Goal: Task Accomplishment & Management: Complete application form

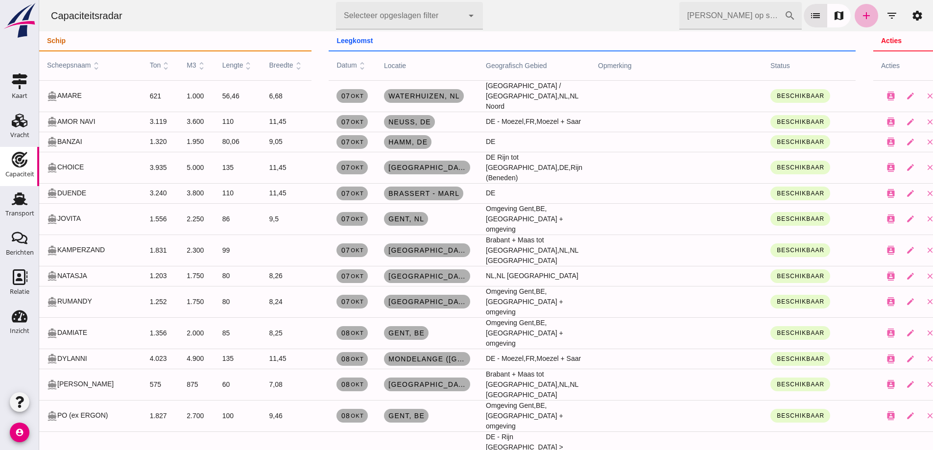
click at [861, 20] on icon "add" at bounding box center [867, 16] width 12 height 12
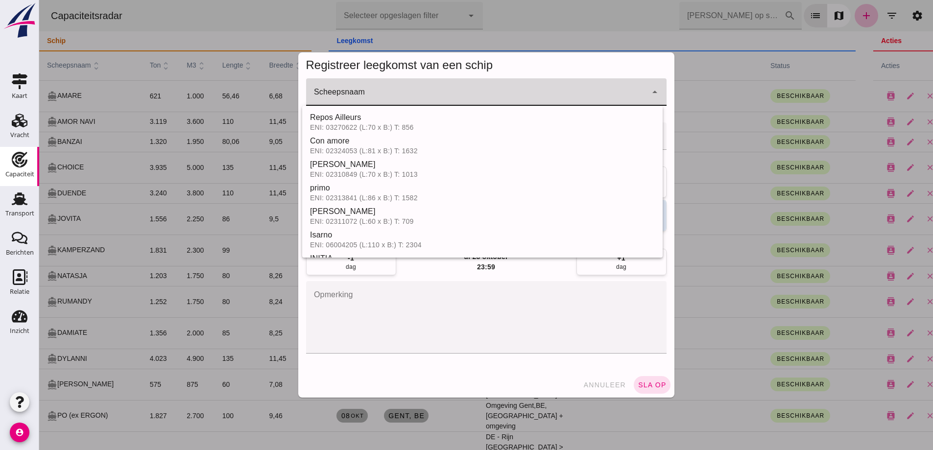
click at [337, 87] on div at bounding box center [476, 91] width 341 height 27
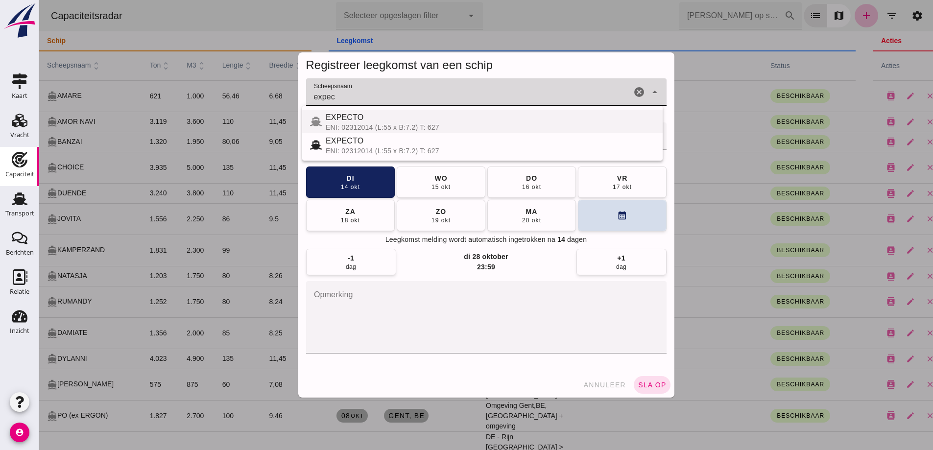
click at [369, 124] on div "ENI: 02312014 (L:55 x B:7.2) T: 627" at bounding box center [490, 127] width 329 height 8
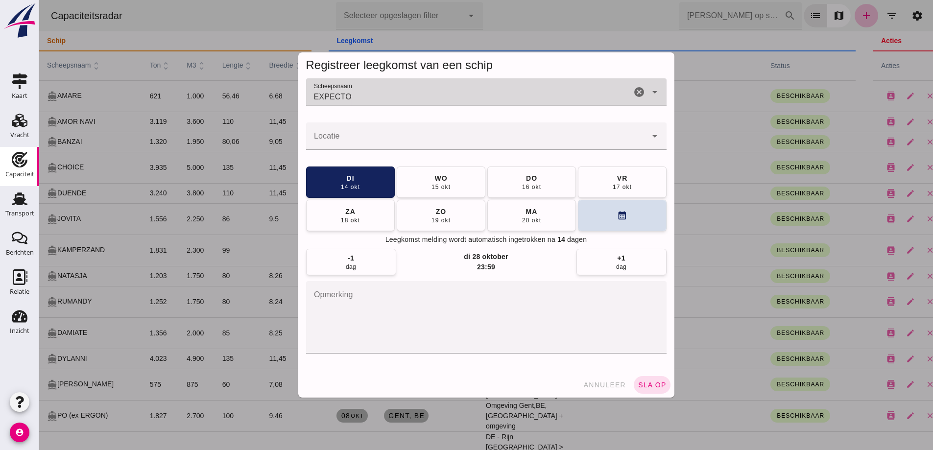
type input "EXPECTO"
click at [378, 134] on div at bounding box center [476, 135] width 341 height 27
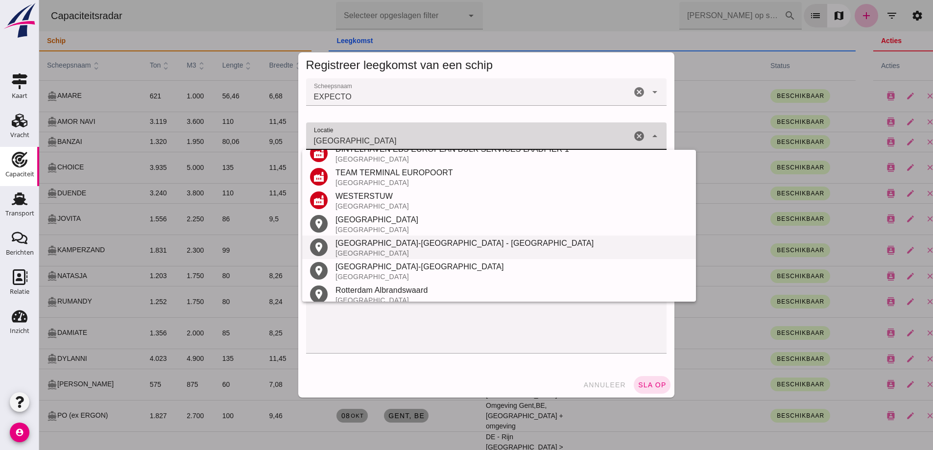
scroll to position [185, 0]
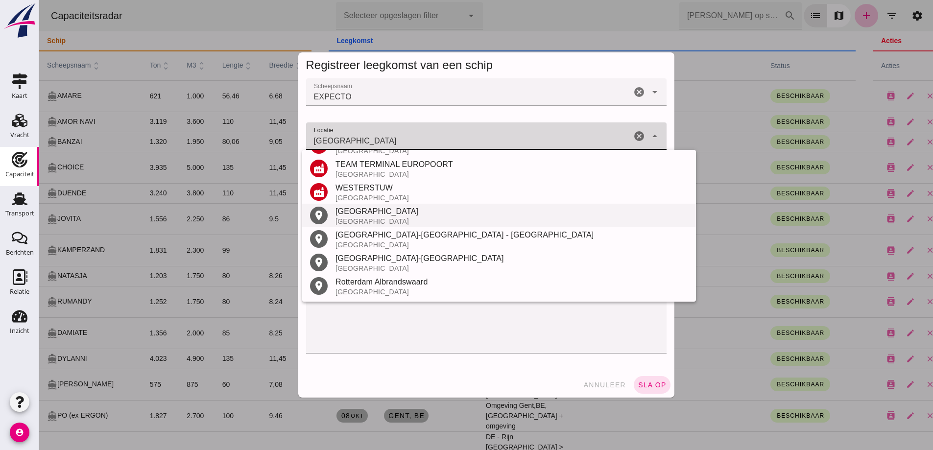
click at [380, 220] on div "[GEOGRAPHIC_DATA]" at bounding box center [512, 221] width 353 height 8
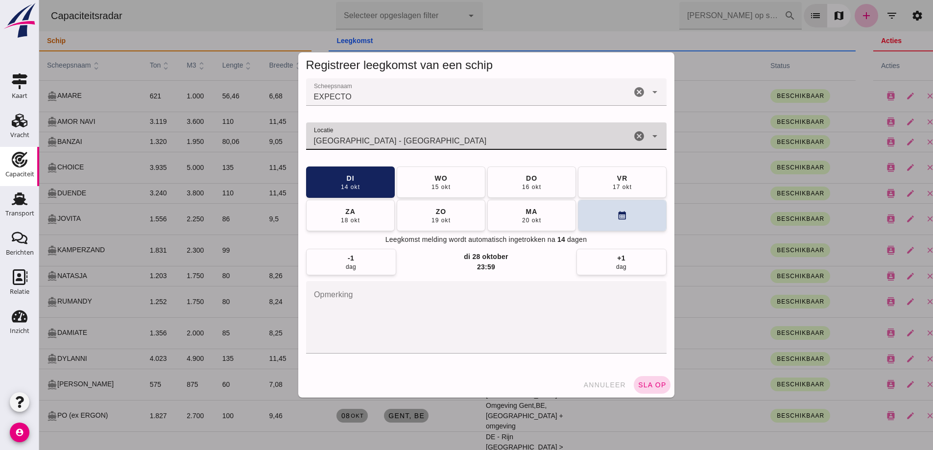
type input "[GEOGRAPHIC_DATA] - [GEOGRAPHIC_DATA]"
click at [646, 385] on span "sla op" at bounding box center [652, 385] width 29 height 8
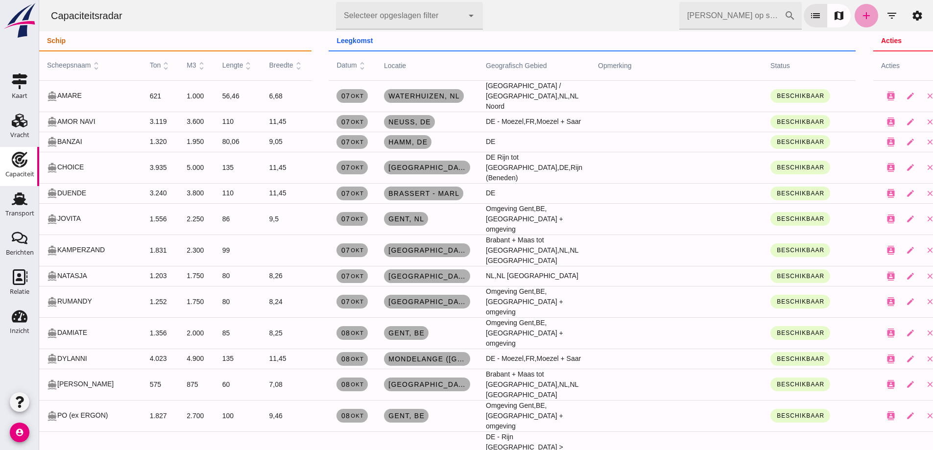
click at [855, 12] on link "add" at bounding box center [867, 16] width 24 height 24
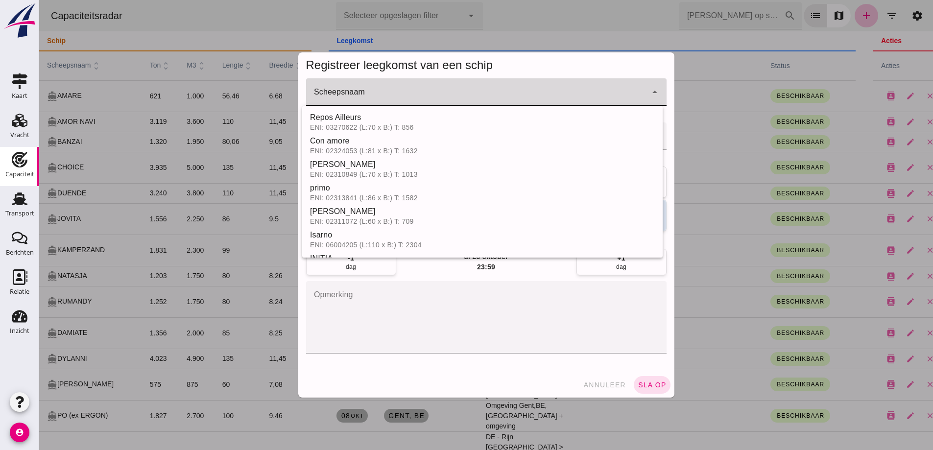
click at [559, 94] on input "Scheepsnaam" at bounding box center [476, 97] width 341 height 12
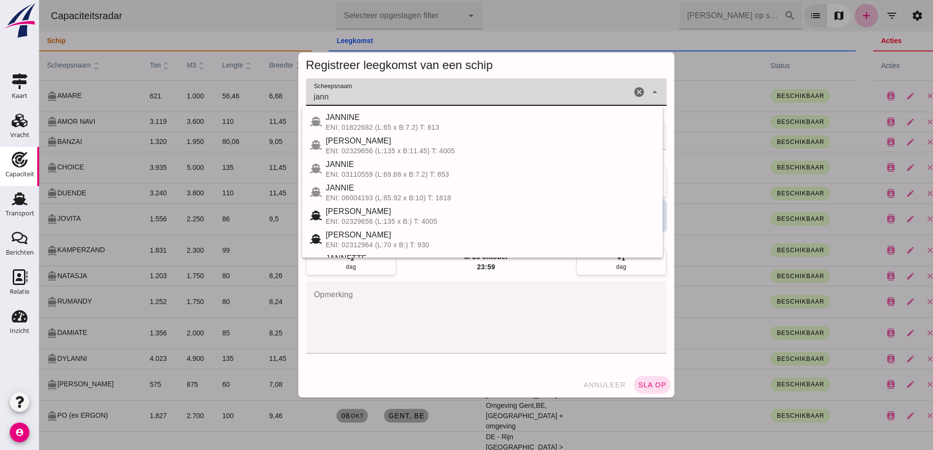
click at [398, 156] on div "[PERSON_NAME] ENI: 02329656 (L:135 x B:11.45) T: 4005" at bounding box center [482, 145] width 361 height 24
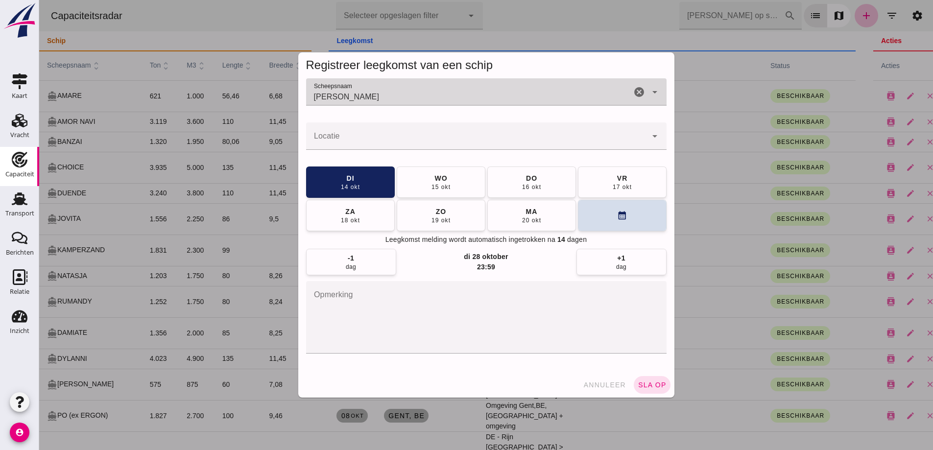
type input "[PERSON_NAME]"
click at [361, 136] on input "Locatie" at bounding box center [476, 141] width 341 height 12
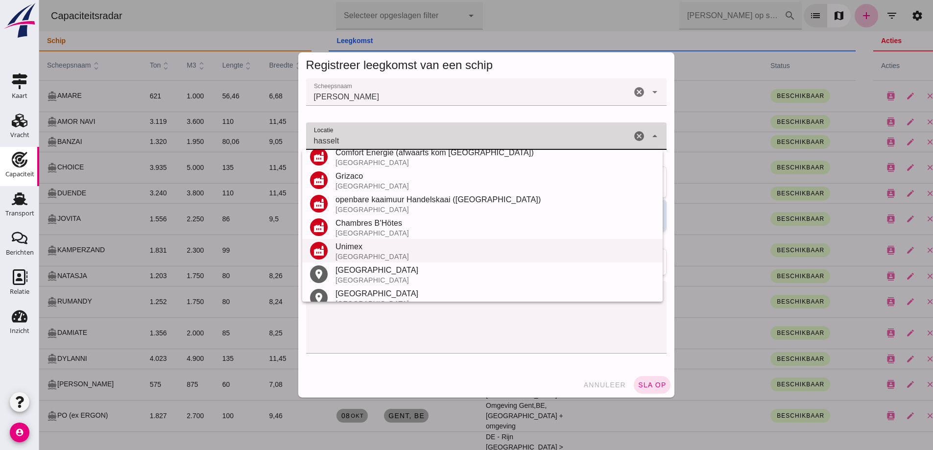
scroll to position [138, 0]
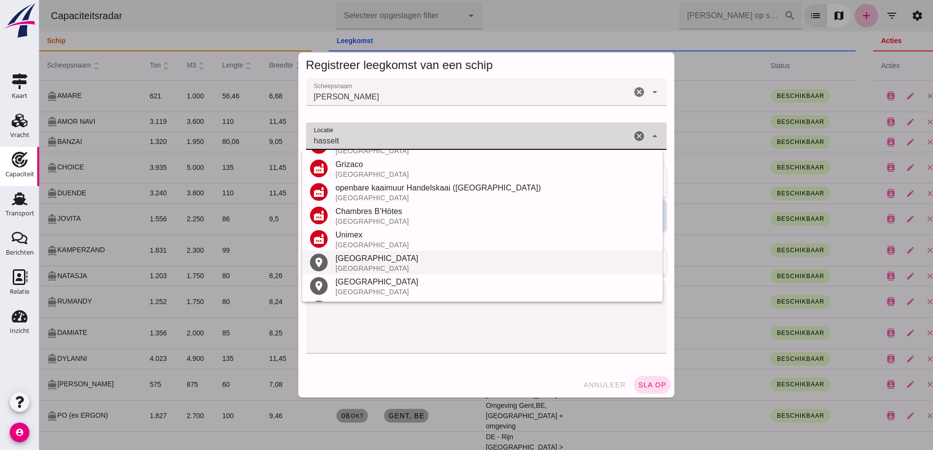
click at [370, 270] on div "[GEOGRAPHIC_DATA]" at bounding box center [495, 269] width 319 height 8
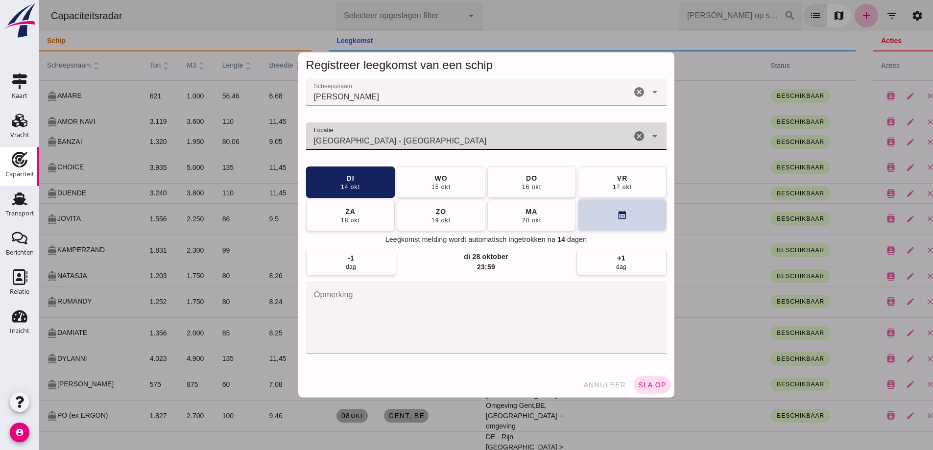
type input "[GEOGRAPHIC_DATA] - [GEOGRAPHIC_DATA]"
click at [626, 223] on button "calendar_month" at bounding box center [622, 214] width 89 height 31
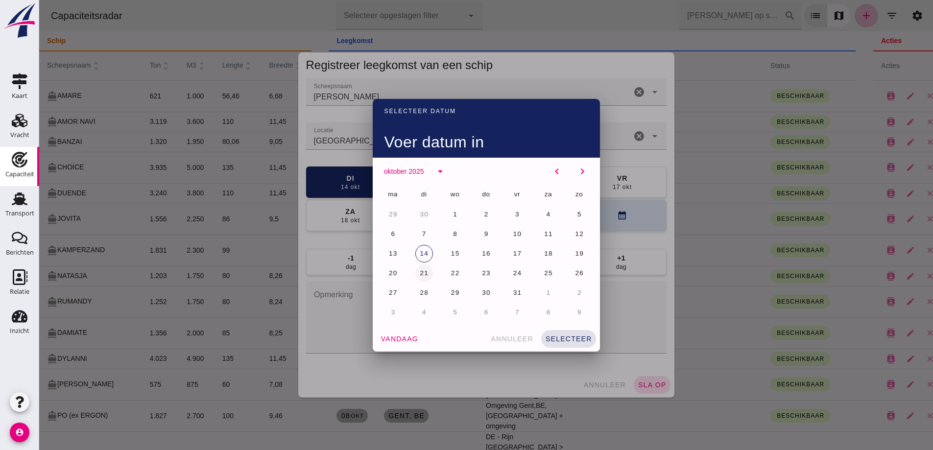
click at [423, 274] on span "21" at bounding box center [423, 272] width 9 height 7
click at [551, 337] on span "selecteer" at bounding box center [568, 339] width 47 height 8
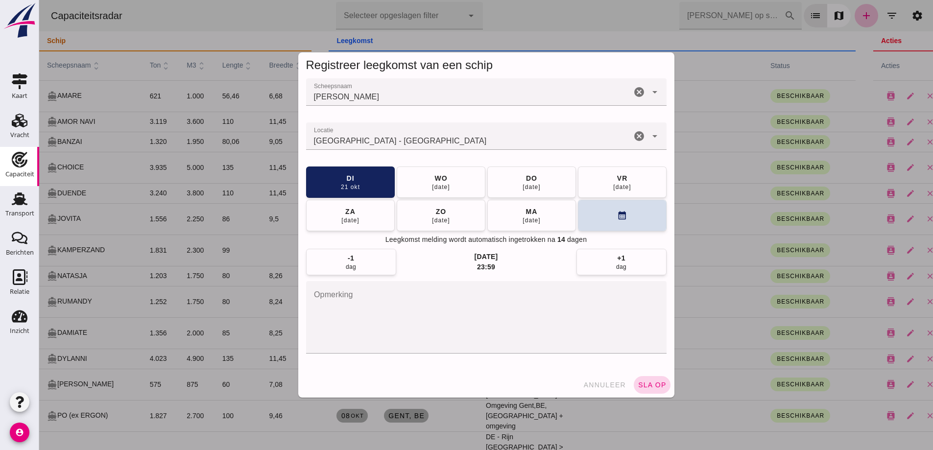
click at [644, 382] on span "sla op" at bounding box center [652, 385] width 29 height 8
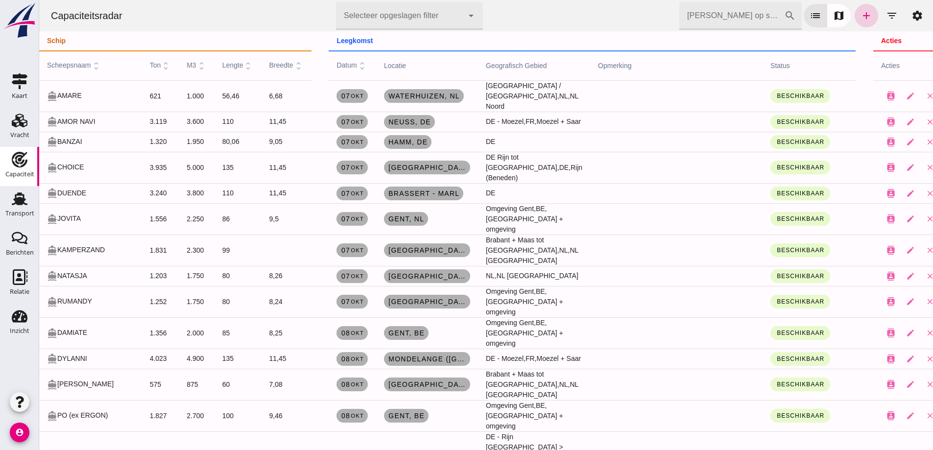
click at [861, 15] on icon "add" at bounding box center [867, 16] width 12 height 12
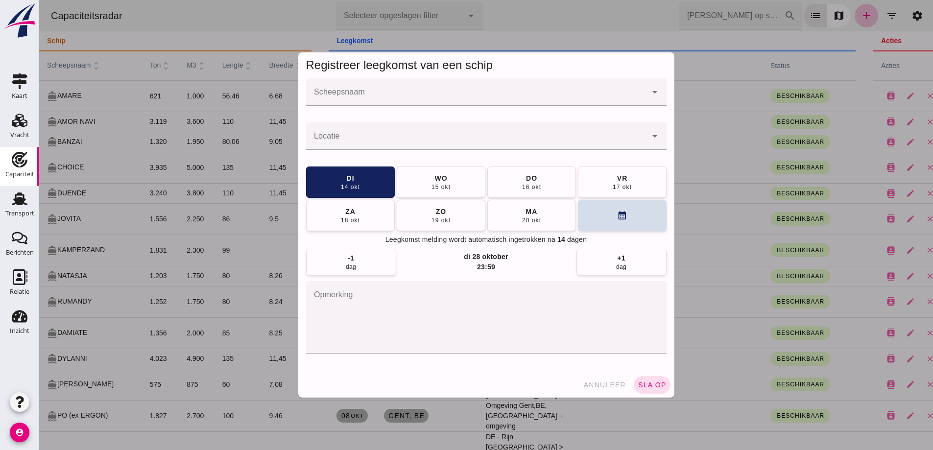
click at [448, 89] on div at bounding box center [476, 91] width 341 height 27
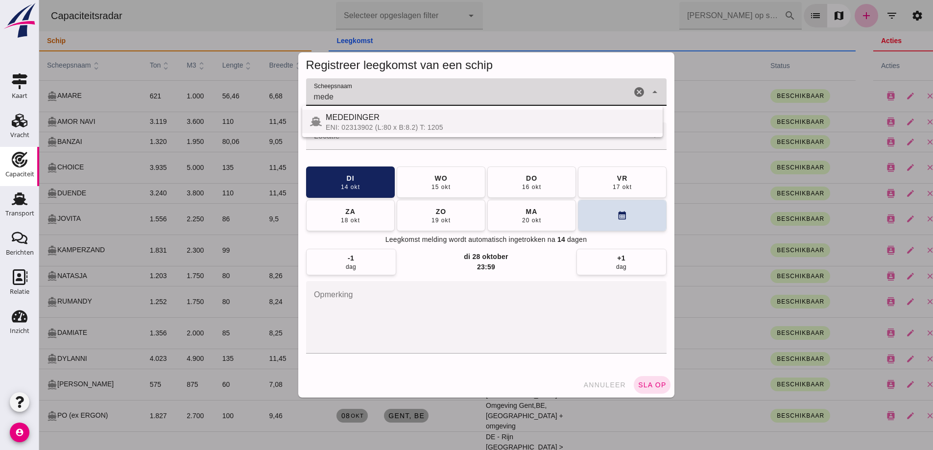
click at [353, 119] on span "MEDEDINGER" at bounding box center [353, 117] width 54 height 8
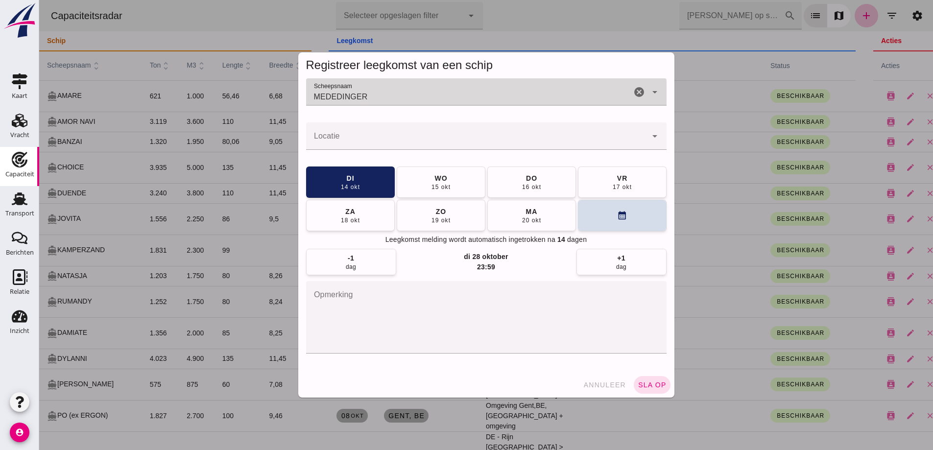
type input "MEDEDINGER"
click at [346, 128] on div at bounding box center [476, 135] width 341 height 27
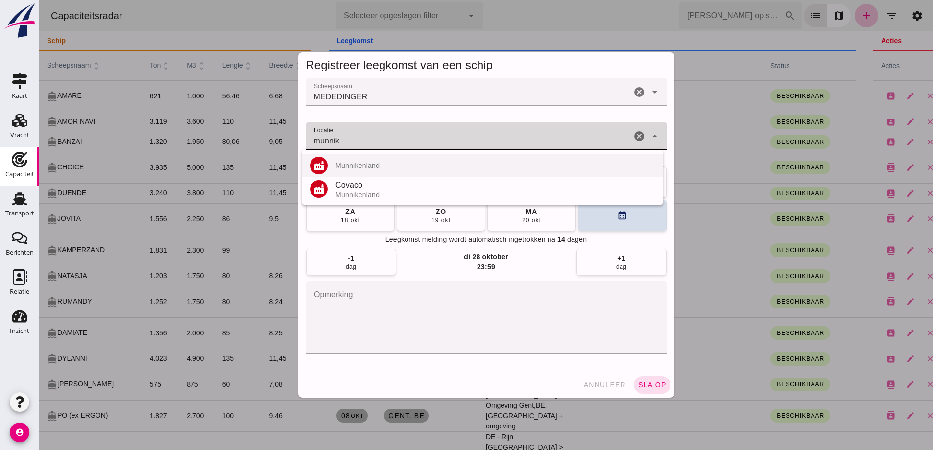
click at [364, 169] on div "factory [GEOGRAPHIC_DATA]" at bounding box center [482, 166] width 361 height 24
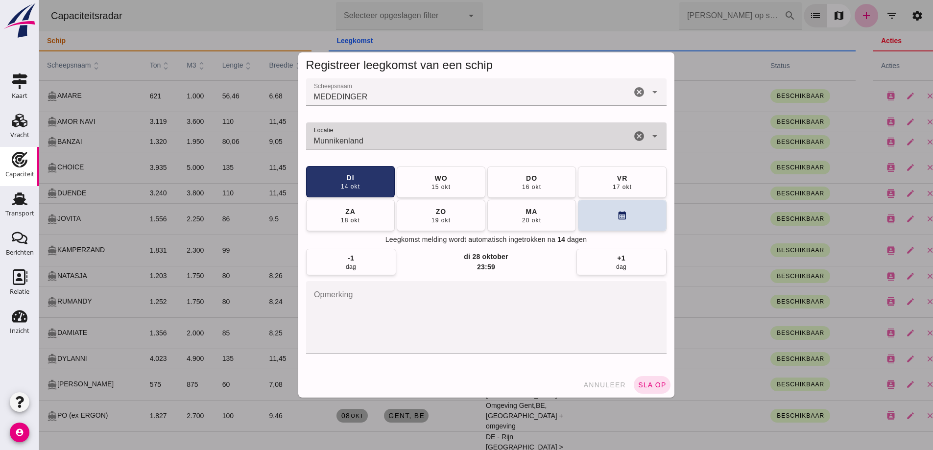
type input "Munnikenland"
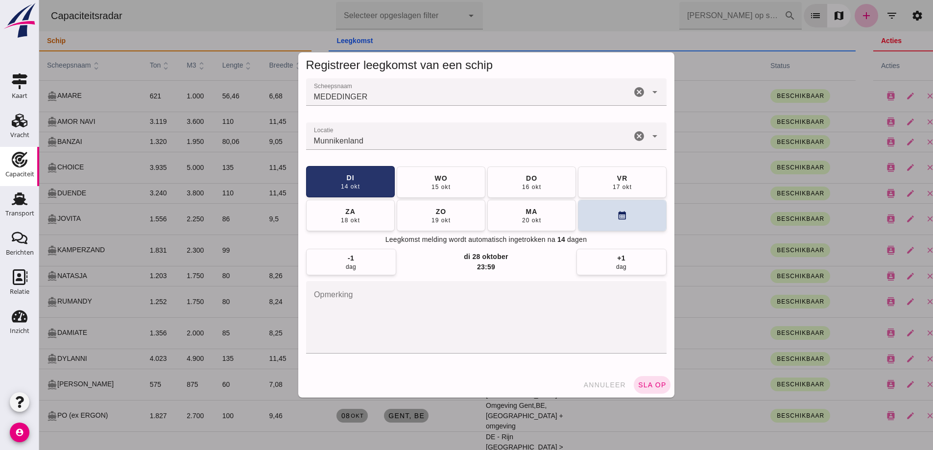
click at [369, 184] on button "di 14 okt" at bounding box center [350, 181] width 89 height 31
click at [662, 394] on div "annuleer sla op" at bounding box center [486, 384] width 376 height 25
click at [658, 389] on button "sla op" at bounding box center [652, 385] width 37 height 18
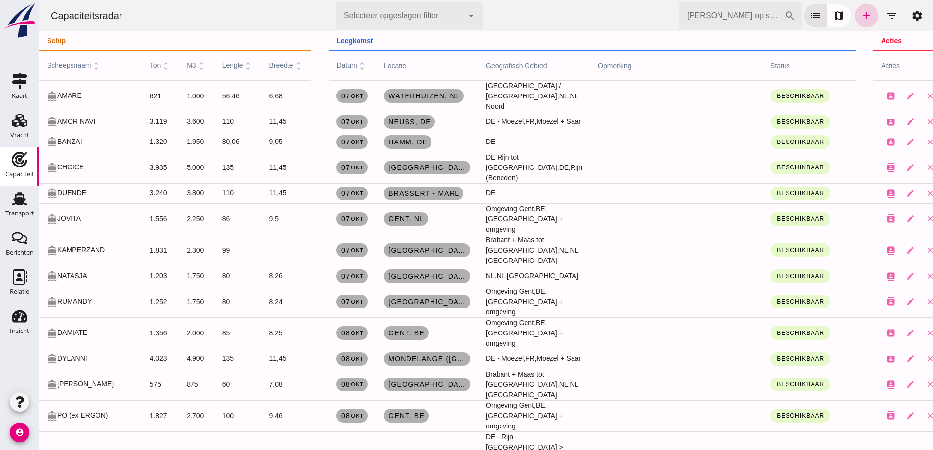
click at [861, 17] on icon "add" at bounding box center [867, 16] width 12 height 12
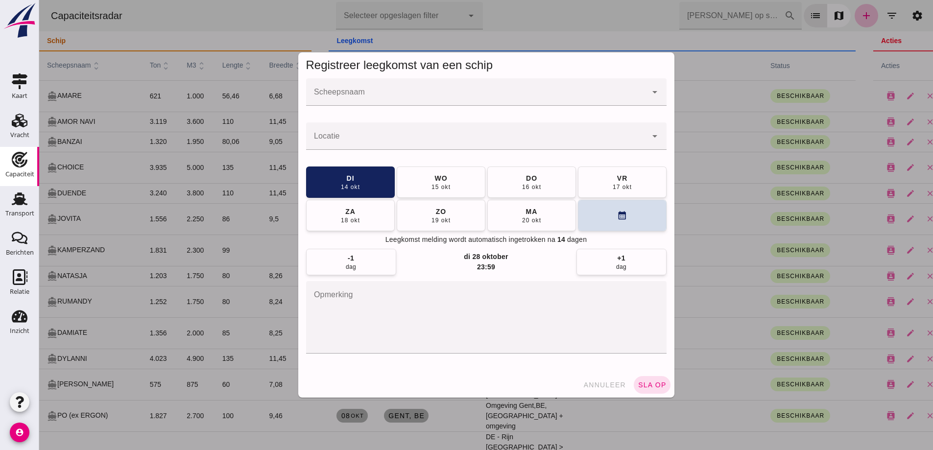
click at [341, 98] on input "Scheepsnaam" at bounding box center [476, 97] width 341 height 12
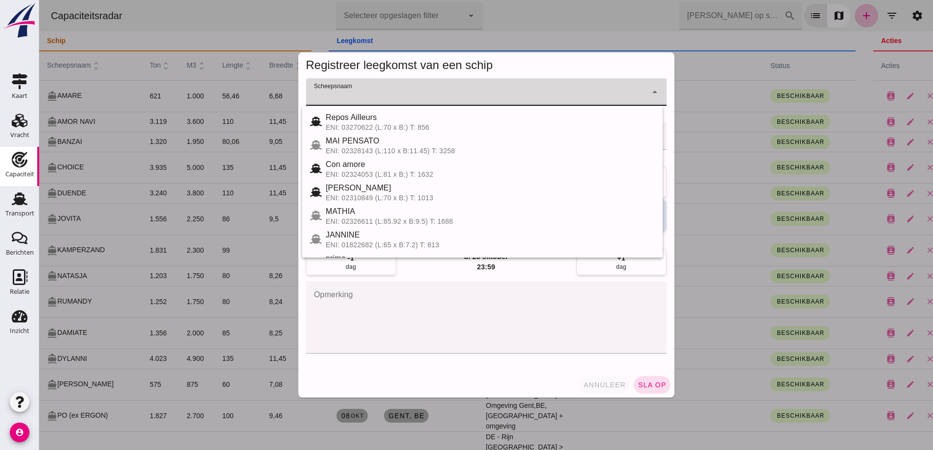
click at [604, 390] on button "annuleer" at bounding box center [604, 385] width 51 height 18
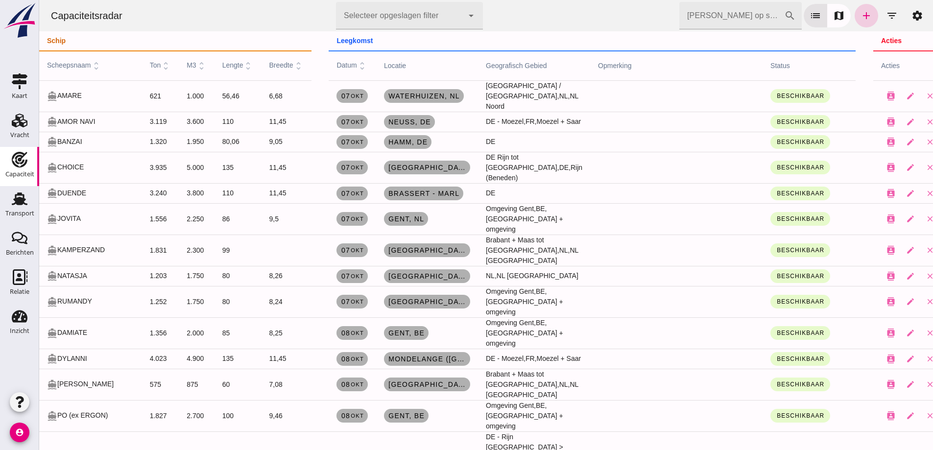
click at [861, 15] on icon "add" at bounding box center [867, 16] width 12 height 12
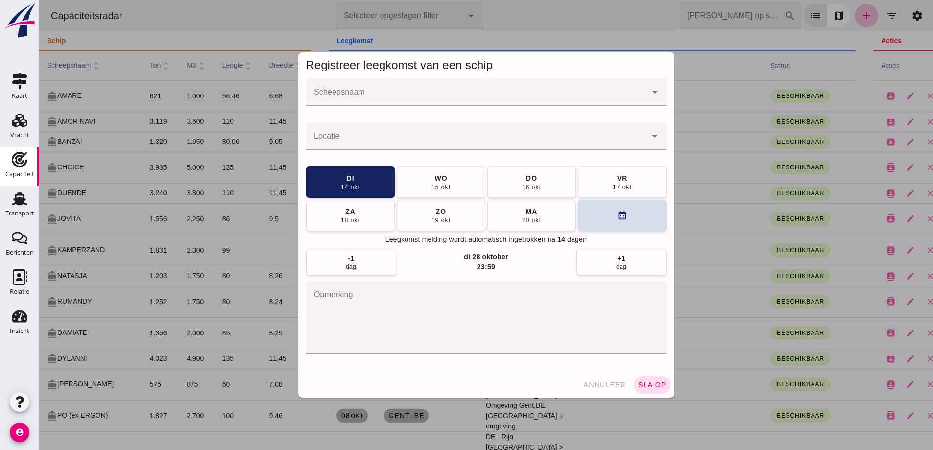
click at [409, 99] on input "Scheepsnaam" at bounding box center [476, 97] width 341 height 12
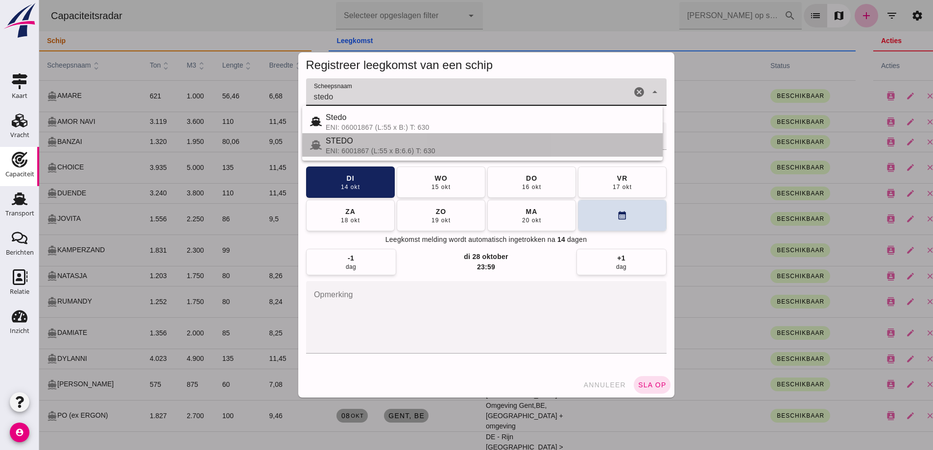
click at [415, 146] on div "STEDO" at bounding box center [490, 141] width 329 height 12
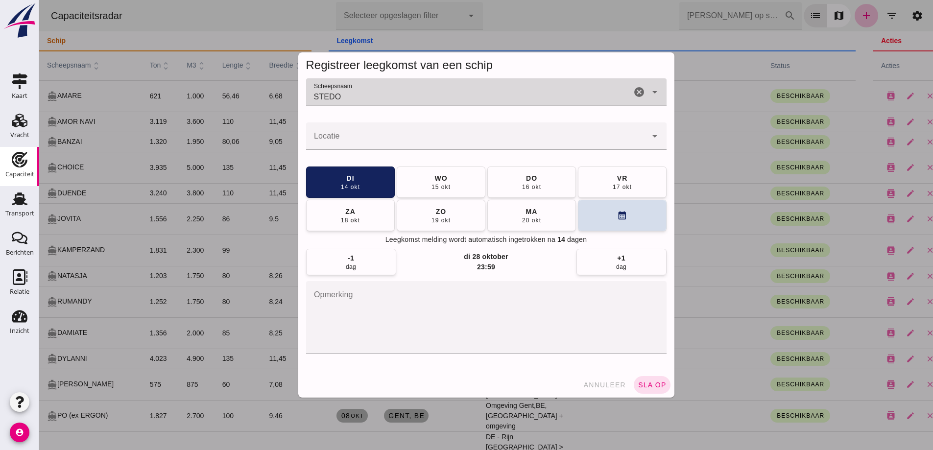
type input "STEDO"
click at [368, 135] on div at bounding box center [476, 135] width 341 height 27
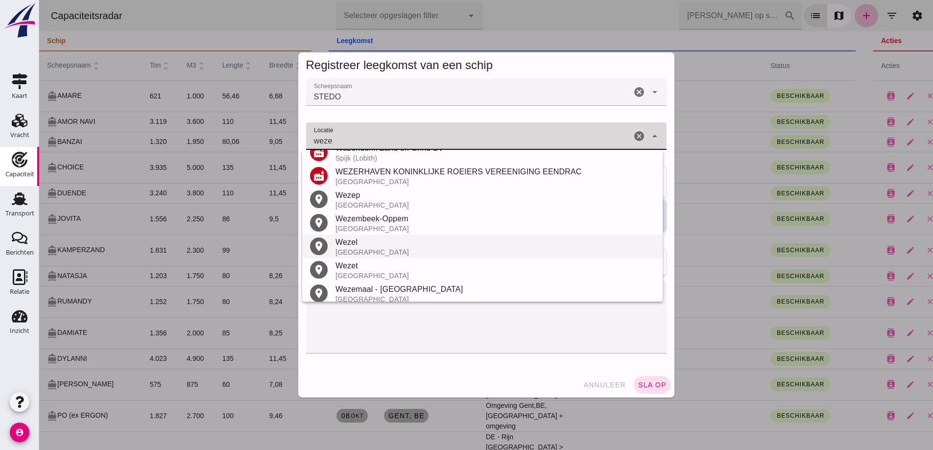
scroll to position [21, 0]
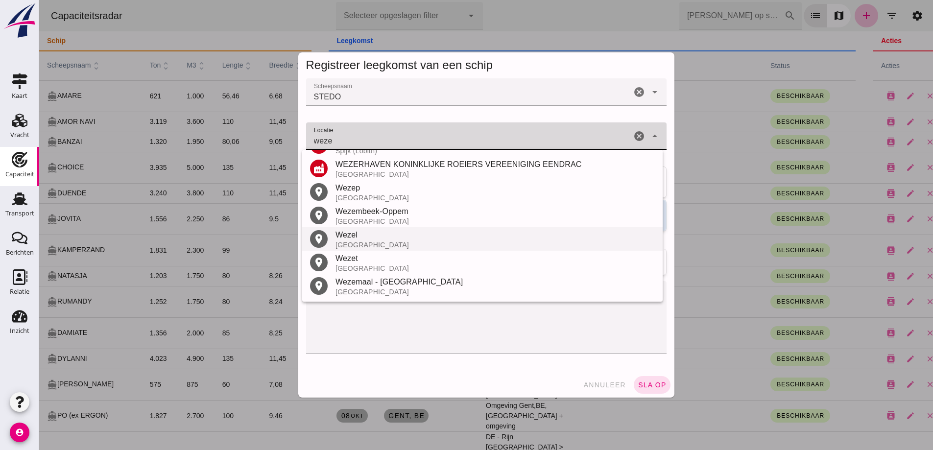
click at [375, 239] on div "Wezel" at bounding box center [495, 235] width 319 height 12
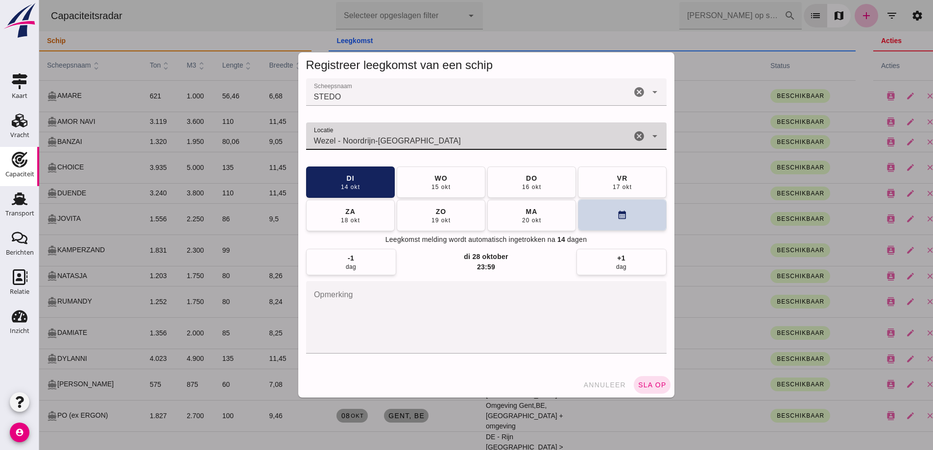
type input "Wezel - Noordrijn-[GEOGRAPHIC_DATA]"
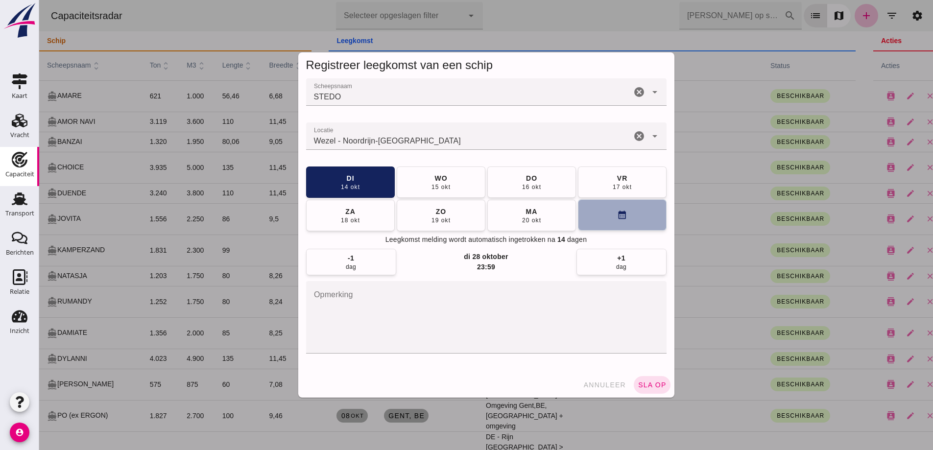
click at [578, 220] on button "calendar_month" at bounding box center [622, 214] width 89 height 31
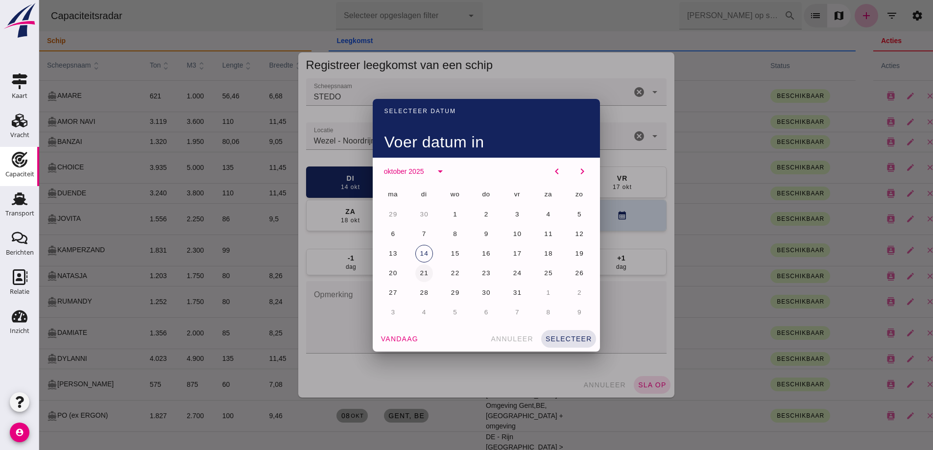
click at [425, 272] on span "21" at bounding box center [423, 272] width 9 height 7
click at [554, 334] on button "selecteer" at bounding box center [568, 339] width 55 height 18
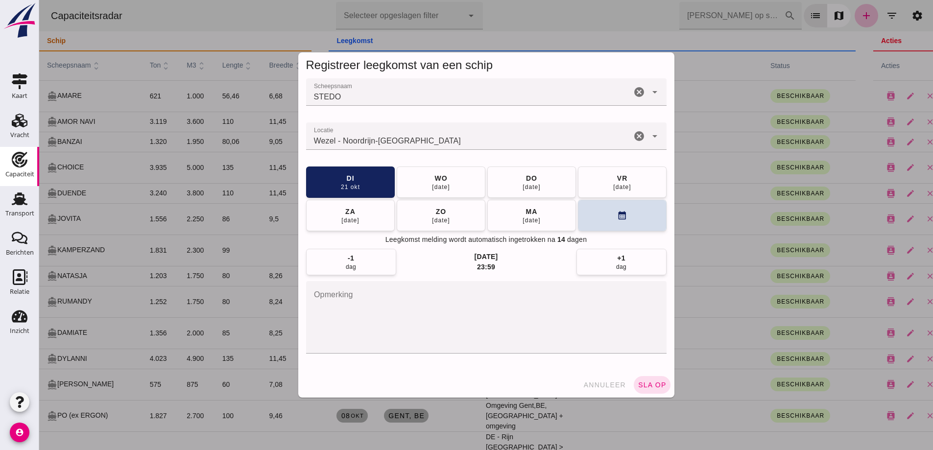
click at [640, 388] on span "sla op" at bounding box center [652, 385] width 29 height 8
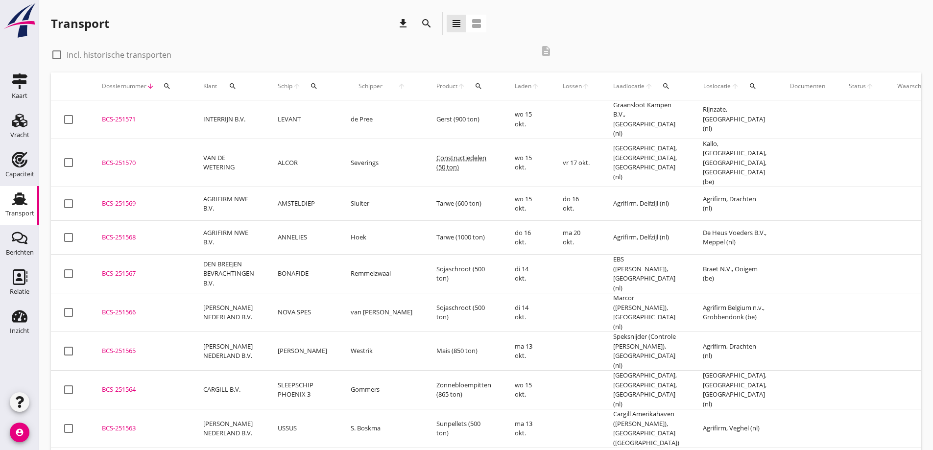
click at [312, 82] on icon "search" at bounding box center [314, 86] width 8 height 8
drag, startPoint x: 331, startPoint y: 116, endPoint x: 330, endPoint y: 111, distance: 5.5
click at [331, 116] on input "Zoek op (scheeps)naam" at bounding box center [359, 115] width 102 height 16
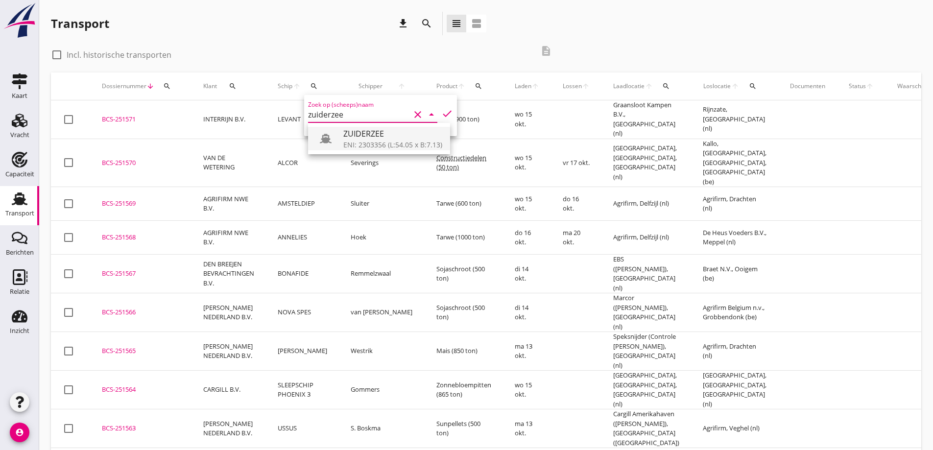
click at [419, 141] on div "ENI: 2303356 (L:54.05 x B:7.13)" at bounding box center [392, 145] width 99 height 10
click at [441, 114] on icon "check" at bounding box center [447, 114] width 12 height 12
type input "ZUIDERZEE"
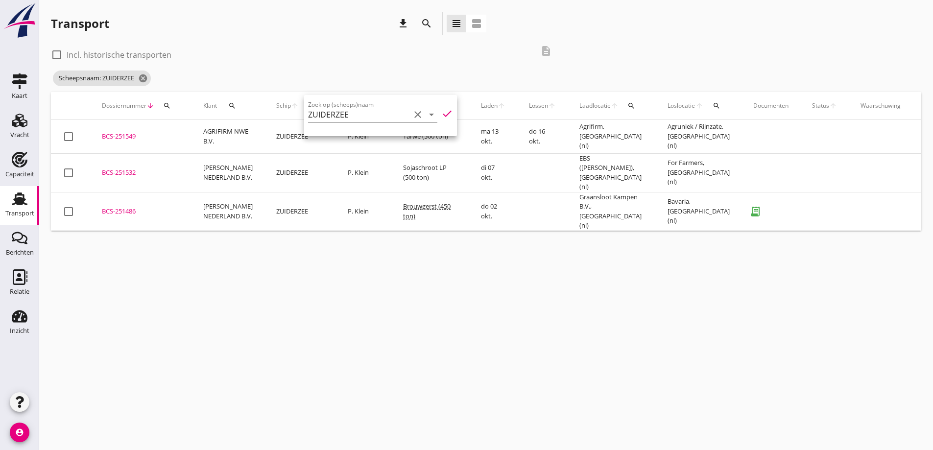
click at [488, 289] on div "cancel You are impersonating another user. Transport download search view_headl…" at bounding box center [486, 225] width 894 height 450
click at [22, 122] on icon "Vracht" at bounding box center [20, 121] width 16 height 16
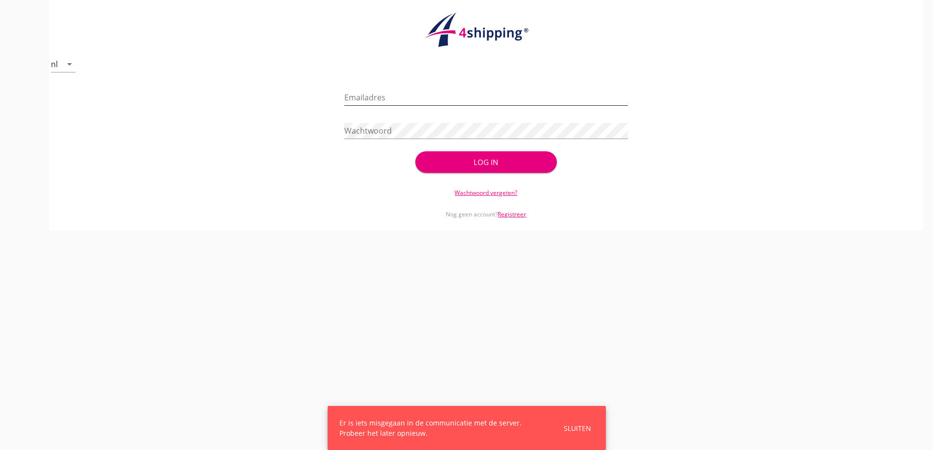
click at [368, 99] on input "Emailadres" at bounding box center [486, 98] width 284 height 16
type input "vanandel@stoffersbevrachtingen.nl"
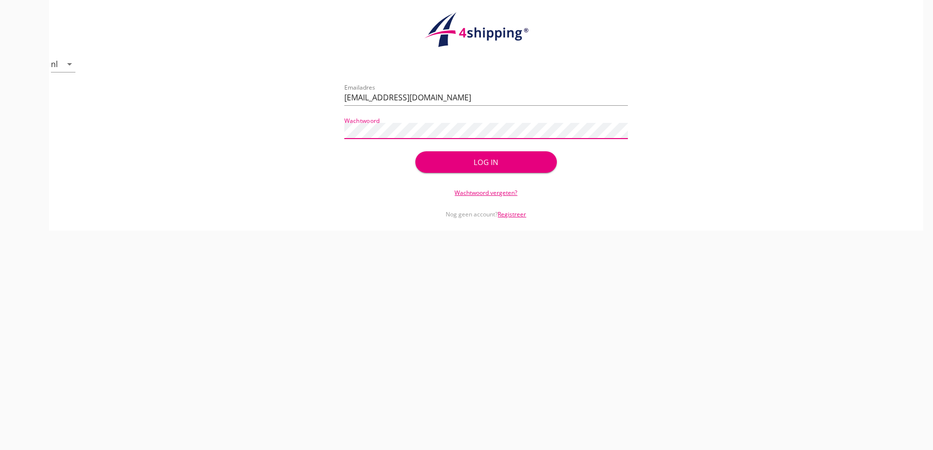
click at [415, 151] on button "Log in" at bounding box center [486, 162] width 142 height 22
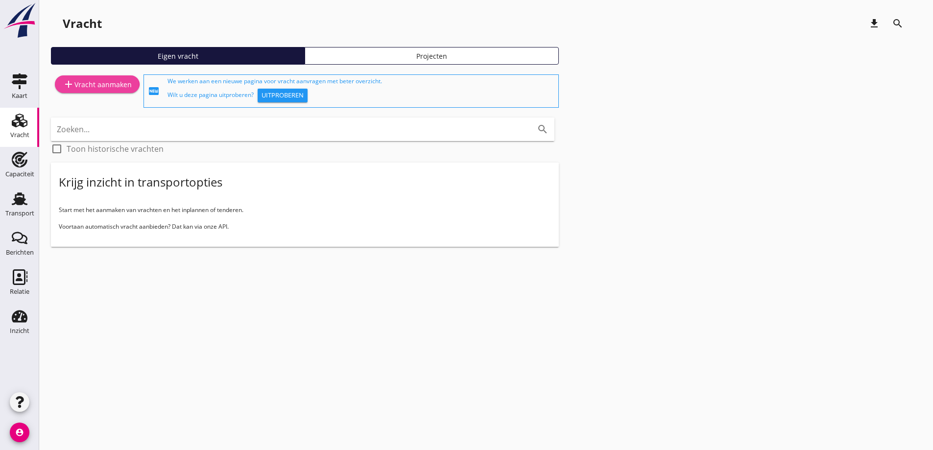
click at [77, 85] on div "add Vracht aanmaken" at bounding box center [97, 84] width 69 height 12
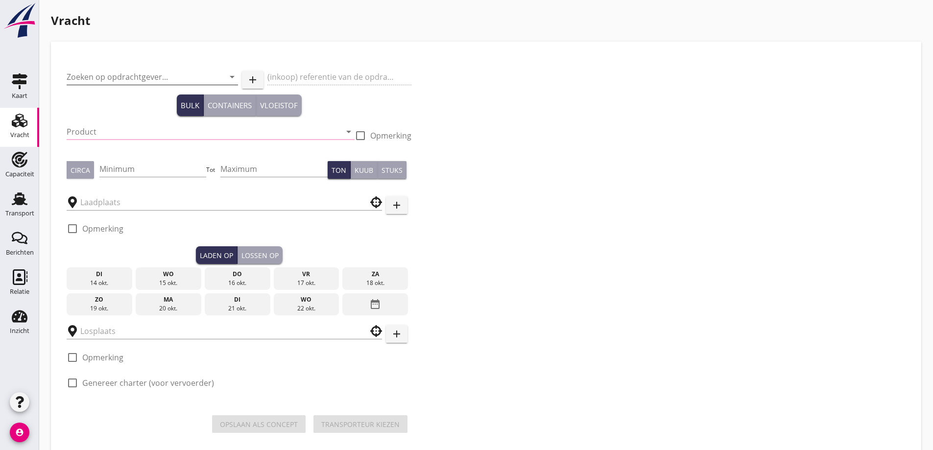
click at [135, 69] on div "Zoeken op opdrachtgever... arrow_drop_down" at bounding box center [152, 78] width 171 height 31
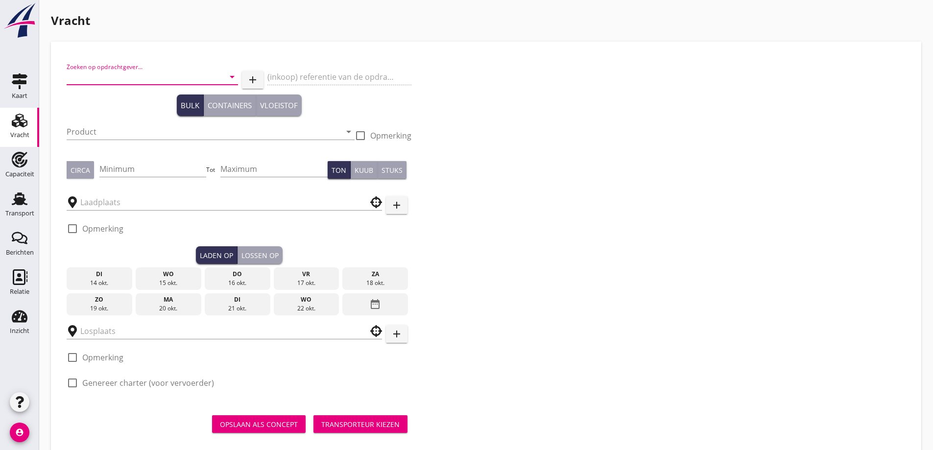
click at [137, 71] on input "Zoeken op opdrachtgever..." at bounding box center [139, 77] width 144 height 16
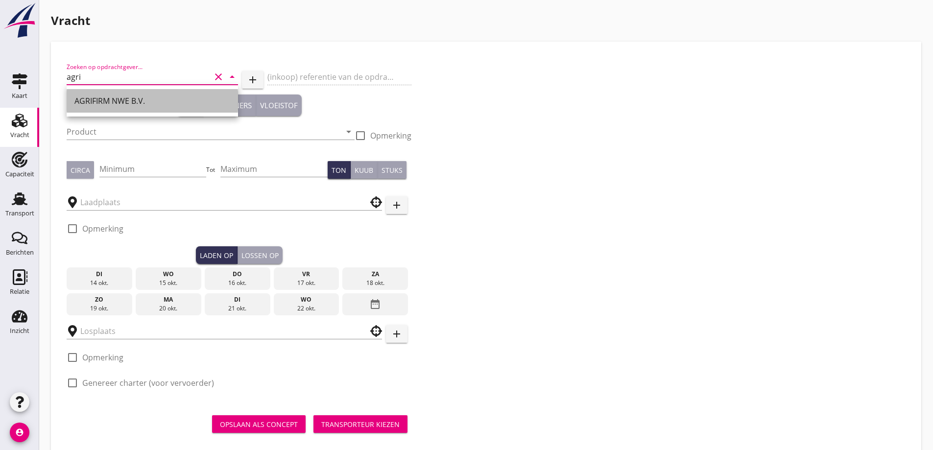
click at [164, 107] on div "AGRIFIRM NWE B.V." at bounding box center [152, 101] width 156 height 24
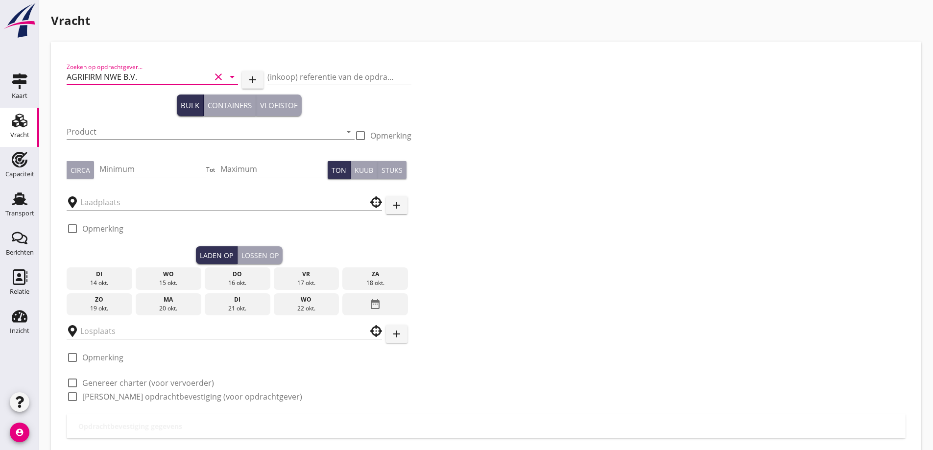
type input "AGRIFIRM NWE B.V."
click at [154, 129] on input "Product" at bounding box center [204, 132] width 274 height 16
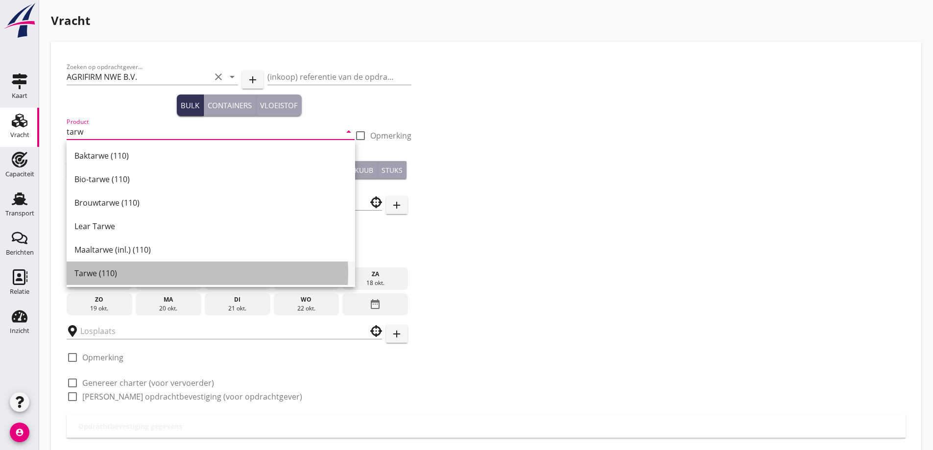
click at [104, 269] on div "Tarwe (110)" at bounding box center [210, 273] width 273 height 12
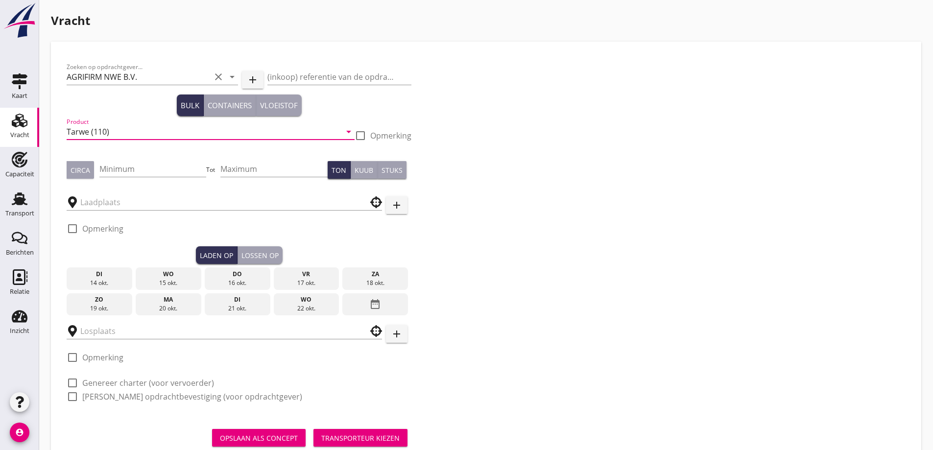
type input "Tarwe (110)"
click at [84, 175] on button "Circa" at bounding box center [80, 170] width 27 height 18
click at [126, 164] on input "Minimum" at bounding box center [152, 169] width 107 height 16
type input "1000"
click at [145, 202] on input "text" at bounding box center [217, 202] width 274 height 16
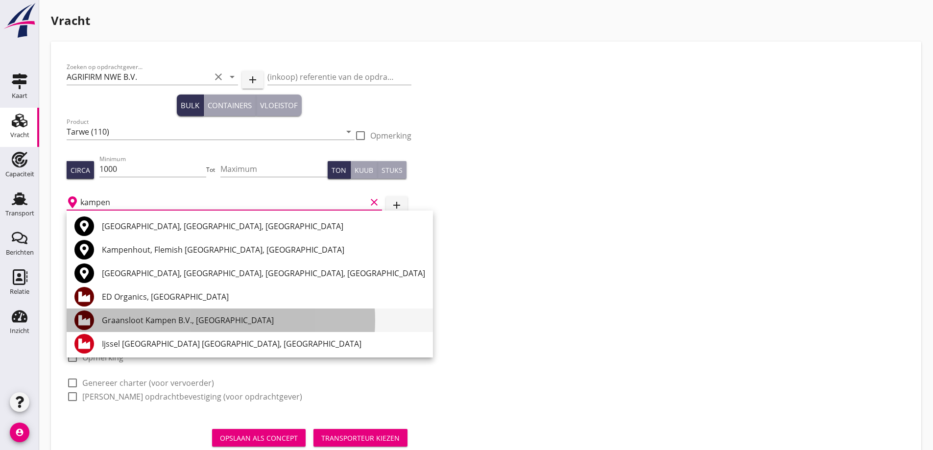
click at [156, 323] on div "Graansloot Kampen B.V., Kampen" at bounding box center [263, 320] width 323 height 12
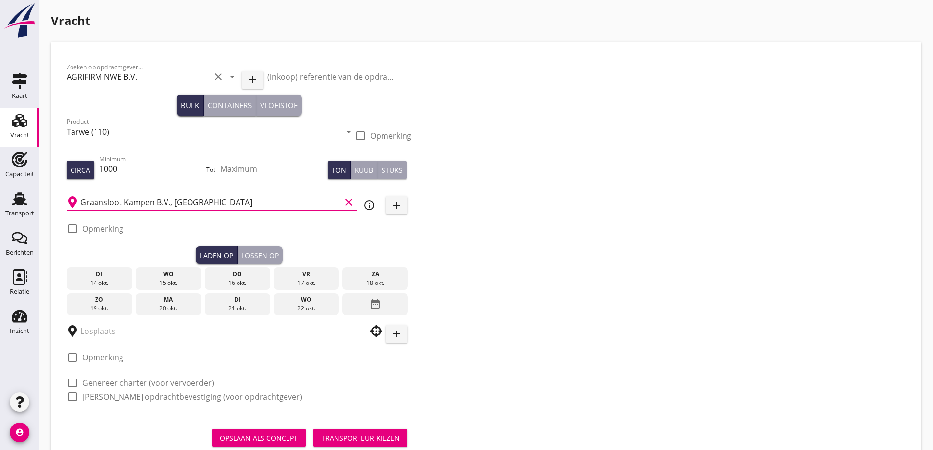
type input "Graansloot Kampen B.V., Kampen"
click at [289, 279] on div "17 okt." at bounding box center [306, 283] width 61 height 9
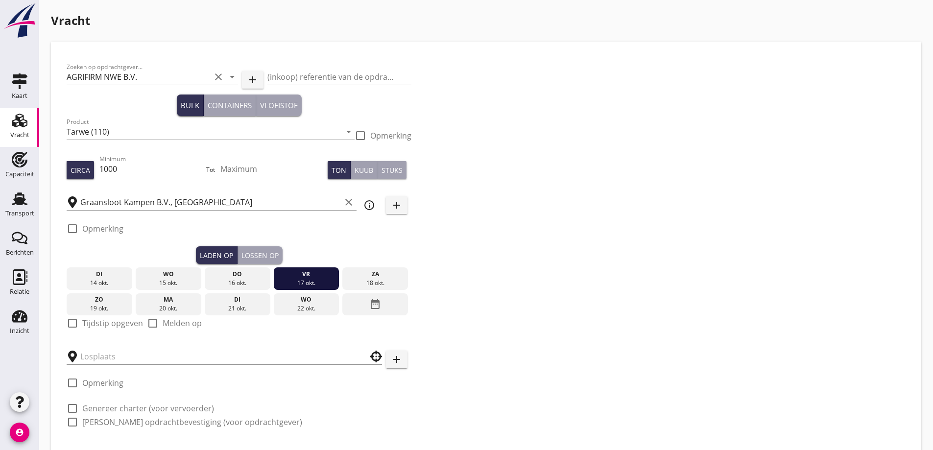
click at [108, 320] on label "Tijdstip opgeven" at bounding box center [112, 323] width 61 height 10
checkbox input "true"
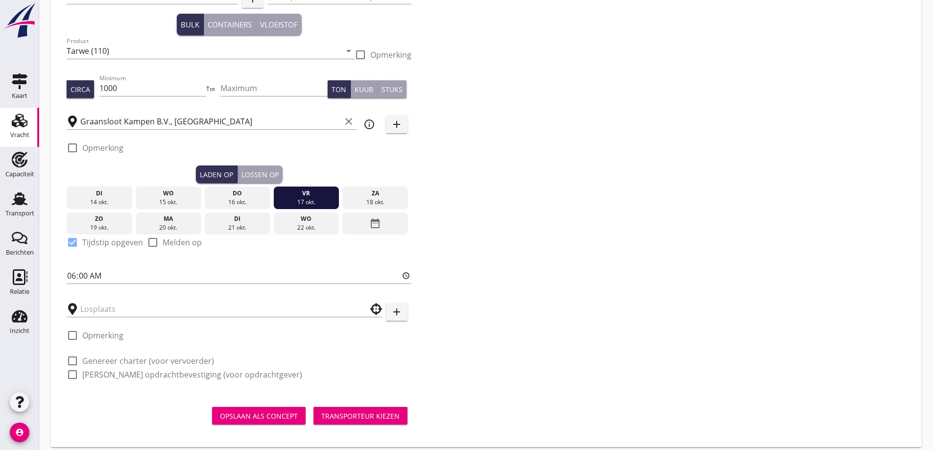
scroll to position [90, 0]
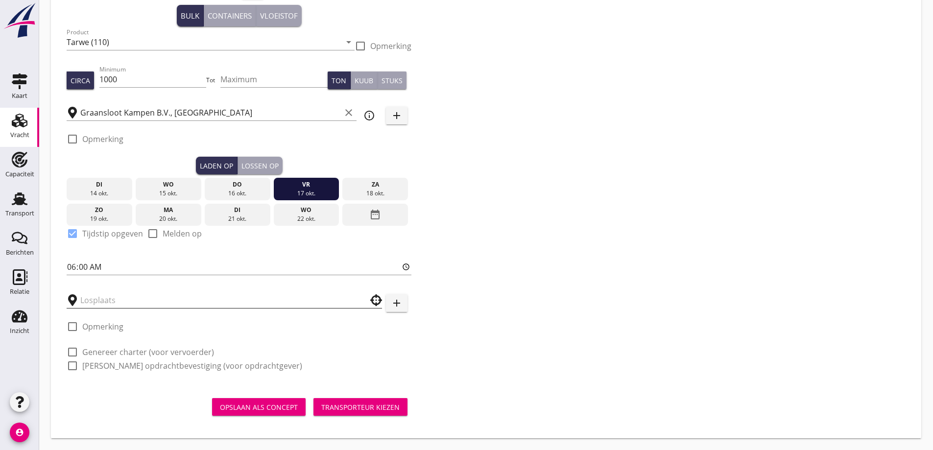
click at [114, 296] on input "text" at bounding box center [217, 300] width 274 height 16
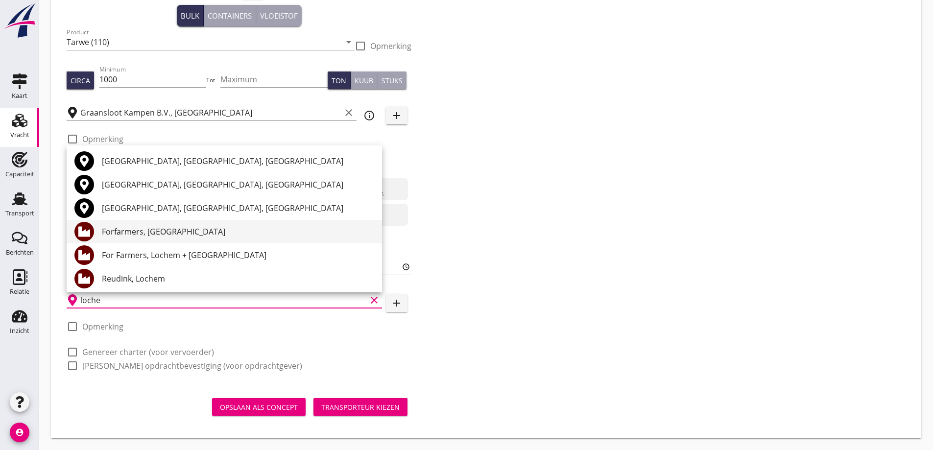
click at [161, 232] on div "Forfarmers, Lochem" at bounding box center [238, 232] width 272 height 12
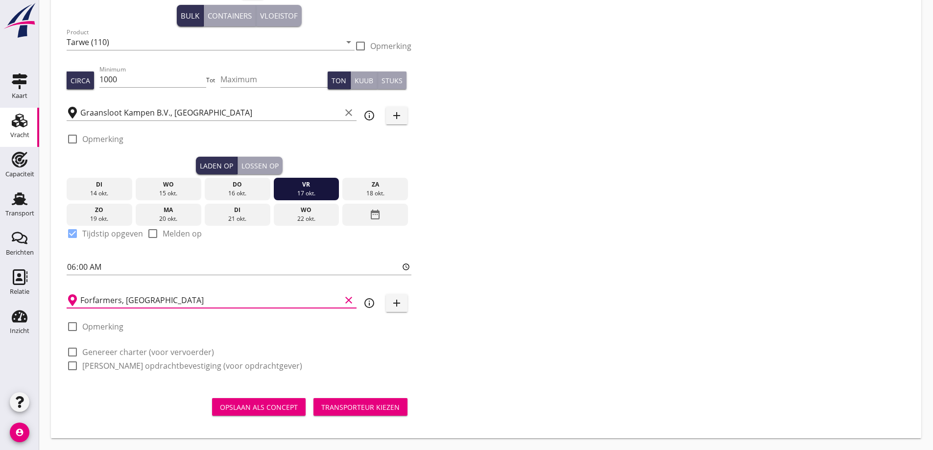
type input "Forfarmers, Lochem"
click at [258, 166] on div "Lossen op" at bounding box center [259, 166] width 37 height 10
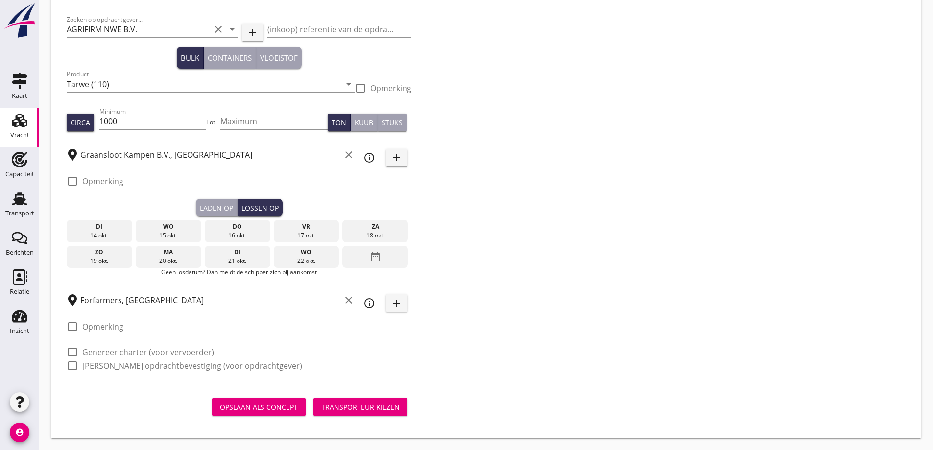
click at [96, 255] on div "zo" at bounding box center [99, 252] width 61 height 9
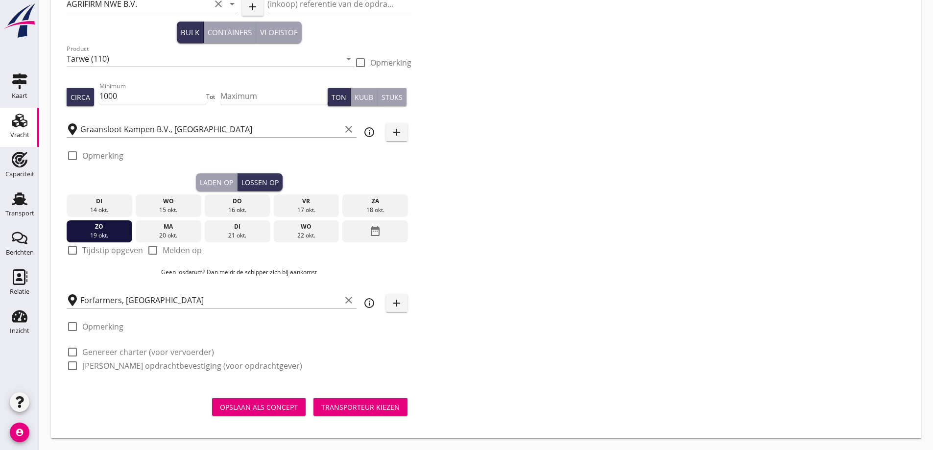
click at [118, 253] on label "Tijdstip opgeven" at bounding box center [112, 250] width 61 height 10
checkbox input "true"
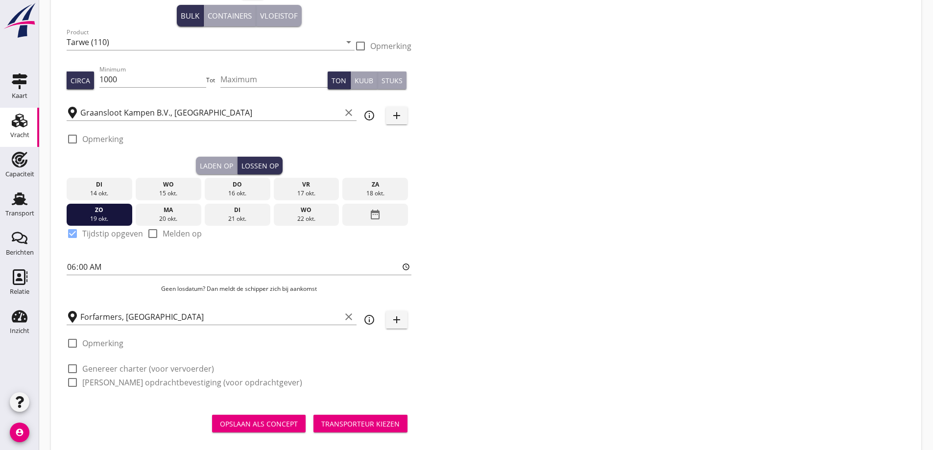
click at [181, 211] on div "ma" at bounding box center [168, 210] width 61 height 9
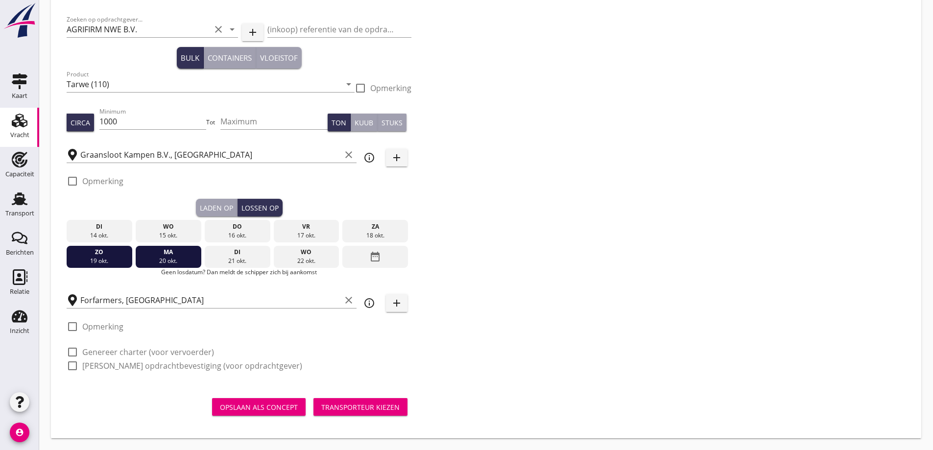
scroll to position [48, 0]
click at [106, 268] on p "Geen losdatum? Dan meldt de schipper zich bij aankomst" at bounding box center [239, 272] width 345 height 9
click at [104, 253] on div "zo" at bounding box center [99, 252] width 61 height 9
click at [153, 262] on div "20 okt." at bounding box center [168, 261] width 61 height 9
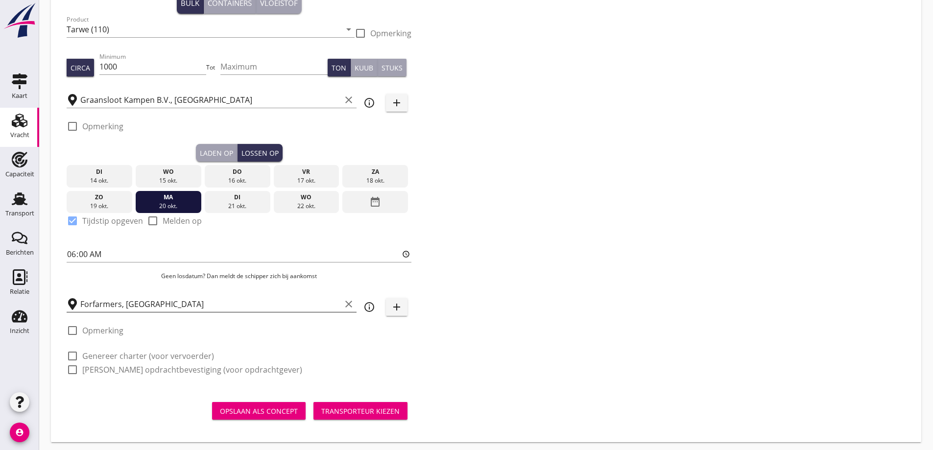
scroll to position [106, 0]
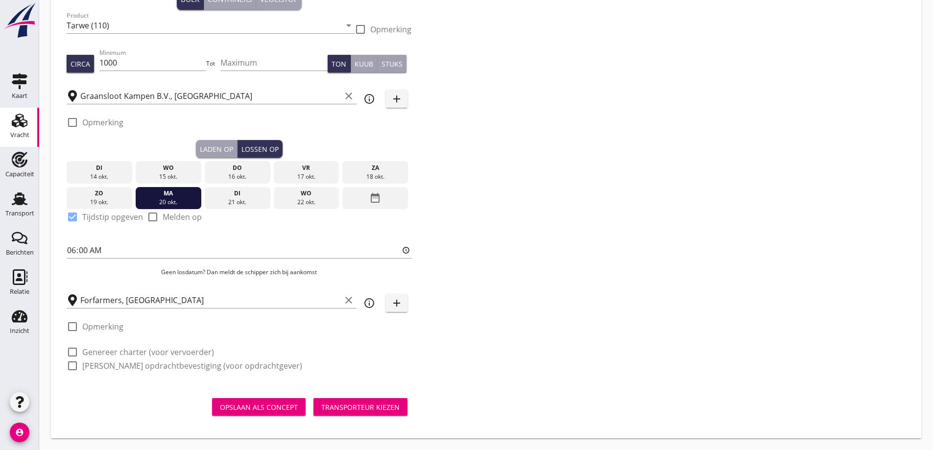
drag, startPoint x: 111, startPoint y: 369, endPoint x: 109, endPoint y: 347, distance: 22.2
click at [110, 363] on label "Genereer opdrachtbevestiging (voor opdrachtgever)" at bounding box center [192, 366] width 220 height 10
checkbox input "true"
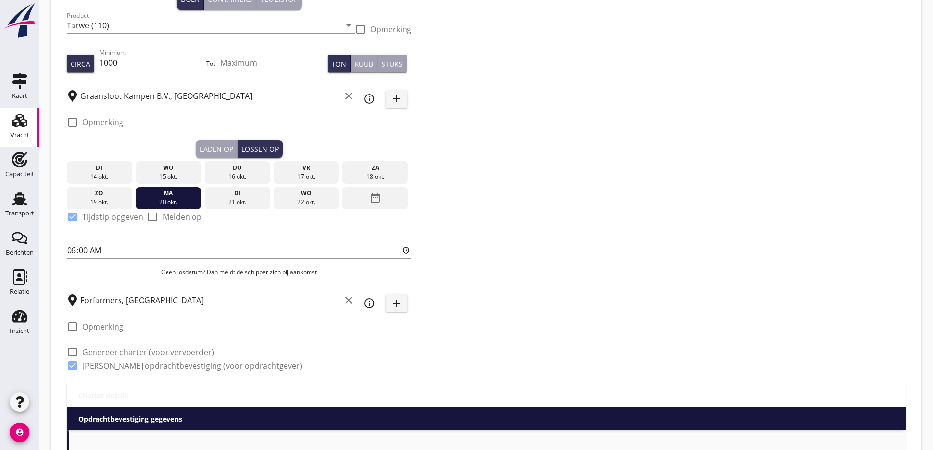
click at [109, 347] on label "Genereer charter (voor vervoerder)" at bounding box center [148, 352] width 132 height 10
checkbox input "true"
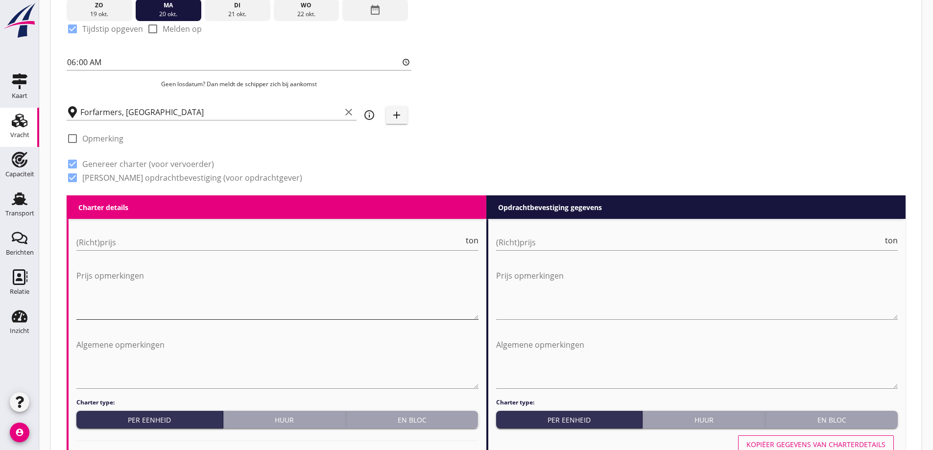
scroll to position [302, 0]
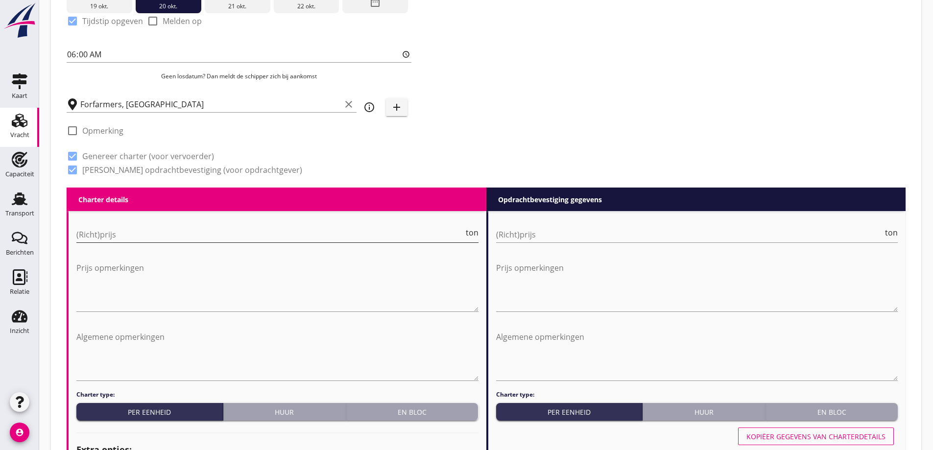
click at [146, 231] on input "(Richt)prijs" at bounding box center [269, 235] width 387 height 16
type input "5"
type input "5.50"
click at [579, 226] on div "(Richt)prijs ton" at bounding box center [697, 236] width 402 height 31
click at [581, 233] on input "(Richt)prijs" at bounding box center [689, 235] width 387 height 16
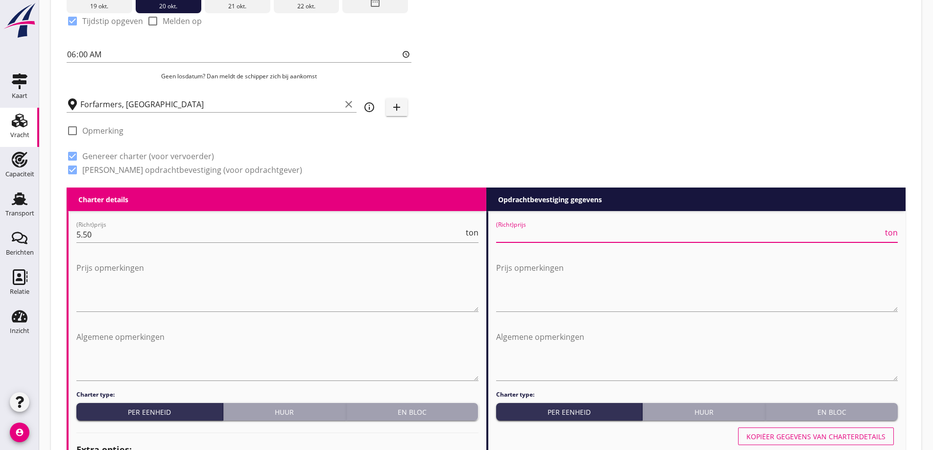
type input "5"
type input "5.75"
click at [238, 285] on textarea "Prijs opmerkingen" at bounding box center [277, 285] width 402 height 51
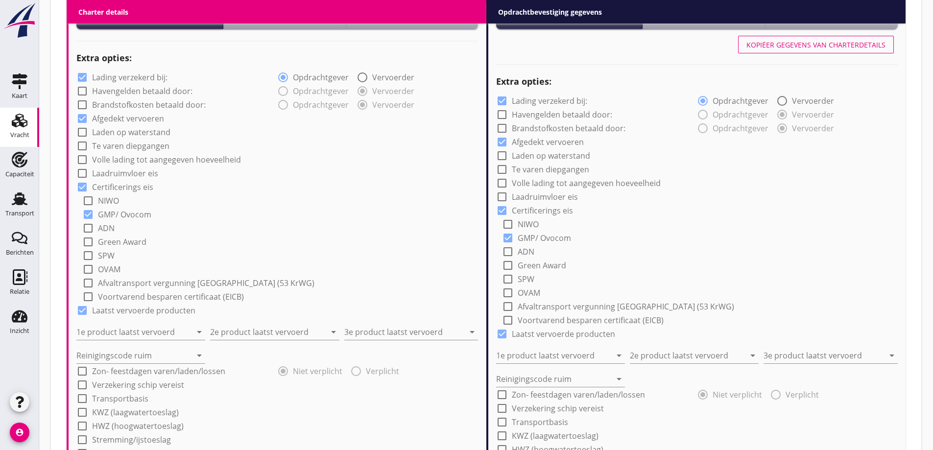
scroll to position [743, 0]
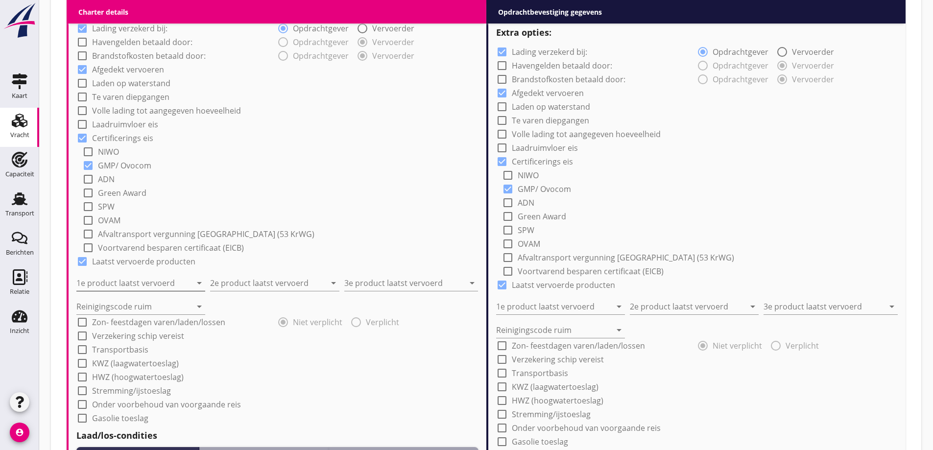
click at [108, 283] on input "1e product laatst vervoerd" at bounding box center [133, 283] width 115 height 16
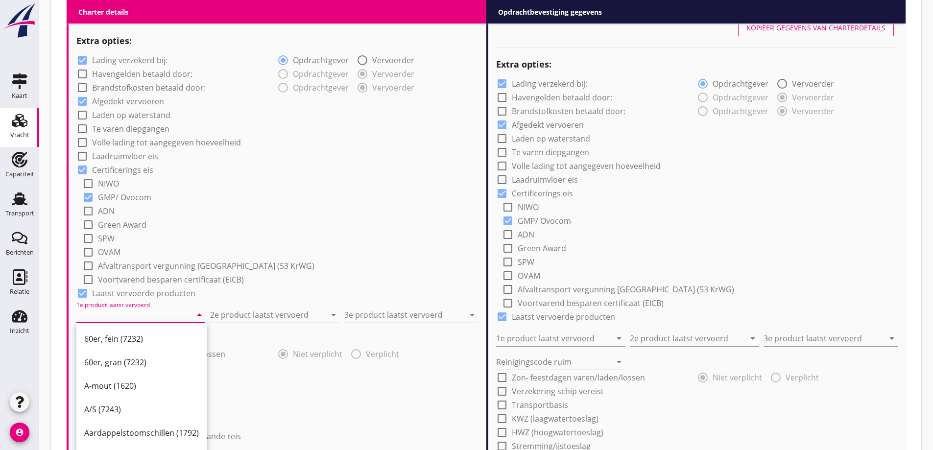
scroll to position [694, 0]
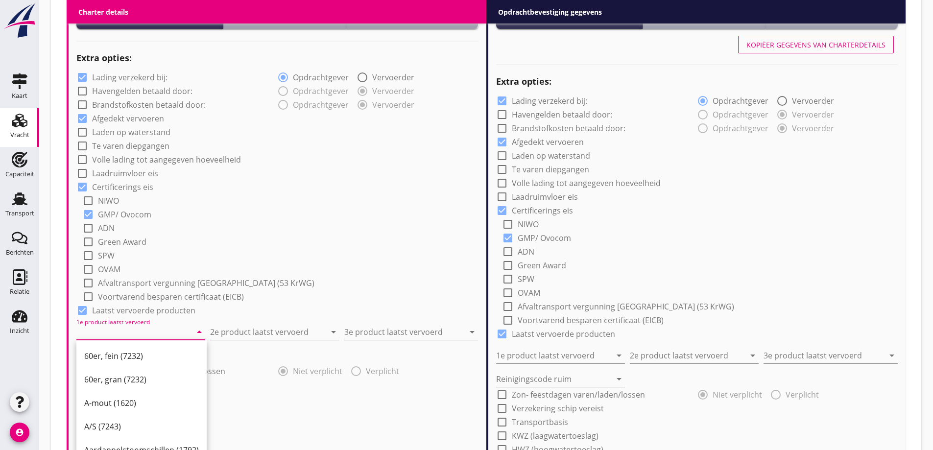
click at [180, 334] on input "1e product laatst vervoerd" at bounding box center [133, 332] width 115 height 16
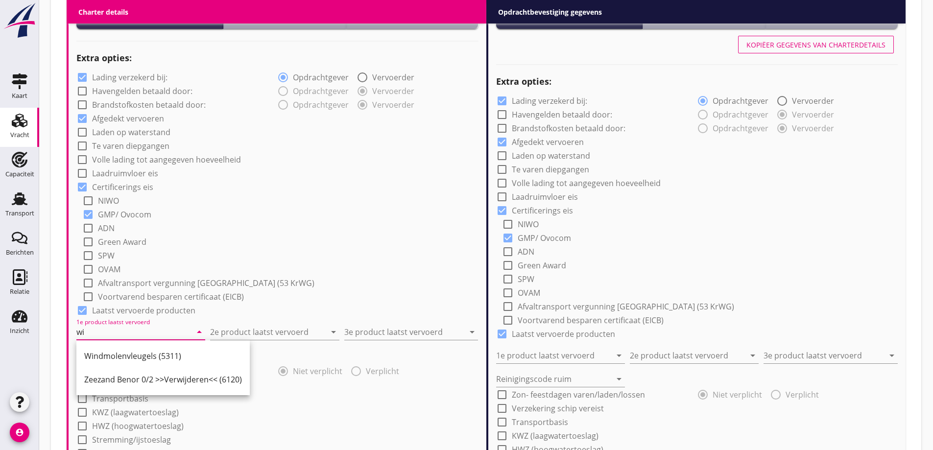
type input "w"
type input "Witkalk"
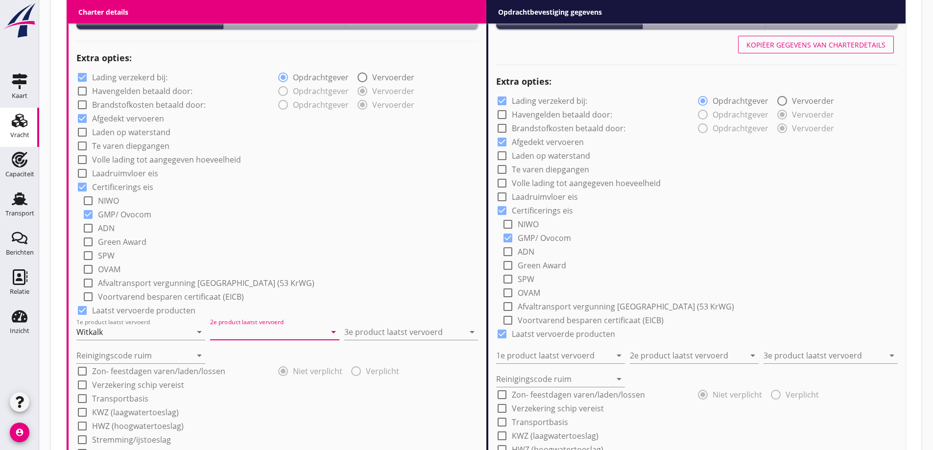
click at [251, 335] on input "2e product laatst vervoerd" at bounding box center [267, 332] width 115 height 16
click at [269, 358] on div "Nutramon (7290)" at bounding box center [274, 356] width 113 height 12
type input "Nutramon (7290)"
click at [393, 338] on input "3e product laatst vervoerd" at bounding box center [404, 332] width 120 height 16
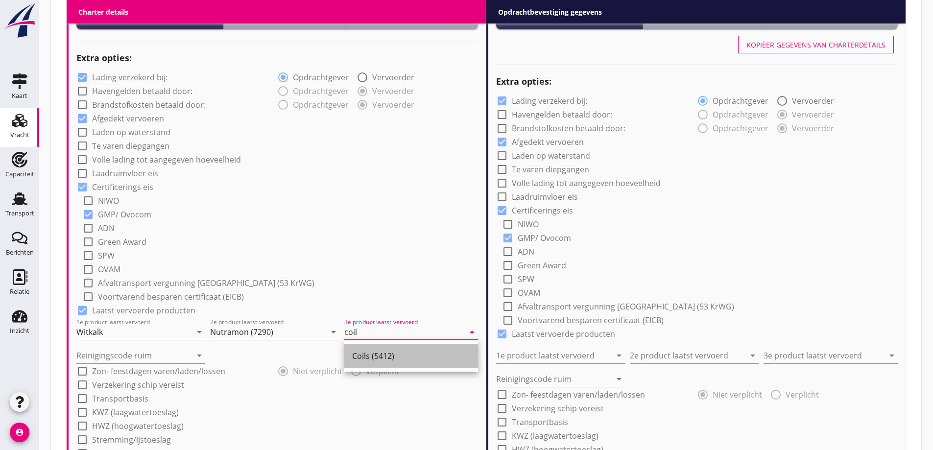
click at [392, 351] on div "Coils (5412)" at bounding box center [411, 356] width 118 height 12
type input "Coils (5412)"
click at [113, 361] on input "Reinigingscode ruim" at bounding box center [133, 356] width 115 height 16
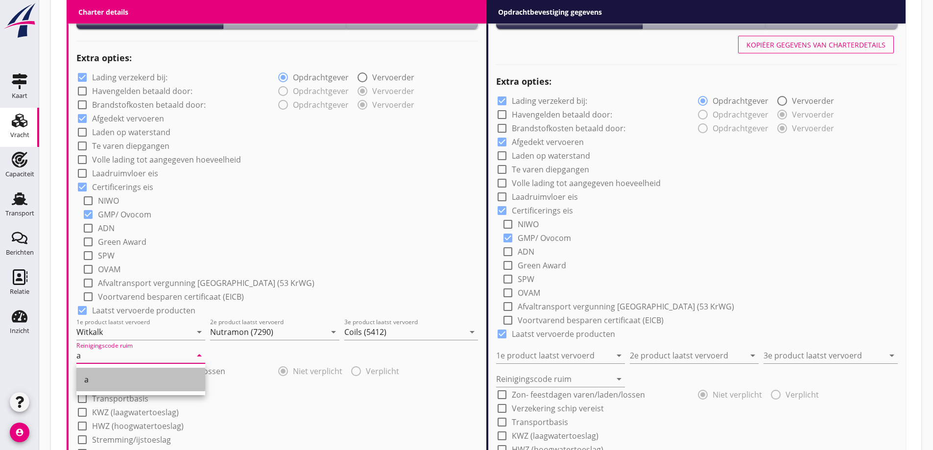
click at [124, 384] on div "a" at bounding box center [140, 380] width 113 height 12
type input "a"
click at [234, 404] on div "check_box_outline_blank Transportbasis" at bounding box center [277, 398] width 402 height 14
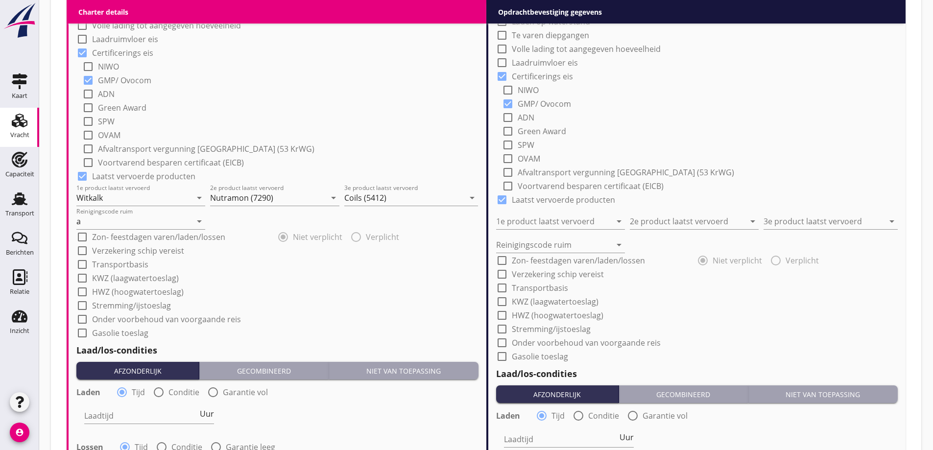
scroll to position [841, 0]
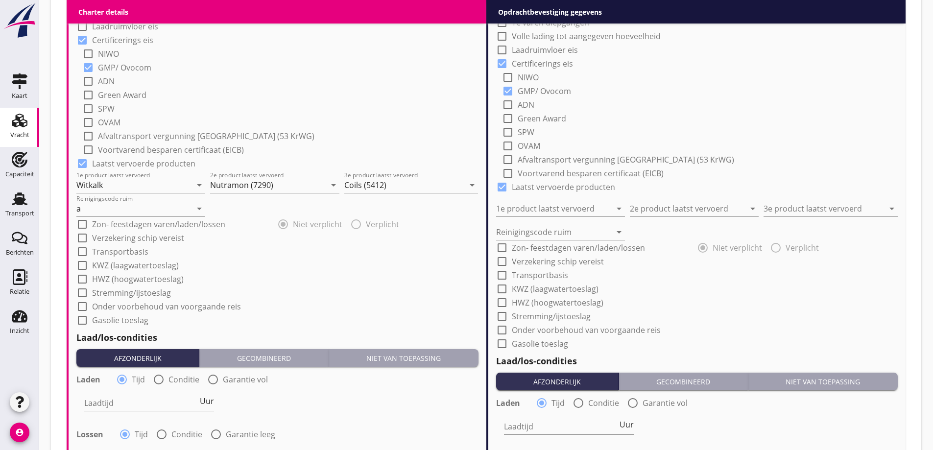
click at [183, 380] on label "Conditie" at bounding box center [184, 380] width 31 height 10
radio input "false"
radio input "true"
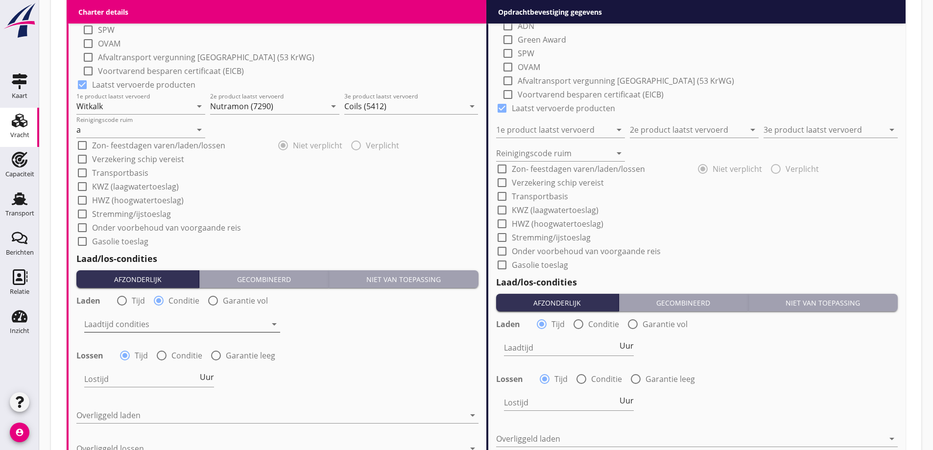
scroll to position [939, 0]
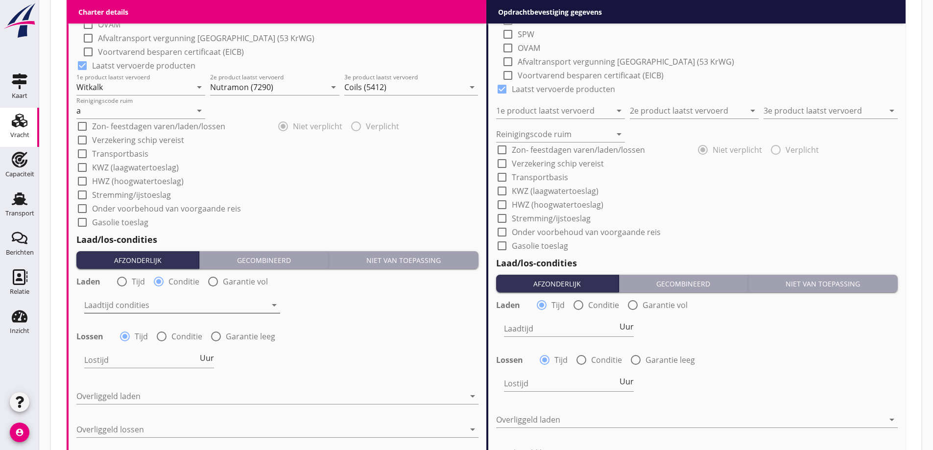
click at [159, 299] on div at bounding box center [175, 305] width 182 height 16
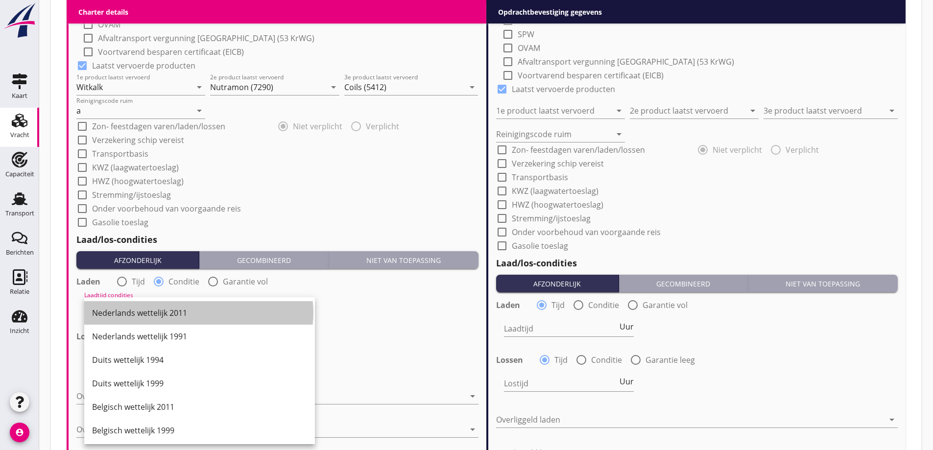
drag, startPoint x: 171, startPoint y: 314, endPoint x: 185, endPoint y: 340, distance: 29.4
click at [173, 319] on div "Nederlands wettelijk 2011" at bounding box center [199, 313] width 215 height 24
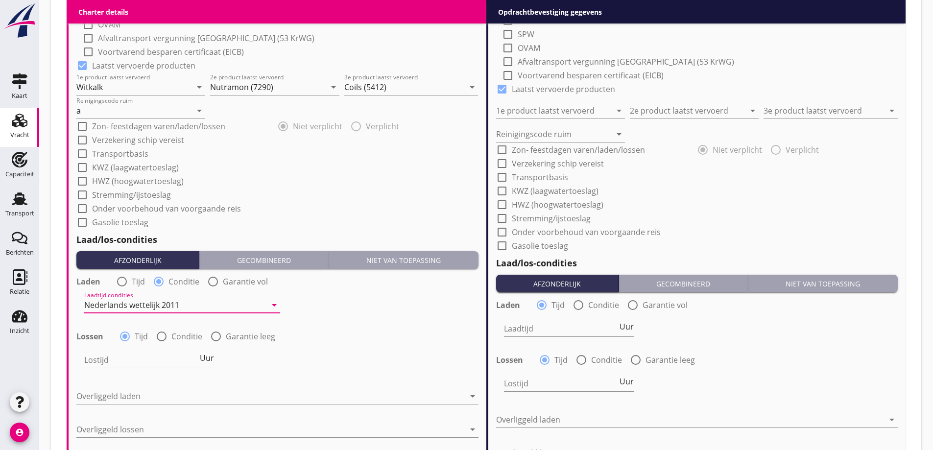
click at [181, 339] on label "Conditie" at bounding box center [186, 337] width 31 height 10
radio input "false"
radio input "true"
click at [186, 354] on div at bounding box center [175, 360] width 182 height 16
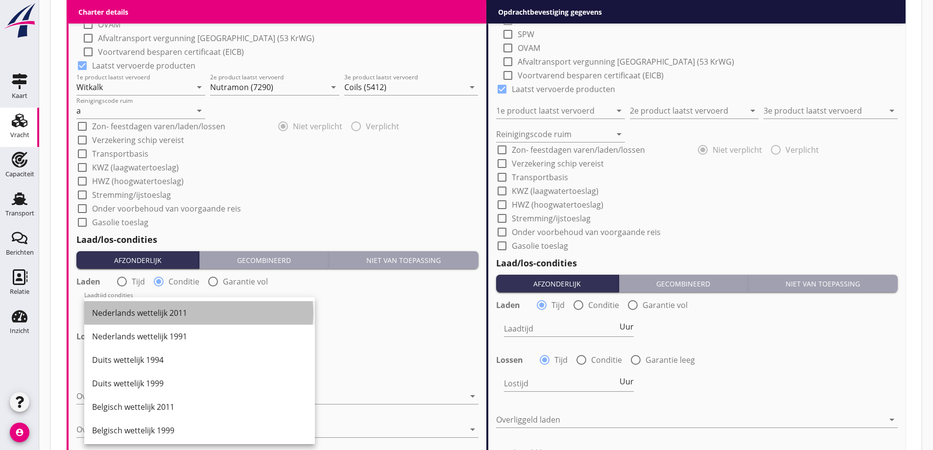
click at [167, 320] on div "Nederlands wettelijk 2011" at bounding box center [199, 313] width 215 height 24
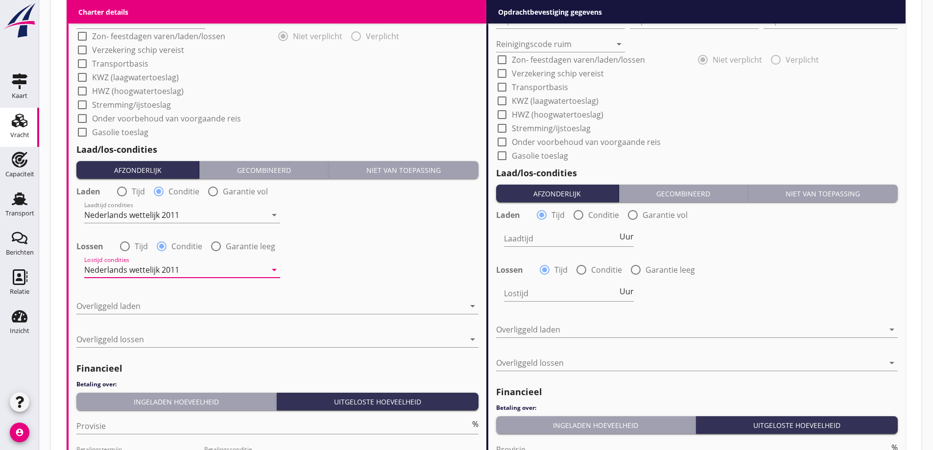
scroll to position [1135, 0]
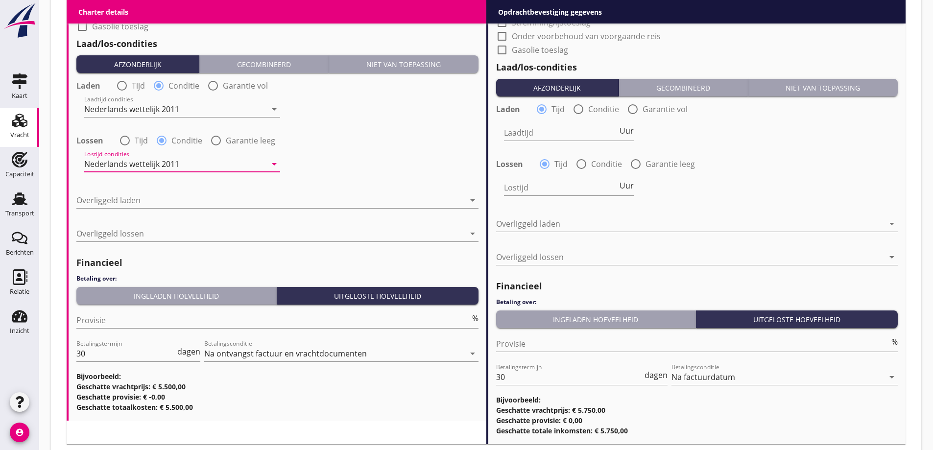
drag, startPoint x: 134, startPoint y: 204, endPoint x: 136, endPoint y: 213, distance: 9.2
click at [134, 203] on div at bounding box center [270, 201] width 388 height 16
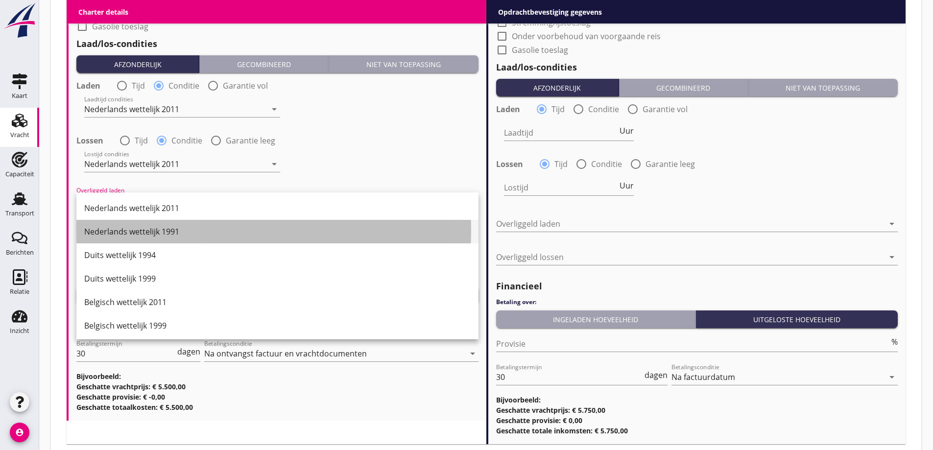
drag, startPoint x: 141, startPoint y: 225, endPoint x: 135, endPoint y: 213, distance: 13.6
click at [140, 224] on div "Nederlands wettelijk 1991" at bounding box center [277, 232] width 386 height 24
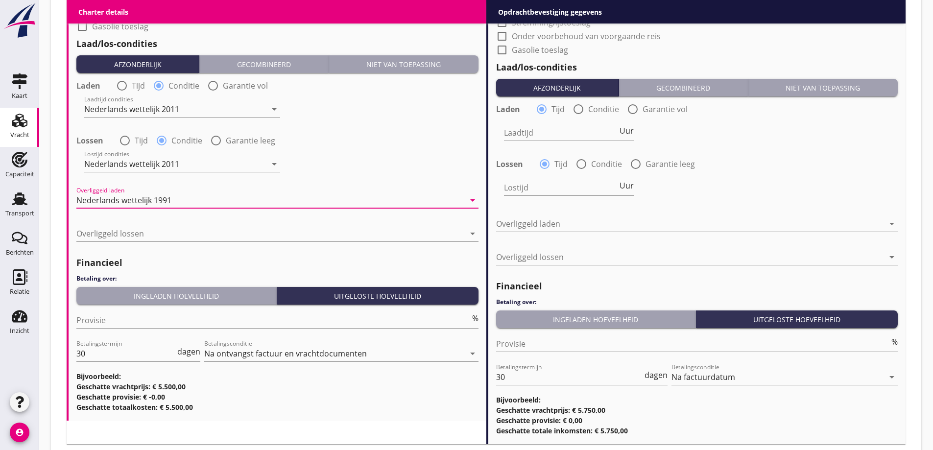
click at [142, 201] on div "Nederlands wettelijk 1991" at bounding box center [123, 200] width 95 height 9
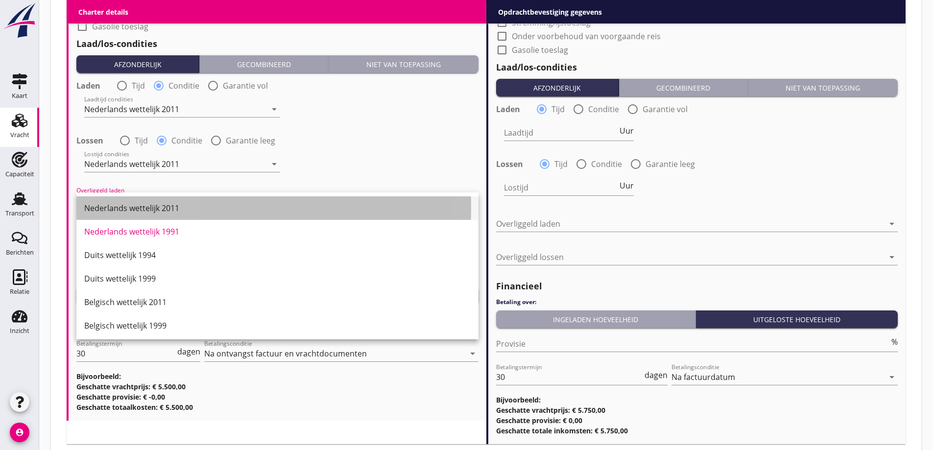
click at [148, 216] on div "Nederlands wettelijk 2011" at bounding box center [277, 208] width 386 height 24
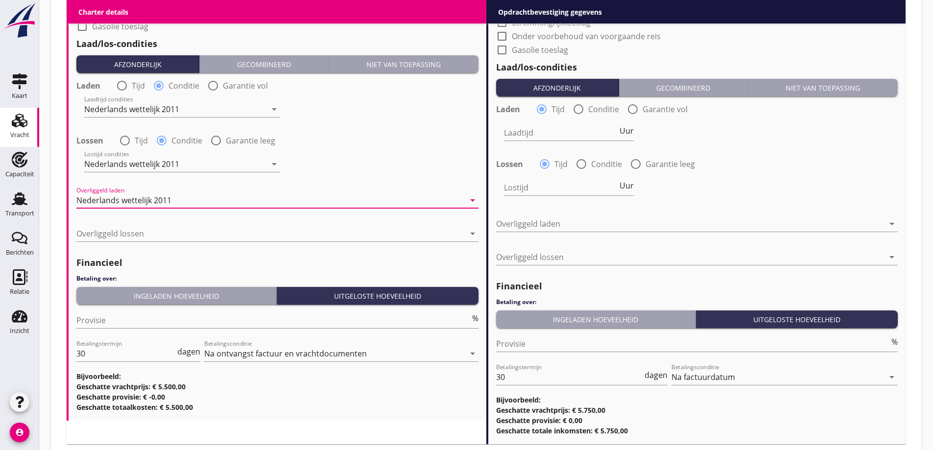
click at [156, 242] on div "Overliggeld lossen arrow_drop_down" at bounding box center [277, 238] width 402 height 25
click at [154, 233] on div at bounding box center [270, 234] width 388 height 16
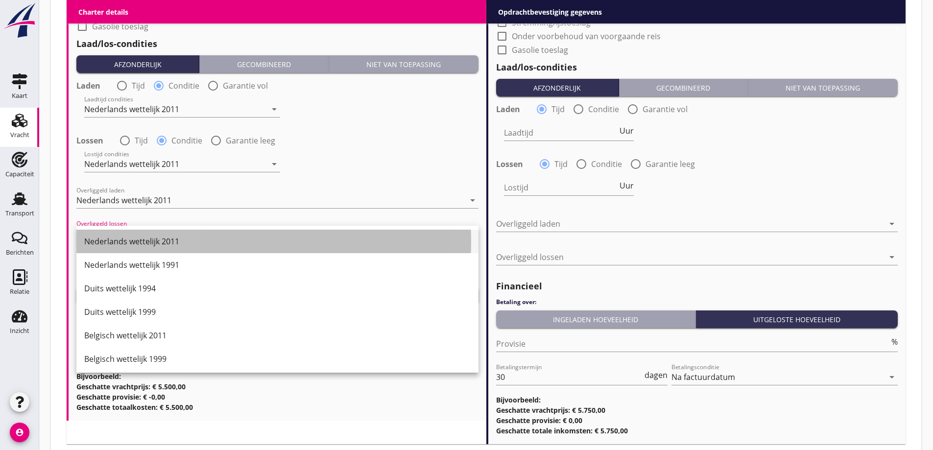
click at [160, 239] on div "Nederlands wettelijk 2011" at bounding box center [277, 242] width 386 height 12
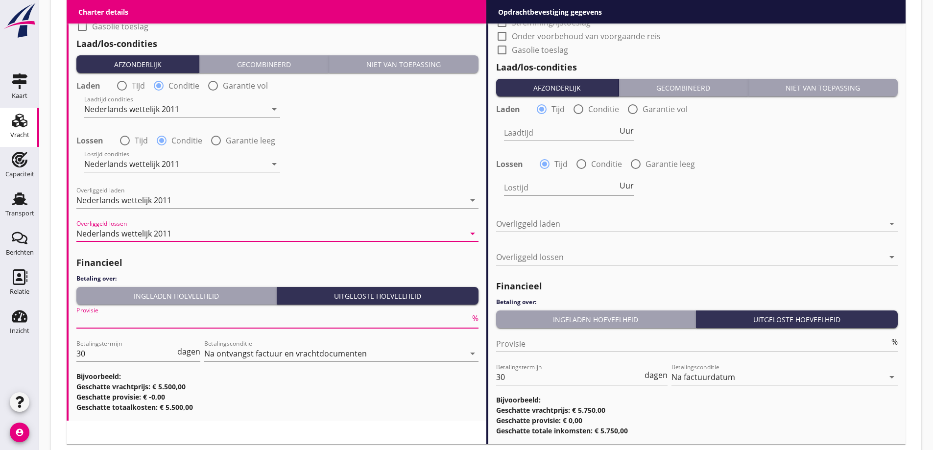
drag, startPoint x: 142, startPoint y: 322, endPoint x: 153, endPoint y: 330, distance: 13.0
click at [147, 325] on input "Provisie" at bounding box center [273, 321] width 394 height 16
type input "2"
type input "2.5"
click at [381, 398] on h3 "Geschatte provisie: € -137,50" at bounding box center [277, 397] width 402 height 10
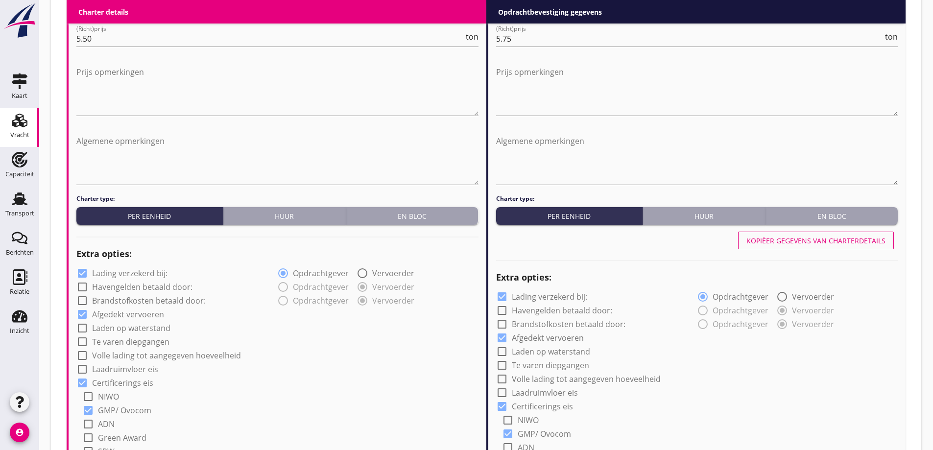
click at [829, 241] on div "Kopiëer gegevens van charterdetails" at bounding box center [815, 241] width 139 height 10
radio input "false"
radio input "true"
radio input "false"
radio input "true"
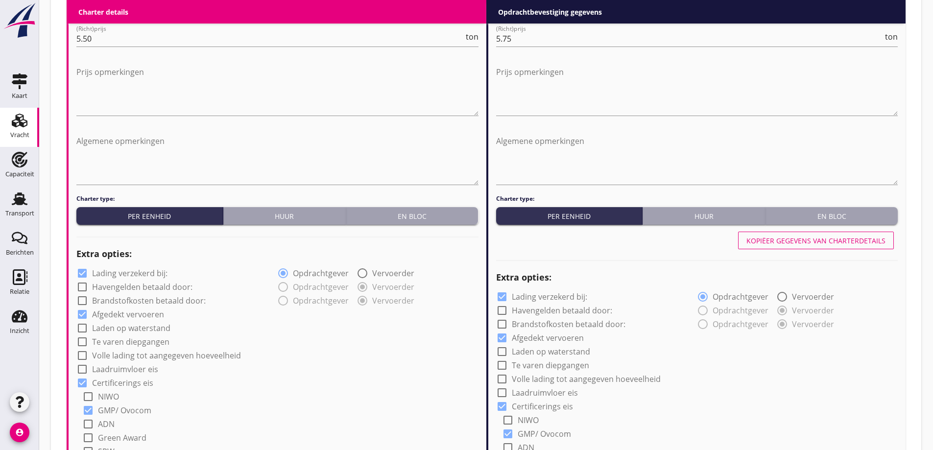
type input "Witkalk"
type input "Nutramon (7290)"
type input "Coils (5412)"
type input "a"
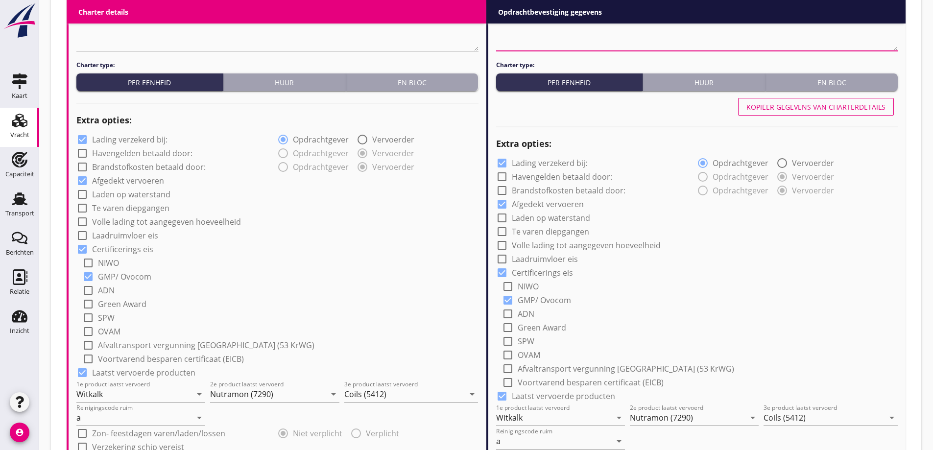
scroll to position [608, 0]
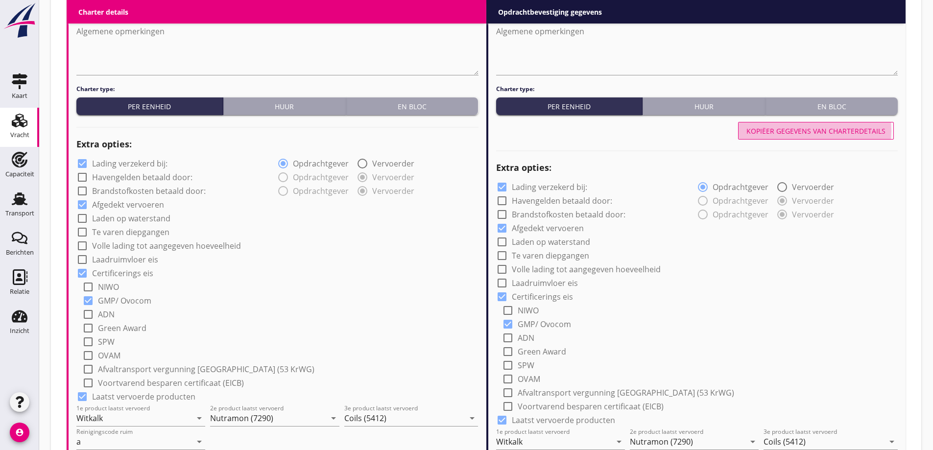
click at [858, 128] on div "Kopiëer gegevens van charterdetails" at bounding box center [815, 131] width 139 height 10
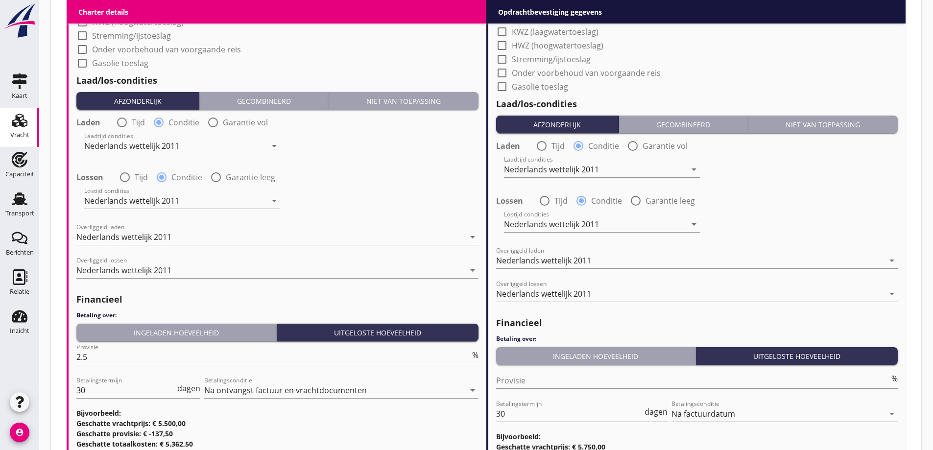
scroll to position [1196, 0]
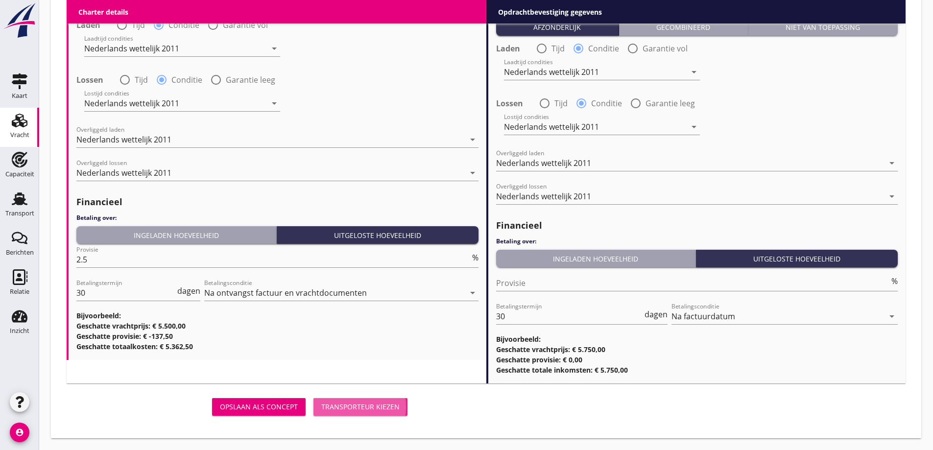
click at [366, 400] on button "Transporteur kiezen" at bounding box center [360, 407] width 94 height 18
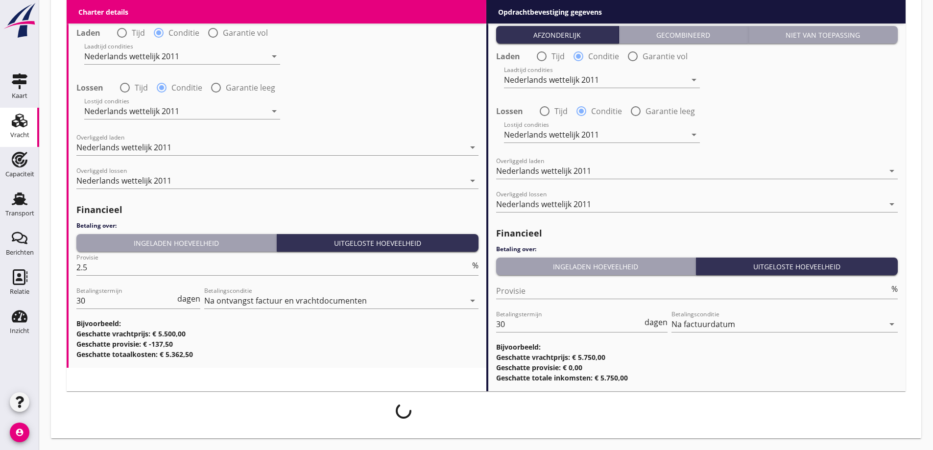
scroll to position [1188, 0]
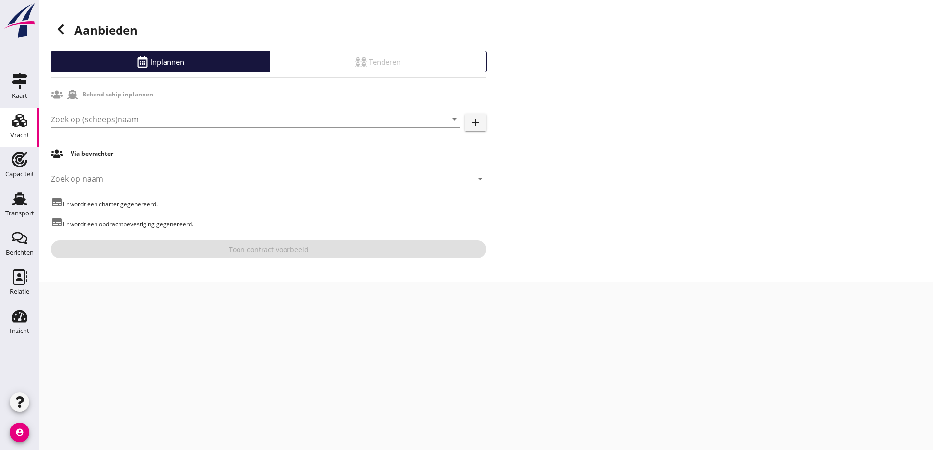
click at [211, 133] on div at bounding box center [255, 134] width 409 height 6
click at [208, 125] on input "Zoek op (scheeps)naam" at bounding box center [242, 120] width 382 height 16
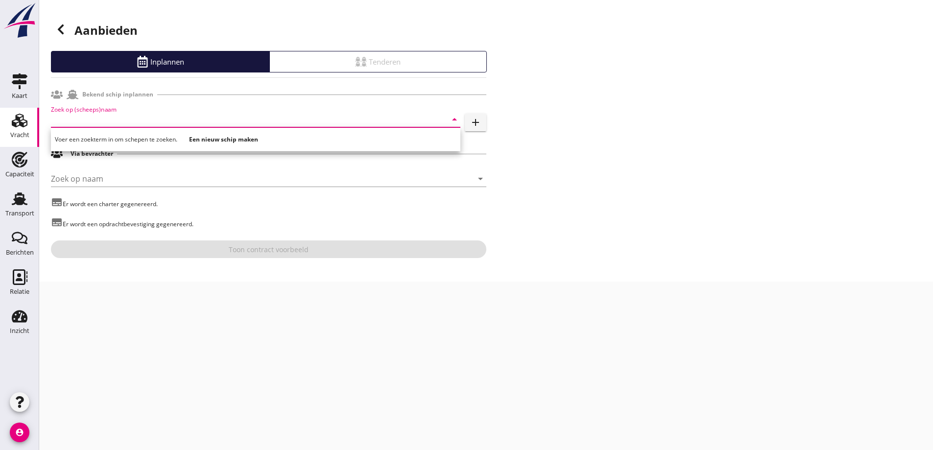
drag, startPoint x: 235, startPoint y: 136, endPoint x: 255, endPoint y: 135, distance: 19.6
click at [236, 137] on strong "Een nieuw schip maken" at bounding box center [223, 139] width 69 height 8
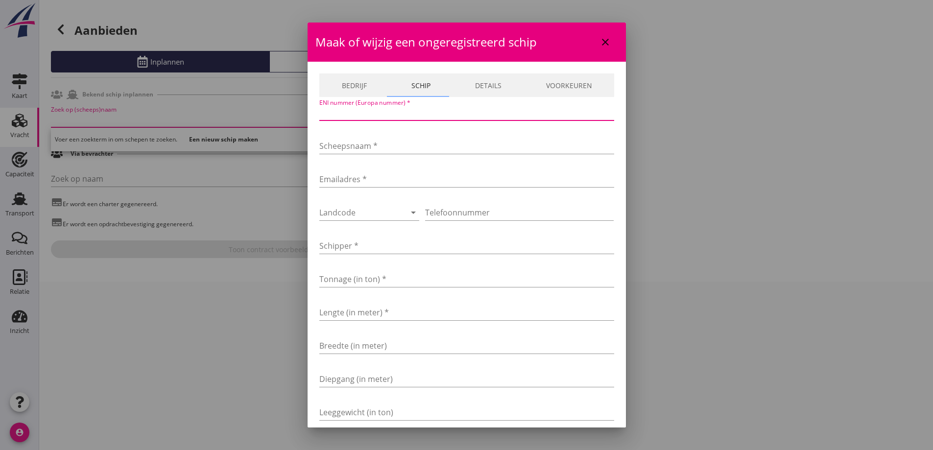
click at [434, 114] on input "ENI nummer (Europa nummer) *" at bounding box center [466, 113] width 295 height 16
type input "02008169"
click at [401, 156] on div "Scheepsnaam *" at bounding box center [466, 150] width 295 height 25
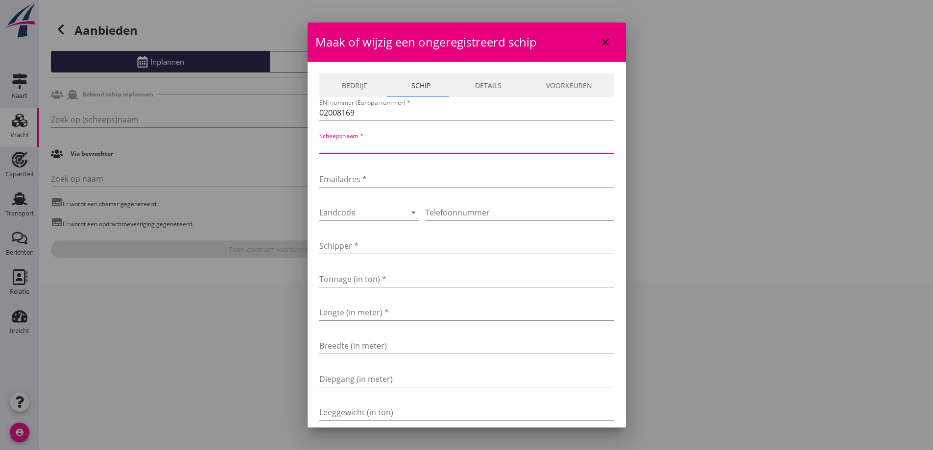
click at [397, 148] on input "Scheepsnaam *" at bounding box center [466, 146] width 295 height 16
type input "SANARA"
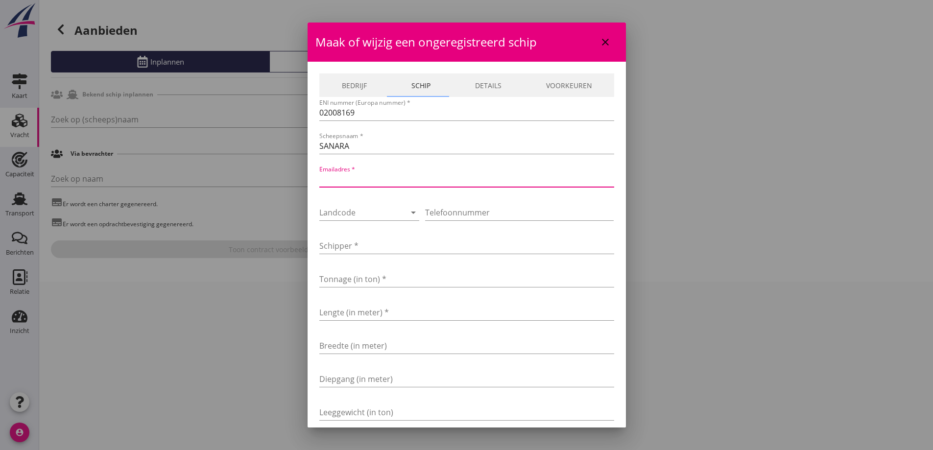
click at [416, 176] on input "Emailadres *" at bounding box center [466, 179] width 295 height 16
type input "mvs.sanara@gmail.com"
click at [384, 212] on div at bounding box center [355, 213] width 73 height 16
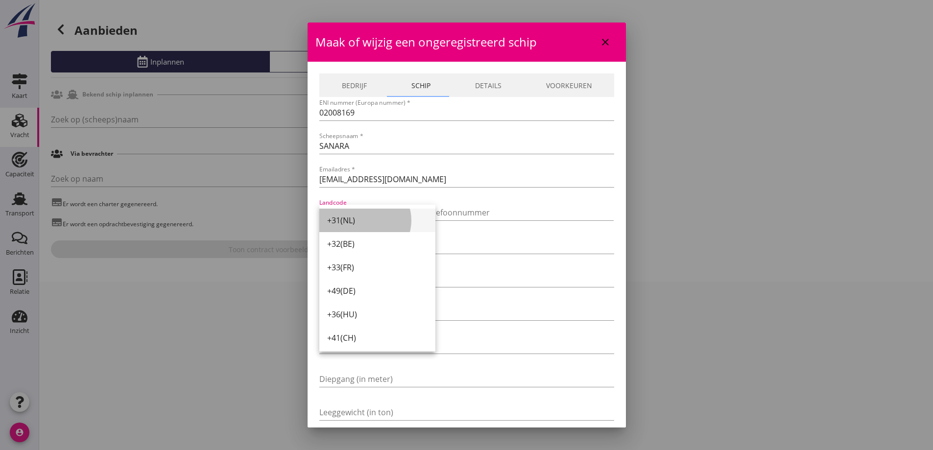
click at [385, 223] on div "+31(NL)" at bounding box center [377, 221] width 100 height 12
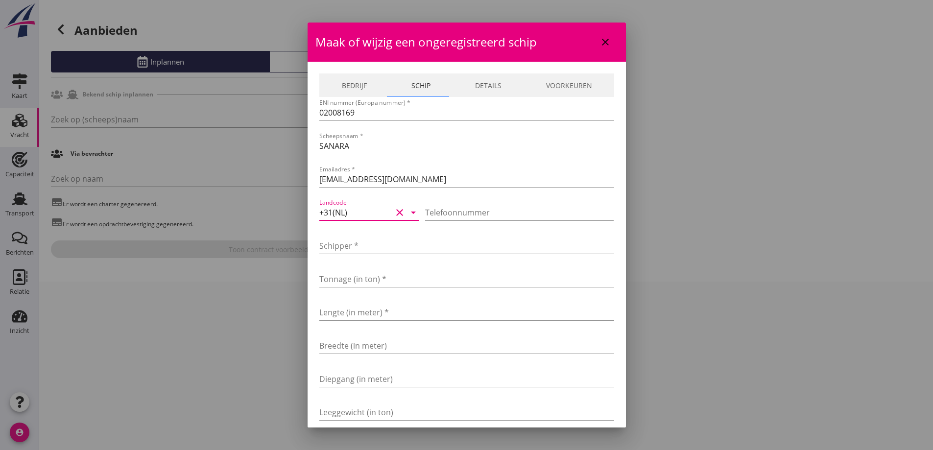
click at [461, 226] on div at bounding box center [519, 227] width 189 height 6
click at [461, 220] on div "Telefoonnummer" at bounding box center [519, 217] width 189 height 25
click at [549, 190] on div "Emailadres * mvs.sanara@gmail.com" at bounding box center [466, 183] width 295 height 25
click at [529, 208] on input "Telefoonnummer" at bounding box center [519, 213] width 189 height 16
type input "0646842968"
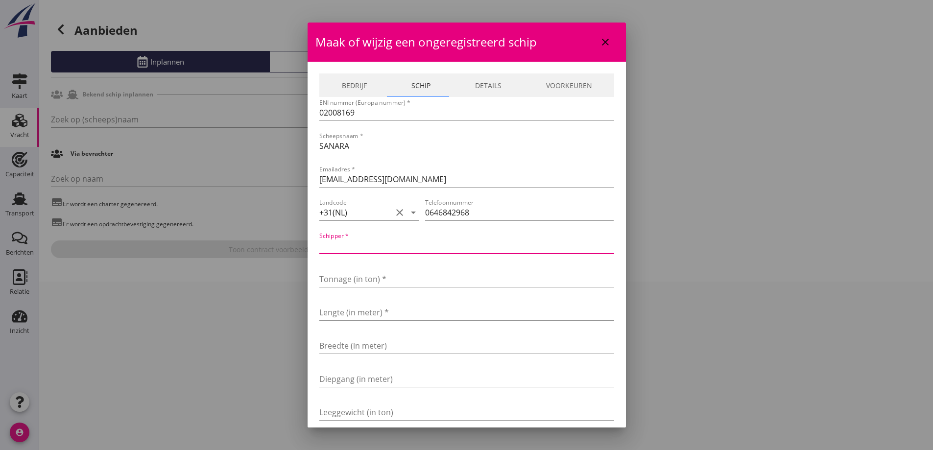
click at [344, 243] on input "Schipper *" at bounding box center [466, 246] width 295 height 16
type input "Hartman"
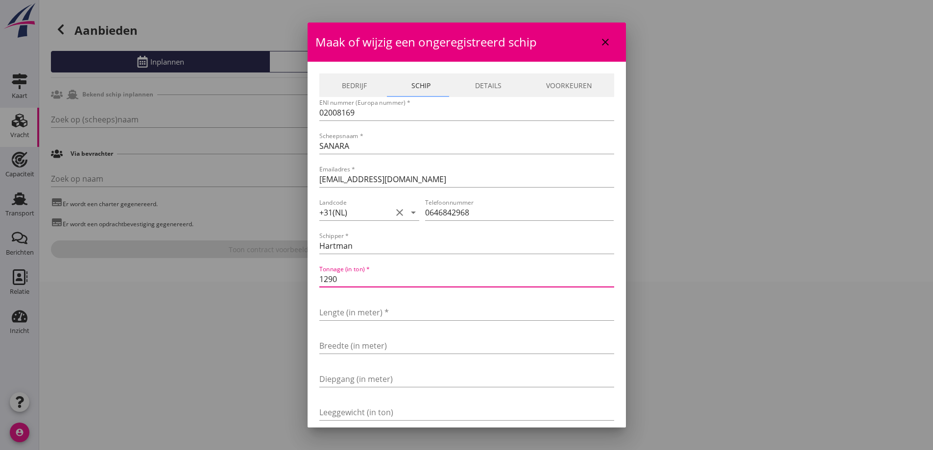
type input "1290"
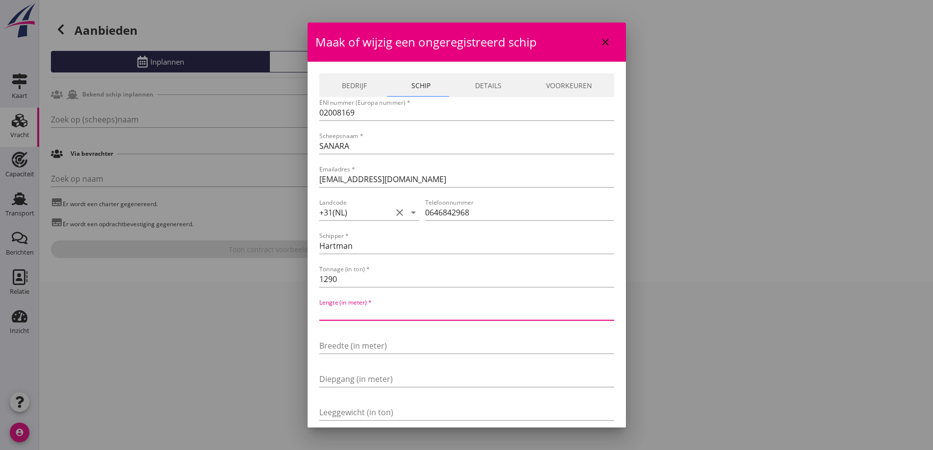
type input "2"
type input "80"
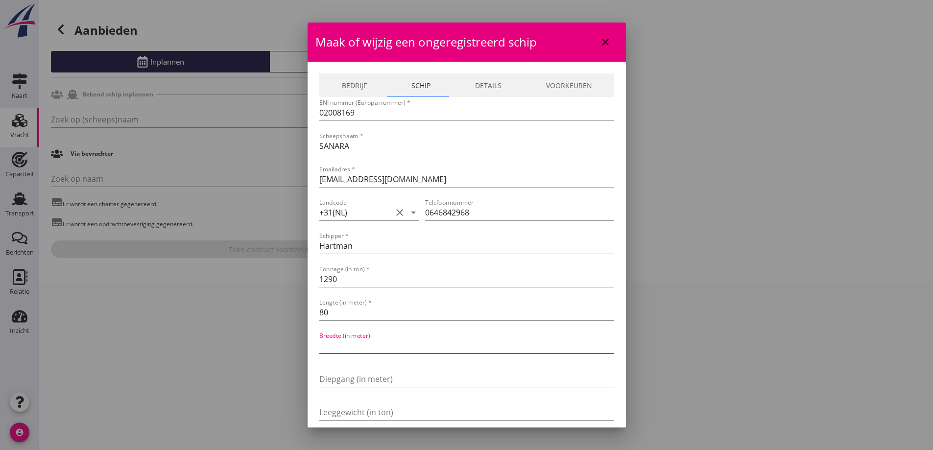
type input "8"
type input "8.24"
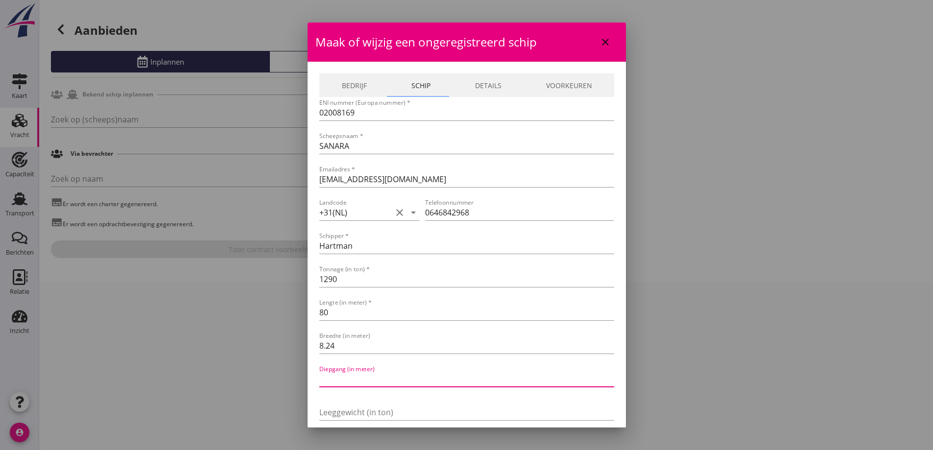
type input "2"
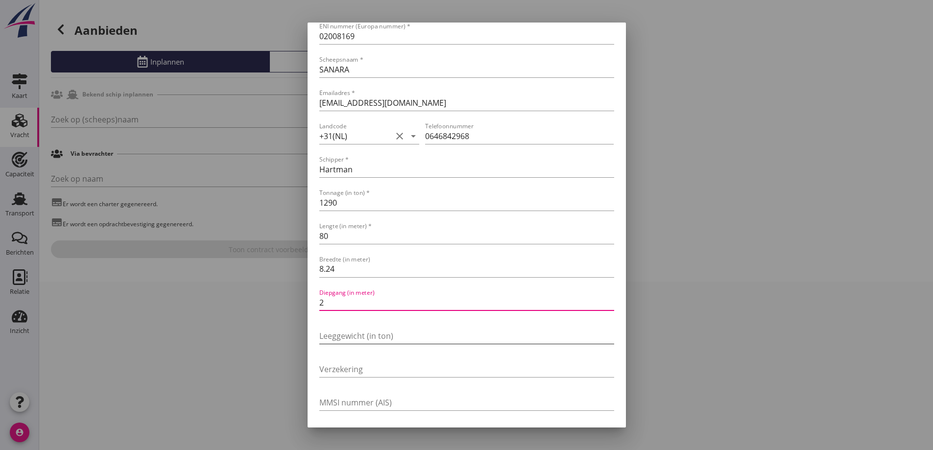
scroll to position [67, 0]
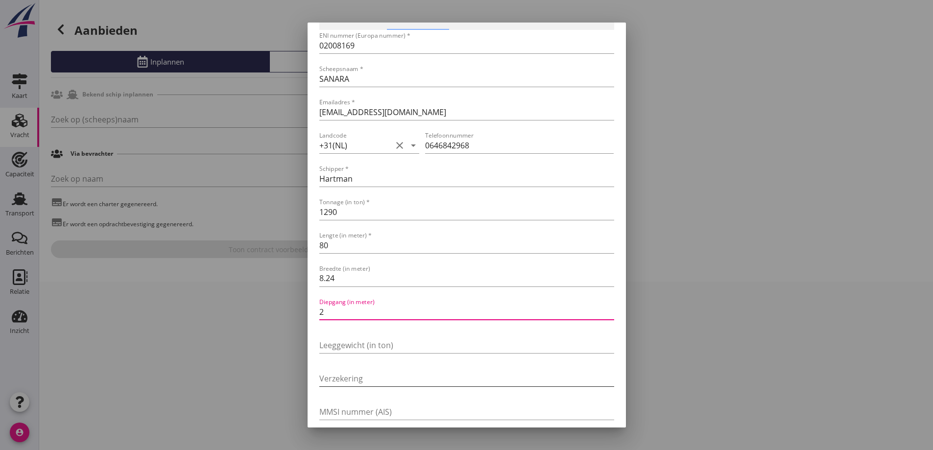
type input "2"
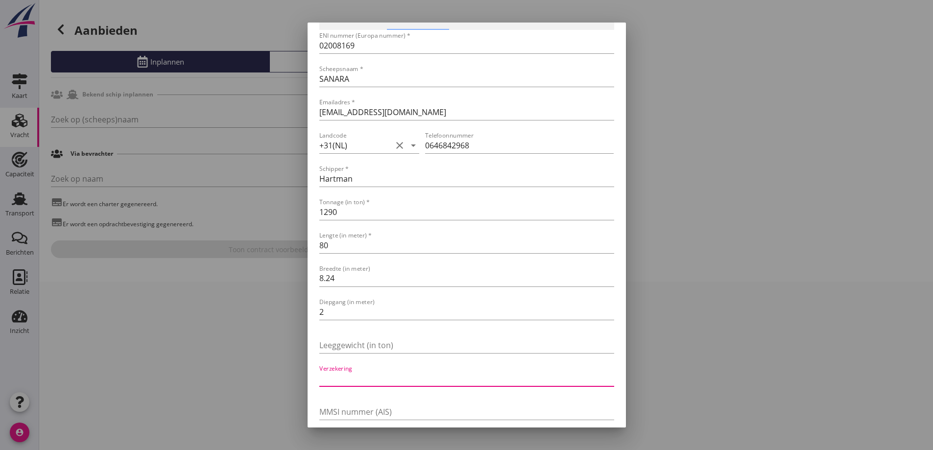
click at [395, 379] on input "Verzekering" at bounding box center [466, 379] width 295 height 16
drag, startPoint x: 336, startPoint y: 381, endPoint x: 309, endPoint y: 376, distance: 27.8
click at [309, 376] on div "Bedrijf Schip Details Voorkeuren Bedrijfsnaam * Referentie E-mailadres * BTW-nu…" at bounding box center [467, 218] width 318 height 447
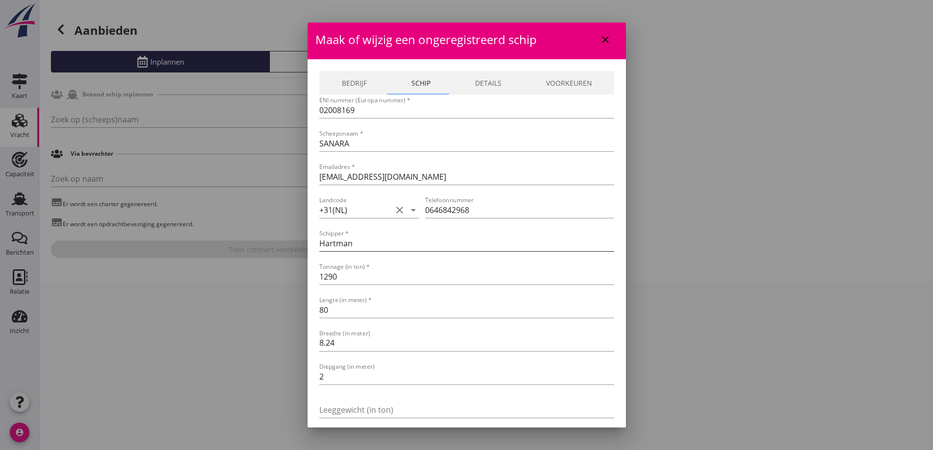
scroll to position [0, 0]
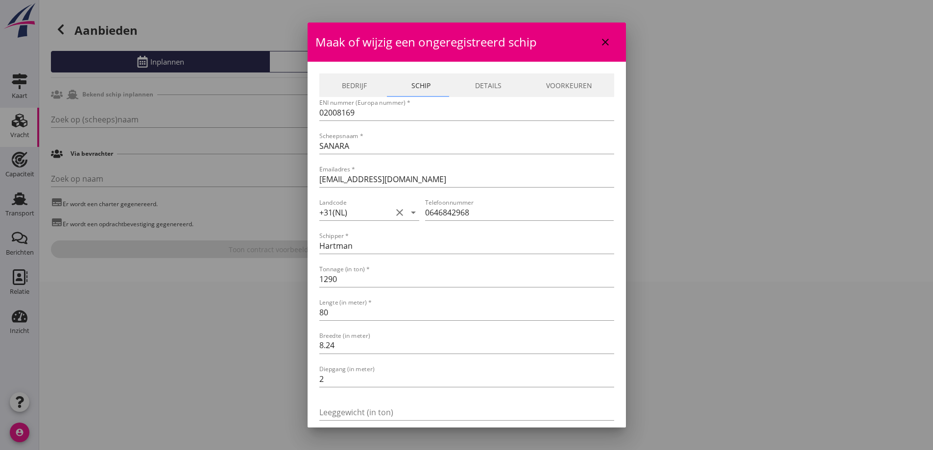
type input "TVM"
click at [350, 87] on link "Bedrijf" at bounding box center [354, 85] width 70 height 24
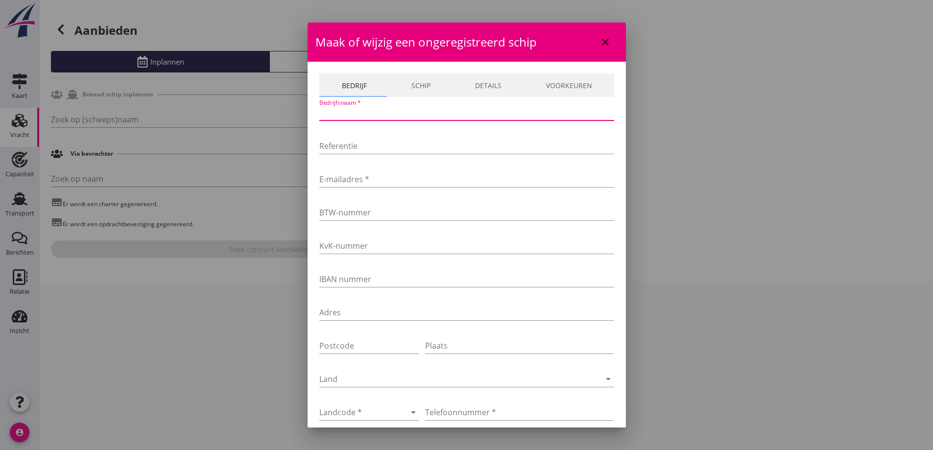
click at [373, 118] on input "Bedrijfsnaam *" at bounding box center [466, 113] width 295 height 16
click at [362, 120] on div "Bedrijfsnaam *" at bounding box center [466, 113] width 295 height 16
paste input "V.O.F. M. Hartman"
type input "V.O.F. M. Hartman"
click at [403, 185] on input "E-mailadres *" at bounding box center [466, 179] width 295 height 16
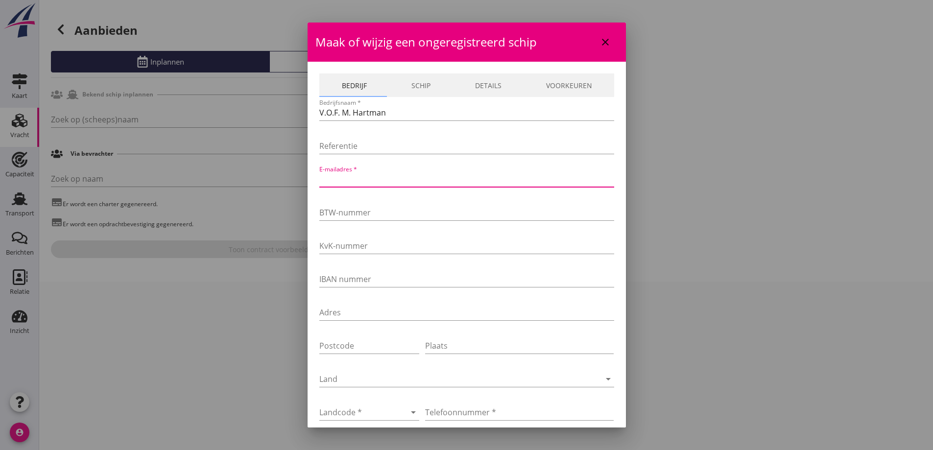
paste input "mvs.sanara@gmail.com"
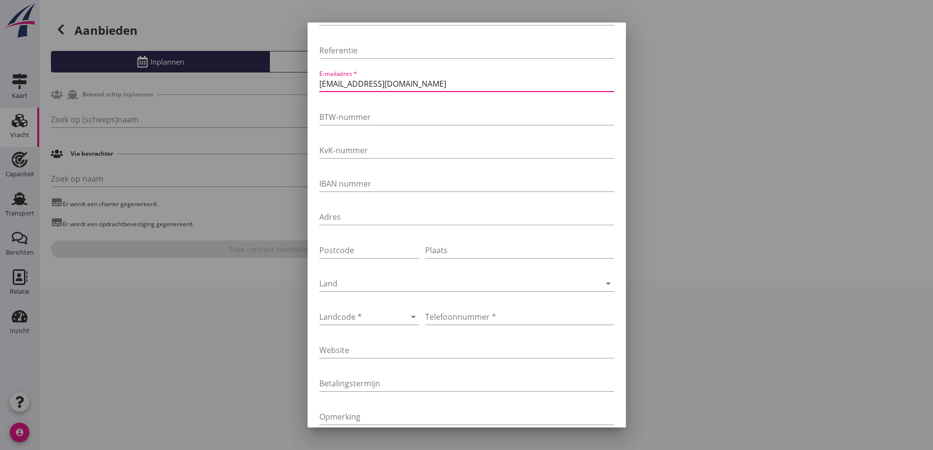
scroll to position [147, 0]
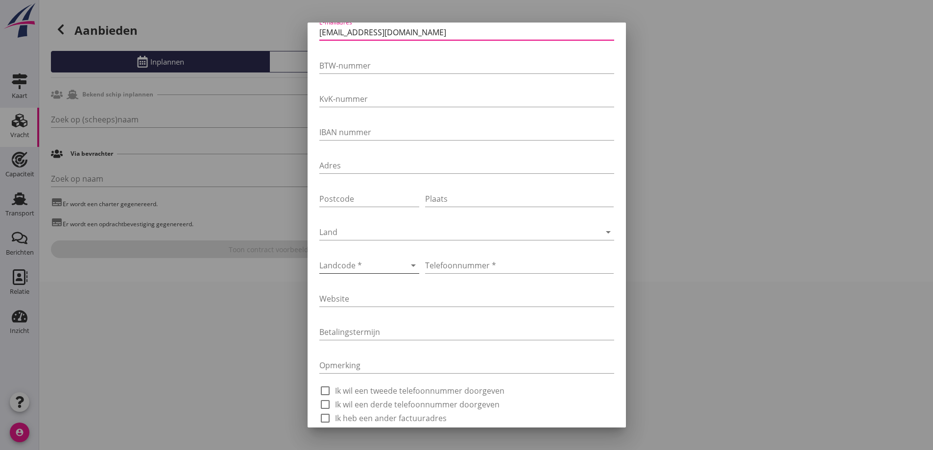
type input "mvs.sanara@gmail.com"
click at [360, 265] on div at bounding box center [355, 266] width 73 height 16
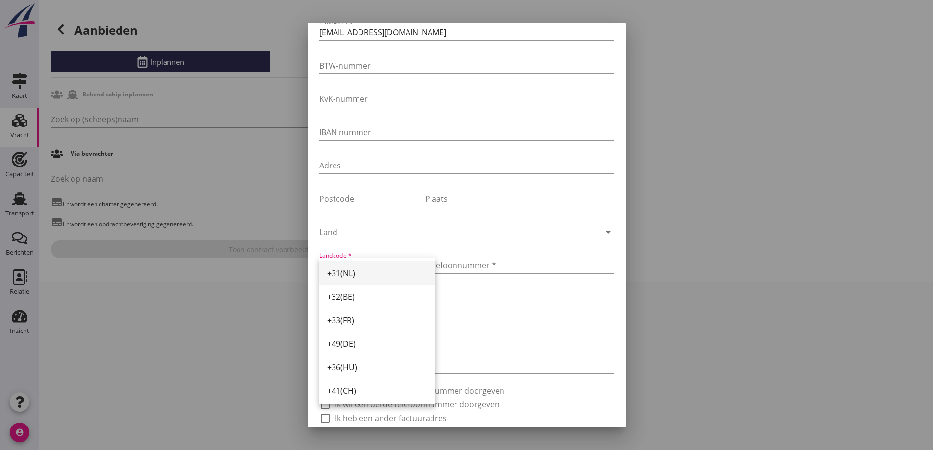
drag, startPoint x: 364, startPoint y: 274, endPoint x: 411, endPoint y: 271, distance: 46.6
click at [365, 274] on div "+31(NL)" at bounding box center [377, 273] width 100 height 12
click at [481, 267] on input "Telefoonnummer *" at bounding box center [519, 266] width 189 height 16
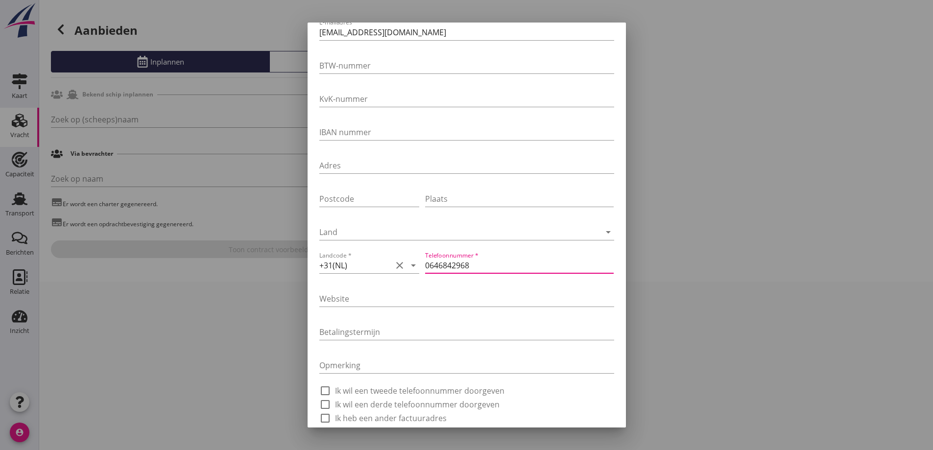
type input "0646842968"
click at [495, 288] on div "Website" at bounding box center [466, 300] width 295 height 31
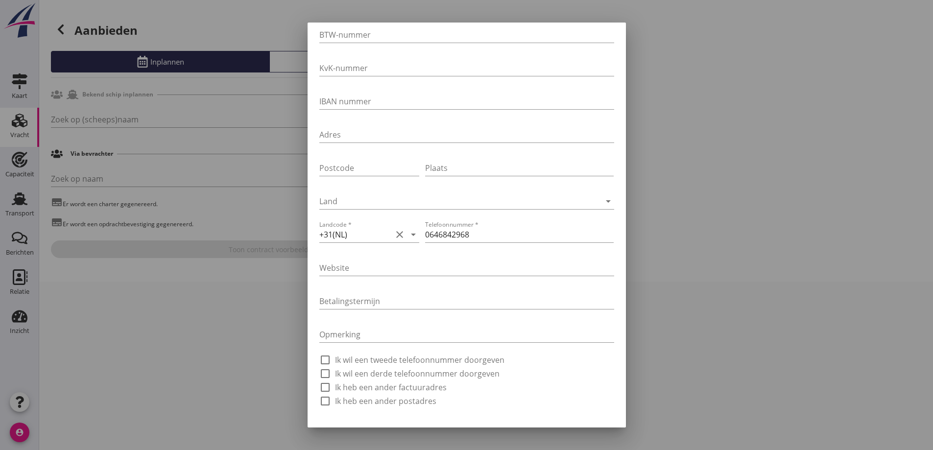
scroll to position [204, 0]
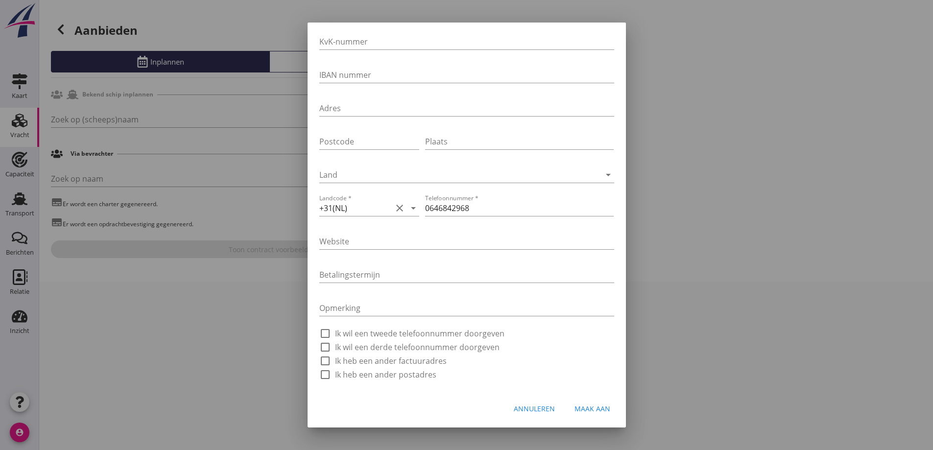
click at [588, 412] on div "Maak aan" at bounding box center [593, 409] width 36 height 10
type input "SANARA"
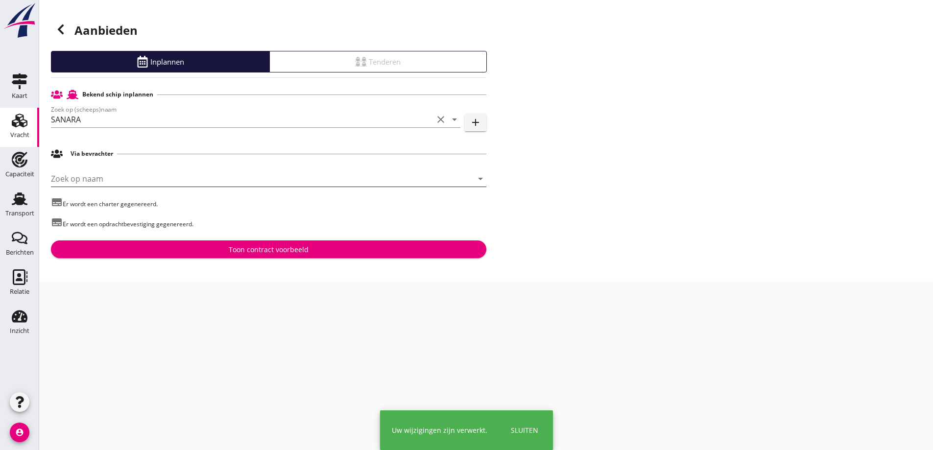
click at [184, 181] on input "Zoek op naam" at bounding box center [255, 179] width 408 height 16
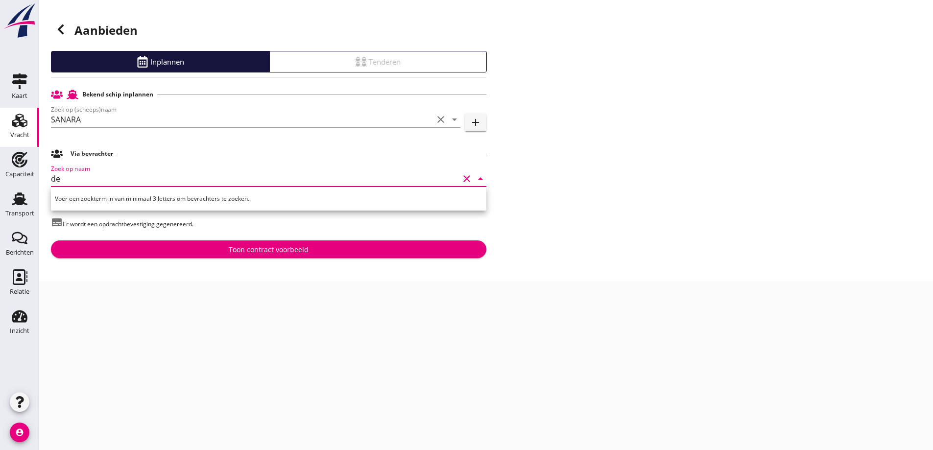
type input "d"
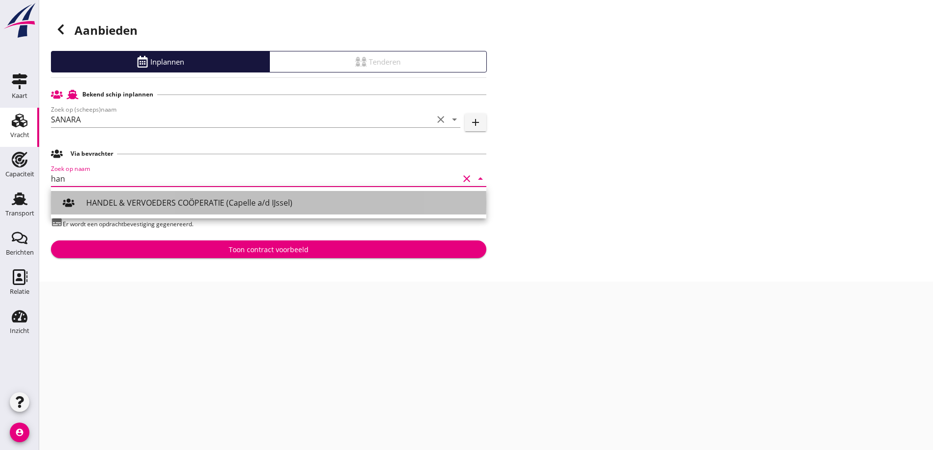
click at [206, 203] on div "HANDEL & VERVOEDERS COÖPERATIE (Capelle a/d IJssel)" at bounding box center [282, 203] width 392 height 12
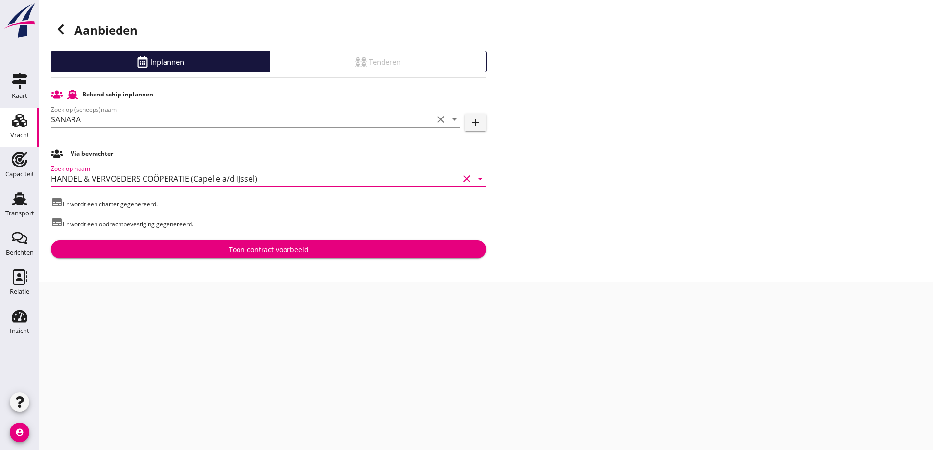
type input "HANDEL & VERVOEDERS COÖPERATIE (Capelle a/d IJssel)"
click at [251, 256] on button "Toon contract voorbeeld" at bounding box center [268, 250] width 435 height 18
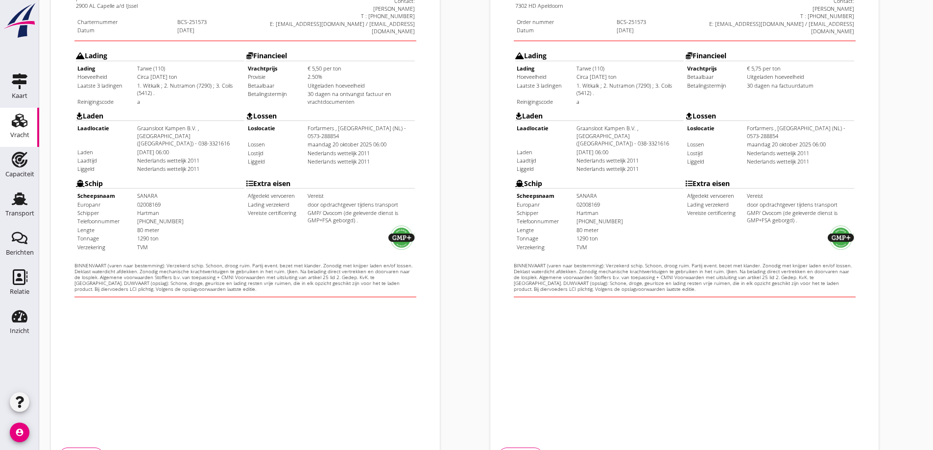
scroll to position [275, 0]
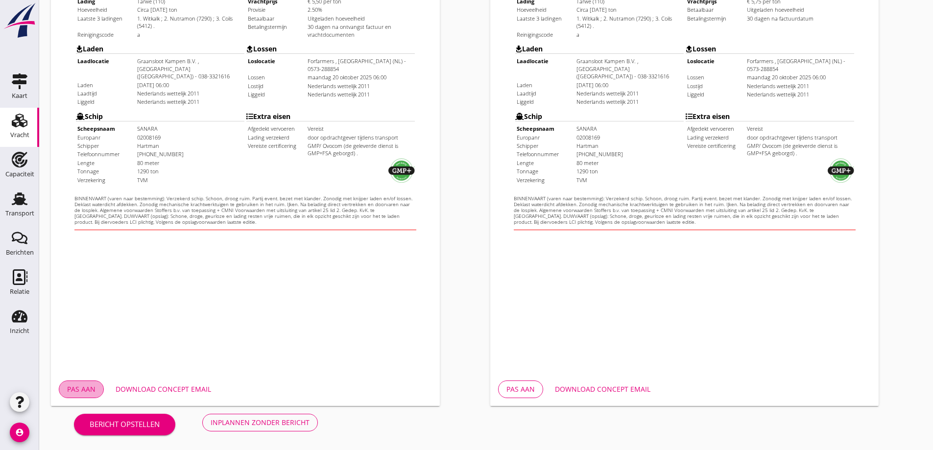
drag, startPoint x: 81, startPoint y: 384, endPoint x: 91, endPoint y: 380, distance: 10.4
click at [81, 384] on button "Pas aan" at bounding box center [81, 390] width 45 height 18
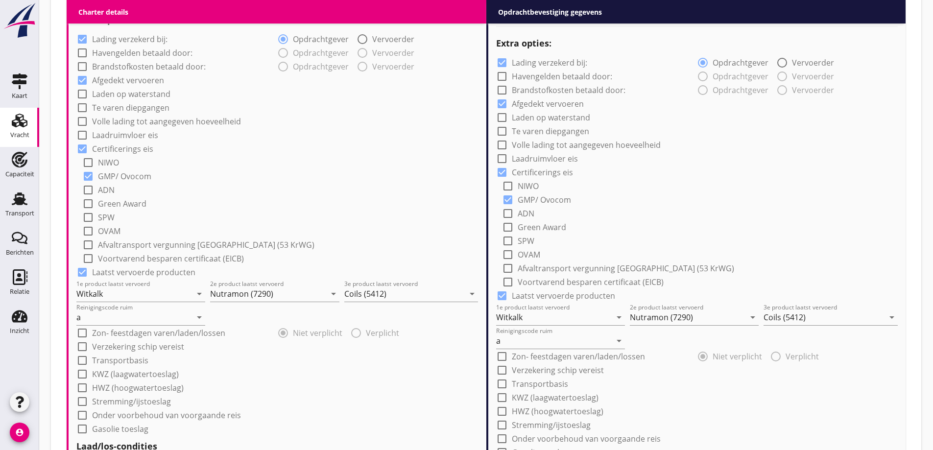
scroll to position [735, 0]
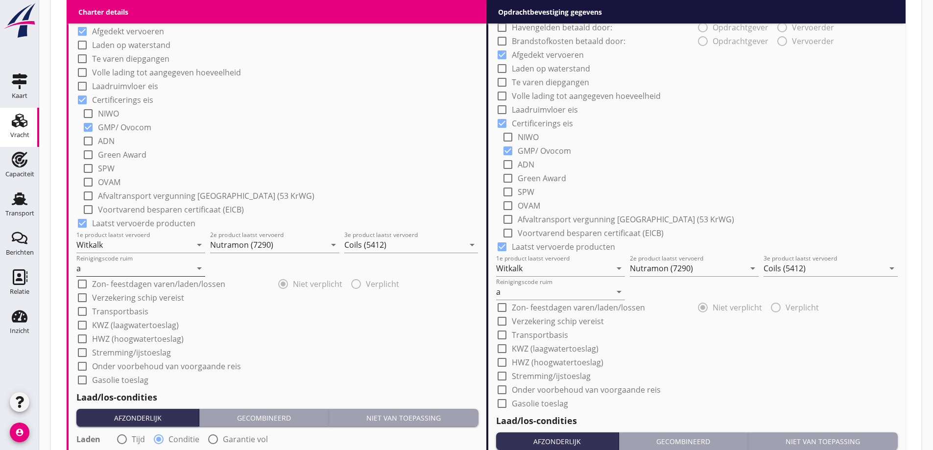
click at [109, 270] on input "a" at bounding box center [133, 269] width 115 height 16
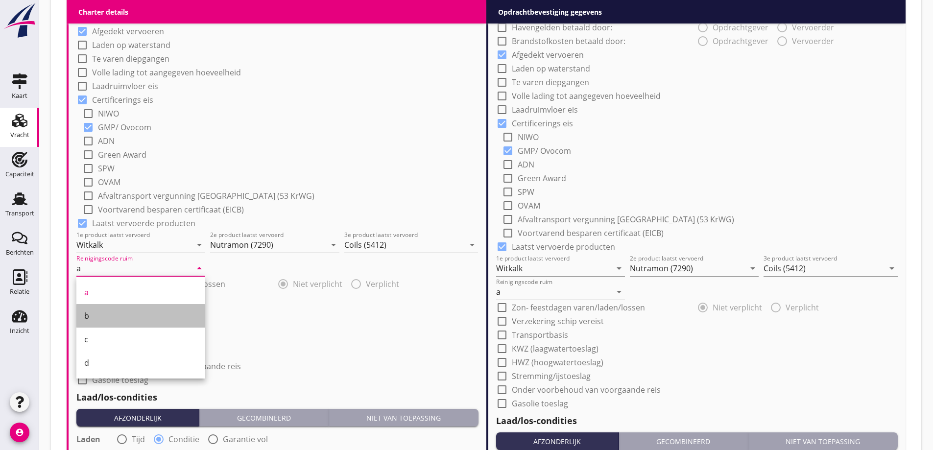
click at [104, 315] on div "b" at bounding box center [140, 316] width 113 height 12
type input "b"
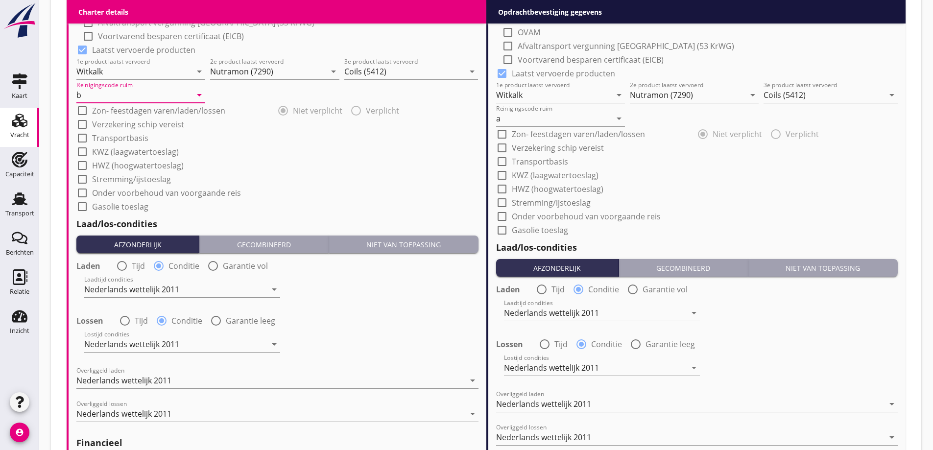
scroll to position [931, 0]
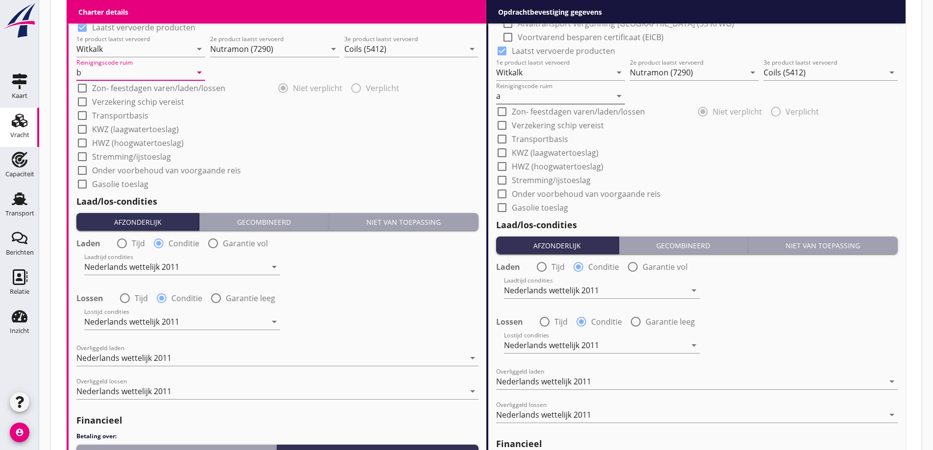
click at [562, 101] on input "a" at bounding box center [553, 96] width 115 height 16
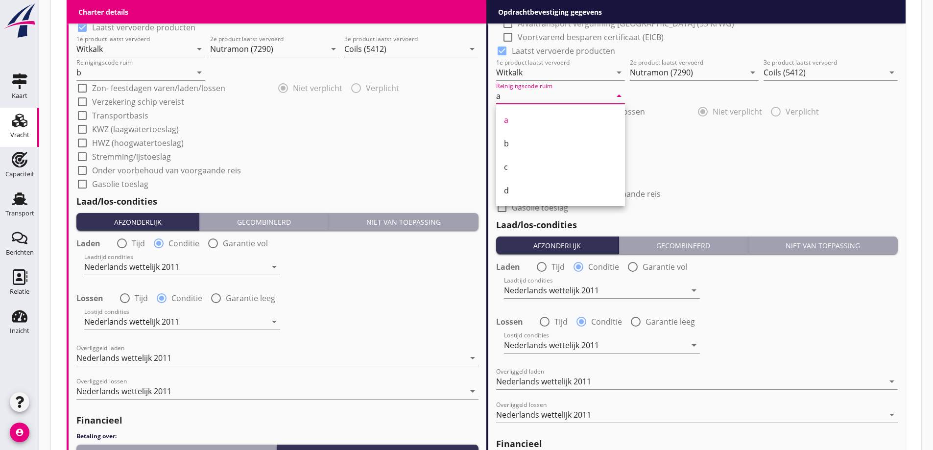
drag, startPoint x: 519, startPoint y: 145, endPoint x: 485, endPoint y: 149, distance: 34.1
click at [518, 145] on div "b" at bounding box center [560, 144] width 113 height 12
type input "b"
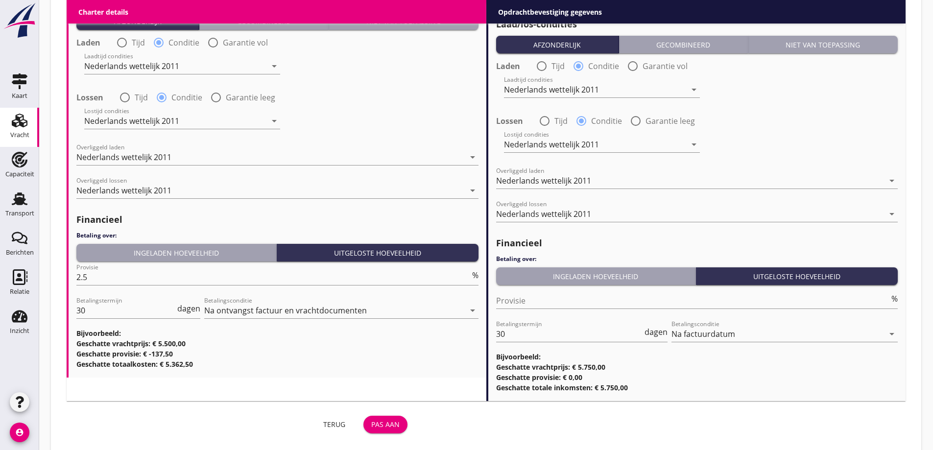
scroll to position [1149, 0]
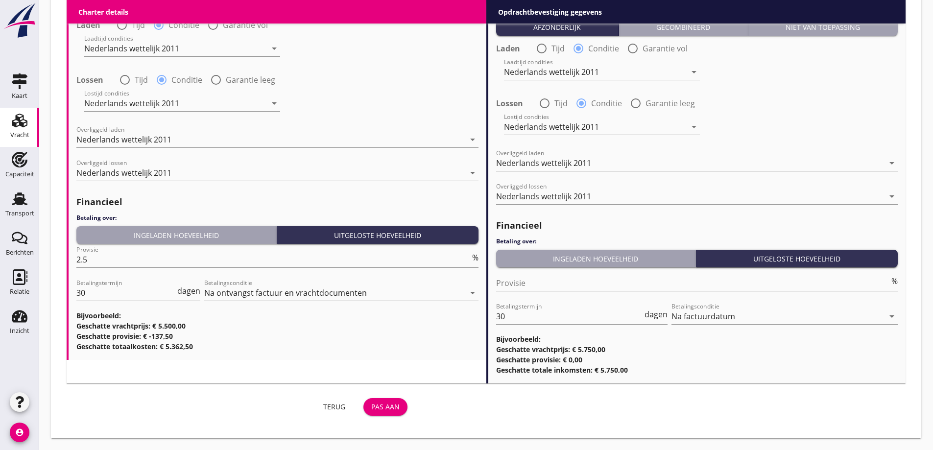
click at [389, 416] on div "Terug Pas aan" at bounding box center [239, 407] width 345 height 24
click at [386, 407] on div "Pas aan" at bounding box center [385, 407] width 28 height 10
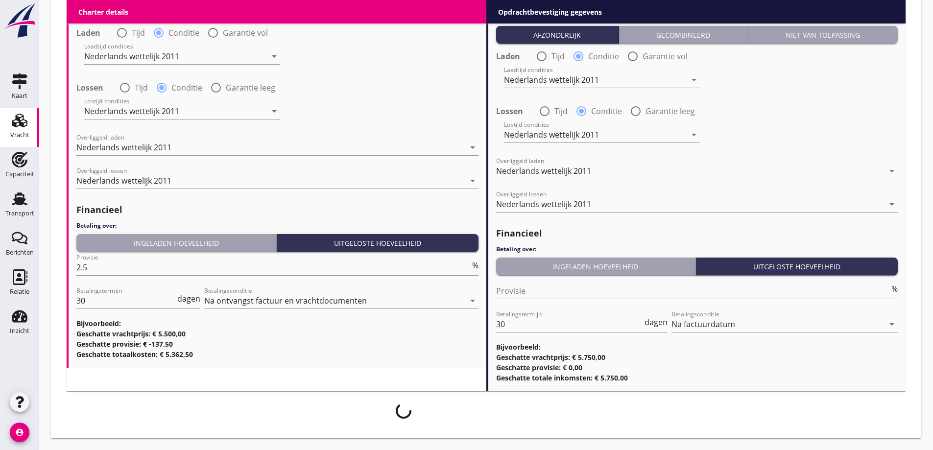
scroll to position [1141, 0]
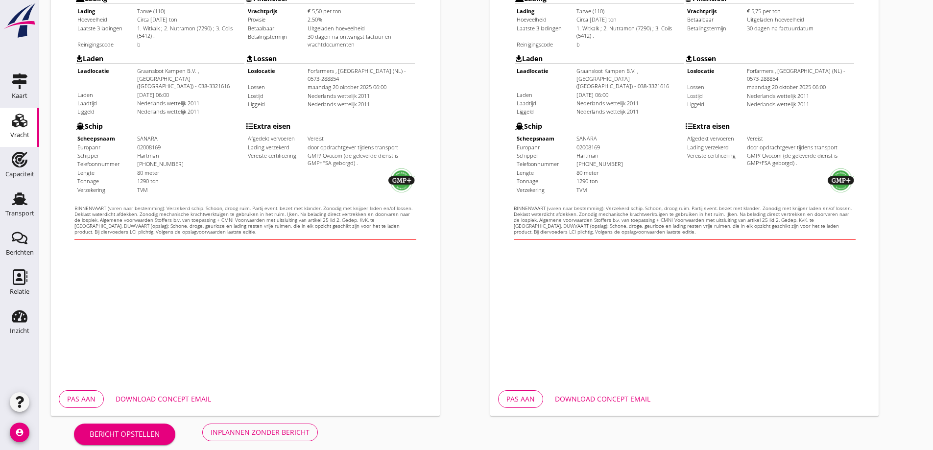
scroll to position [275, 0]
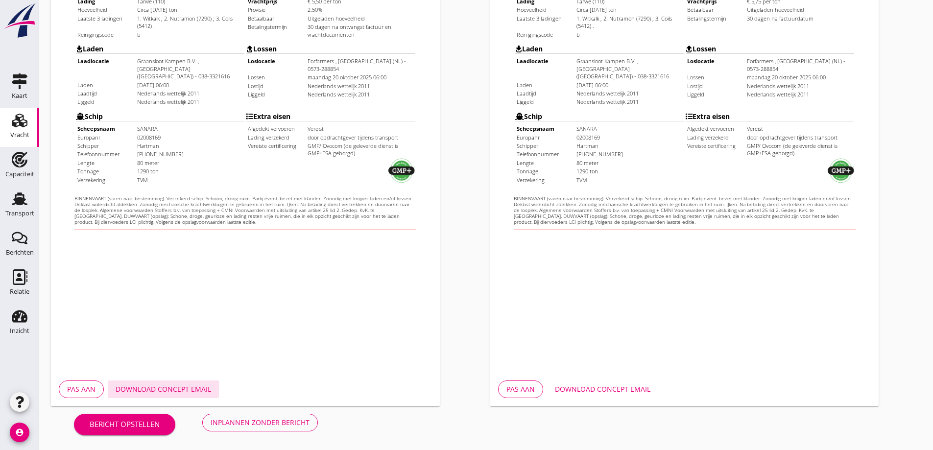
drag, startPoint x: 191, startPoint y: 395, endPoint x: 217, endPoint y: 395, distance: 26.5
click at [191, 395] on button "Download concept email" at bounding box center [163, 390] width 111 height 18
click at [579, 395] on button "Download concept email" at bounding box center [602, 390] width 111 height 18
click at [259, 414] on button "Inplannen zonder bericht" at bounding box center [260, 423] width 116 height 18
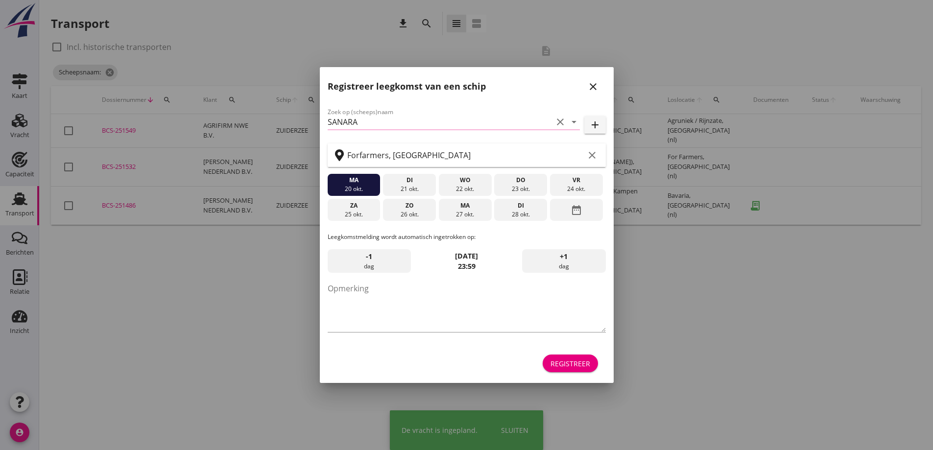
drag, startPoint x: 259, startPoint y: 414, endPoint x: 151, endPoint y: 283, distance: 169.9
click at [145, 291] on div at bounding box center [466, 225] width 933 height 450
click at [593, 85] on icon "close" at bounding box center [593, 87] width 12 height 12
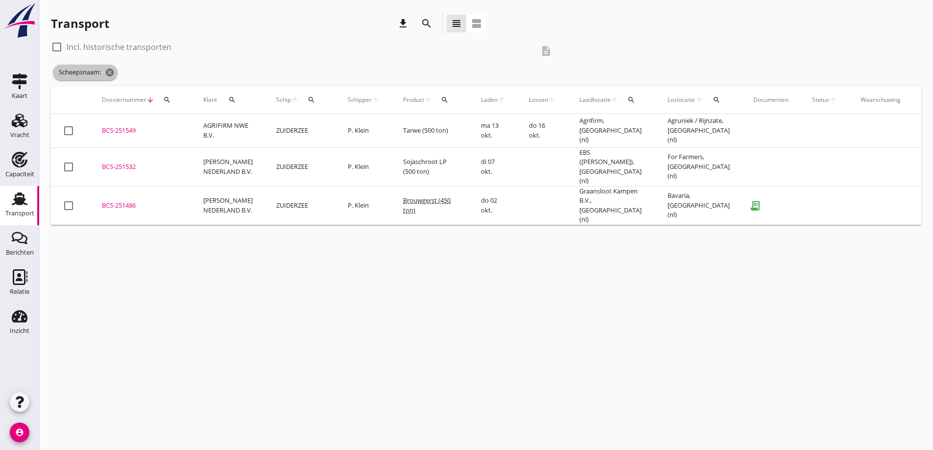
click at [114, 72] on icon "cancel" at bounding box center [110, 73] width 10 height 10
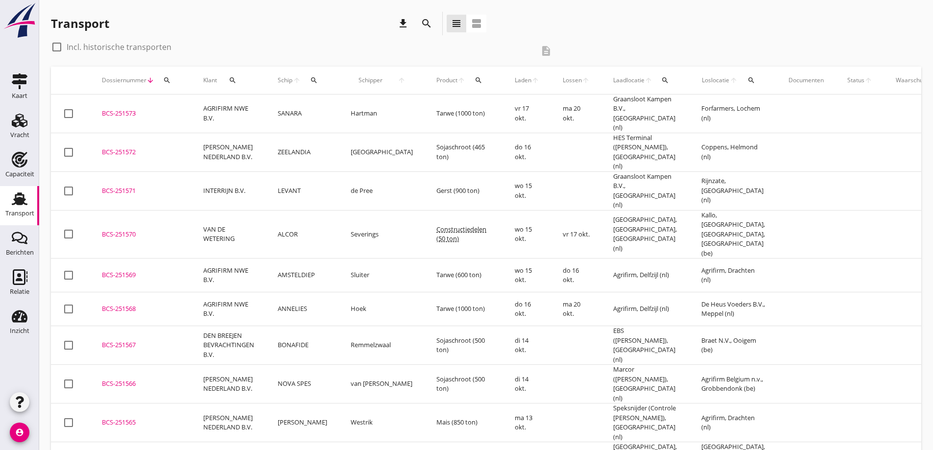
click at [150, 111] on div "BCS-251573" at bounding box center [141, 114] width 78 height 10
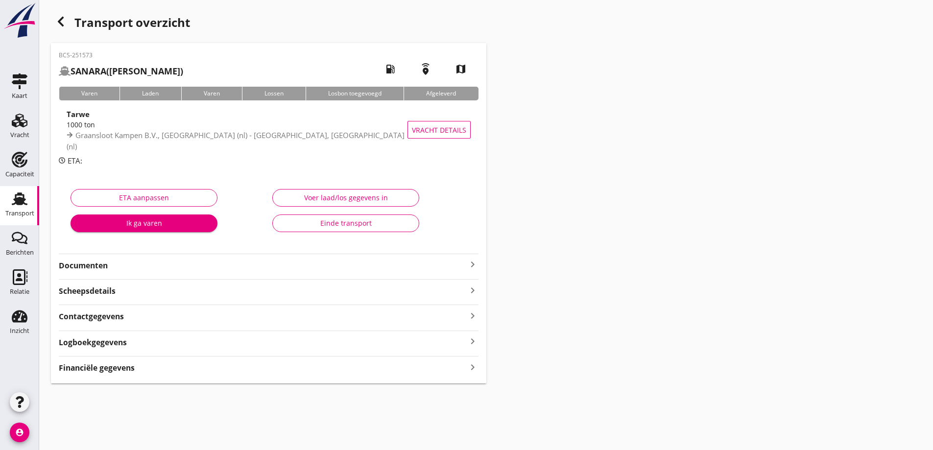
click at [204, 265] on strong "Documenten" at bounding box center [263, 265] width 408 height 11
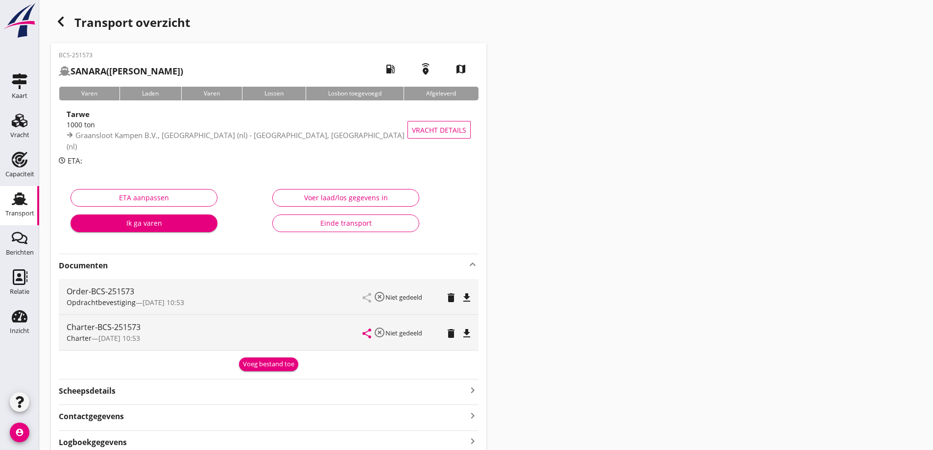
click at [266, 371] on div "BCS-251573 SANARA (Hartman) local_gas_station emergency_share map Varen Laden V…" at bounding box center [268, 263] width 435 height 440
click at [266, 369] on div "Voeg bestand toe" at bounding box center [268, 365] width 51 height 10
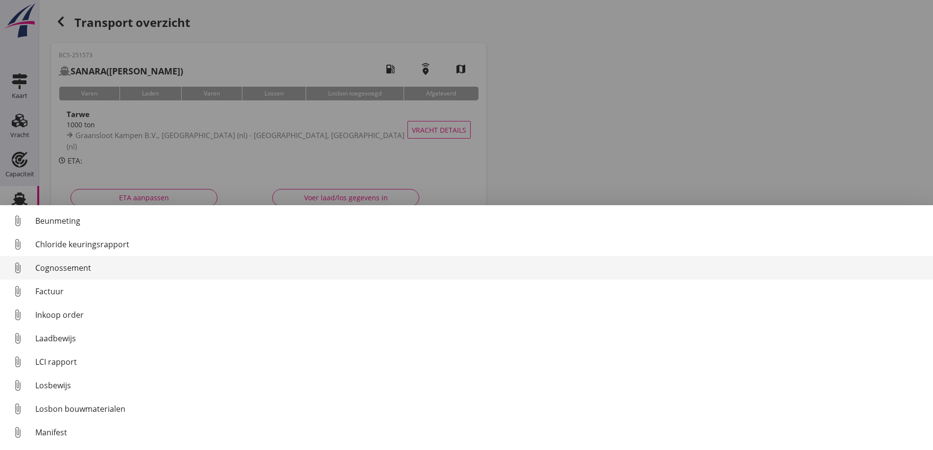
click at [57, 268] on div "Cognossement" at bounding box center [480, 268] width 890 height 12
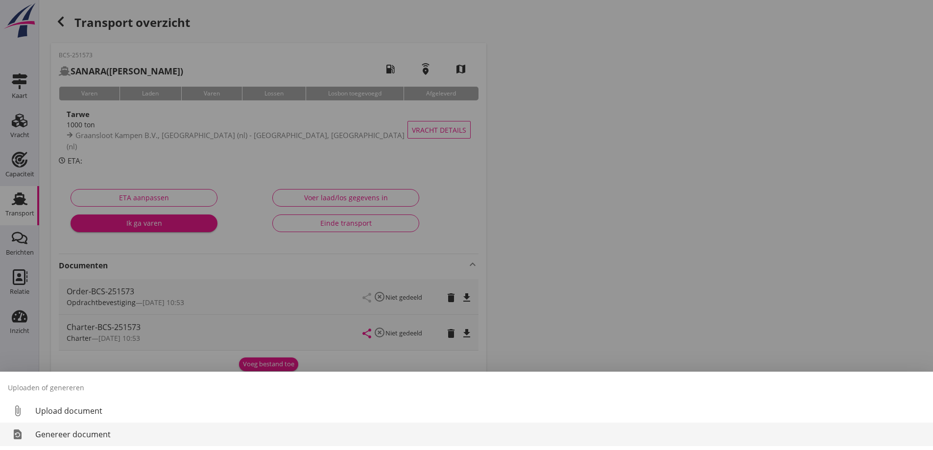
click at [74, 437] on div "Genereer document" at bounding box center [480, 435] width 890 height 12
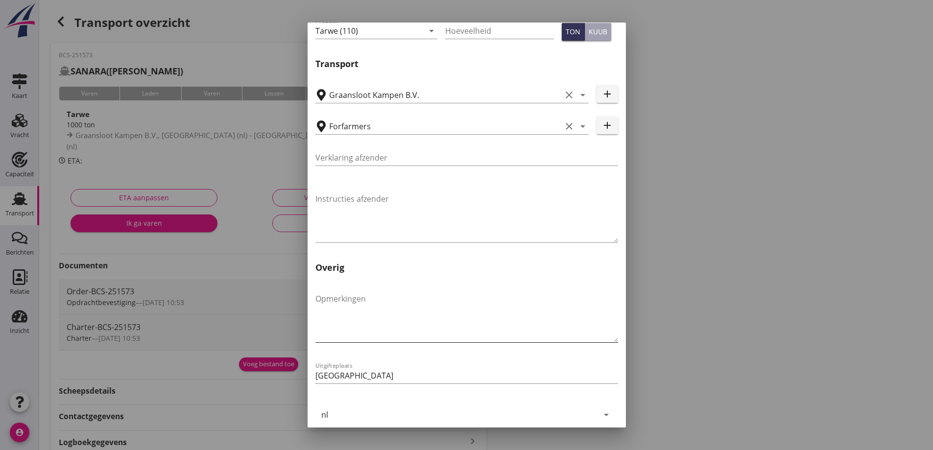
scroll to position [293, 0]
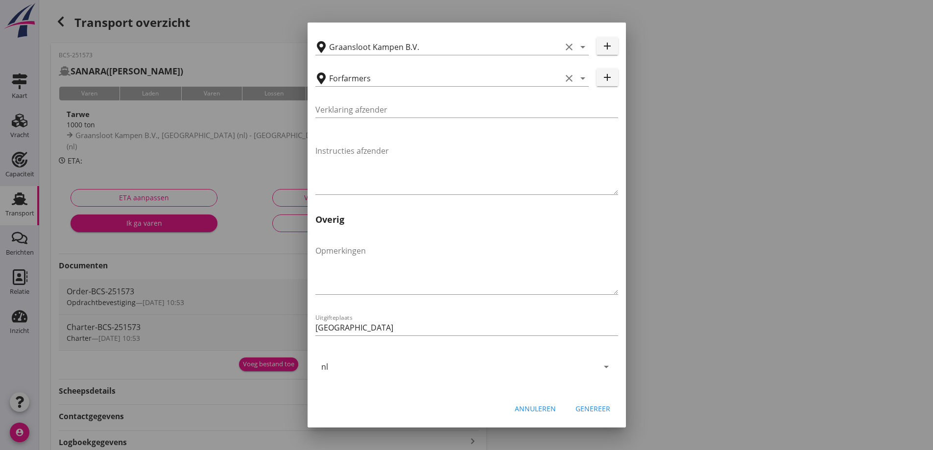
click at [600, 416] on button "Genereer" at bounding box center [593, 409] width 50 height 18
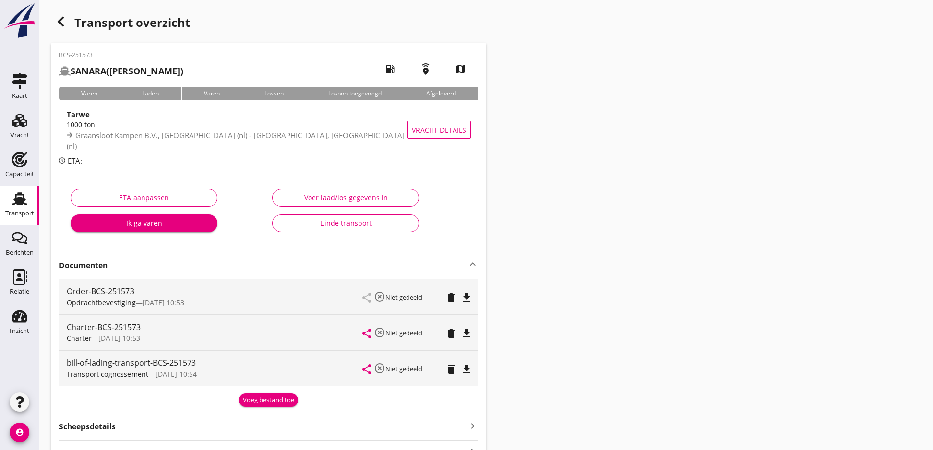
click at [469, 371] on icon "file_download" at bounding box center [467, 369] width 12 height 12
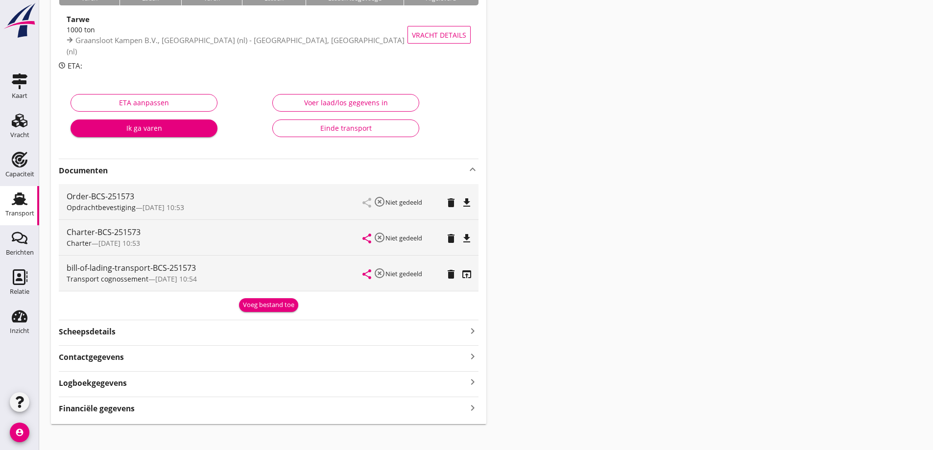
scroll to position [104, 0]
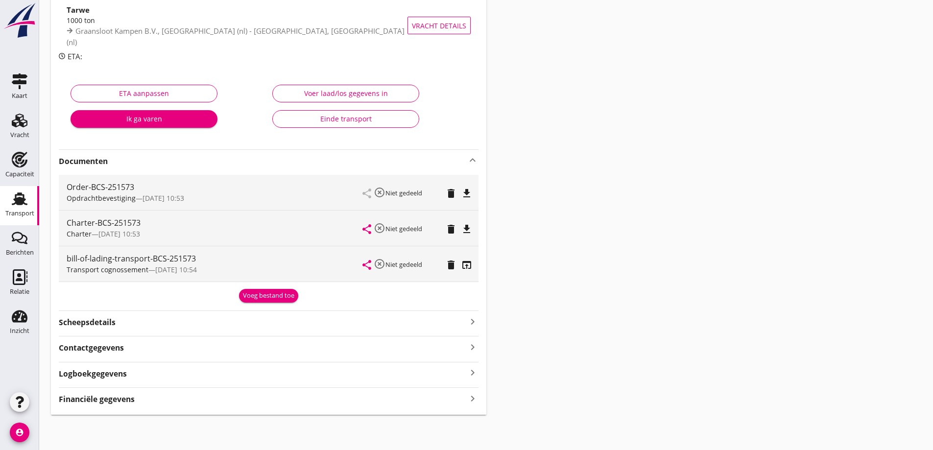
click at [206, 309] on div "BCS-251573 SANARA (Hartman) local_gas_station emergency_share map Varen Laden V…" at bounding box center [268, 177] width 435 height 476
click at [202, 321] on div "Scheepsdetails keyboard_arrow_right" at bounding box center [269, 321] width 420 height 13
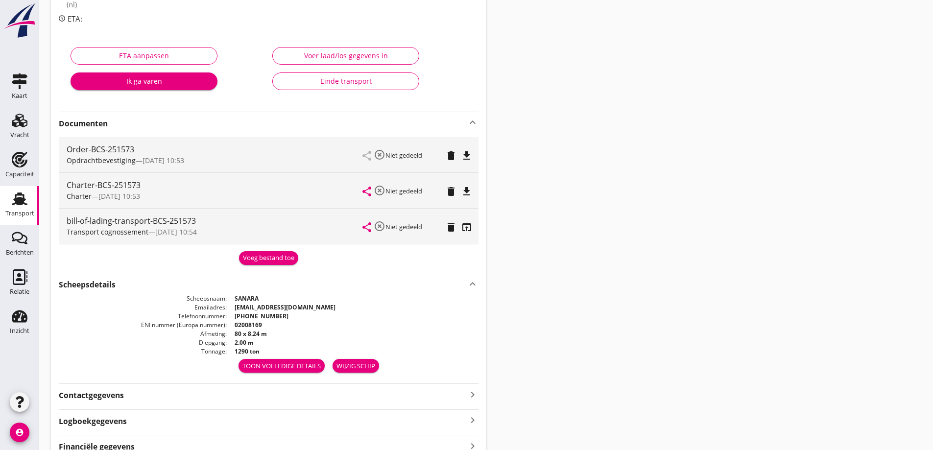
scroll to position [190, 0]
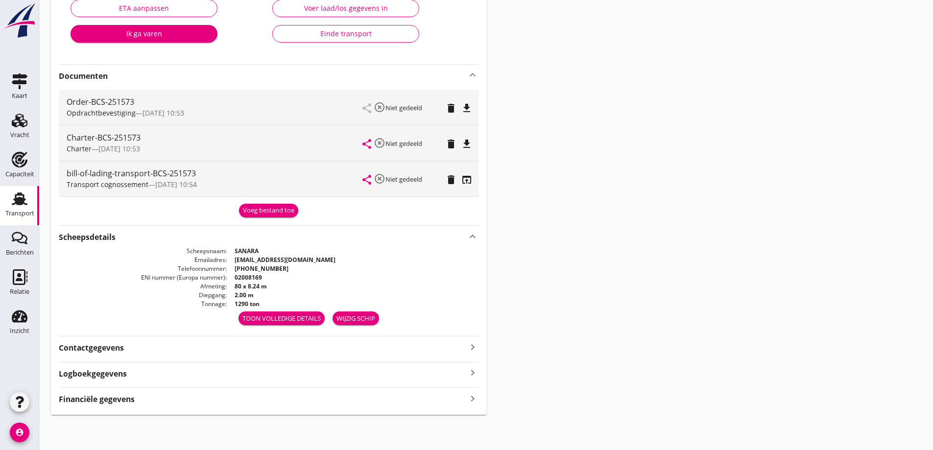
click at [212, 402] on div "Financiële gegevens keyboard_arrow_right" at bounding box center [269, 398] width 420 height 13
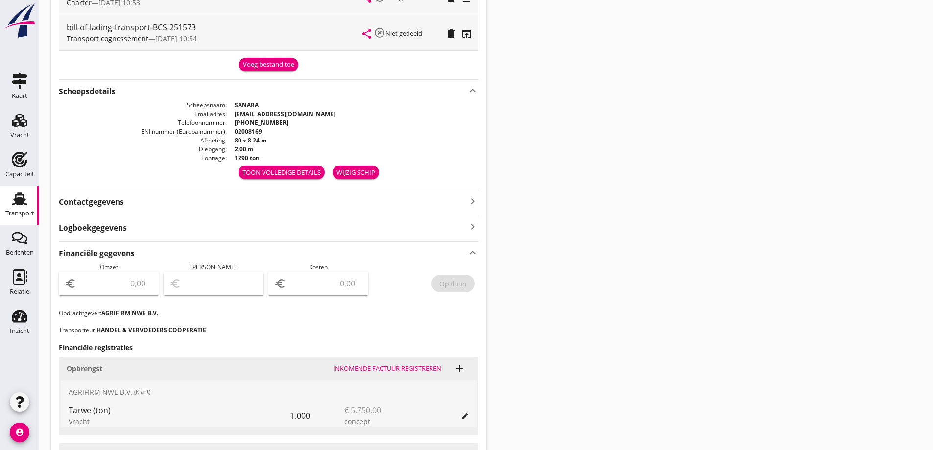
scroll to position [337, 0]
click at [356, 175] on div "Wijzig schip" at bounding box center [356, 172] width 39 height 10
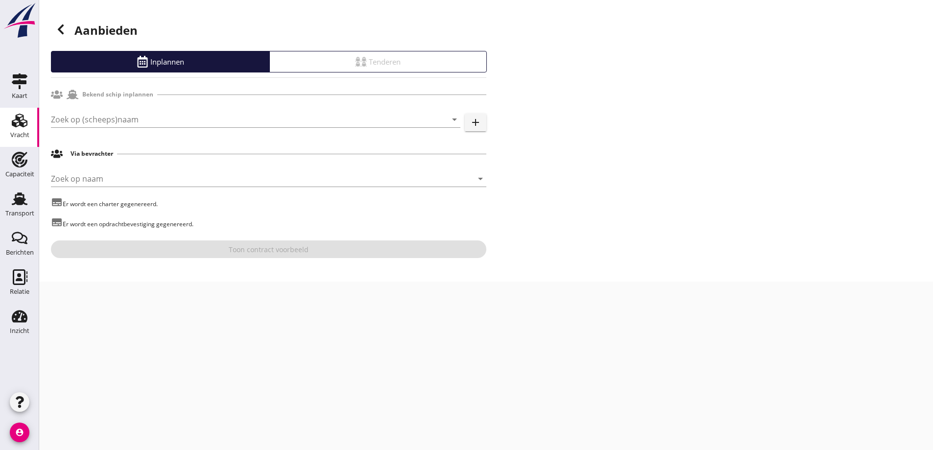
click at [63, 35] on div at bounding box center [61, 30] width 20 height 20
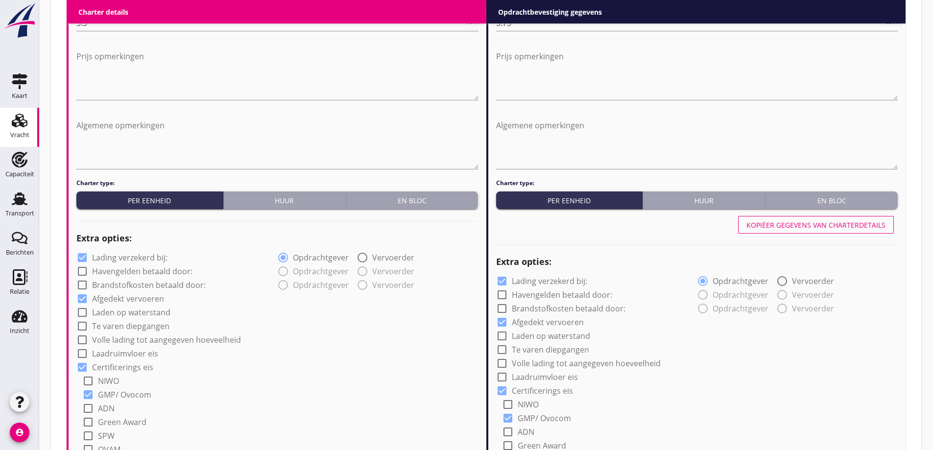
scroll to position [588, 0]
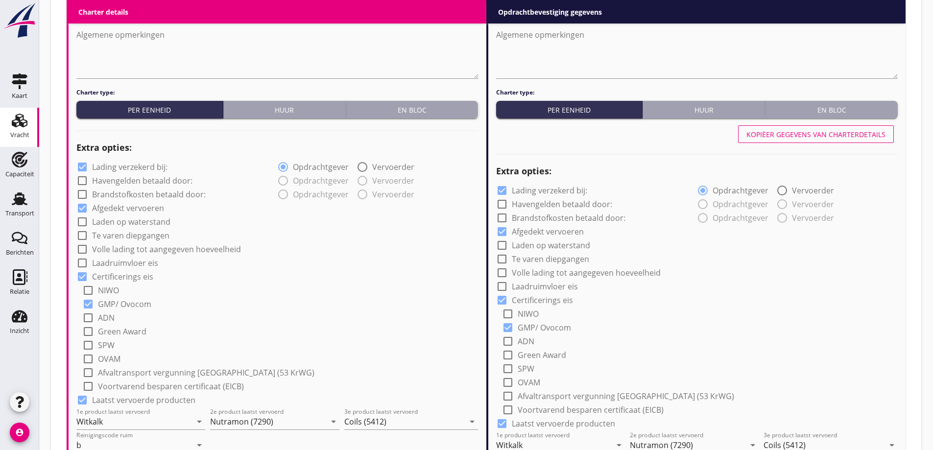
click at [24, 126] on use at bounding box center [20, 121] width 16 height 14
click at [21, 138] on div "Vracht" at bounding box center [19, 135] width 19 height 6
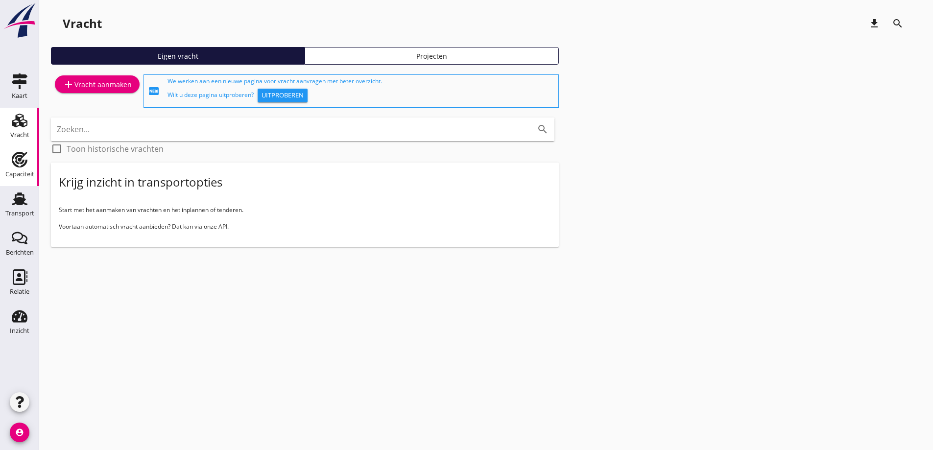
click at [14, 135] on div "Vracht" at bounding box center [19, 135] width 19 height 6
click at [15, 207] on div "Transport" at bounding box center [19, 214] width 29 height 14
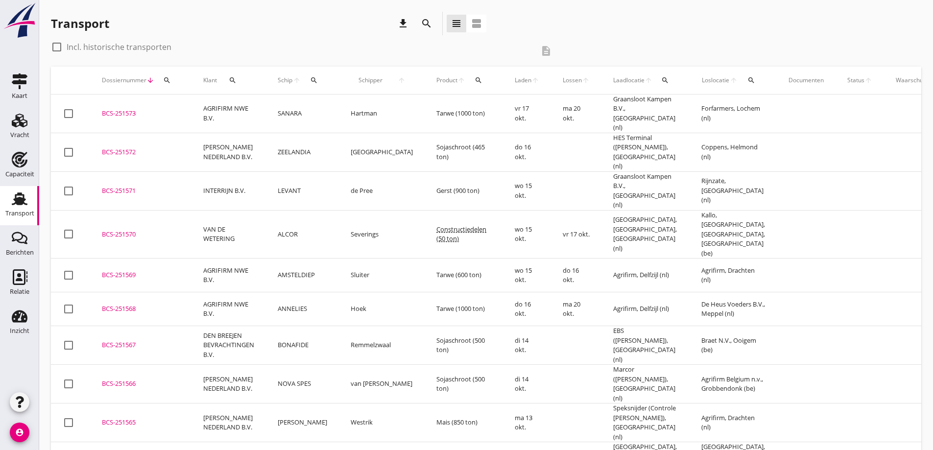
click at [177, 99] on td "BCS-251573 upload_file Drop hier uw bestand om het aan het dossier toe te voegen" at bounding box center [140, 114] width 101 height 39
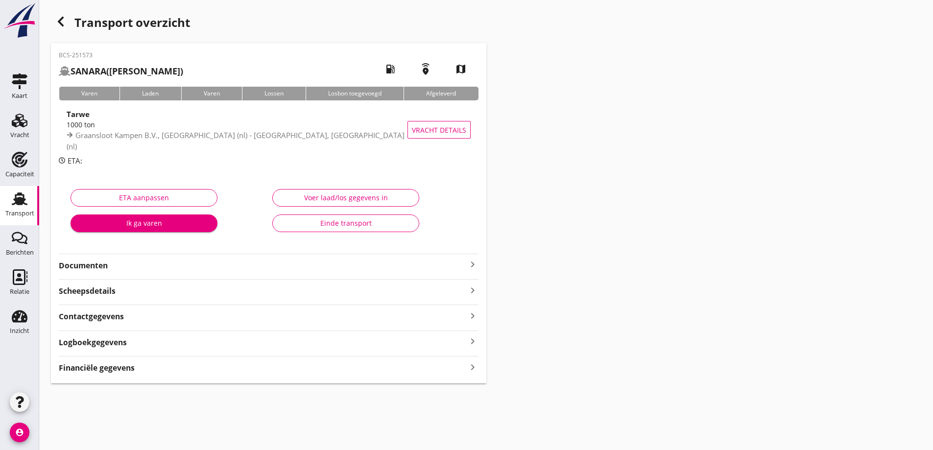
click at [106, 371] on strong "Financiële gegevens" at bounding box center [97, 367] width 76 height 11
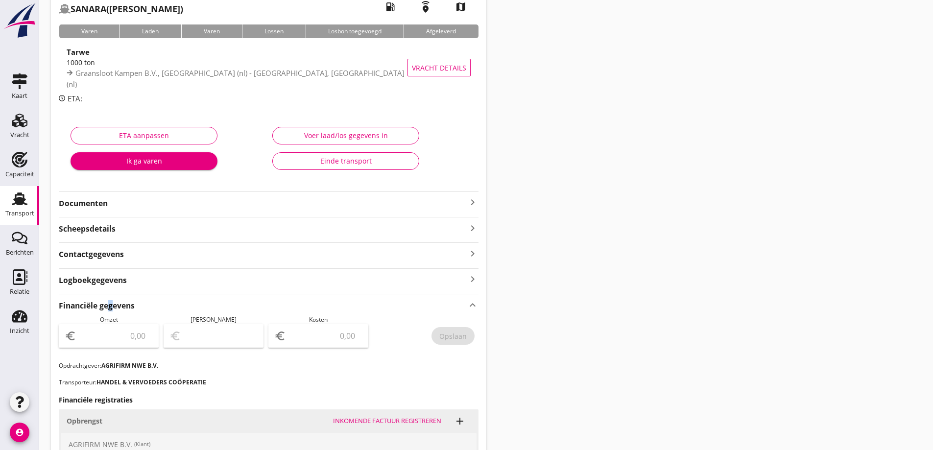
scroll to position [196, 0]
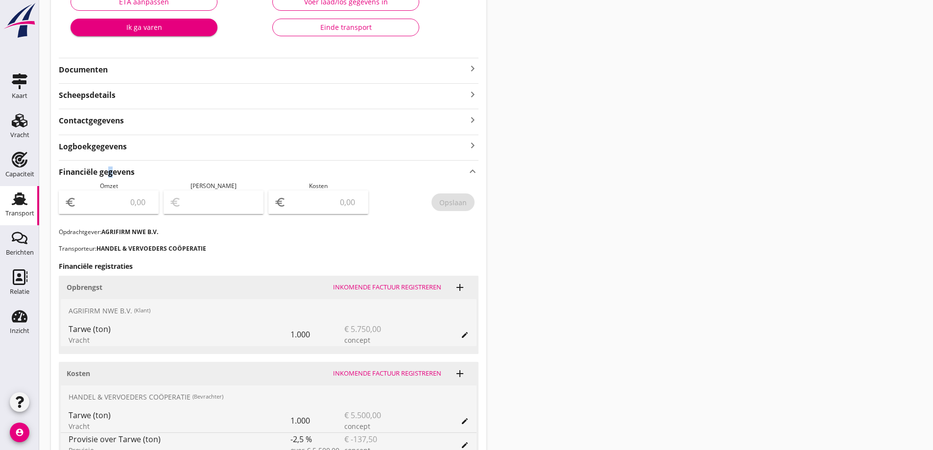
click at [131, 211] on div "euro" at bounding box center [109, 203] width 100 height 24
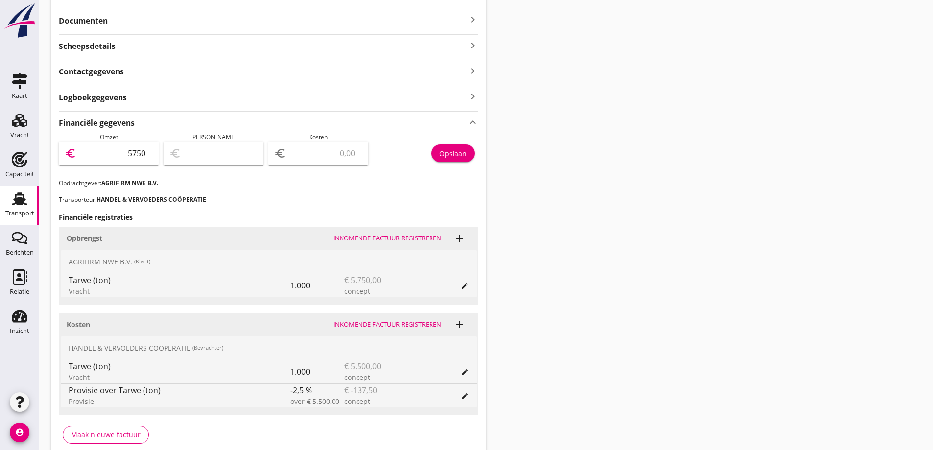
type input "5750"
click at [331, 145] on div "euro" at bounding box center [318, 154] width 100 height 24
type input "5745.00"
type input "5"
type input "5697.00"
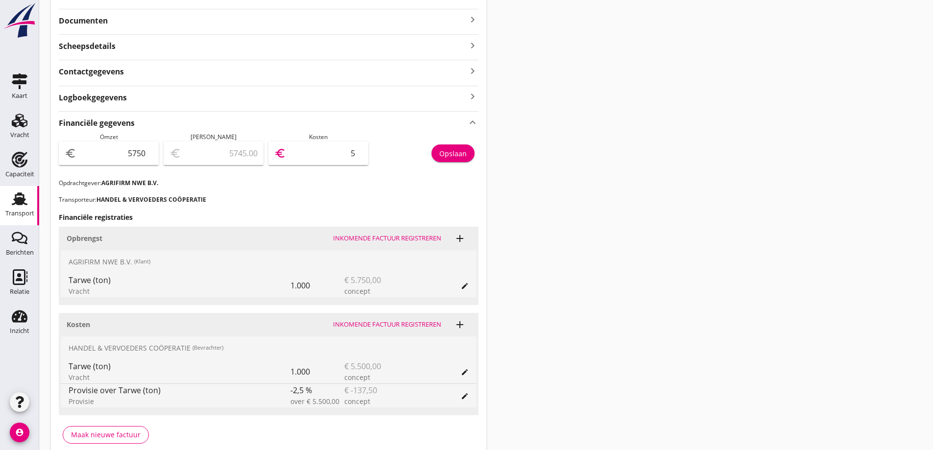
type input "53"
type input "5214.00"
type input "536"
type input "388.00"
type input "5362"
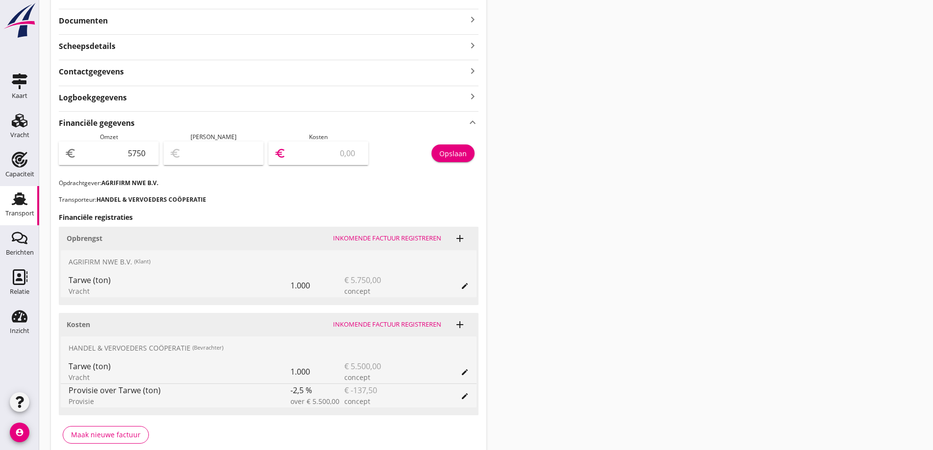
type input "387.50"
type input "5362.5"
click at [480, 235] on div "BCS-251573 SANARA (Hartman) local_gas_station emergency_share map Varen Laden V…" at bounding box center [268, 129] width 435 height 663
click at [471, 153] on button "Opslaan" at bounding box center [453, 153] width 43 height 18
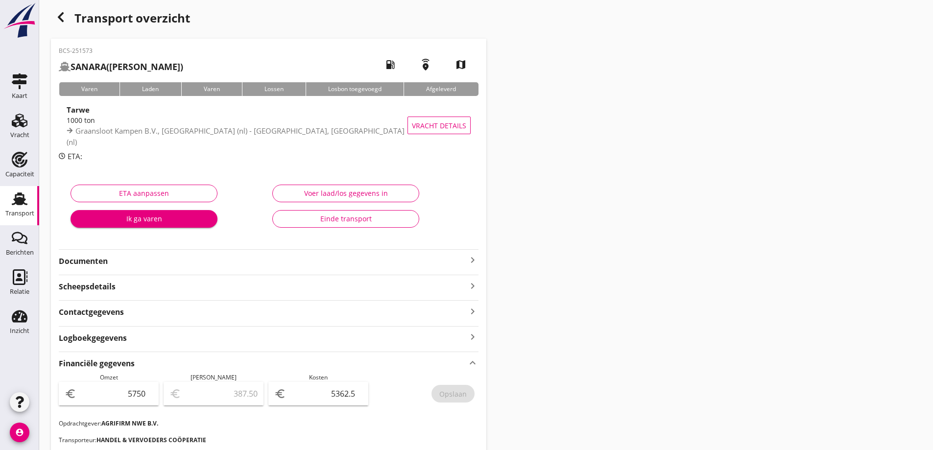
scroll to position [0, 0]
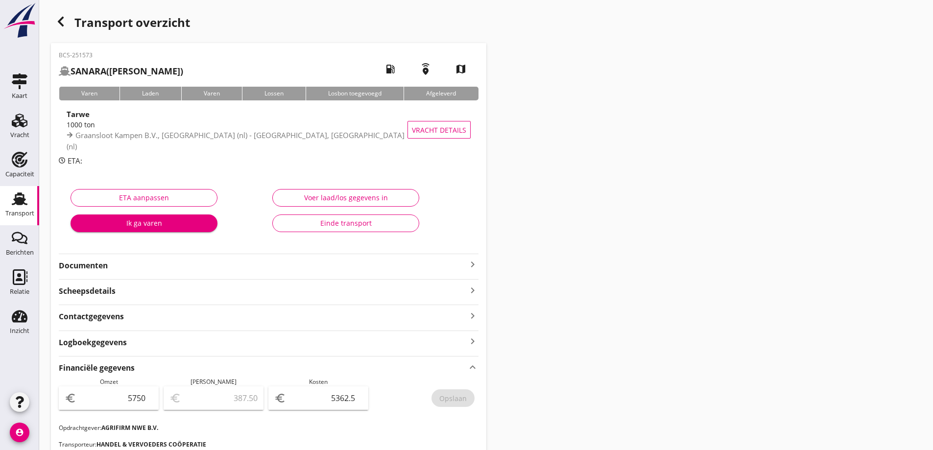
click at [324, 271] on div "BCS-251573 SANARA (Hartman) local_gas_station emergency_share map Varen Laden V…" at bounding box center [268, 374] width 435 height 663
click at [270, 267] on strong "Documenten" at bounding box center [263, 265] width 408 height 11
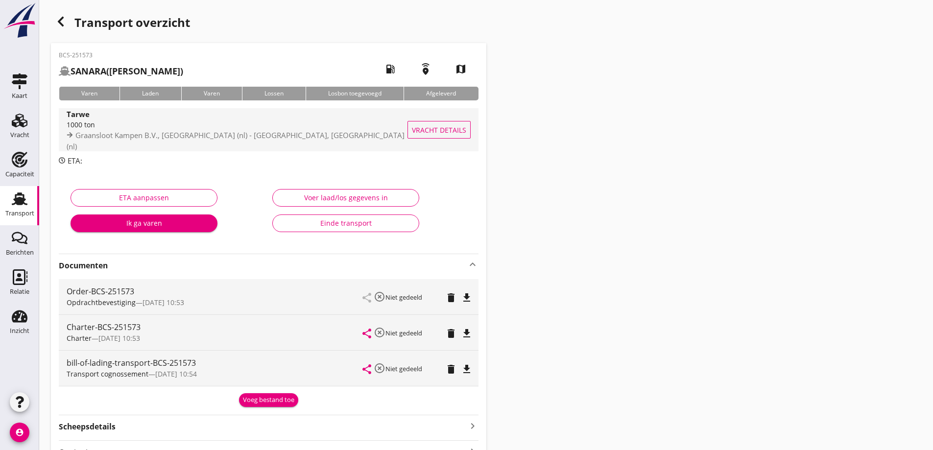
click at [439, 132] on span "Vracht details" at bounding box center [439, 130] width 54 height 10
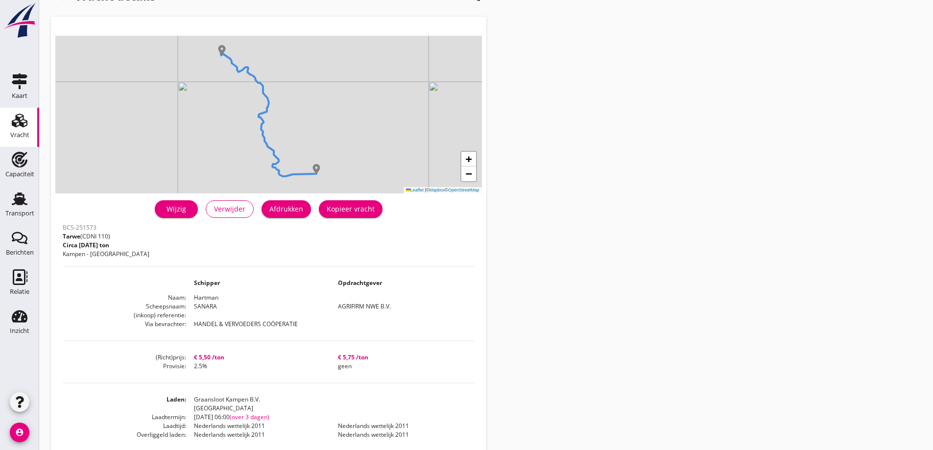
scroll to position [49, 0]
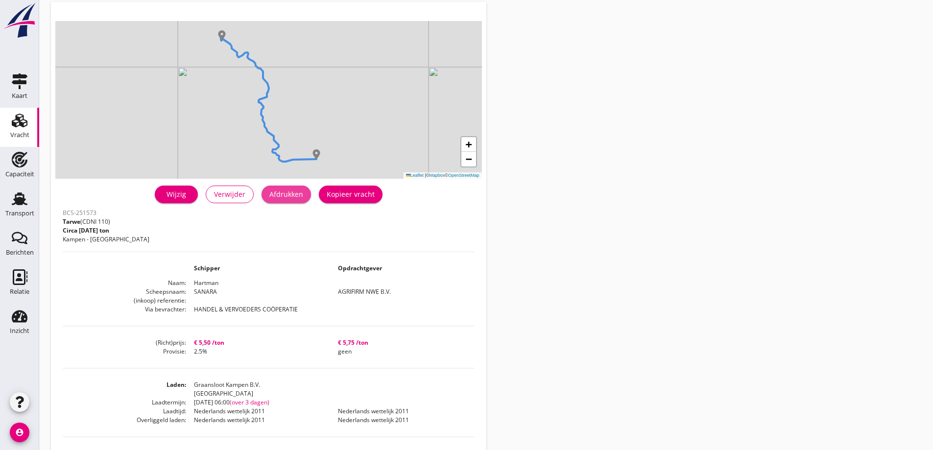
click at [300, 190] on div "Afdrukken" at bounding box center [286, 194] width 34 height 10
drag, startPoint x: 11, startPoint y: 178, endPoint x: 18, endPoint y: 161, distance: 18.5
click at [12, 178] on div "Capaciteit" at bounding box center [19, 175] width 29 height 14
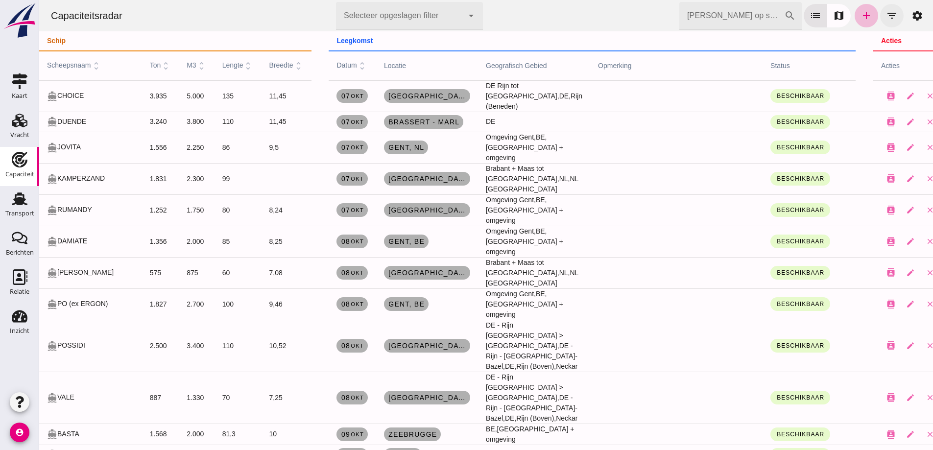
click at [896, 16] on button "filter_list" at bounding box center [892, 16] width 24 height 24
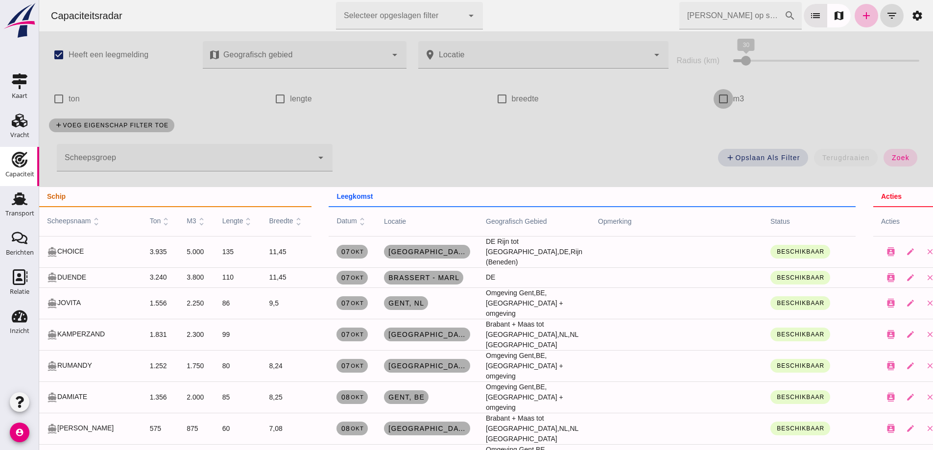
click at [725, 96] on input "m3" at bounding box center [724, 99] width 20 height 20
checkbox input "true"
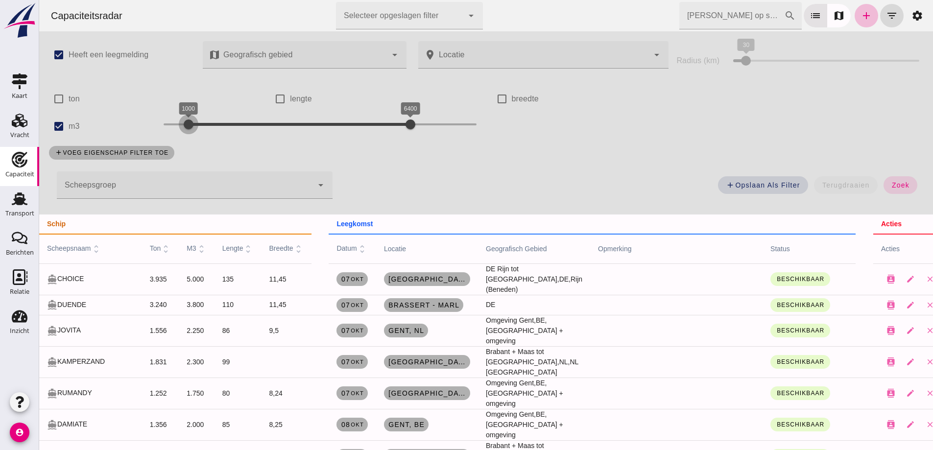
drag, startPoint x: 165, startPoint y: 121, endPoint x: 190, endPoint y: 120, distance: 25.5
click at [190, 120] on div at bounding box center [189, 125] width 20 height 20
click at [902, 186] on span "zoek" at bounding box center [900, 185] width 18 height 8
click at [185, 125] on div at bounding box center [193, 125] width 20 height 20
click at [886, 191] on button "zoek" at bounding box center [901, 185] width 34 height 18
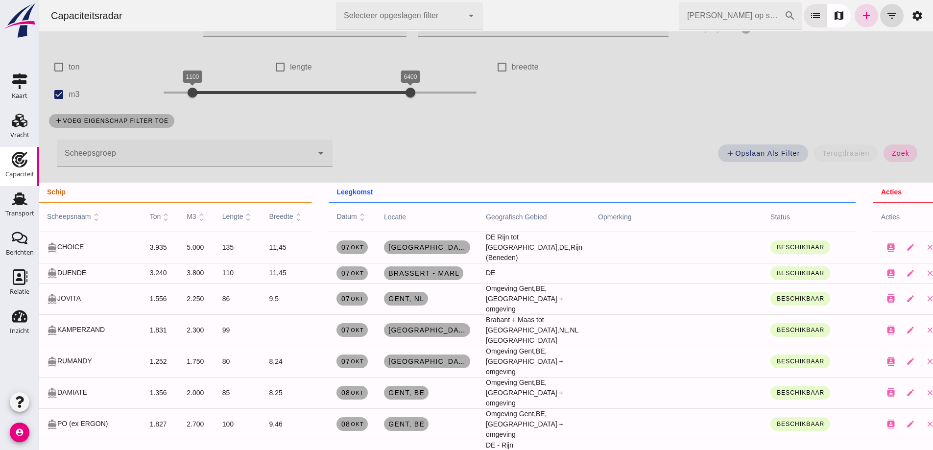
scroll to position [49, 0]
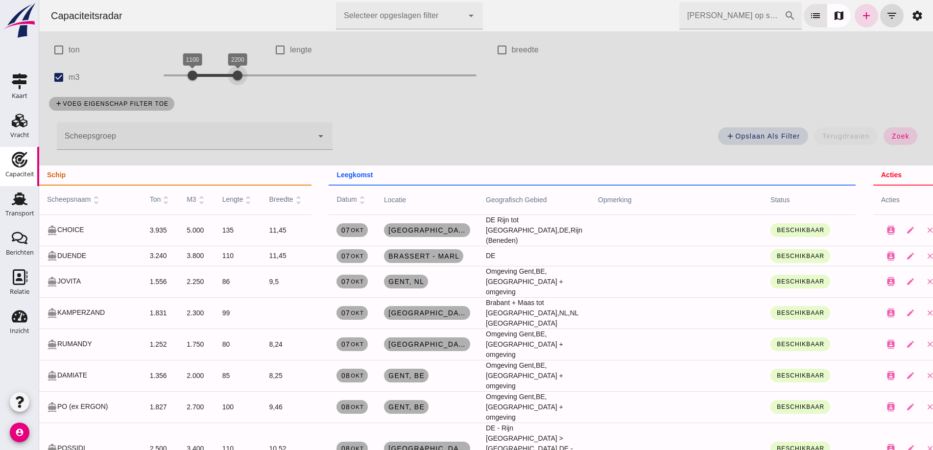
drag, startPoint x: 350, startPoint y: 71, endPoint x: 274, endPoint y: 74, distance: 76.5
click at [236, 76] on div at bounding box center [238, 76] width 20 height 20
drag, startPoint x: 907, startPoint y: 135, endPoint x: 877, endPoint y: 119, distance: 34.0
click at [902, 135] on button "zoek" at bounding box center [901, 136] width 34 height 18
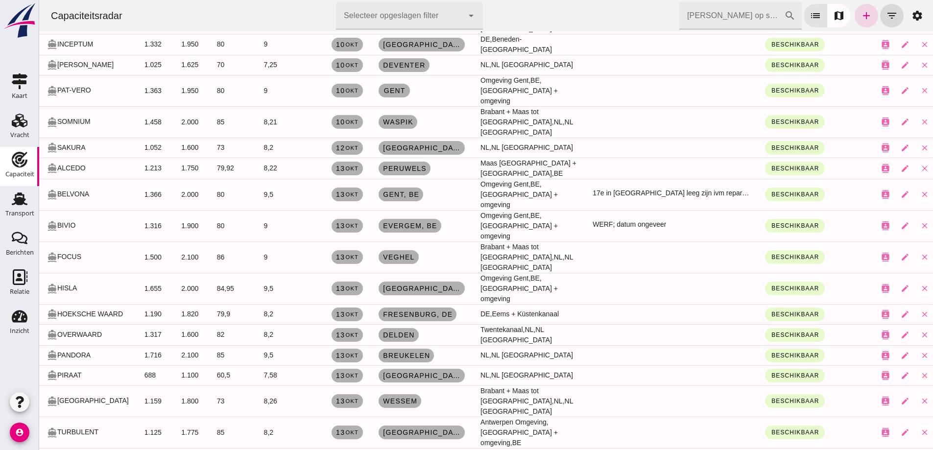
scroll to position [490, 0]
click at [391, 371] on span "[GEOGRAPHIC_DATA]" at bounding box center [422, 375] width 78 height 8
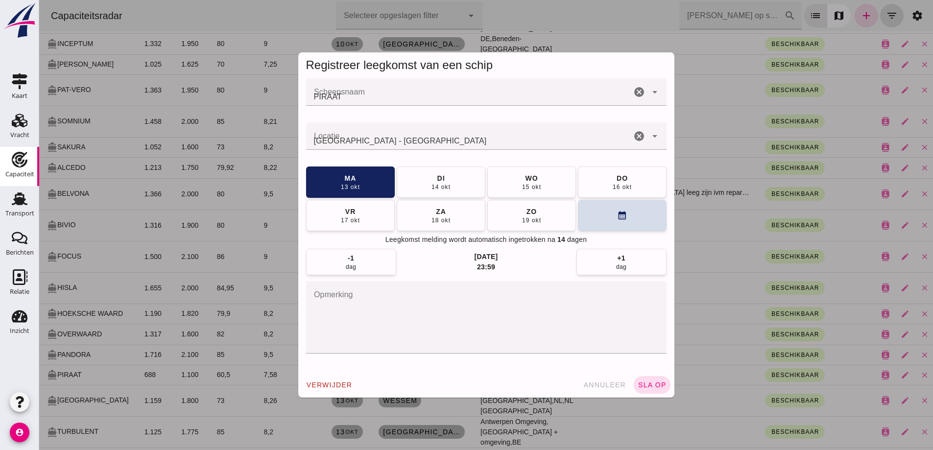
scroll to position [0, 0]
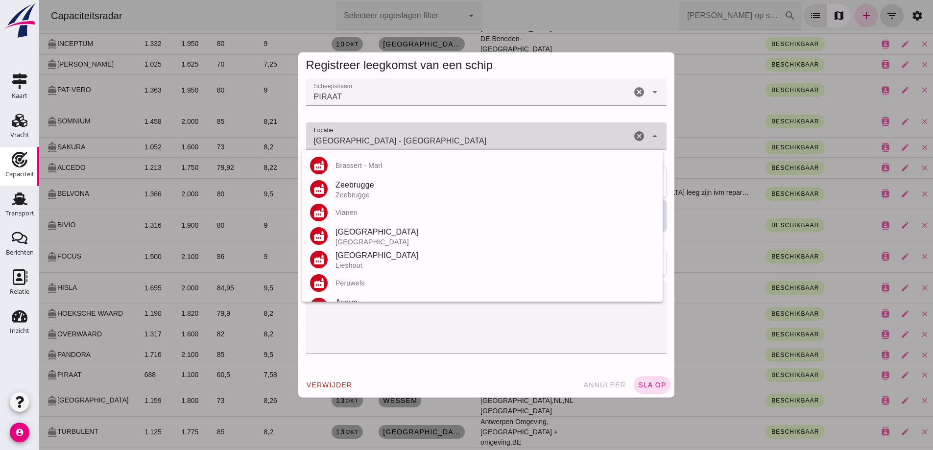
drag, startPoint x: 388, startPoint y: 142, endPoint x: 203, endPoint y: 124, distance: 186.0
click at [203, 124] on div "Registreer leegkomst van een schip Scheepsnaam Scheepsnaam PIRAAT cancel arrow_…" at bounding box center [486, 225] width 894 height 450
drag, startPoint x: 428, startPoint y: 338, endPoint x: 424, endPoint y: 329, distance: 9.6
click at [428, 337] on textarea "opmerking" at bounding box center [486, 317] width 361 height 72
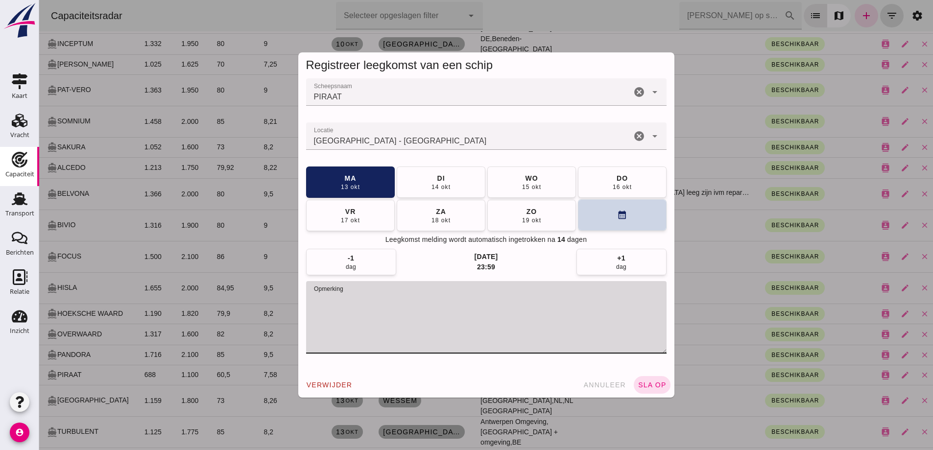
click at [591, 219] on button "calendar_month" at bounding box center [622, 214] width 89 height 31
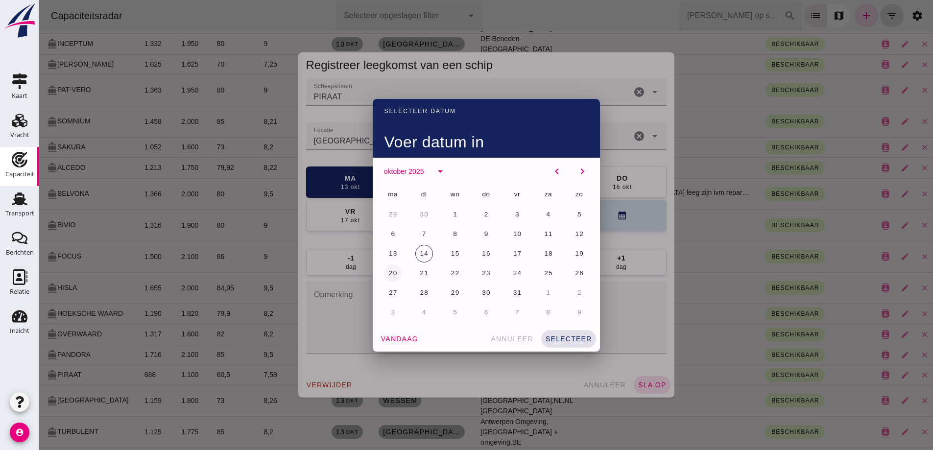
click at [388, 270] on span "20" at bounding box center [392, 272] width 9 height 7
click at [579, 343] on button "selecteer" at bounding box center [568, 339] width 55 height 18
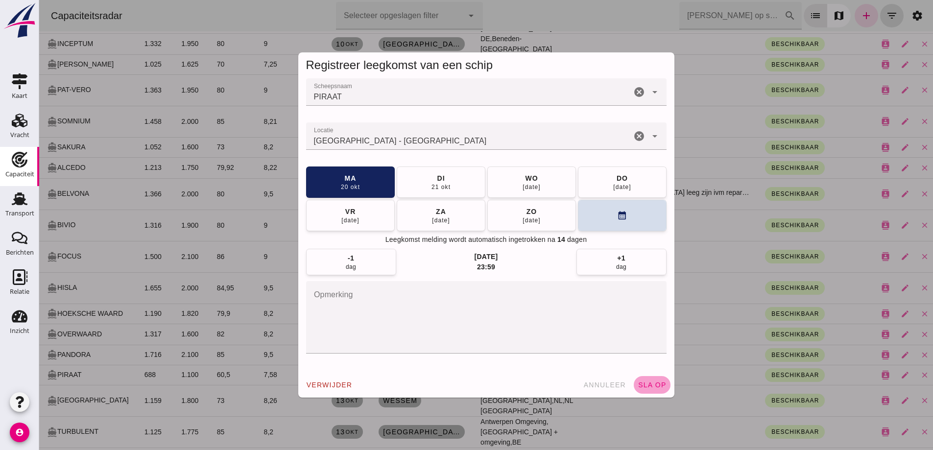
click at [650, 382] on span "sla op" at bounding box center [652, 385] width 29 height 8
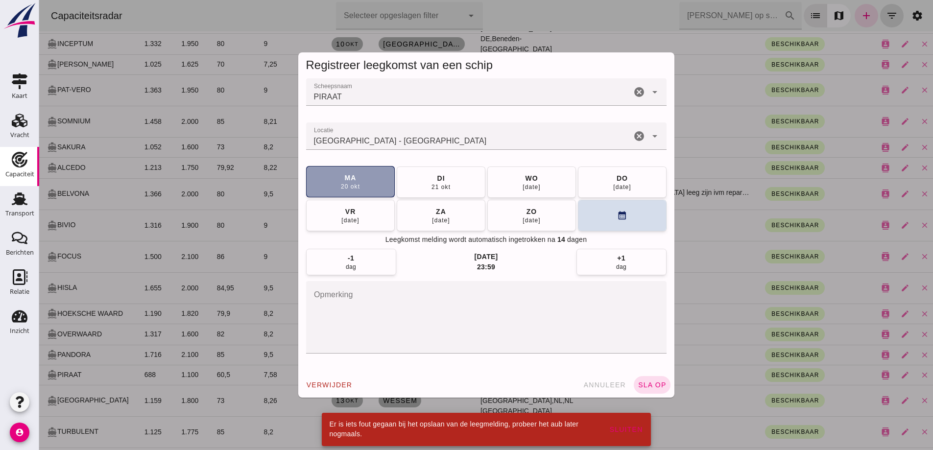
click at [346, 178] on div "ma" at bounding box center [350, 178] width 12 height 10
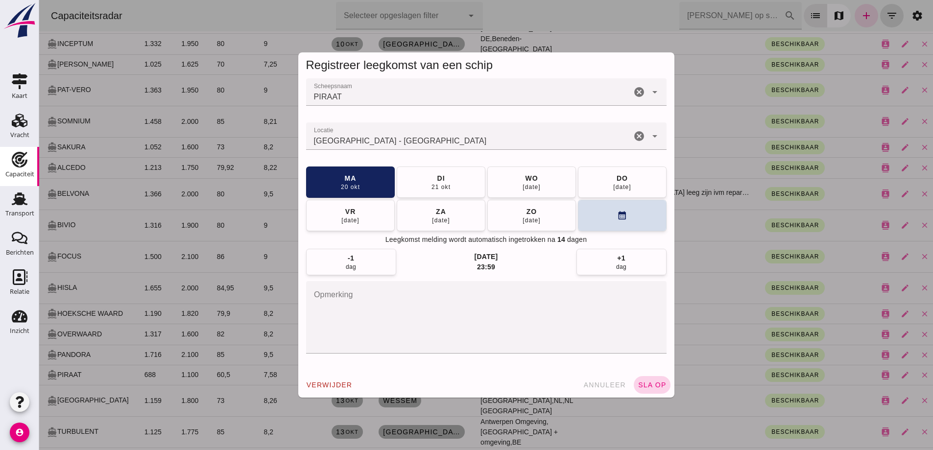
click at [651, 387] on span "sla op" at bounding box center [652, 385] width 29 height 8
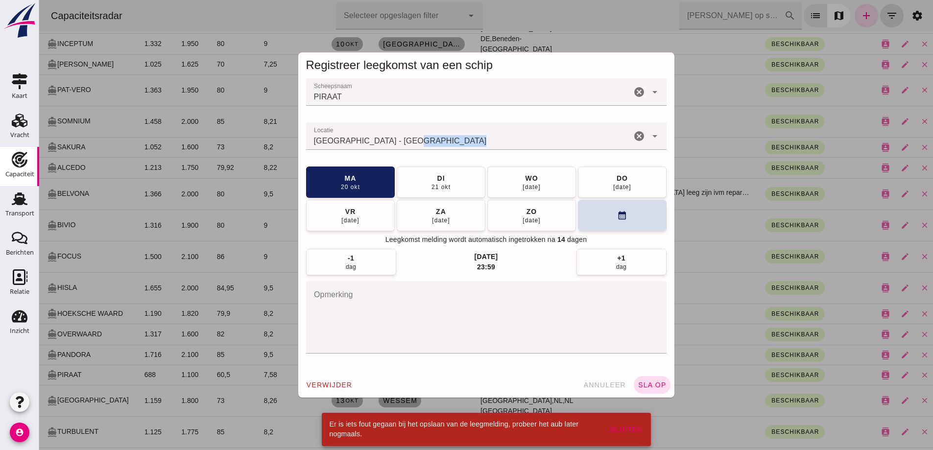
drag, startPoint x: 418, startPoint y: 150, endPoint x: 417, endPoint y: 139, distance: 10.8
click at [418, 146] on div "Locatie Locatie Rotterdam - Zuid-Holland Rotterdam - Zuid-Holland cancel arrow_…" at bounding box center [486, 141] width 361 height 38
click at [416, 139] on input "[GEOGRAPHIC_DATA] - [GEOGRAPHIC_DATA]" at bounding box center [468, 141] width 325 height 12
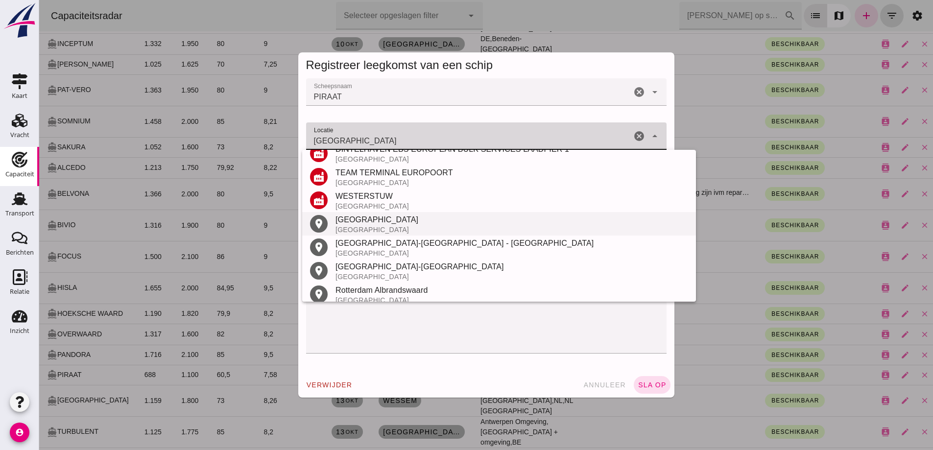
scroll to position [185, 0]
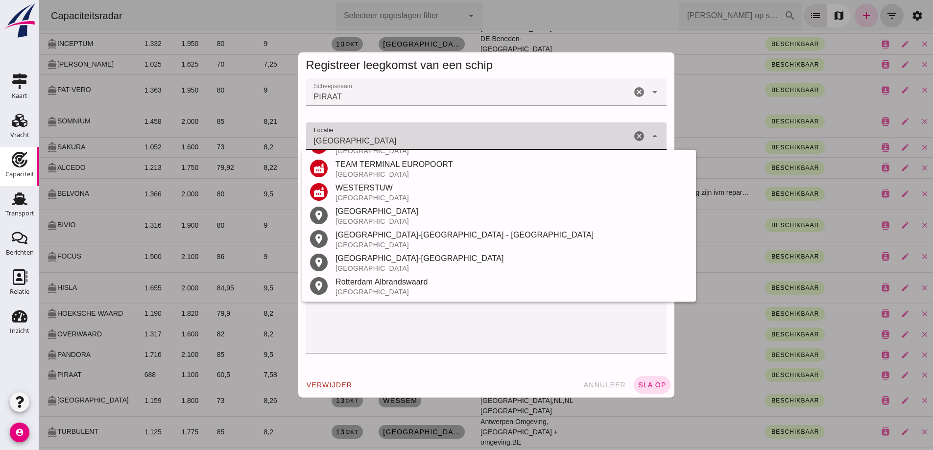
drag, startPoint x: 370, startPoint y: 217, endPoint x: 508, endPoint y: 285, distance: 153.3
click at [370, 218] on div "[GEOGRAPHIC_DATA]" at bounding box center [512, 221] width 353 height 8
type input "[GEOGRAPHIC_DATA] - [GEOGRAPHIC_DATA]"
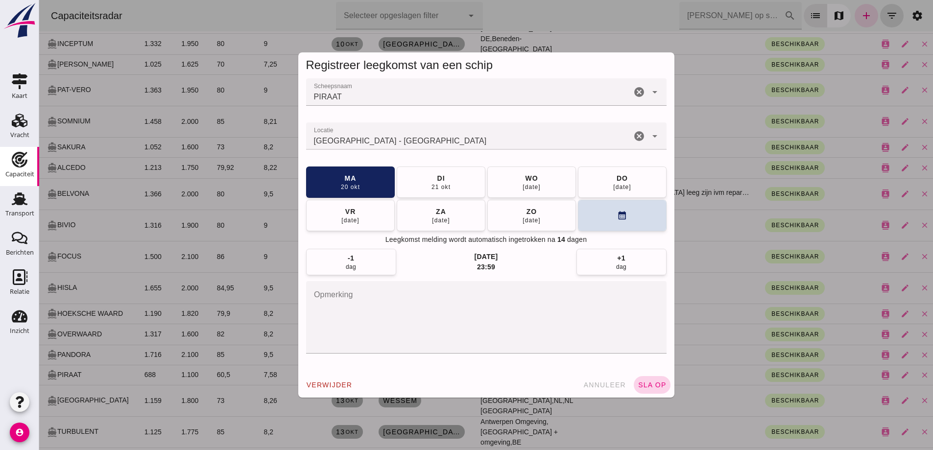
click at [646, 385] on span "sla op" at bounding box center [652, 385] width 29 height 8
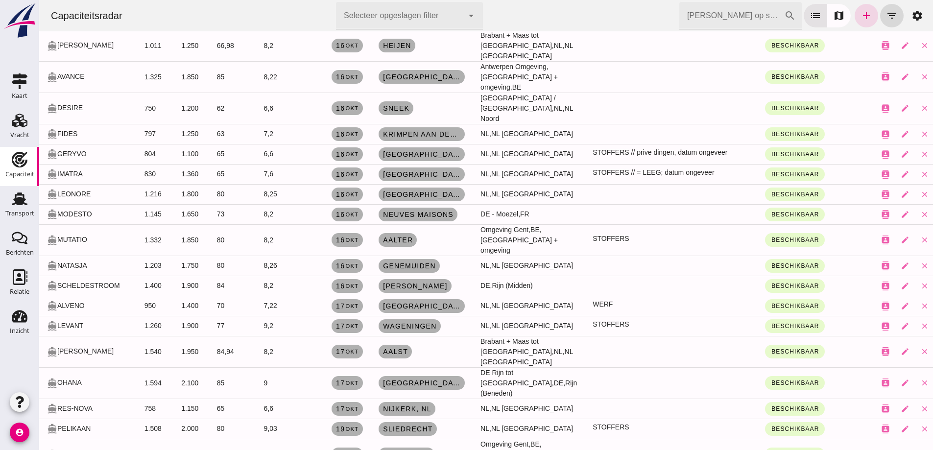
scroll to position [1959, 0]
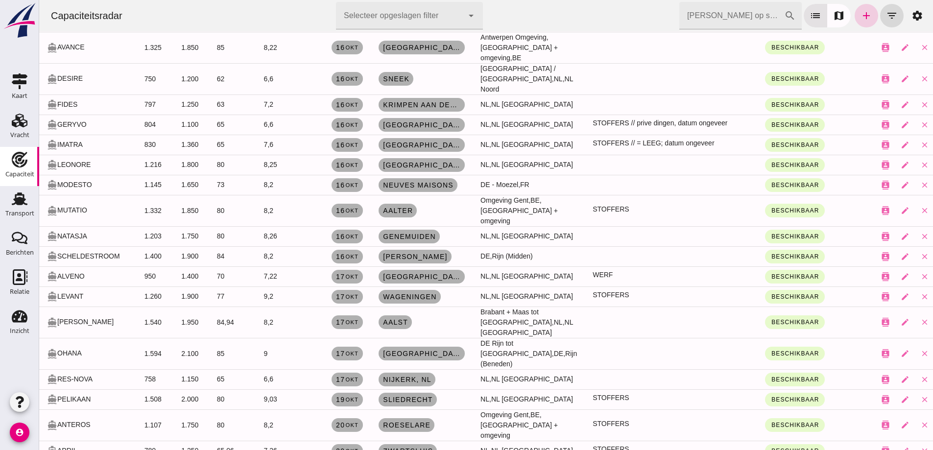
click at [861, 16] on icon "add" at bounding box center [867, 16] width 12 height 12
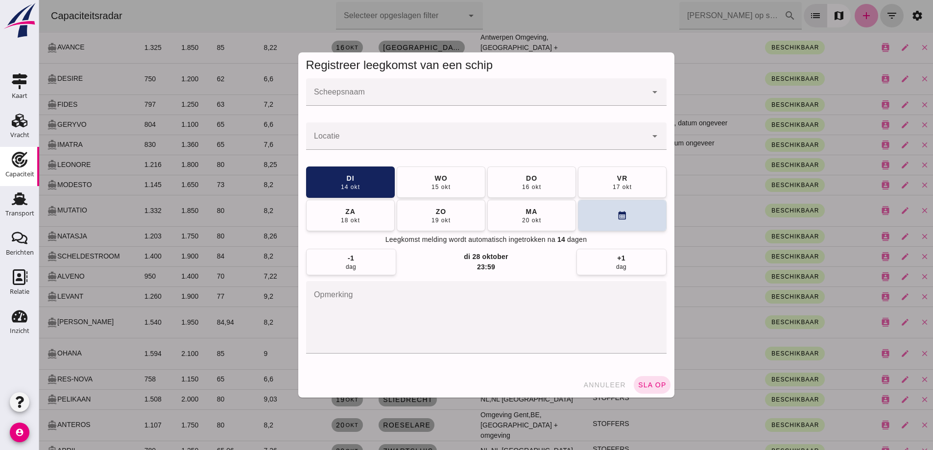
scroll to position [0, 0]
click at [381, 103] on div at bounding box center [476, 91] width 341 height 27
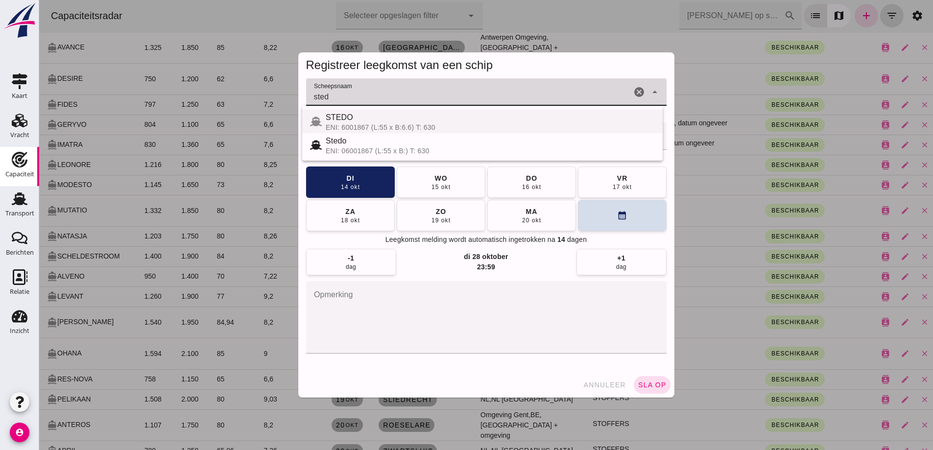
click at [374, 121] on div "STEDO" at bounding box center [490, 118] width 329 height 12
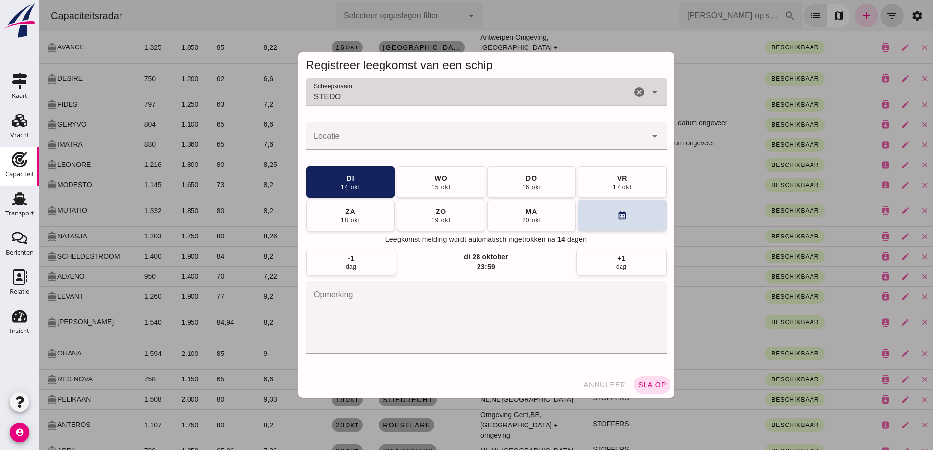
type input "STEDO"
click at [381, 142] on input "Locatie" at bounding box center [476, 141] width 341 height 12
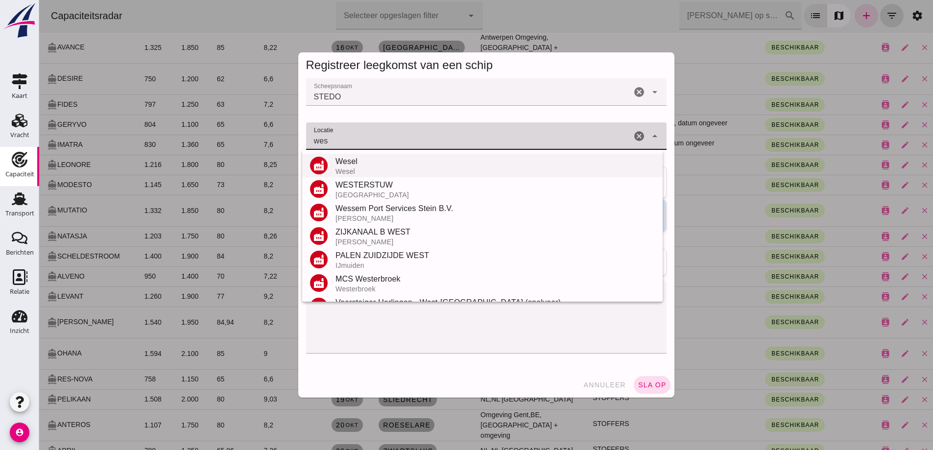
click at [375, 169] on div "Wesel" at bounding box center [495, 172] width 319 height 8
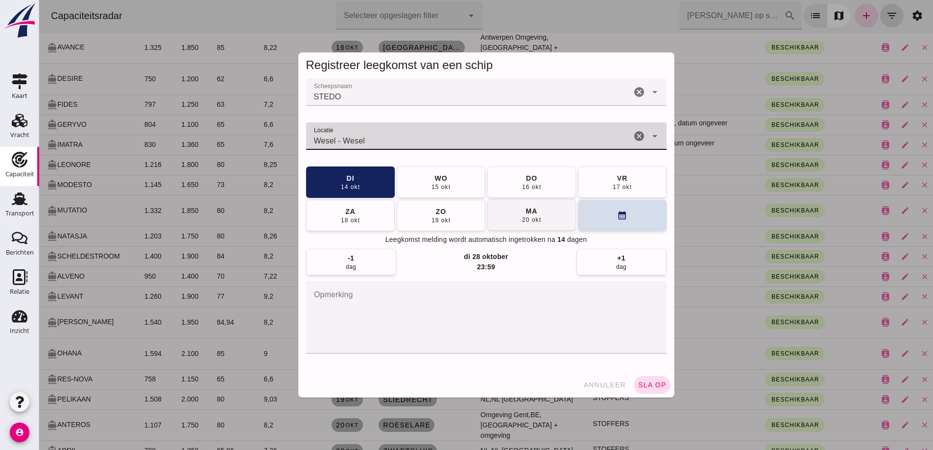
type input "Wesel - Wesel"
click at [552, 209] on button "ma 20 okt" at bounding box center [531, 214] width 89 height 31
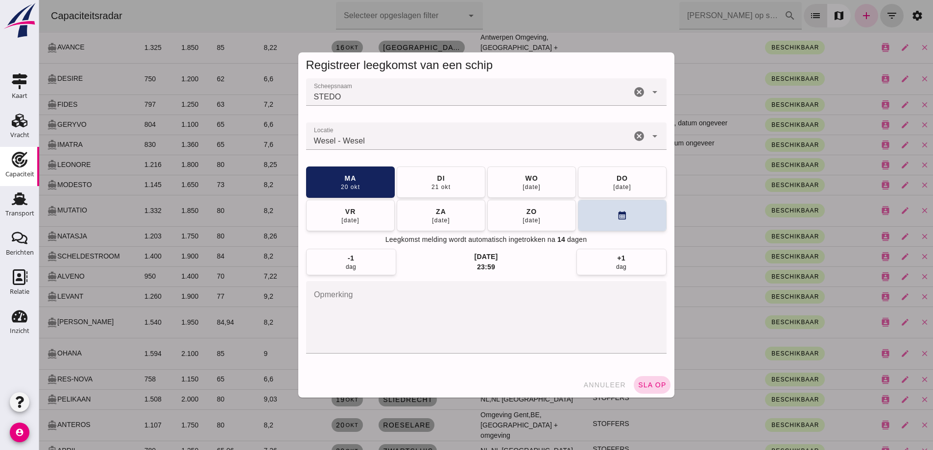
click at [638, 378] on button "sla op" at bounding box center [652, 385] width 37 height 18
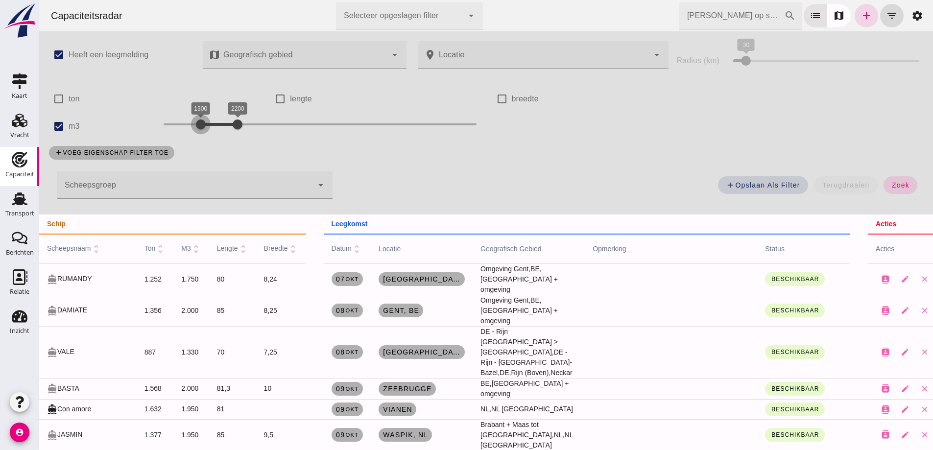
drag, startPoint x: 191, startPoint y: 123, endPoint x: 198, endPoint y: 124, distance: 7.4
click at [198, 124] on div at bounding box center [201, 125] width 20 height 20
drag, startPoint x: 239, startPoint y: 125, endPoint x: 257, endPoint y: 123, distance: 18.2
click at [250, 128] on div at bounding box center [251, 125] width 20 height 20
drag, startPoint x: 249, startPoint y: 128, endPoint x: 257, endPoint y: 130, distance: 8.0
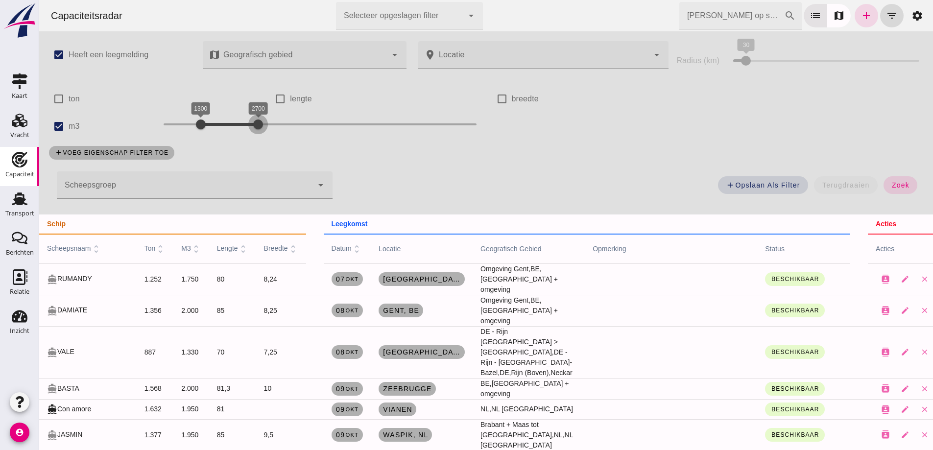
click at [257, 130] on div at bounding box center [258, 125] width 20 height 20
click at [296, 96] on label "lengte" at bounding box center [301, 98] width 22 height 27
click at [290, 96] on input "lengte" at bounding box center [280, 99] width 20 height 20
checkbox input "true"
drag, startPoint x: 526, startPoint y: 99, endPoint x: 512, endPoint y: 86, distance: 19.1
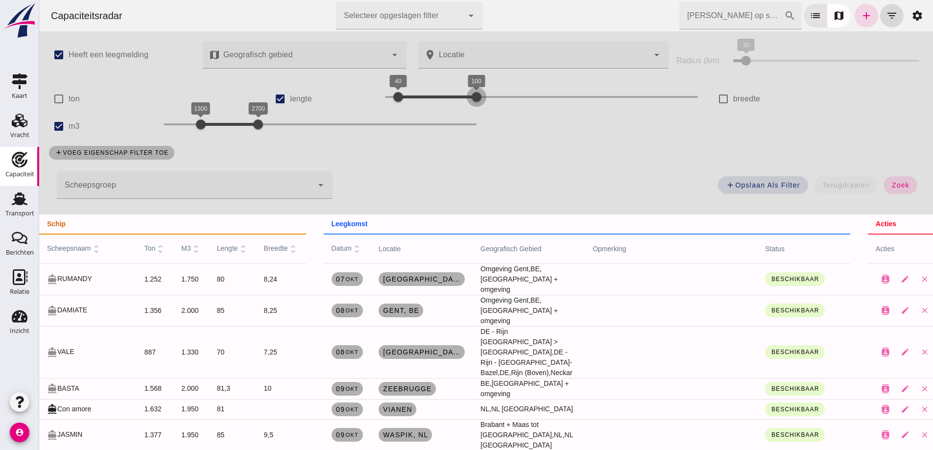
click at [478, 93] on div at bounding box center [477, 97] width 20 height 20
click at [894, 187] on span "zoek" at bounding box center [900, 185] width 18 height 8
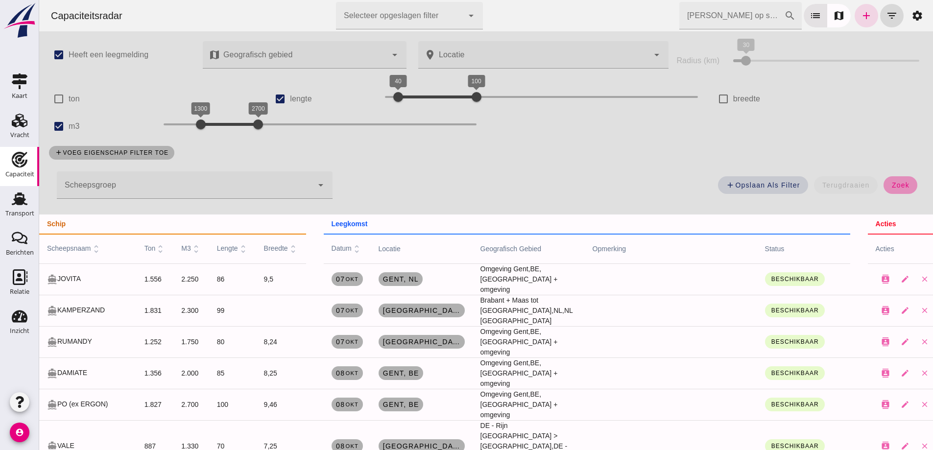
click at [903, 186] on button "zoek" at bounding box center [901, 185] width 34 height 18
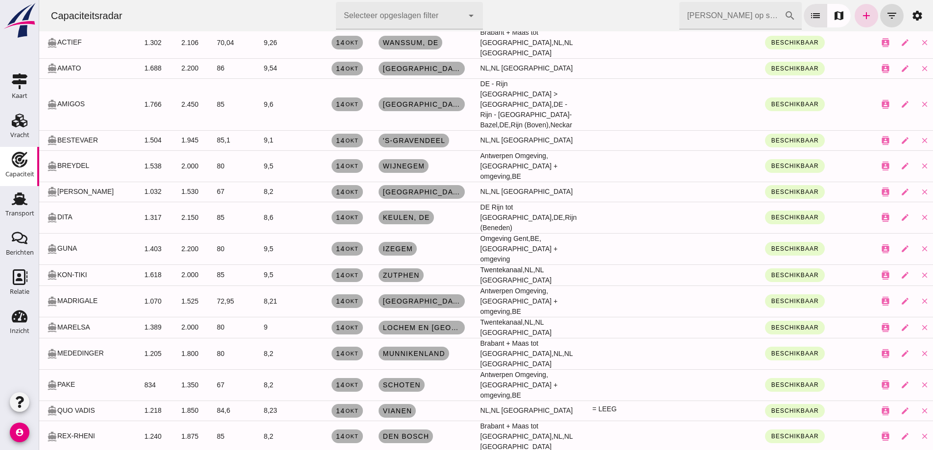
scroll to position [1301, 0]
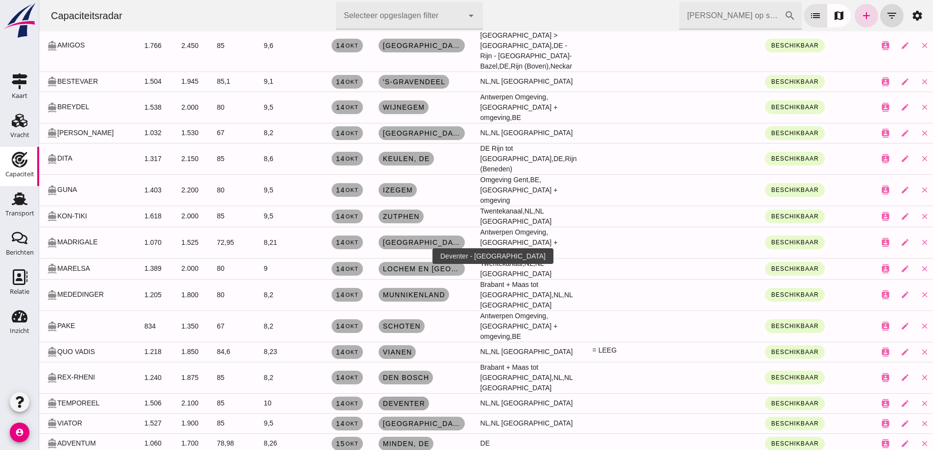
click at [411, 400] on span "Deventer" at bounding box center [404, 404] width 43 height 8
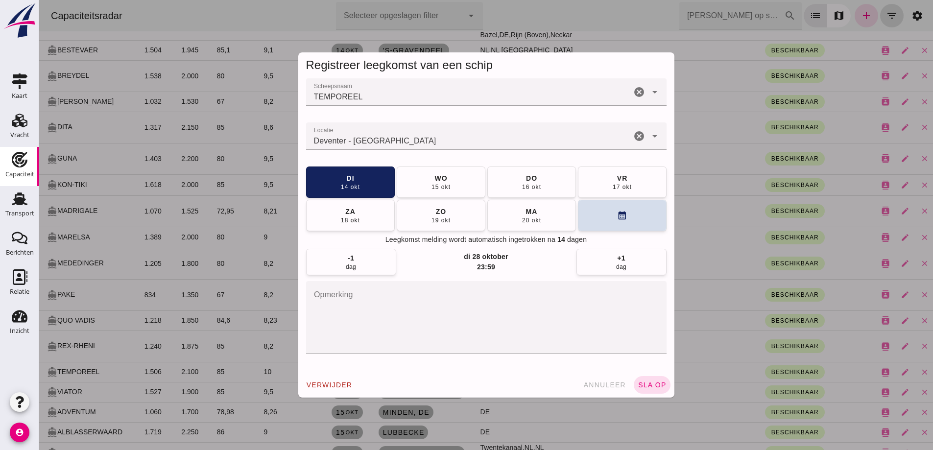
scroll to position [0, 0]
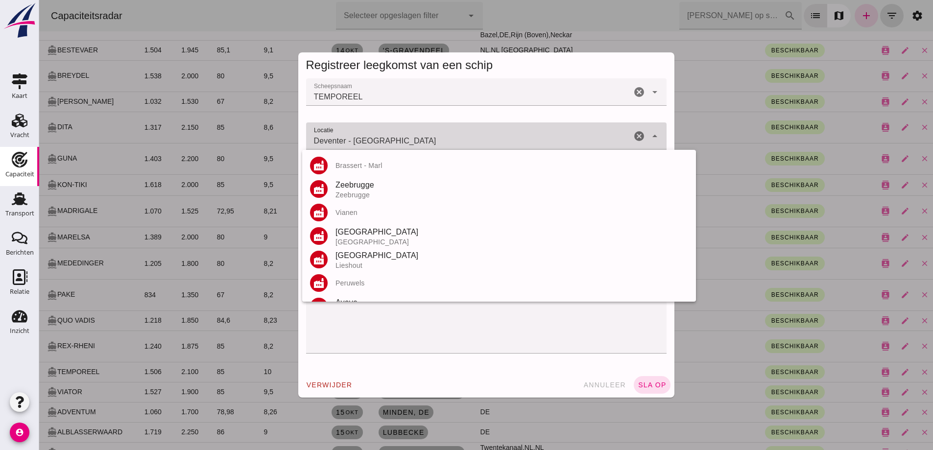
drag, startPoint x: 393, startPoint y: 141, endPoint x: 301, endPoint y: 134, distance: 92.4
click at [298, 136] on div "Scheepsnaam Scheepsnaam TEMPOREEL cancel arrow_drop_down Locatie Locatie Devent…" at bounding box center [486, 225] width 376 height 294
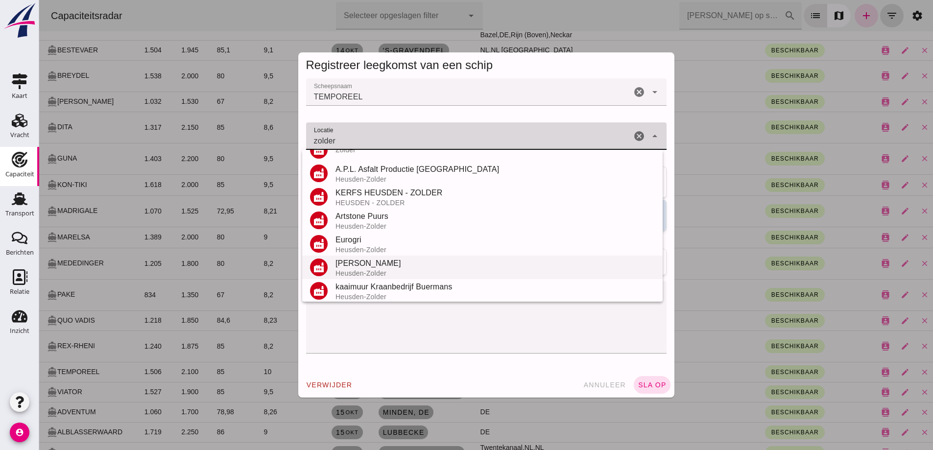
scroll to position [115, 0]
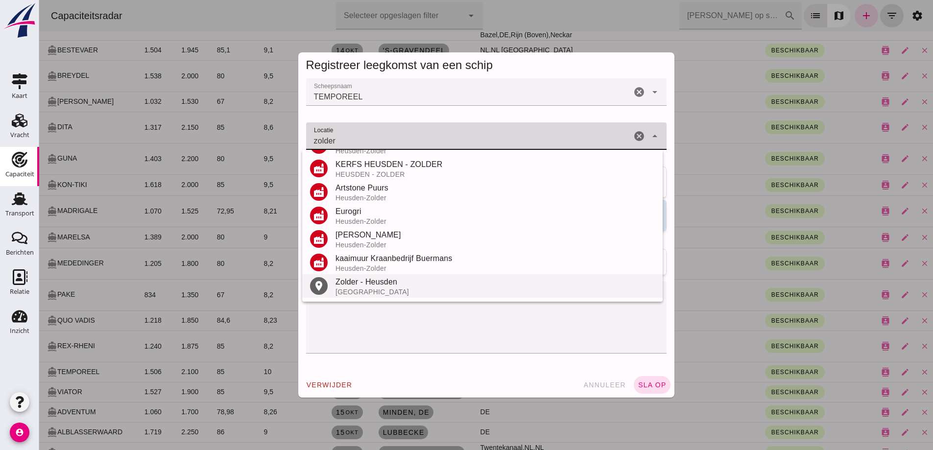
click at [375, 295] on div "[GEOGRAPHIC_DATA]" at bounding box center [495, 292] width 319 height 8
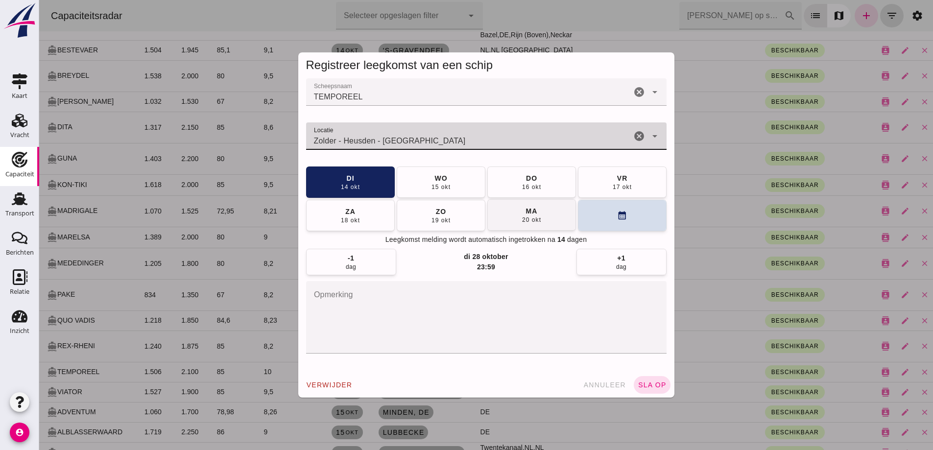
type input "Zolder - Heusden - Limburg"
click at [544, 213] on button "ma 20 okt" at bounding box center [531, 214] width 89 height 31
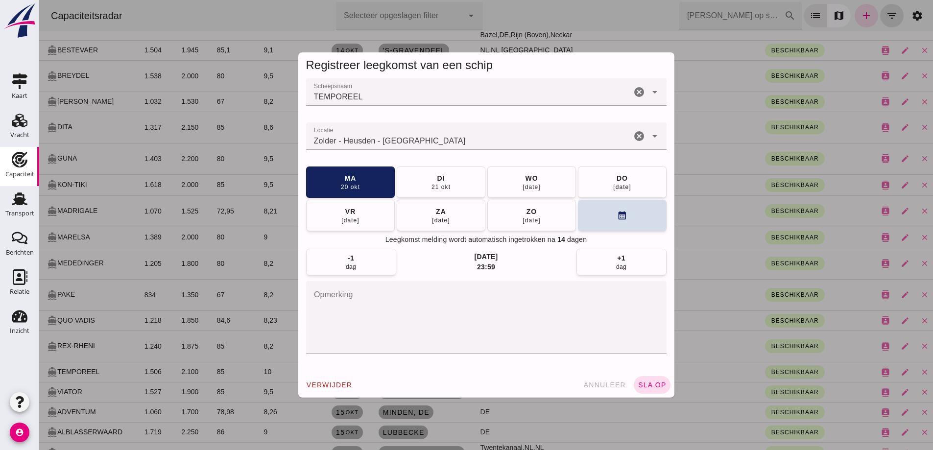
click at [652, 382] on span "sla op" at bounding box center [652, 385] width 29 height 8
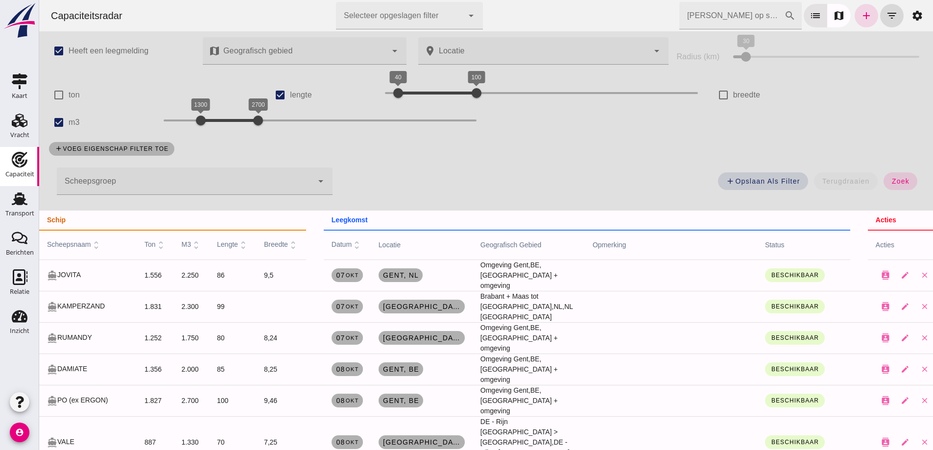
scroll to position [0, 0]
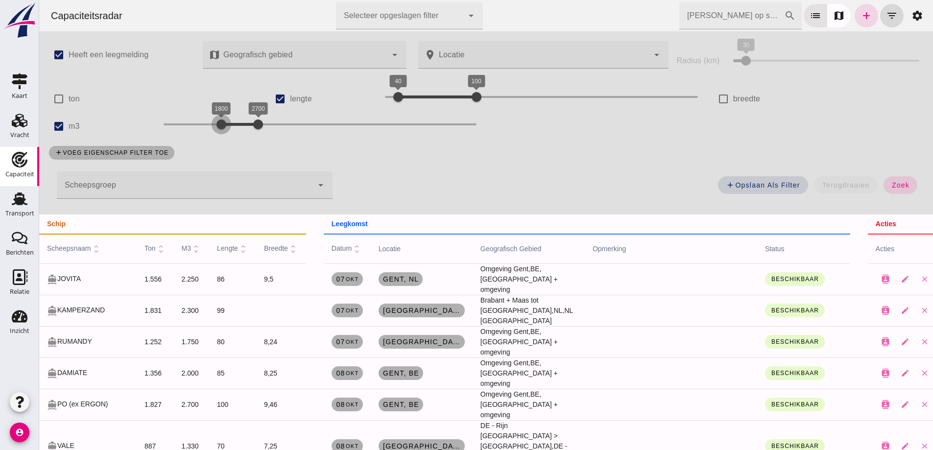
drag, startPoint x: 202, startPoint y: 122, endPoint x: 222, endPoint y: 127, distance: 20.8
click at [222, 127] on div at bounding box center [222, 125] width 20 height 20
drag, startPoint x: 258, startPoint y: 125, endPoint x: 276, endPoint y: 126, distance: 18.7
click at [276, 126] on div at bounding box center [279, 125] width 20 height 20
click at [905, 186] on button "zoek" at bounding box center [901, 185] width 34 height 18
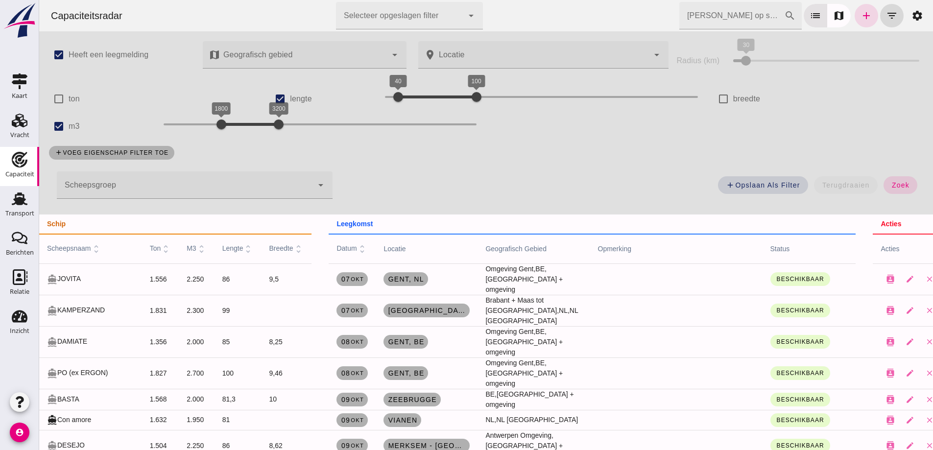
drag, startPoint x: 902, startPoint y: 184, endPoint x: 246, endPoint y: 274, distance: 662.1
click at [902, 183] on span "zoek" at bounding box center [900, 185] width 18 height 8
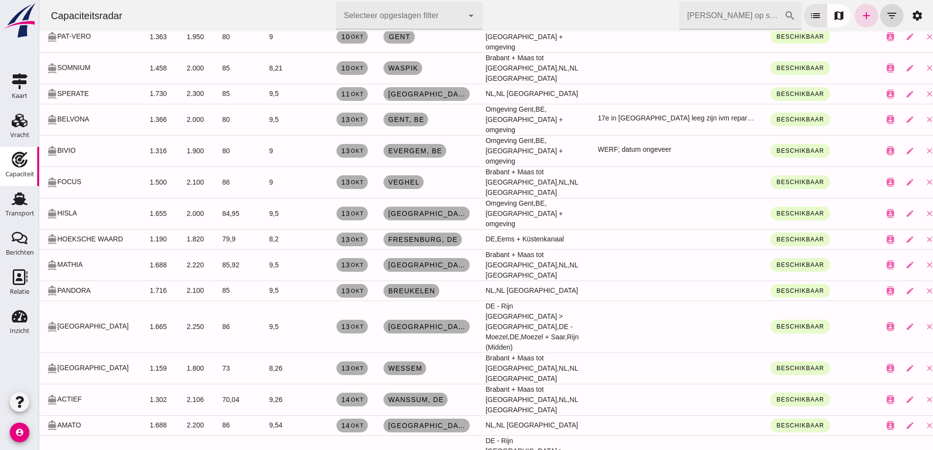
scroll to position [539, 0]
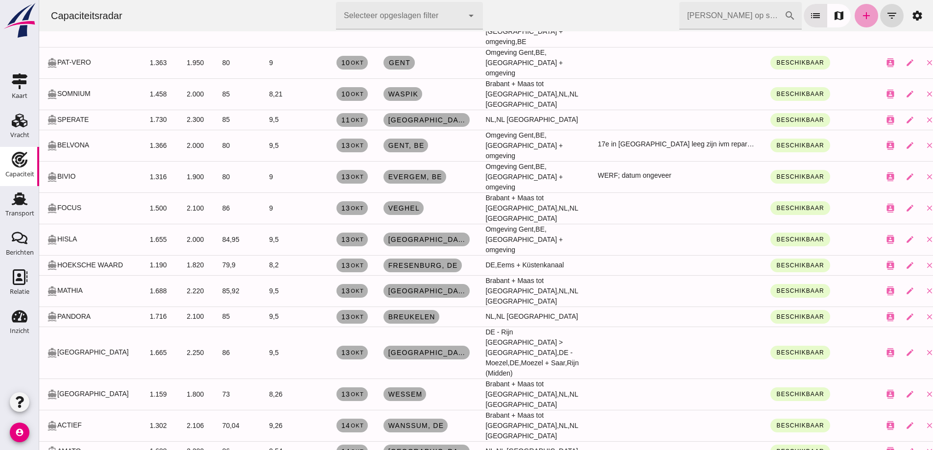
click at [860, 24] on link "add" at bounding box center [867, 16] width 24 height 24
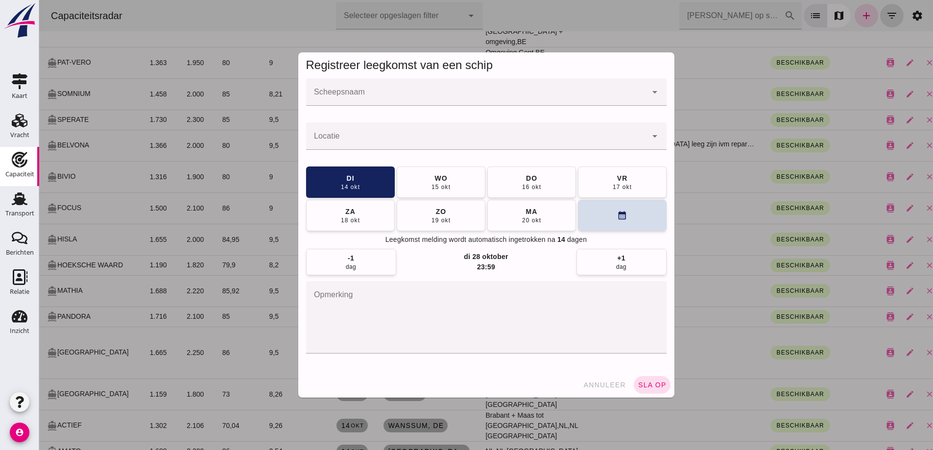
scroll to position [0, 0]
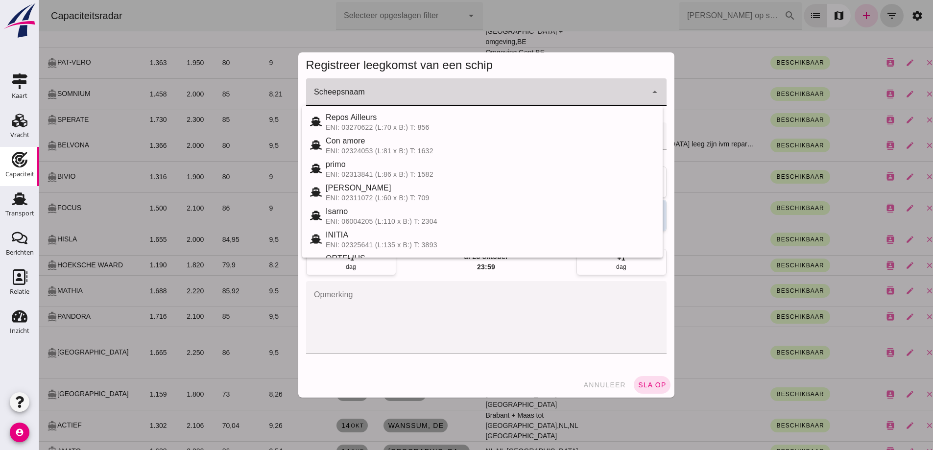
click at [382, 95] on input "Scheepsnaam" at bounding box center [476, 97] width 341 height 12
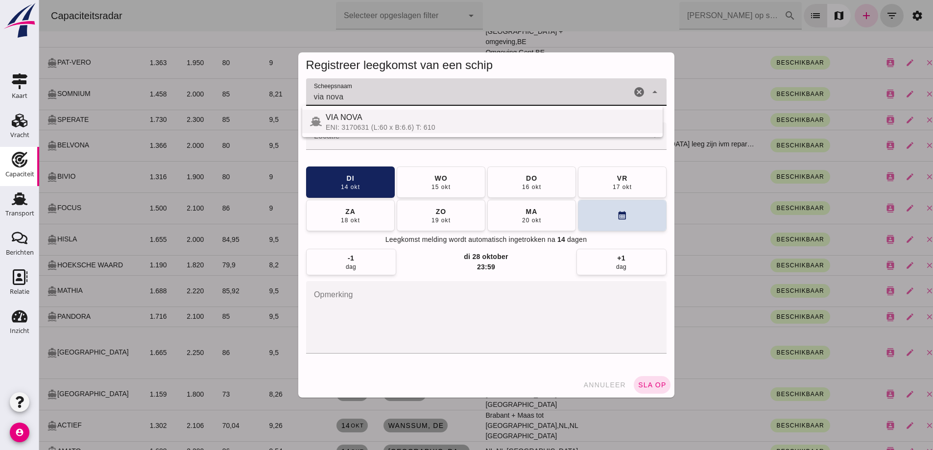
drag, startPoint x: 416, startPoint y: 125, endPoint x: 395, endPoint y: 127, distance: 20.7
click at [395, 127] on div "ENI: 3170631 (L:60 x B:6.6) T: 610" at bounding box center [490, 127] width 329 height 8
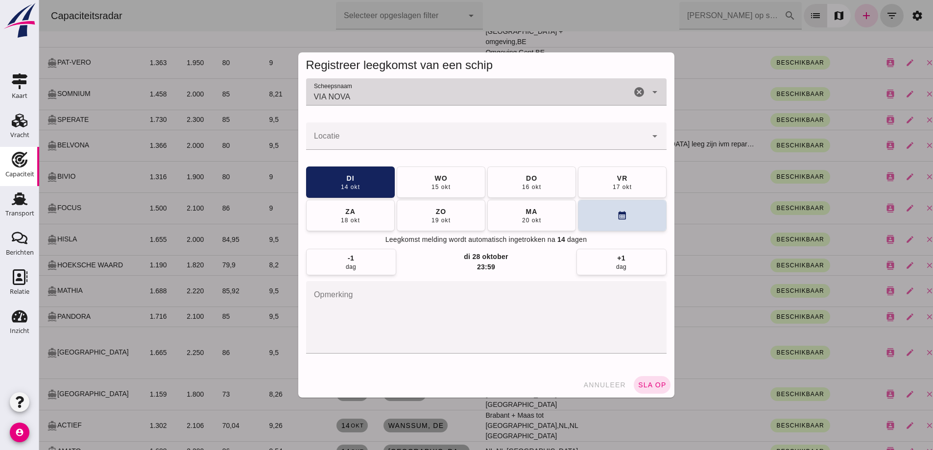
type input "VIA NOVA"
click at [396, 128] on div at bounding box center [476, 135] width 341 height 27
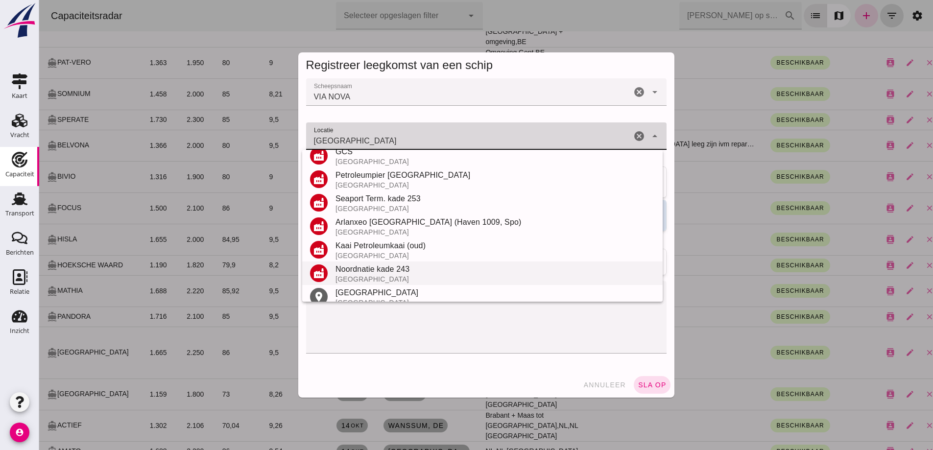
scroll to position [115, 0]
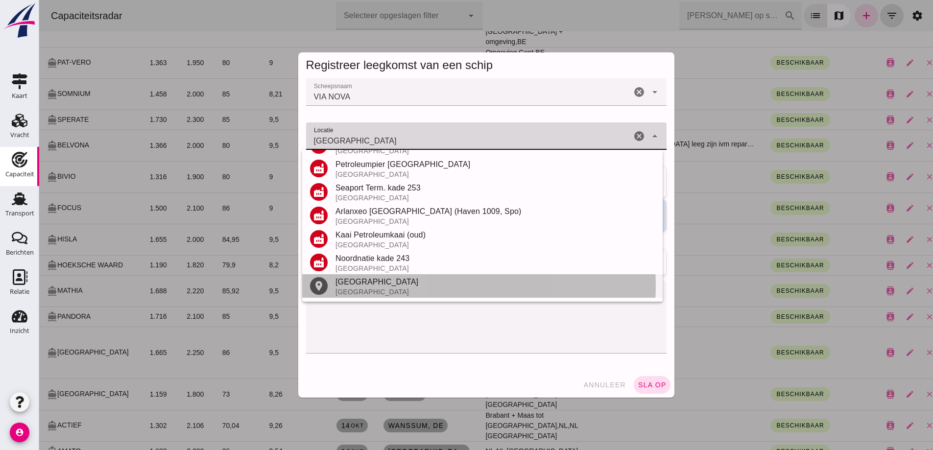
click at [362, 285] on div "[GEOGRAPHIC_DATA]" at bounding box center [495, 282] width 319 height 12
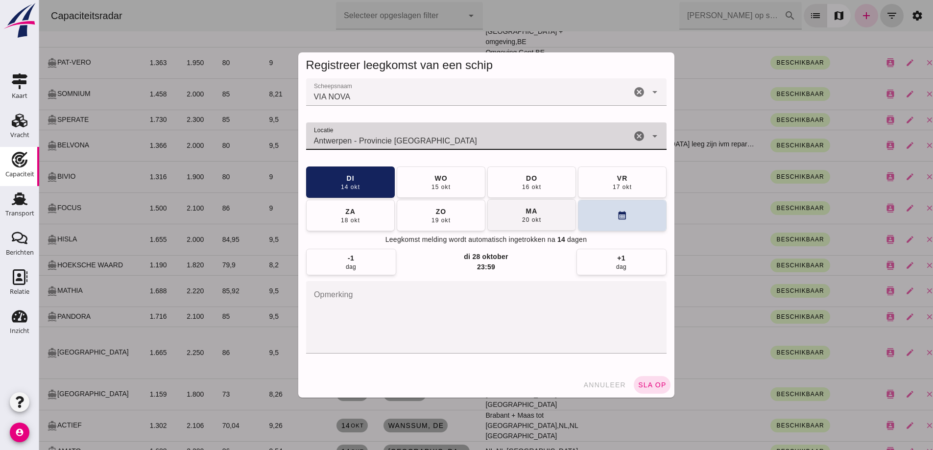
type input "Antwerpen - Provincie Antwerpen"
click at [526, 214] on div "ma" at bounding box center [532, 211] width 12 height 10
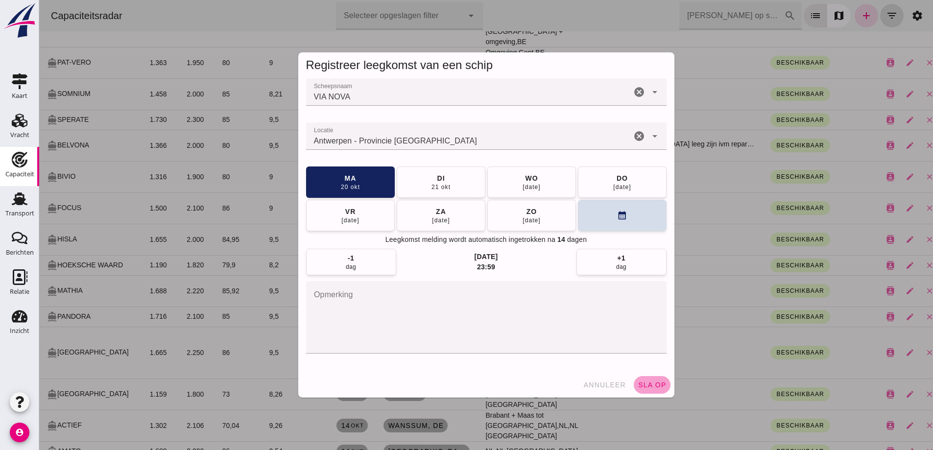
click at [662, 391] on button "sla op" at bounding box center [652, 385] width 37 height 18
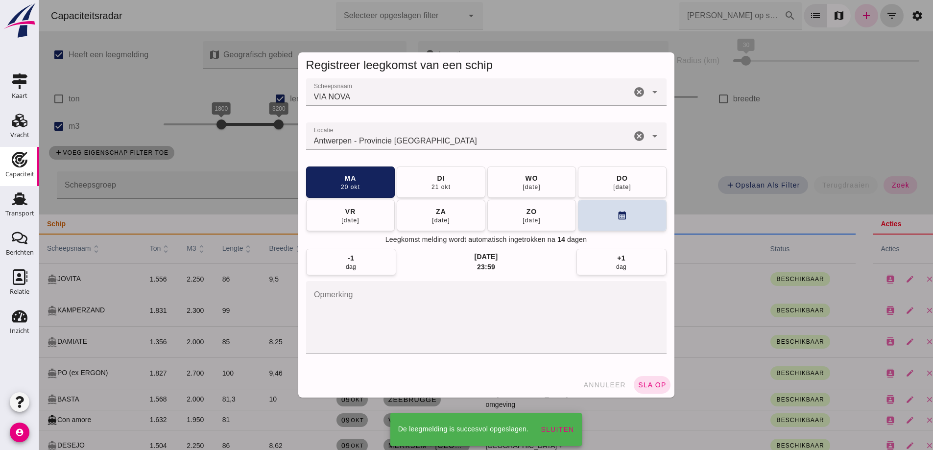
scroll to position [539, 0]
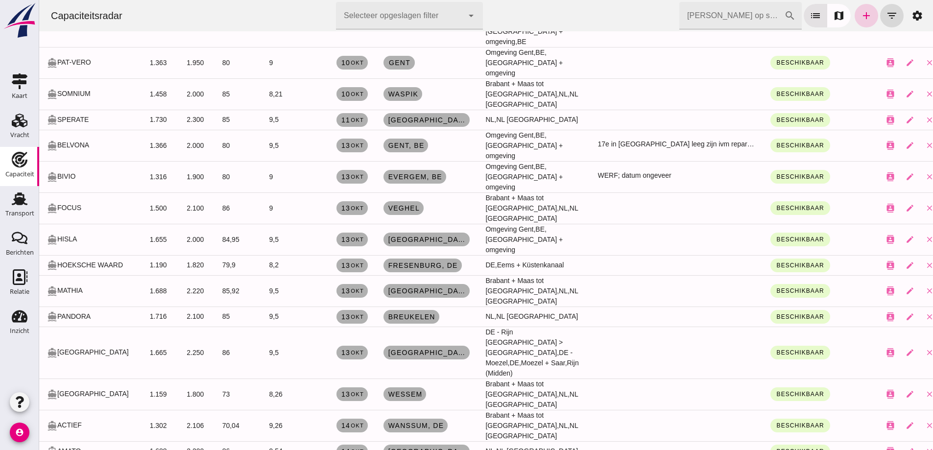
click at [861, 17] on icon "add" at bounding box center [867, 16] width 12 height 12
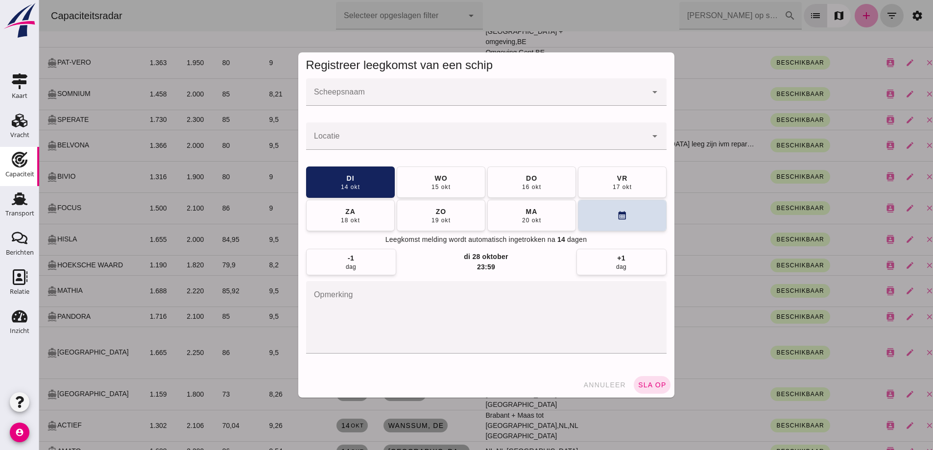
scroll to position [0, 0]
click at [497, 96] on input "Scheepsnaam" at bounding box center [476, 97] width 341 height 12
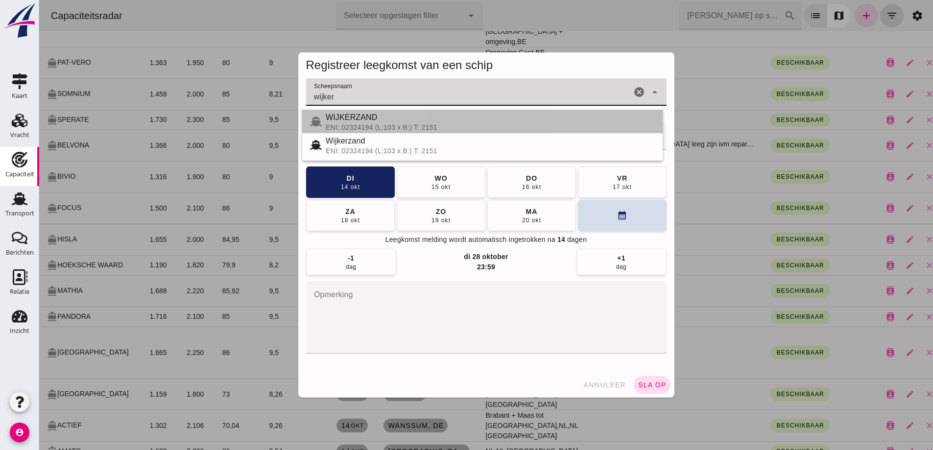
click at [401, 122] on div "WIJKERZAND" at bounding box center [490, 118] width 329 height 12
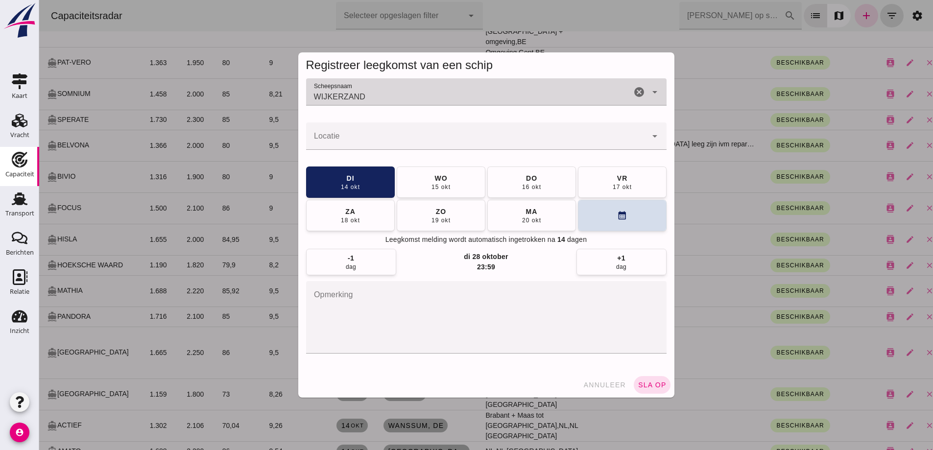
type input "WIJKERZAND"
click at [409, 141] on input "Locatie" at bounding box center [476, 141] width 341 height 12
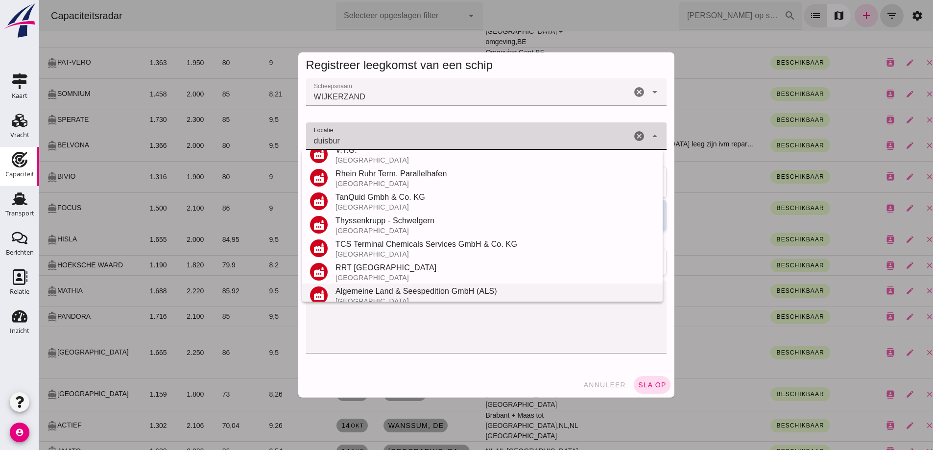
scroll to position [147, 0]
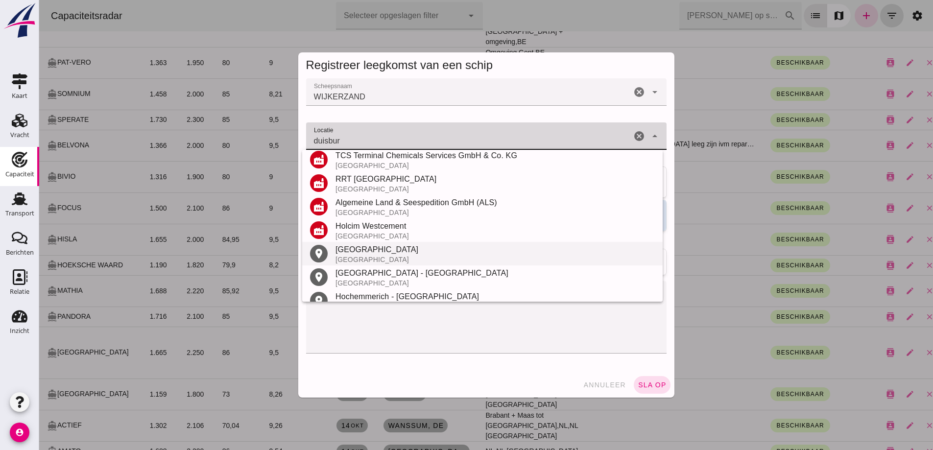
click at [363, 254] on div "[GEOGRAPHIC_DATA]" at bounding box center [495, 250] width 319 height 12
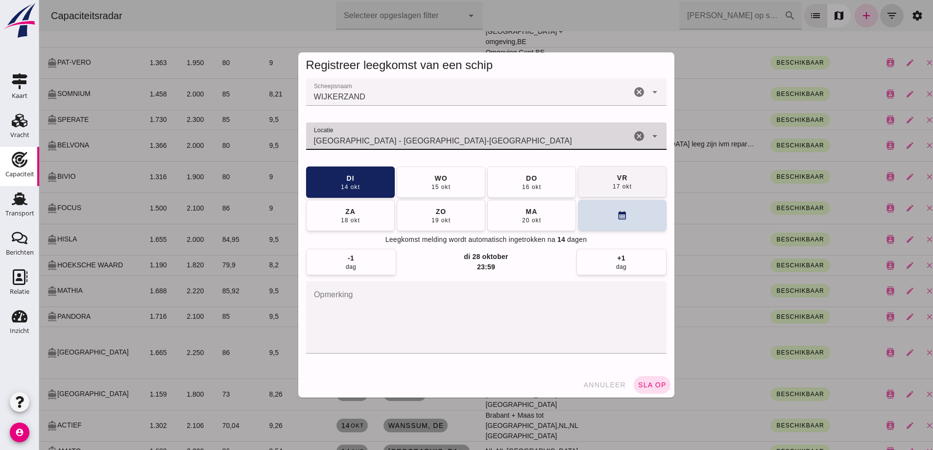
type input "Duisburg - Noordrijn-Westfalen"
click at [612, 184] on div "17 okt" at bounding box center [622, 187] width 20 height 8
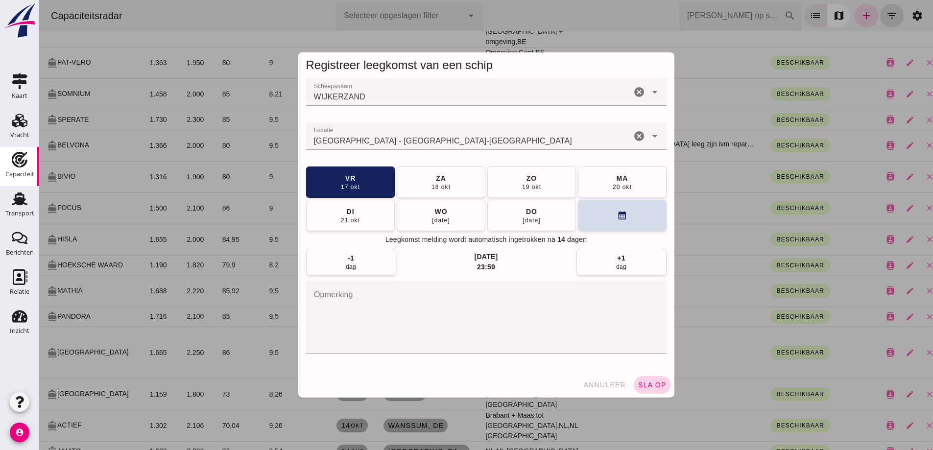
click at [661, 389] on button "sla op" at bounding box center [652, 385] width 37 height 18
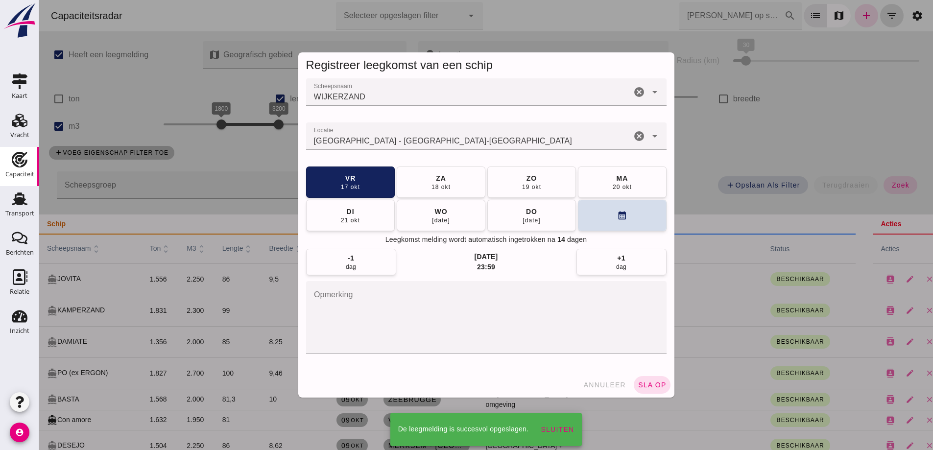
scroll to position [539, 0]
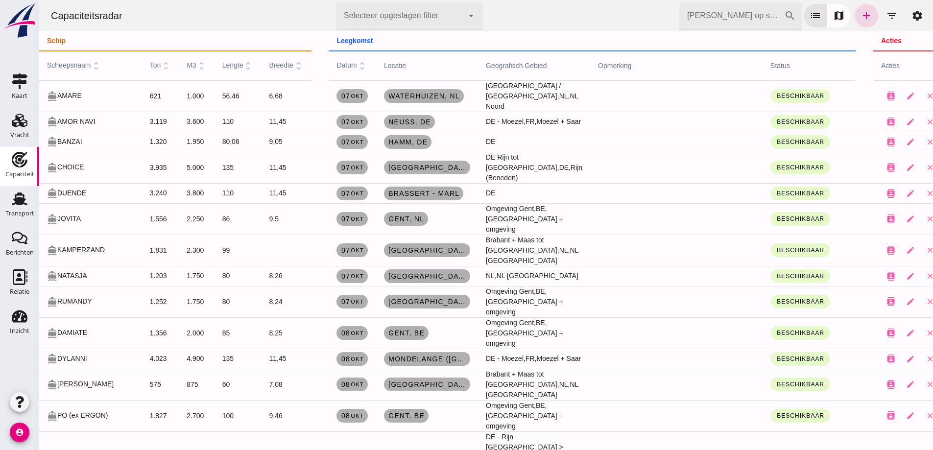
click at [862, 21] on icon "add" at bounding box center [867, 16] width 12 height 12
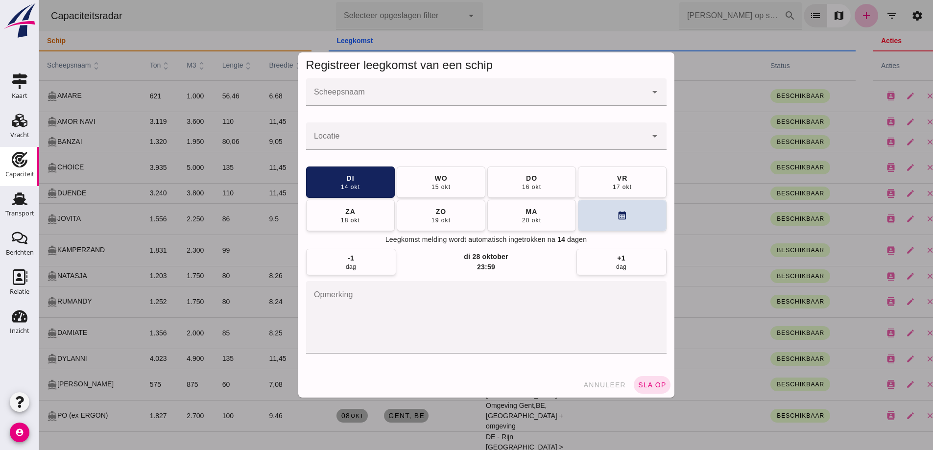
click at [354, 93] on input "Scheepsnaam" at bounding box center [476, 97] width 341 height 12
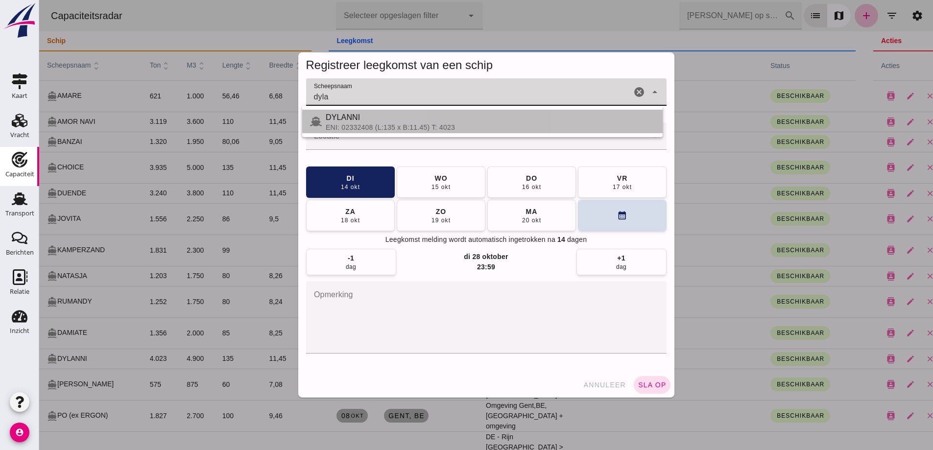
click at [407, 117] on div "DYLANNI" at bounding box center [490, 118] width 329 height 12
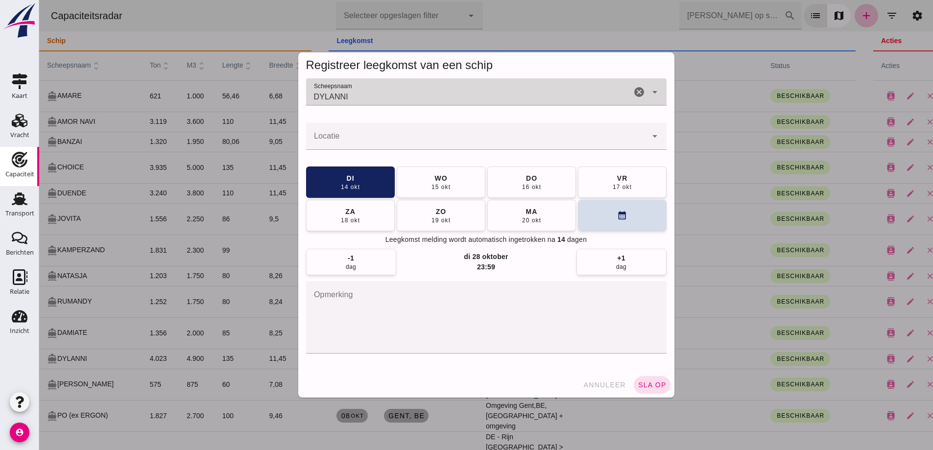
type input "DYLANNI"
click at [341, 129] on div at bounding box center [476, 135] width 341 height 27
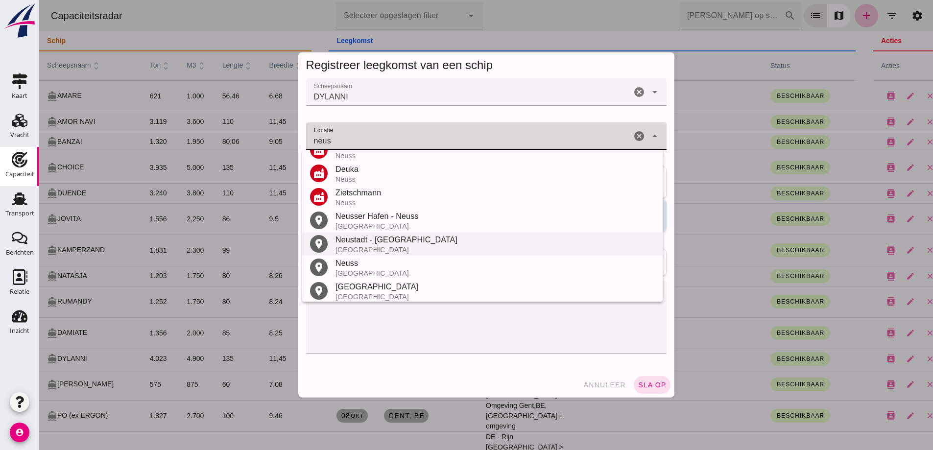
scroll to position [185, 0]
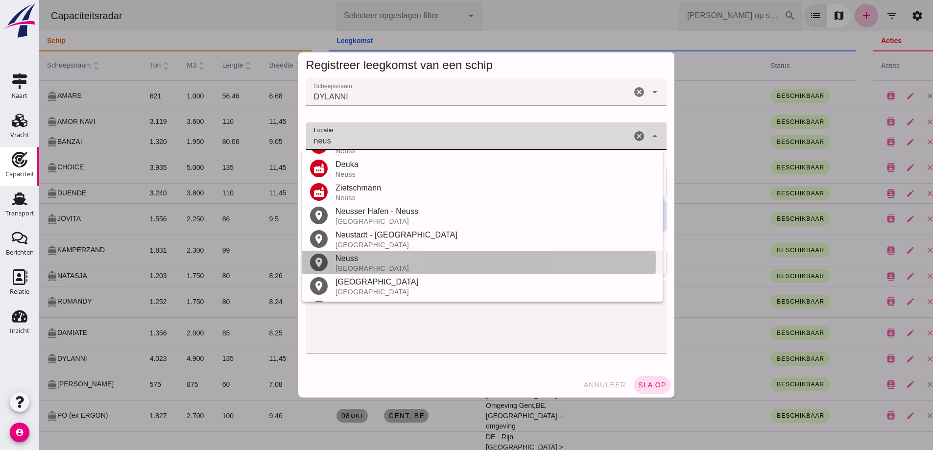
click at [374, 258] on div "Neuss" at bounding box center [495, 259] width 319 height 12
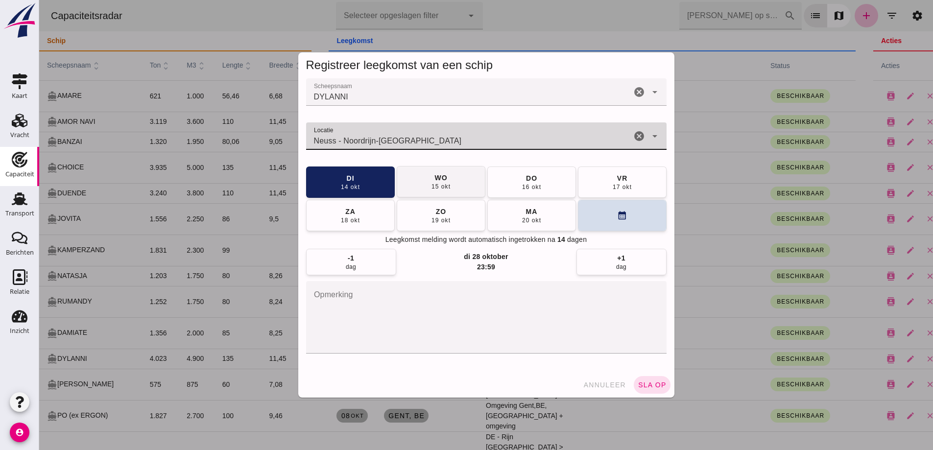
type input "Neuss - Noordrijn-Westfalen"
drag, startPoint x: 463, startPoint y: 184, endPoint x: 627, endPoint y: 244, distance: 174.3
click at [464, 185] on button "wo 15 okt" at bounding box center [441, 182] width 89 height 31
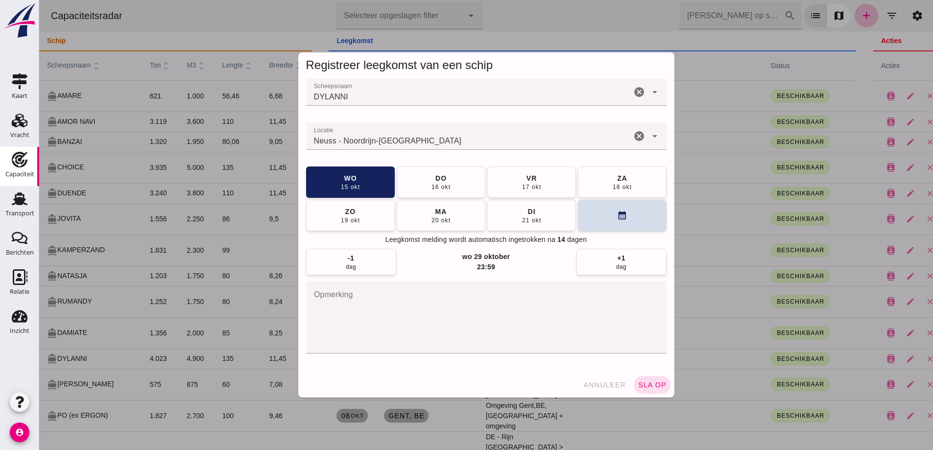
click at [650, 378] on button "sla op" at bounding box center [652, 385] width 37 height 18
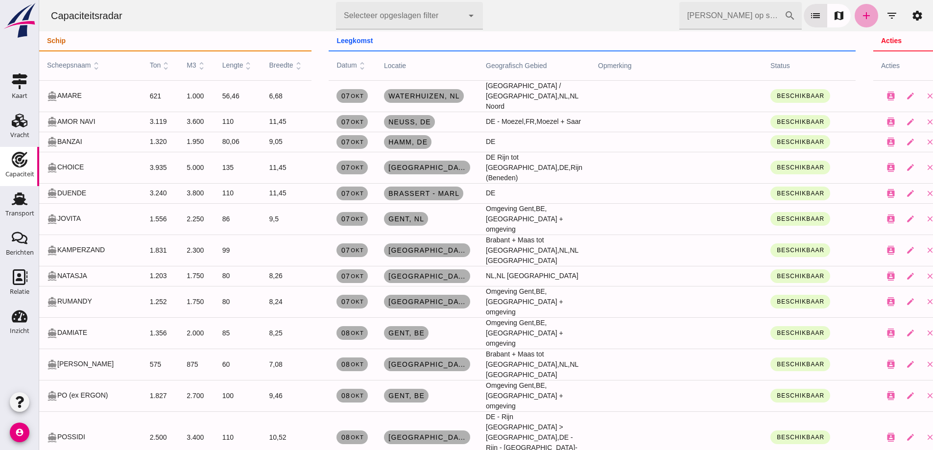
click at [861, 15] on icon "add" at bounding box center [867, 16] width 12 height 12
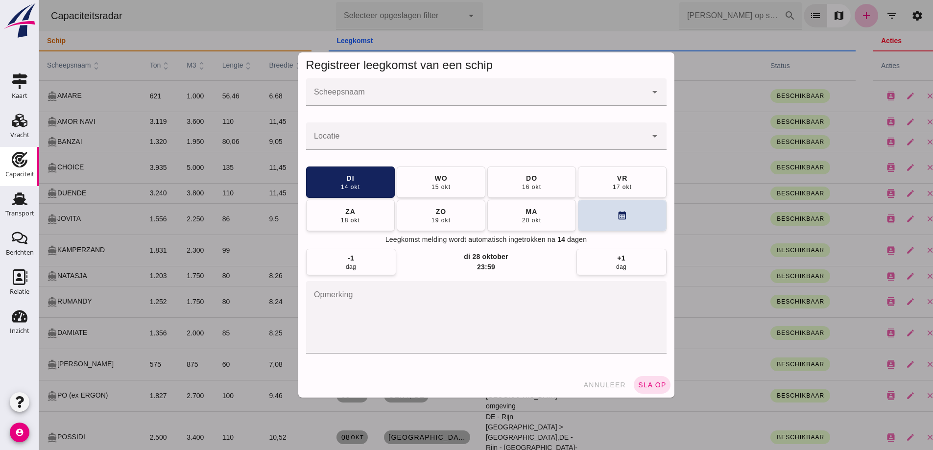
click at [473, 101] on input "Scheepsnaam" at bounding box center [476, 97] width 341 height 12
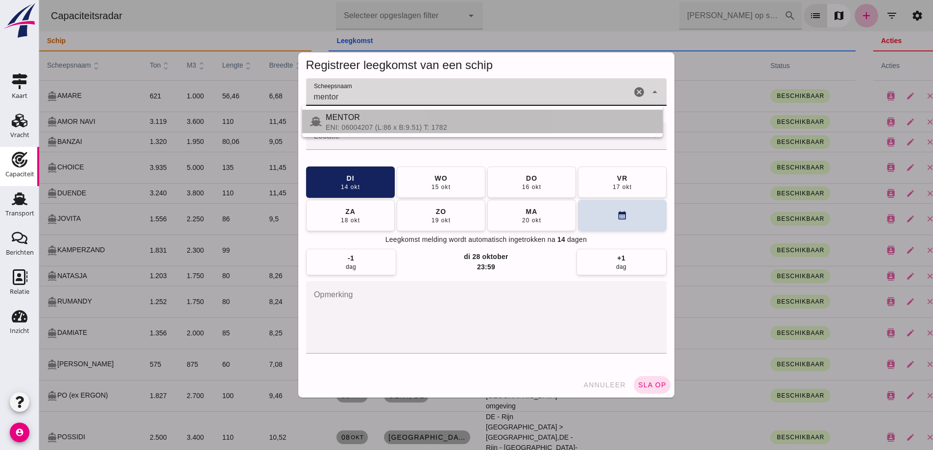
click at [359, 121] on div "MENTOR" at bounding box center [490, 118] width 329 height 12
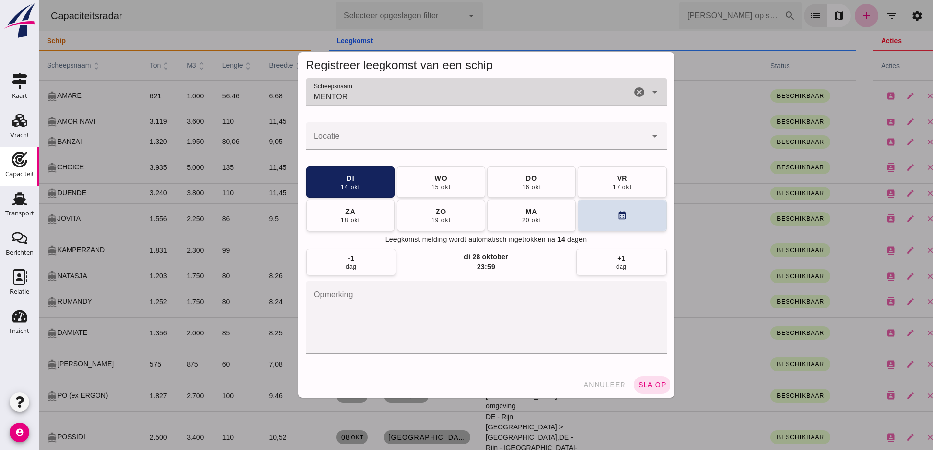
type input "MENTOR"
click at [405, 161] on div at bounding box center [486, 157] width 345 height 7
click at [415, 146] on input "Locatie" at bounding box center [476, 141] width 341 height 12
click at [409, 135] on div at bounding box center [476, 135] width 341 height 27
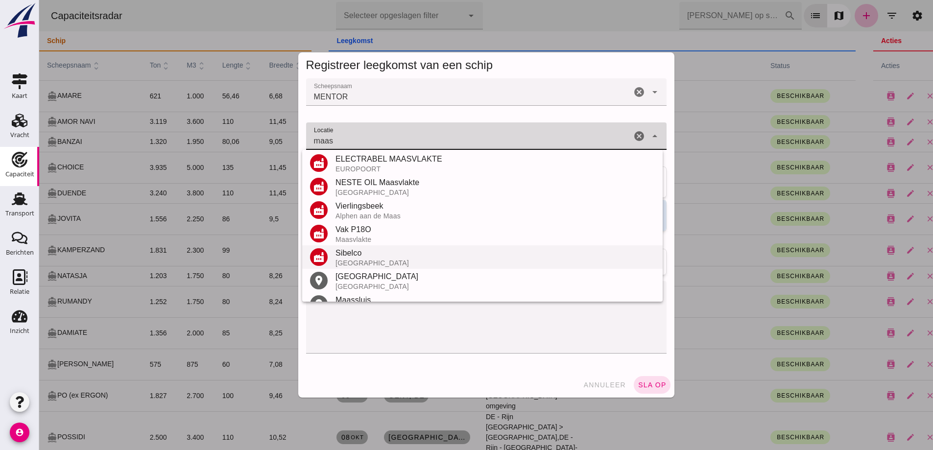
scroll to position [191, 0]
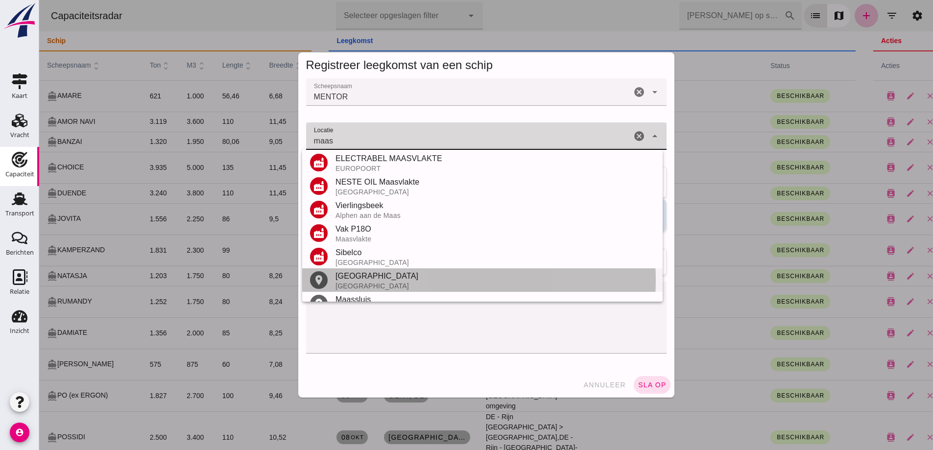
click at [360, 278] on div "[GEOGRAPHIC_DATA]" at bounding box center [495, 276] width 319 height 12
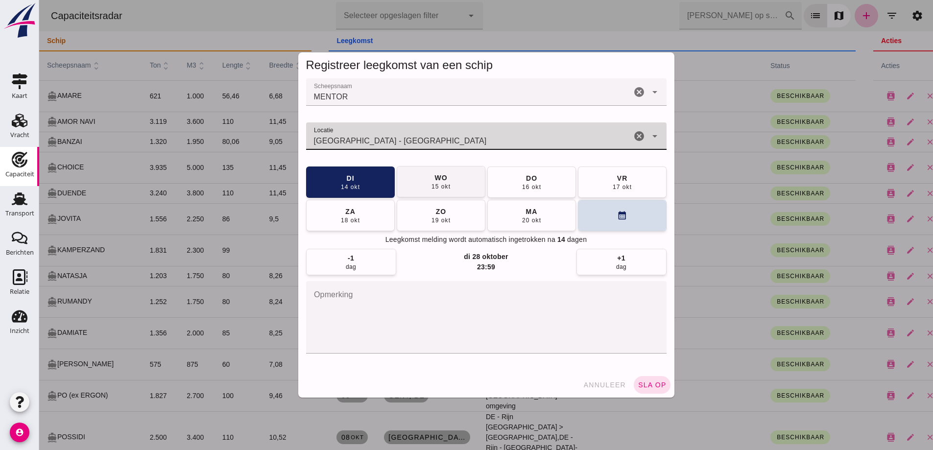
type input "Maastricht - Limburg"
click at [431, 181] on span "wo 15 okt" at bounding box center [441, 182] width 20 height 18
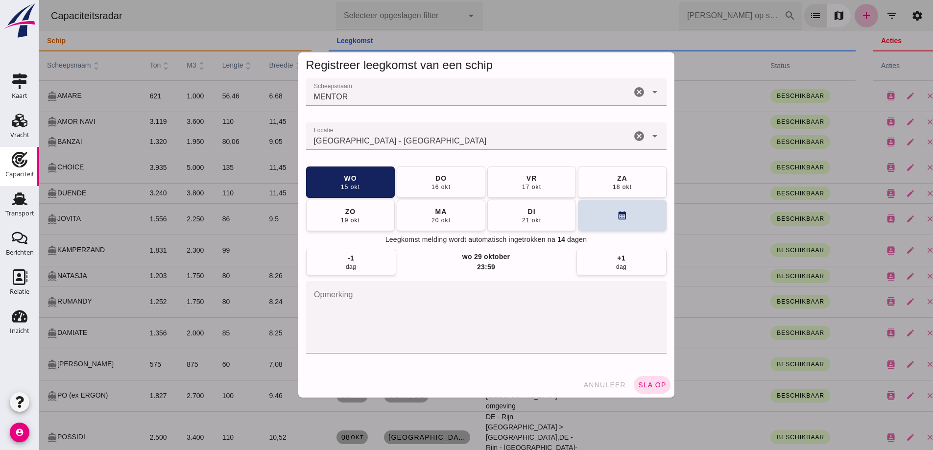
click at [650, 382] on span "sla op" at bounding box center [652, 385] width 29 height 8
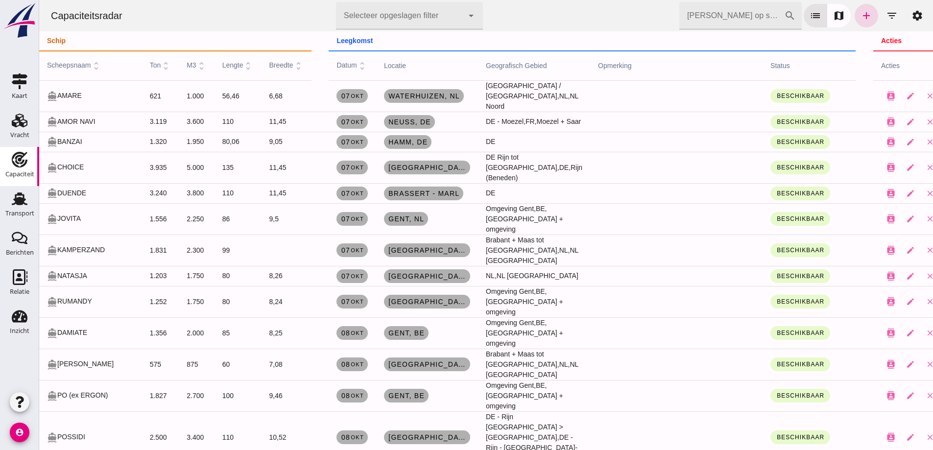
click at [871, 19] on div "Zoek op scheepsnaam cancel search list map add filter_list settings" at bounding box center [804, 15] width 250 height 27
click at [861, 17] on icon "add" at bounding box center [867, 16] width 12 height 12
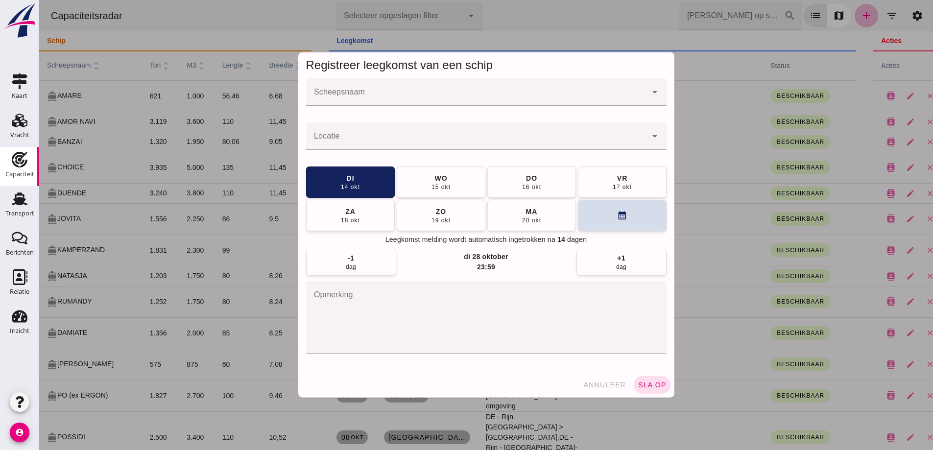
click at [862, 15] on div at bounding box center [486, 225] width 894 height 450
click at [472, 103] on input "Scheepsnaam" at bounding box center [476, 97] width 341 height 12
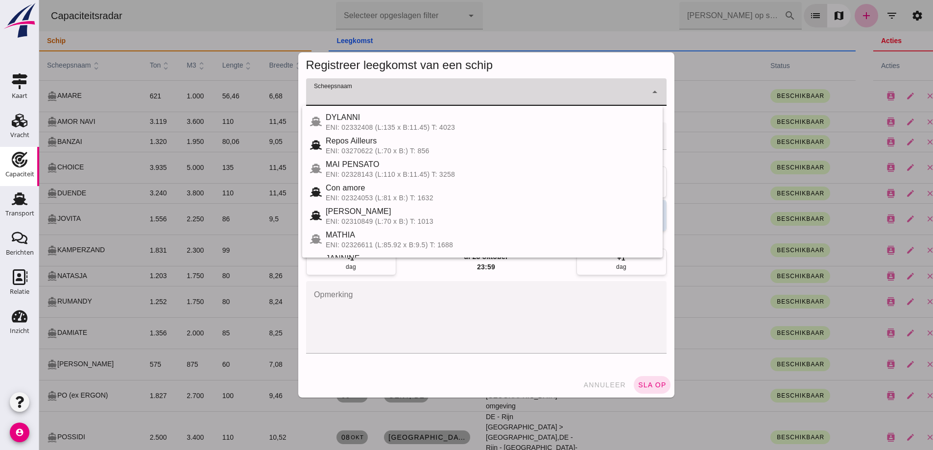
type input "a"
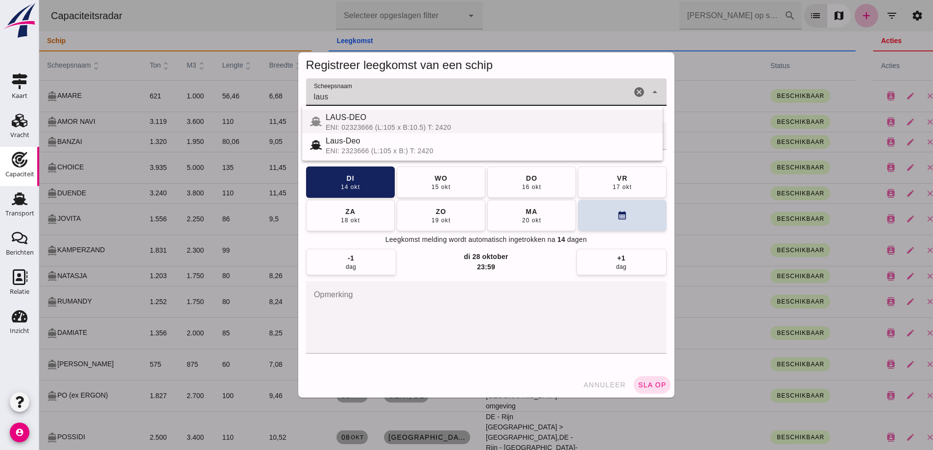
click at [352, 120] on span "LAUS-DEO" at bounding box center [346, 117] width 41 height 8
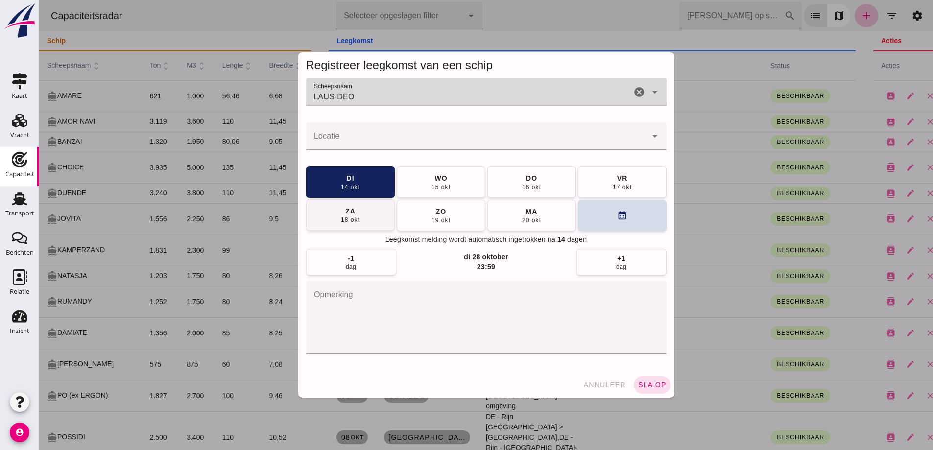
type input "LAUS-DEO"
click at [372, 212] on button "za 18 okt" at bounding box center [350, 214] width 89 height 31
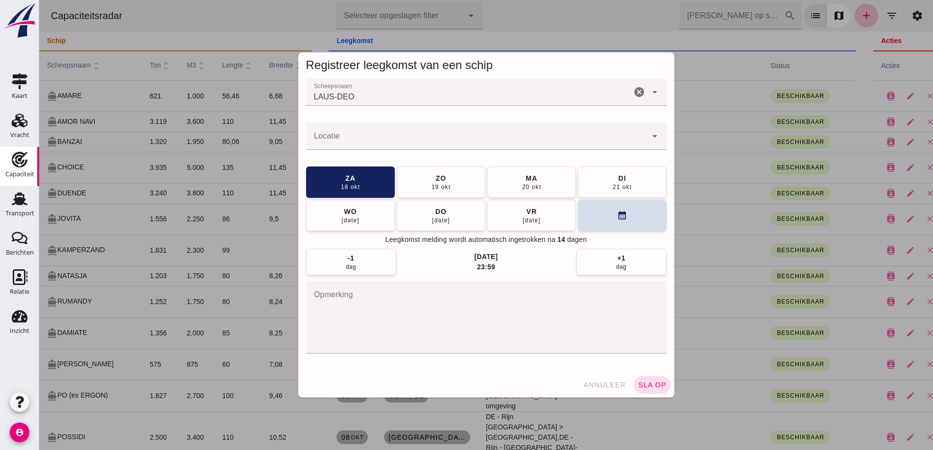
click at [323, 143] on input "Locatie" at bounding box center [476, 141] width 341 height 12
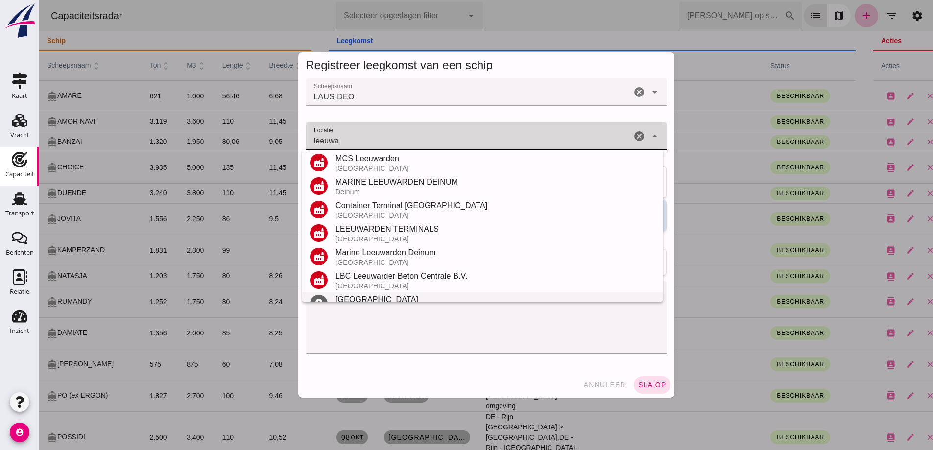
scroll to position [91, 0]
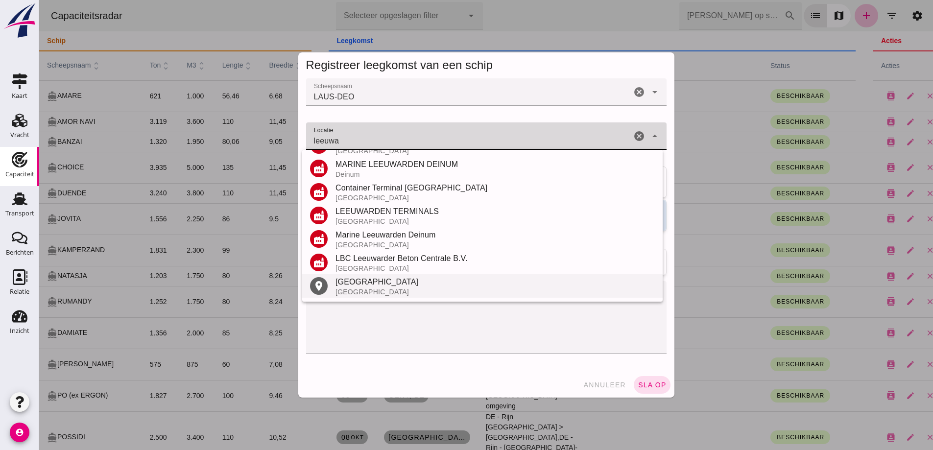
click at [378, 282] on div "[GEOGRAPHIC_DATA]" at bounding box center [495, 282] width 319 height 12
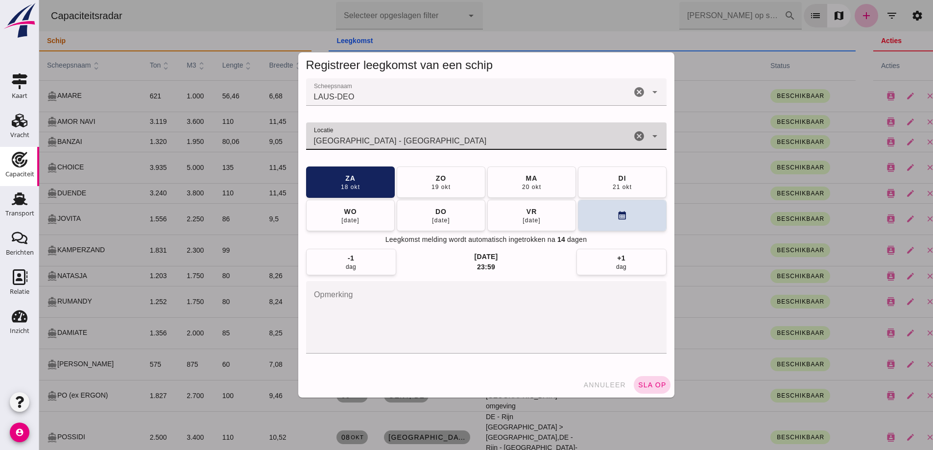
type input "Leeuwarden - Friesland"
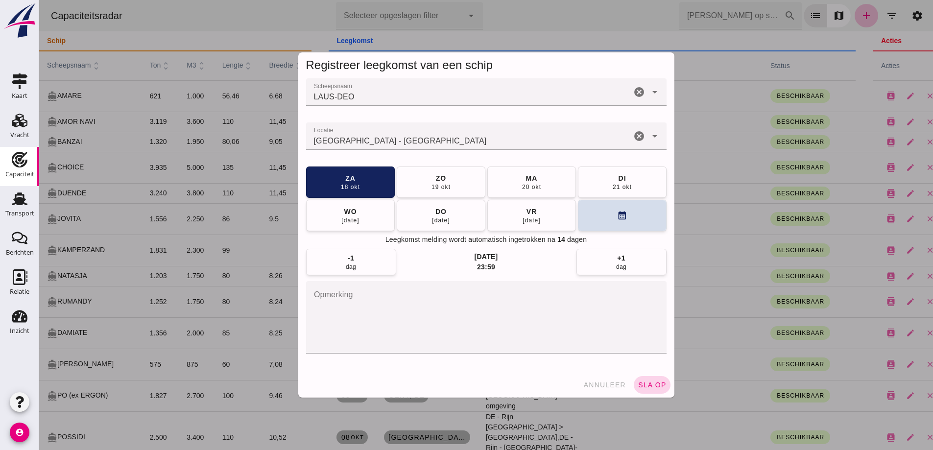
click at [654, 386] on span "sla op" at bounding box center [652, 385] width 29 height 8
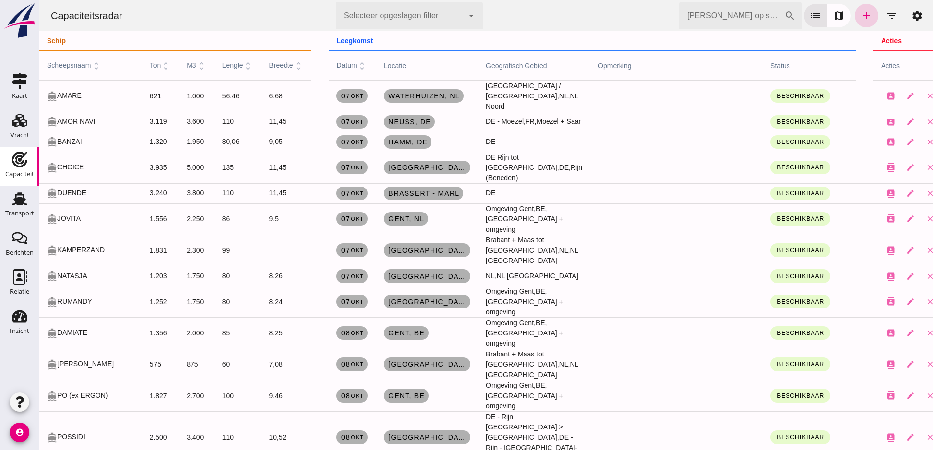
drag, startPoint x: 975, startPoint y: 82, endPoint x: 858, endPoint y: 11, distance: 136.9
click at [861, 11] on icon "add" at bounding box center [867, 16] width 12 height 12
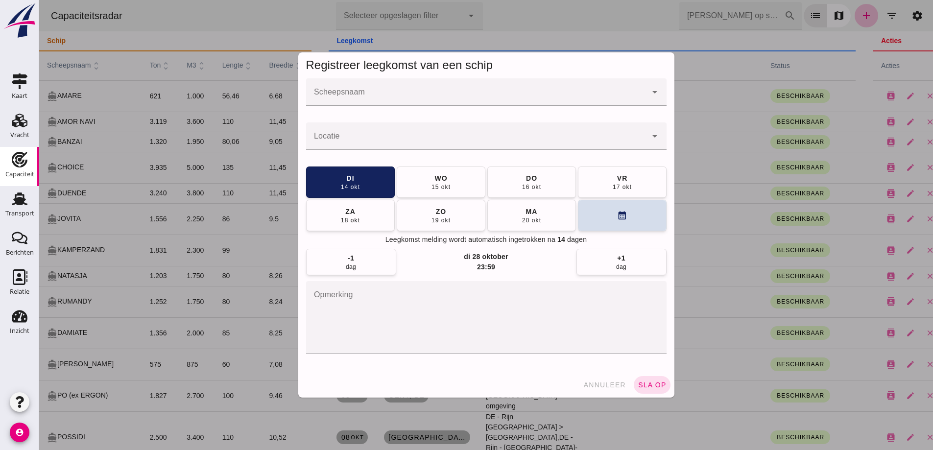
click at [351, 95] on input "Scheepsnaam" at bounding box center [476, 97] width 341 height 12
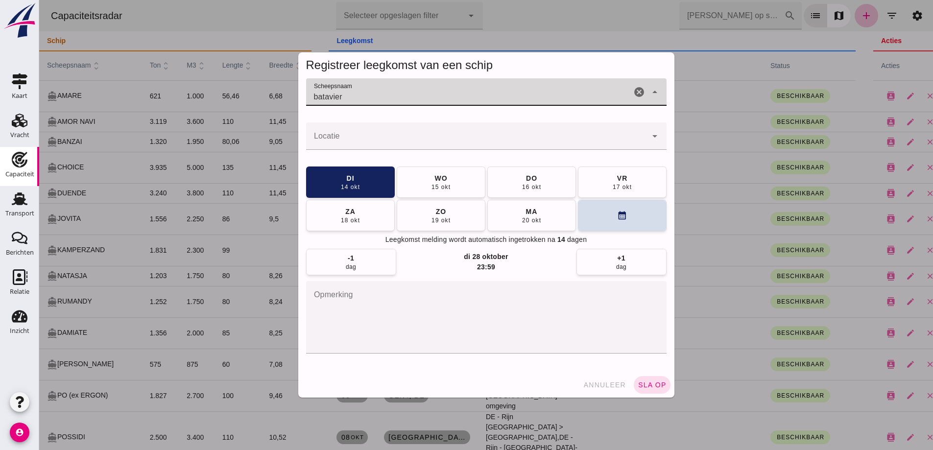
drag, startPoint x: 364, startPoint y: 100, endPoint x: 254, endPoint y: 92, distance: 110.5
click at [254, 92] on div "Registreer leegkomst van een schip Scheepsnaam Scheepsnaam batavier cancel arro…" at bounding box center [486, 225] width 894 height 450
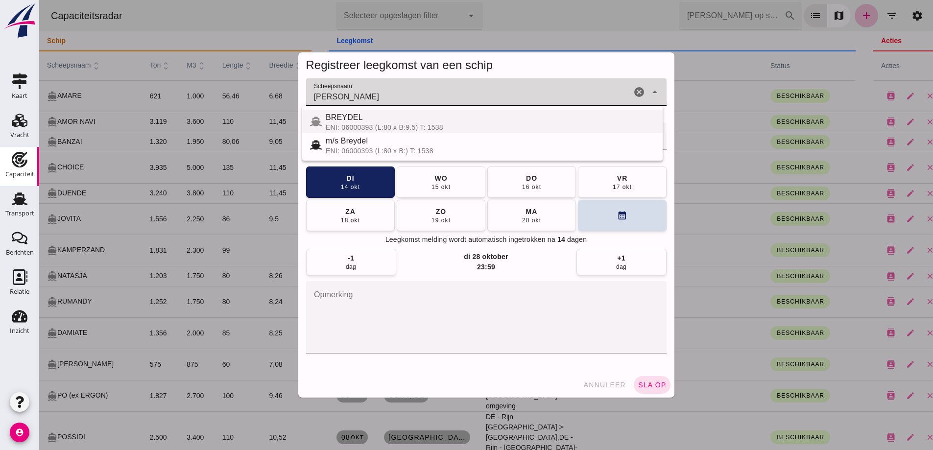
click at [331, 118] on span "BREYDEL" at bounding box center [344, 117] width 37 height 8
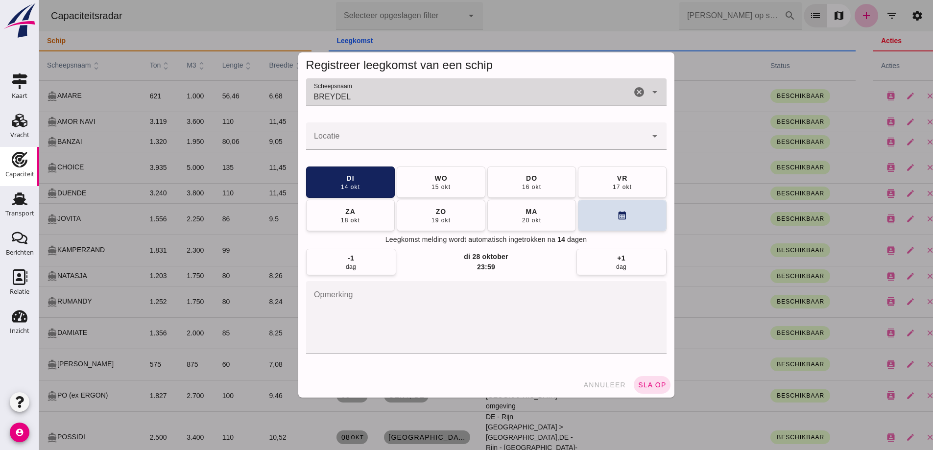
type input "BREYDEL"
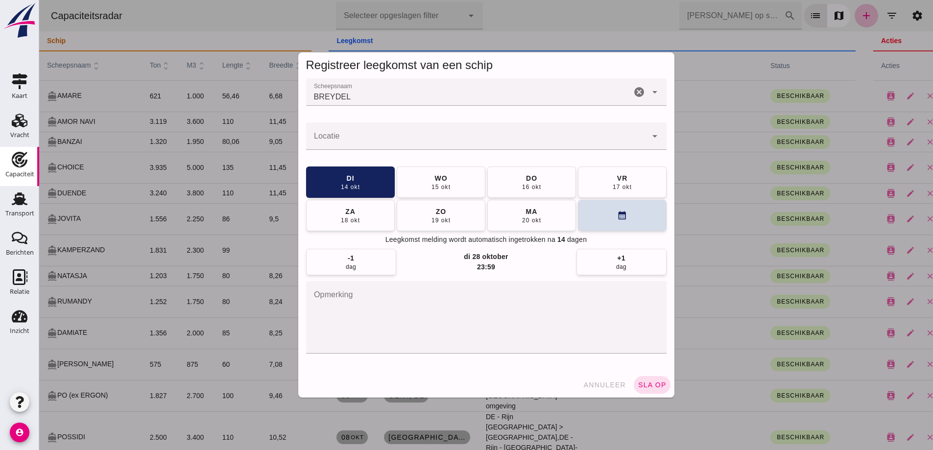
click at [330, 129] on div at bounding box center [476, 135] width 341 height 27
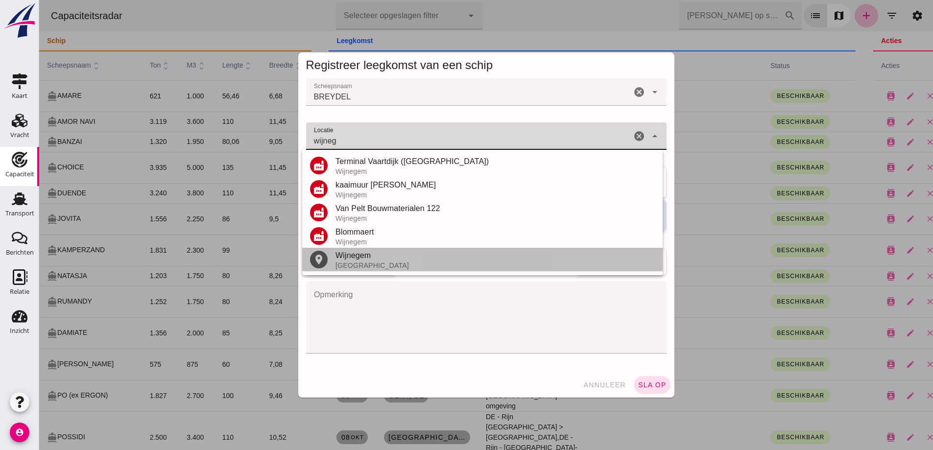
click at [361, 262] on div "[GEOGRAPHIC_DATA]" at bounding box center [495, 266] width 319 height 8
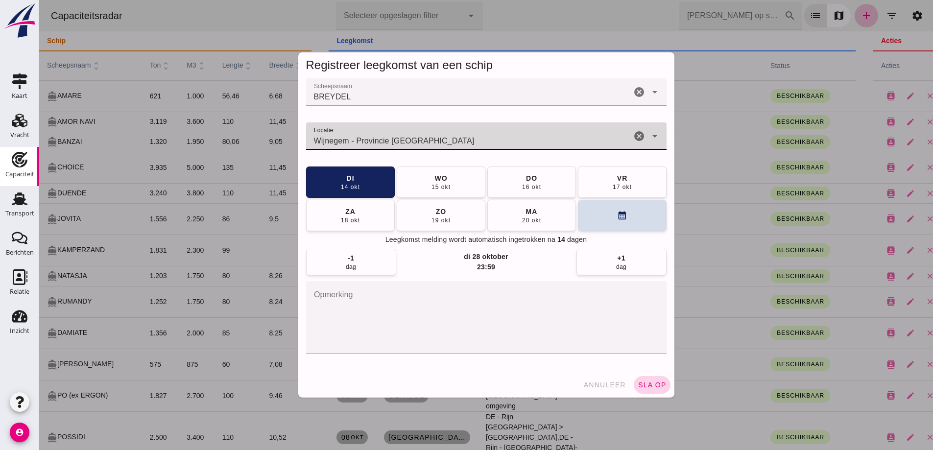
type input "Wijnegem - Provincie Antwerpen"
click at [642, 376] on button "sla op" at bounding box center [652, 385] width 37 height 18
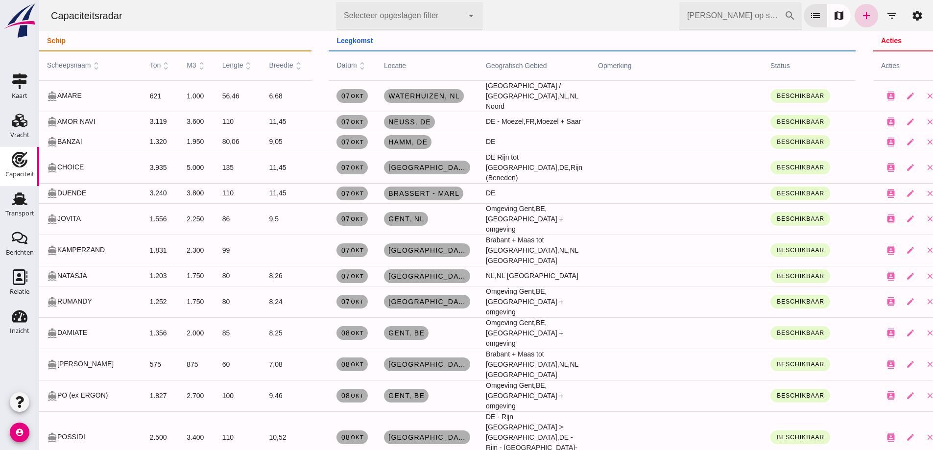
click at [850, 5] on div "Zoek op scheepsnaam cancel search list map add filter_list settings" at bounding box center [804, 15] width 250 height 27
click at [864, 18] on icon "add" at bounding box center [867, 16] width 12 height 12
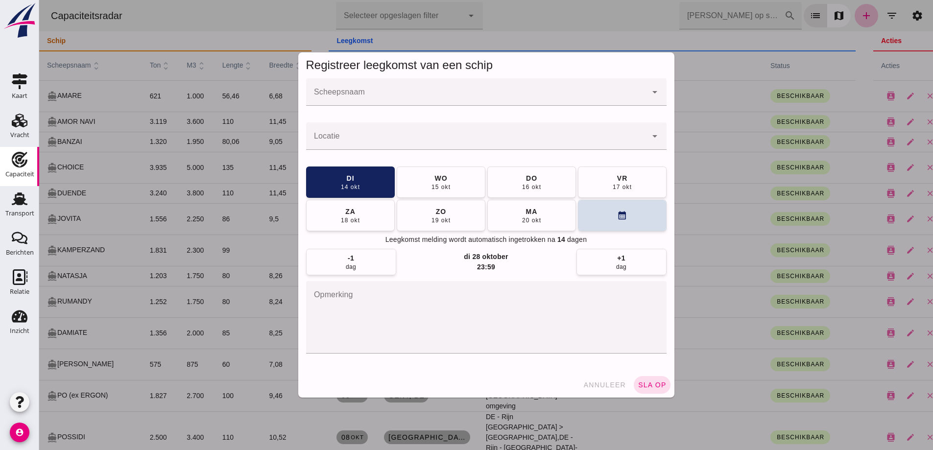
click at [528, 85] on div at bounding box center [476, 91] width 341 height 27
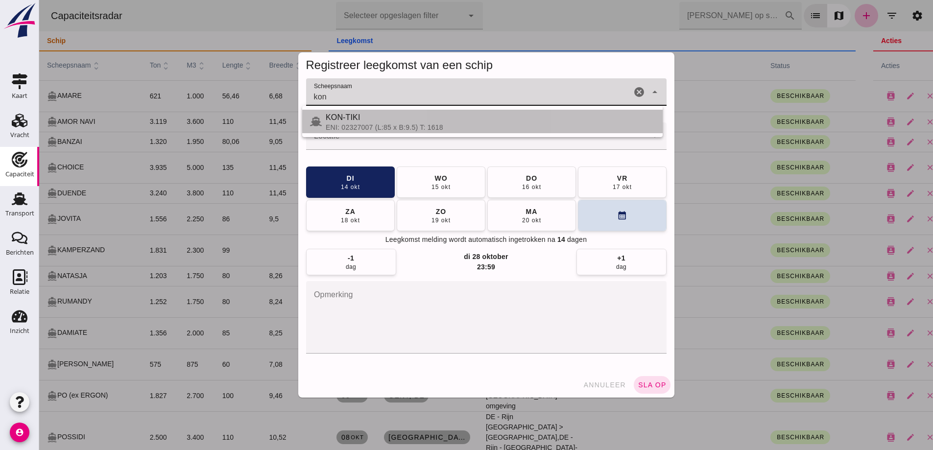
click at [360, 118] on span "KON-TIKI" at bounding box center [343, 117] width 35 height 8
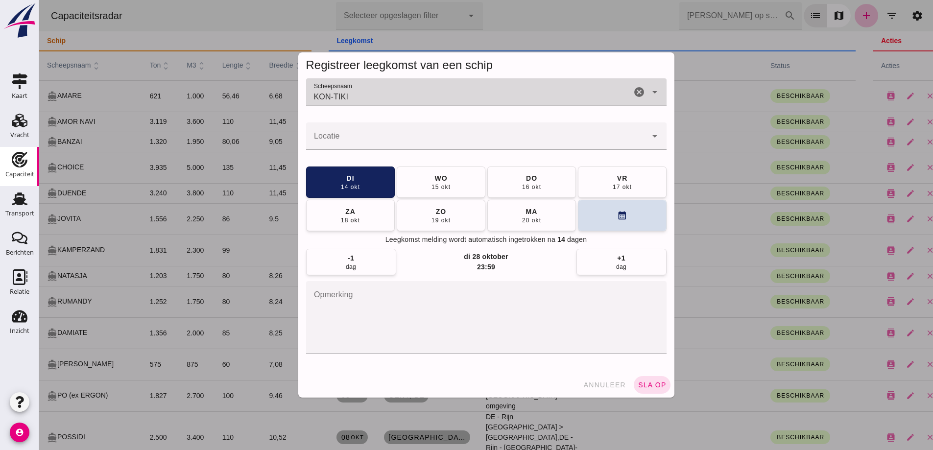
type input "KON-TIKI"
click at [362, 134] on div at bounding box center [476, 135] width 341 height 27
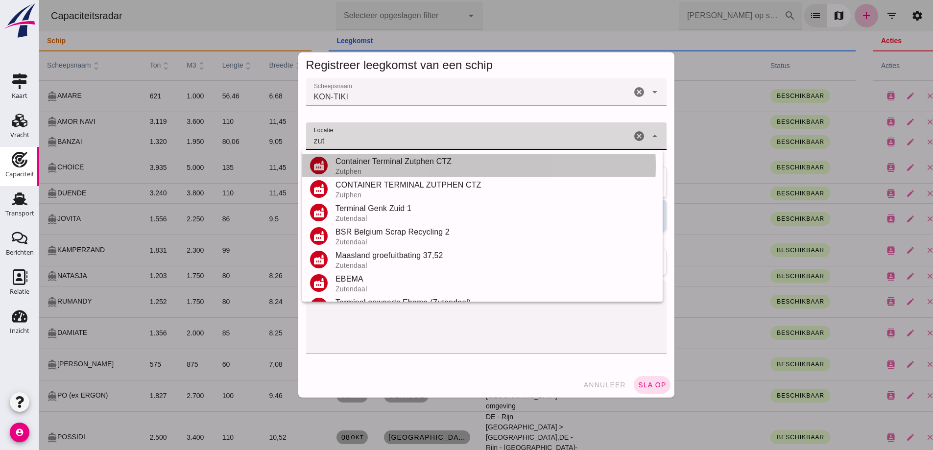
click at [385, 169] on div "Zutphen" at bounding box center [495, 172] width 319 height 8
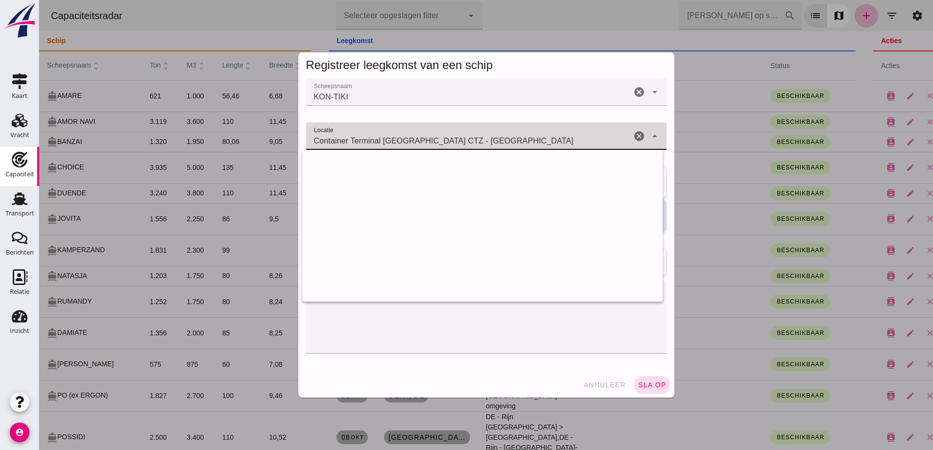
drag, startPoint x: 294, startPoint y: 131, endPoint x: 238, endPoint y: 124, distance: 56.7
click at [238, 125] on div "Registreer leegkomst van een schip Scheepsnaam Scheepsnaam KON-TIKI KON-TIKI ca…" at bounding box center [486, 225] width 894 height 450
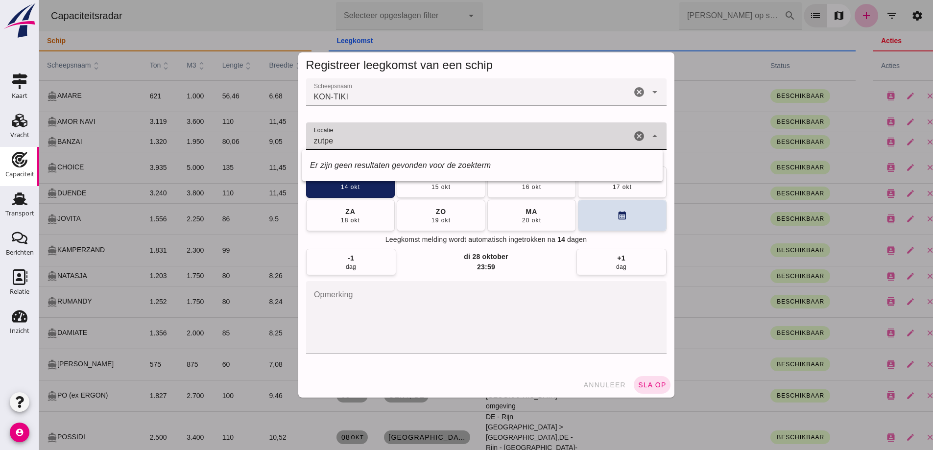
click at [321, 141] on input "zutpe" at bounding box center [468, 141] width 325 height 12
click at [325, 142] on input "zutpe" at bounding box center [468, 141] width 325 height 12
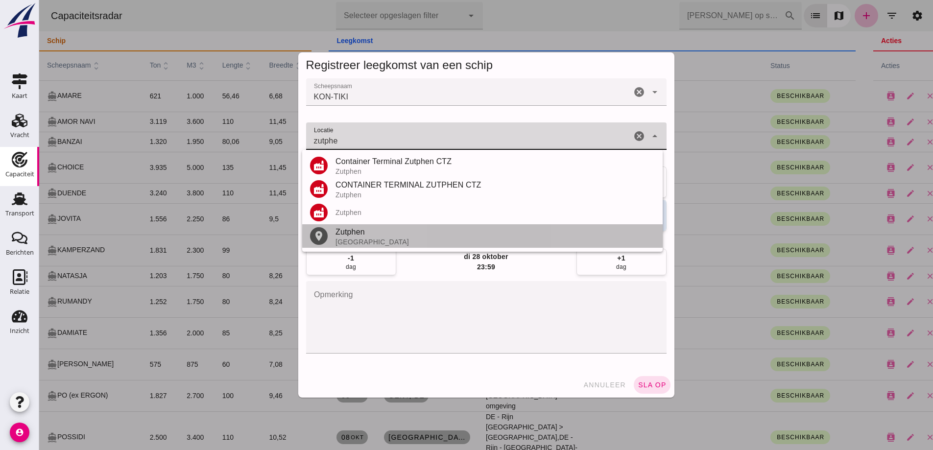
click at [358, 239] on div "[GEOGRAPHIC_DATA]" at bounding box center [495, 242] width 319 height 8
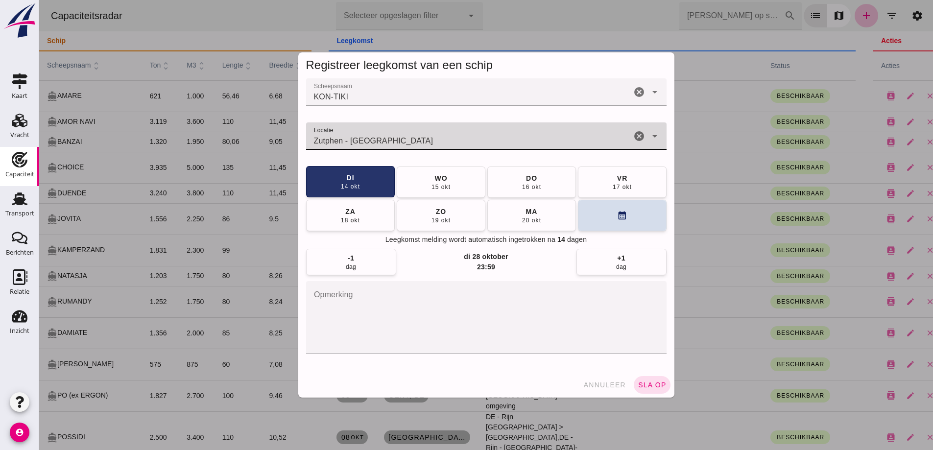
type input "Zutphen - Gelderland"
click at [347, 189] on div "14 okt" at bounding box center [350, 187] width 20 height 8
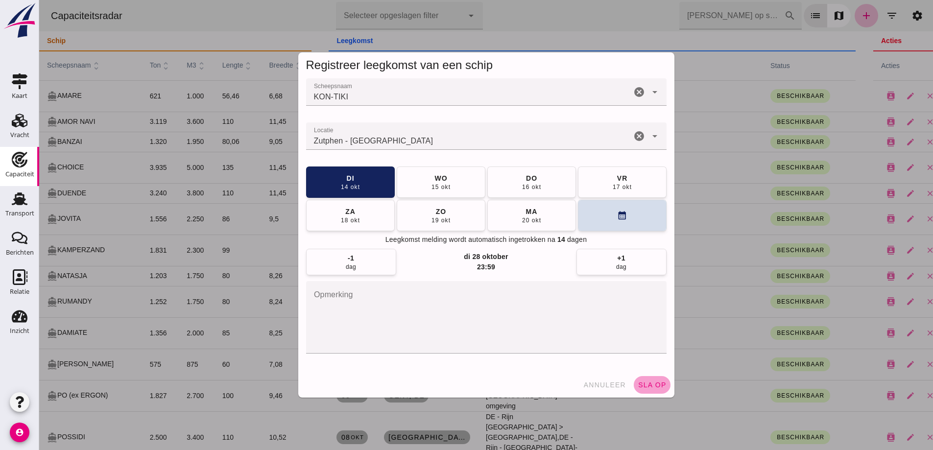
click at [646, 387] on span "sla op" at bounding box center [652, 385] width 29 height 8
click at [663, 387] on button "sla op" at bounding box center [652, 385] width 37 height 18
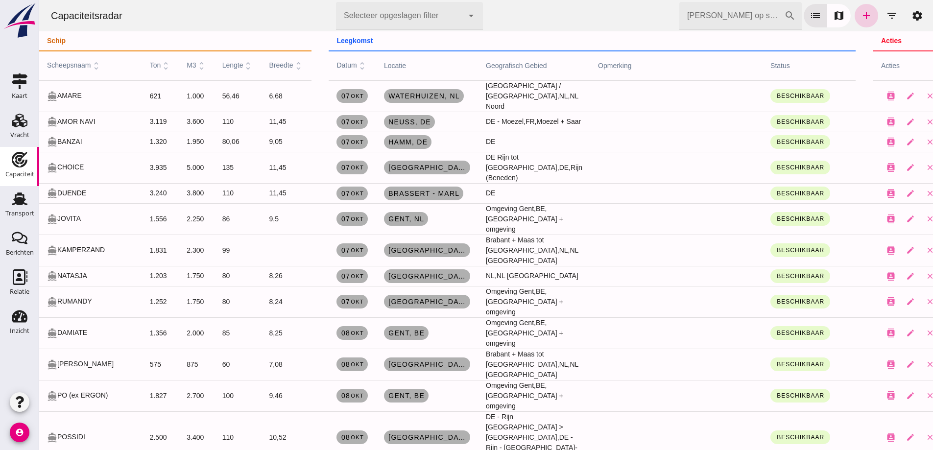
click at [866, 15] on link "add" at bounding box center [867, 16] width 24 height 24
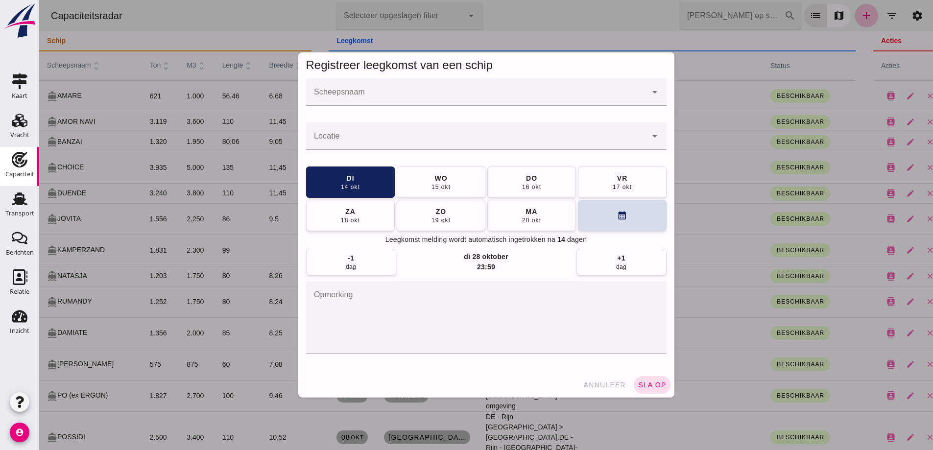
click at [539, 91] on input "Scheepsnaam" at bounding box center [476, 97] width 341 height 12
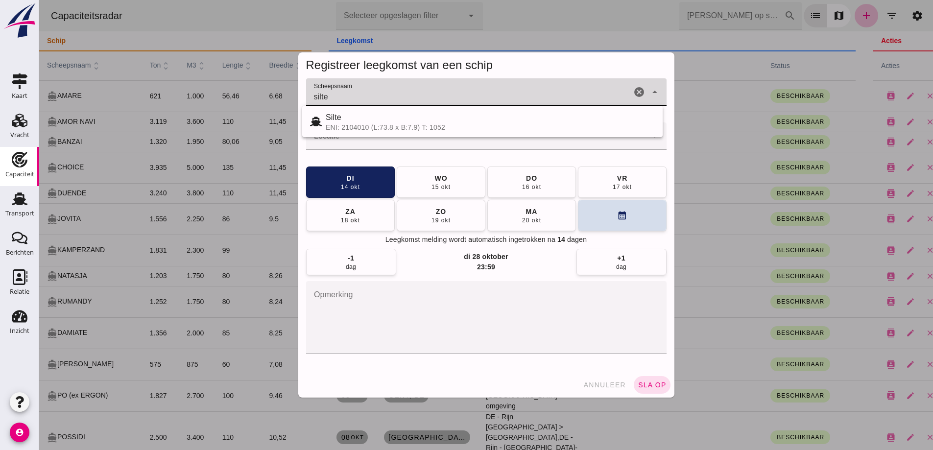
type input "silte"
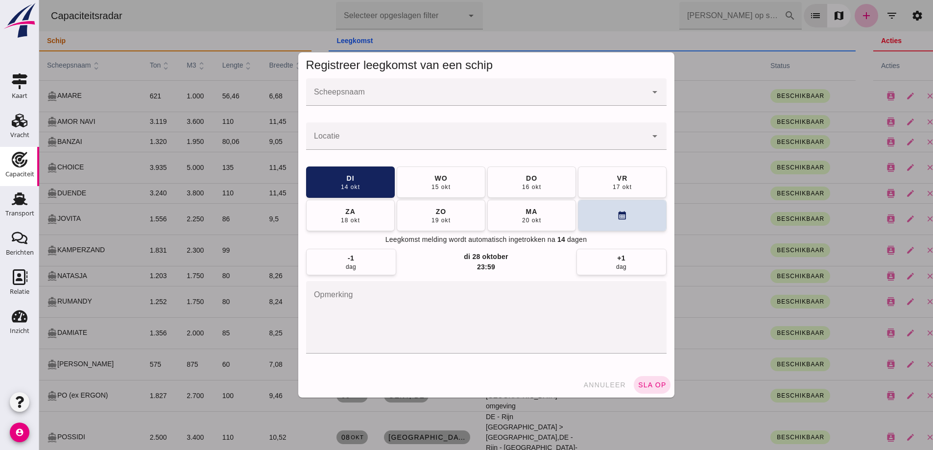
click at [446, 93] on input "Scheepsnaam" at bounding box center [476, 97] width 341 height 12
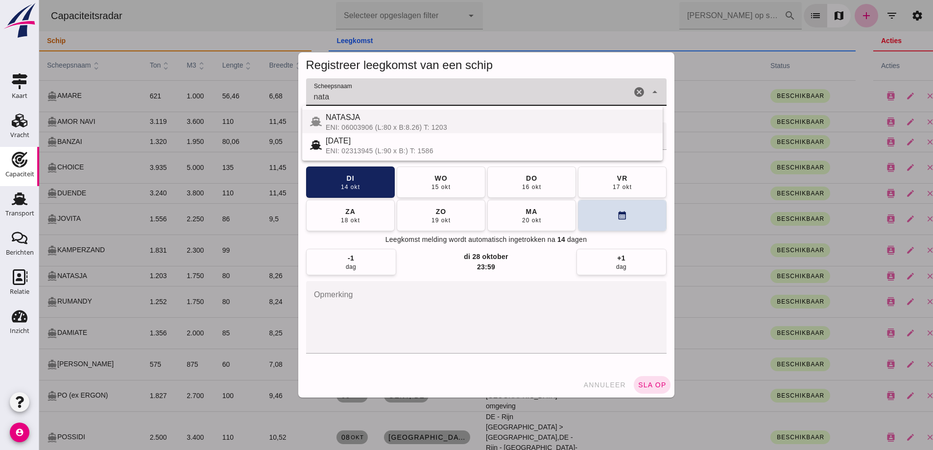
click at [379, 117] on div "NATASJA" at bounding box center [490, 118] width 329 height 12
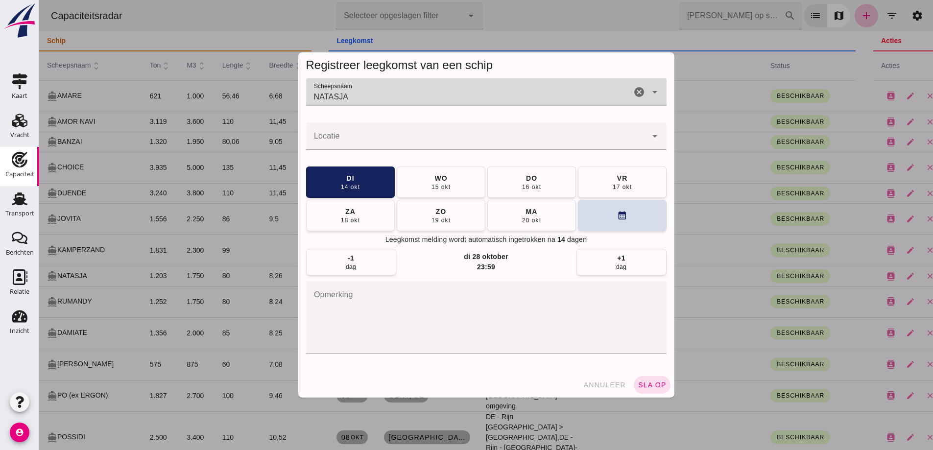
type input "NATASJA"
click at [382, 135] on input "Locatie" at bounding box center [476, 141] width 341 height 12
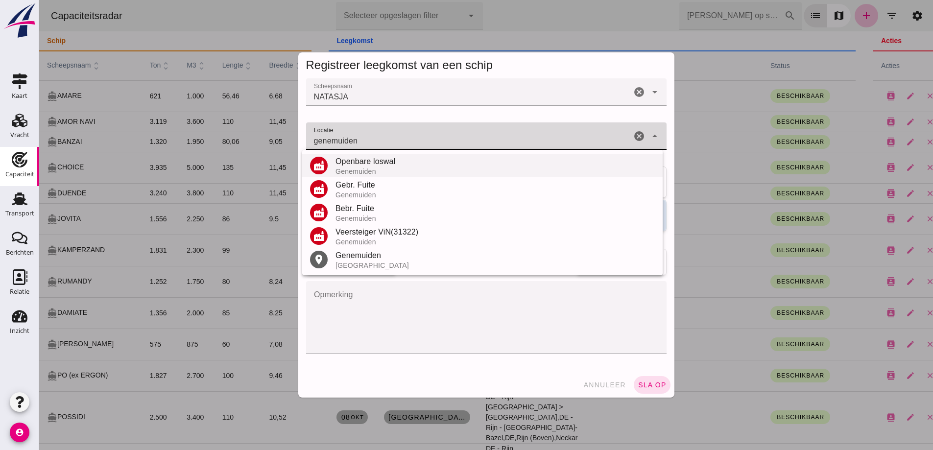
click at [371, 264] on div "[GEOGRAPHIC_DATA]" at bounding box center [495, 266] width 319 height 8
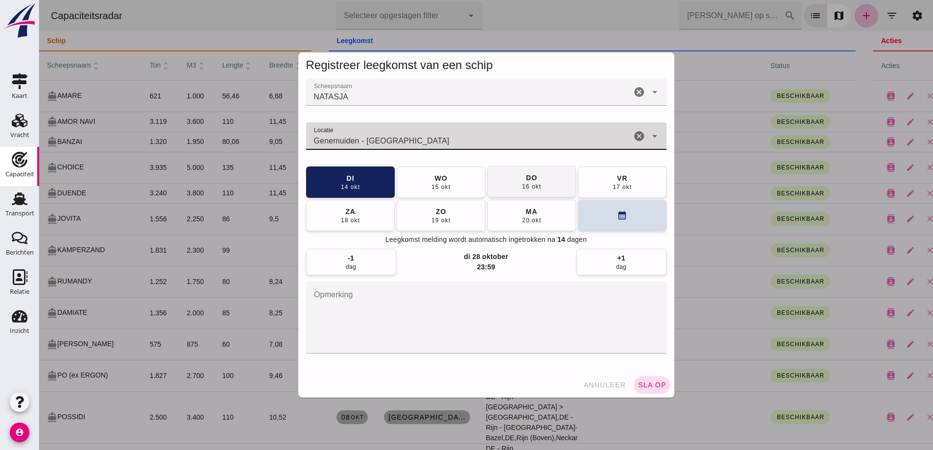
type input "Genemuiden - Overijssel"
click at [507, 190] on button "do 16 okt" at bounding box center [531, 182] width 89 height 31
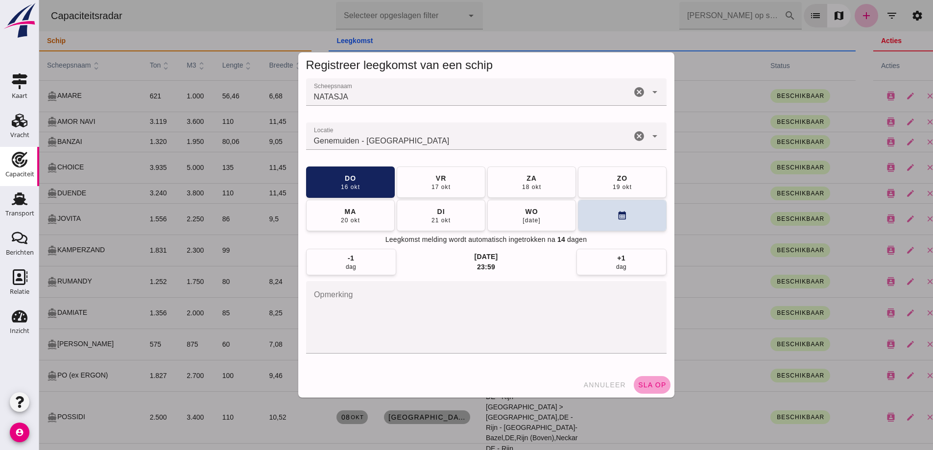
click at [657, 389] on button "sla op" at bounding box center [652, 385] width 37 height 18
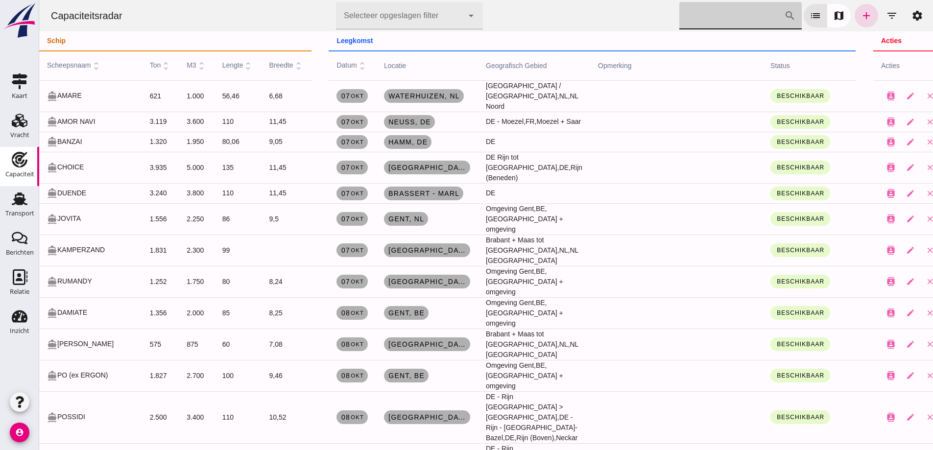
click at [694, 13] on input "[PERSON_NAME] op scheepsnaam" at bounding box center [731, 15] width 105 height 27
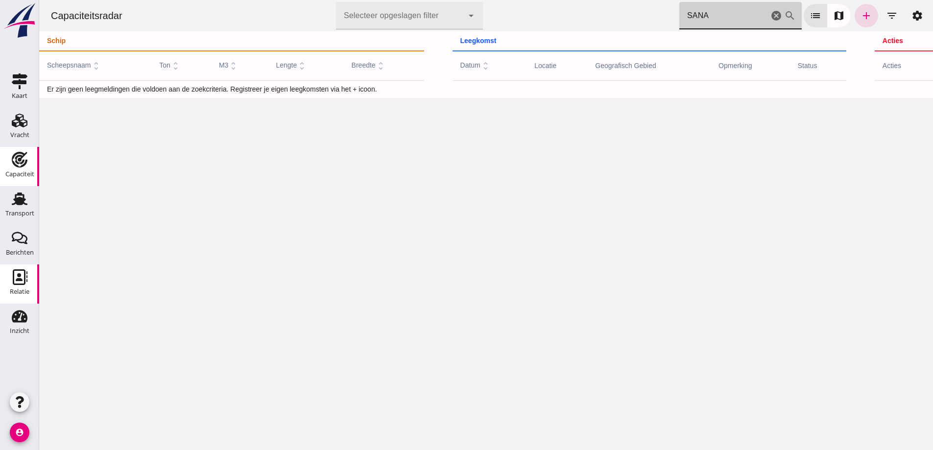
type input "SANA"
click at [17, 276] on icon "Relatie" at bounding box center [20, 277] width 16 height 16
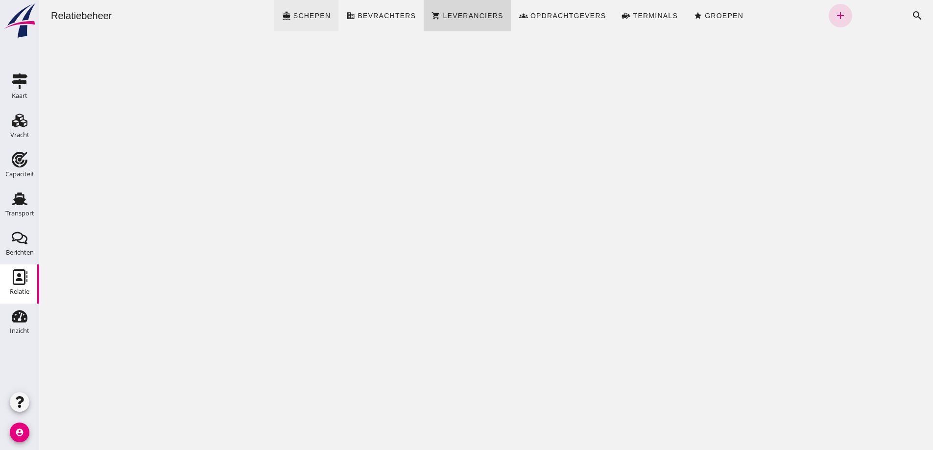
click at [317, 18] on span "Schepen" at bounding box center [312, 16] width 38 height 8
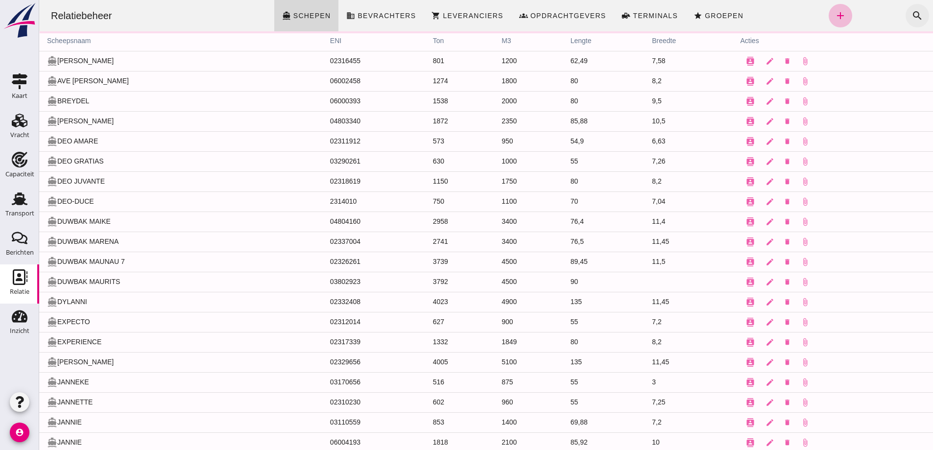
click at [912, 14] on icon "search" at bounding box center [918, 16] width 12 height 12
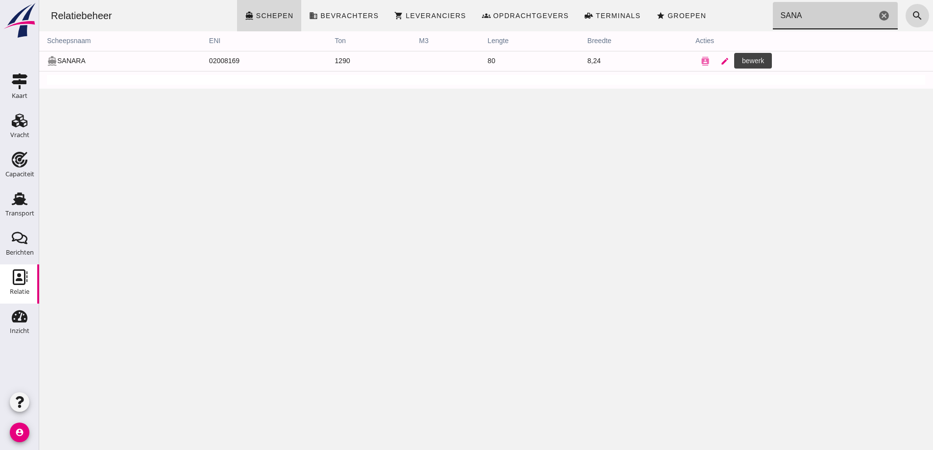
type input "SANA"
click at [721, 62] on icon "edit" at bounding box center [725, 61] width 9 height 9
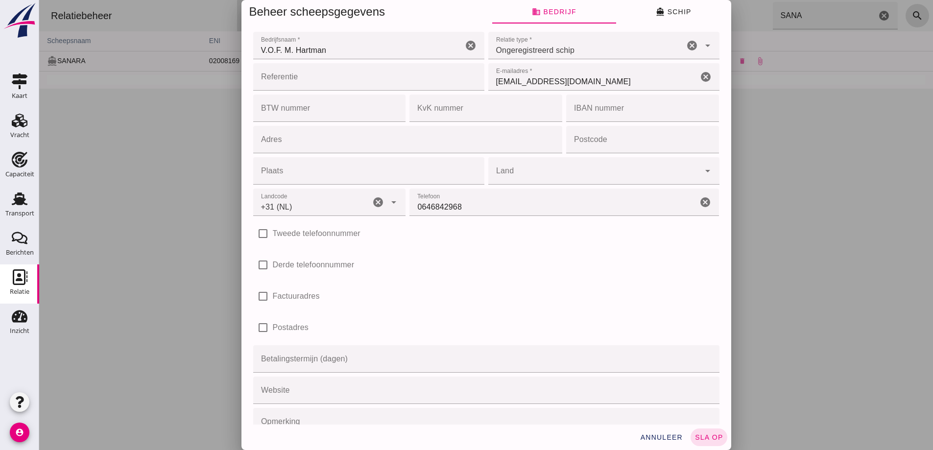
type input "+31 (NL)"
click at [658, 17] on button "directions_boat Schip" at bounding box center [673, 12] width 115 height 24
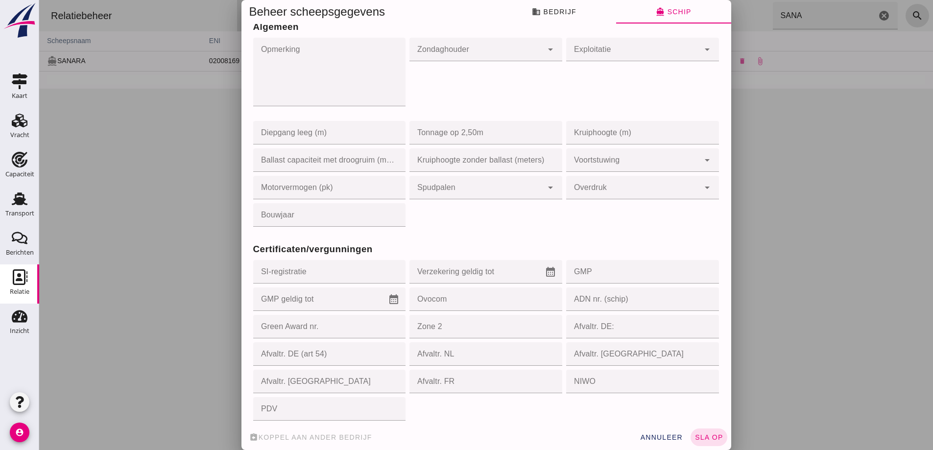
scroll to position [735, 0]
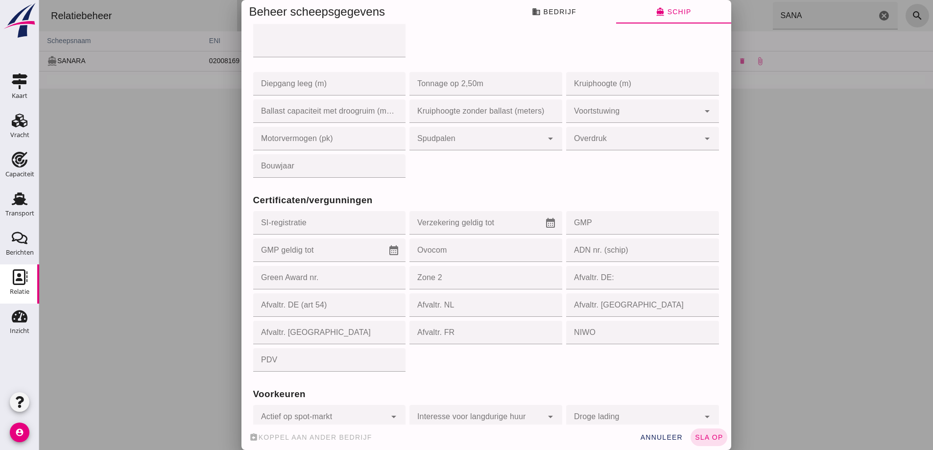
click at [595, 232] on input "GMP" at bounding box center [639, 223] width 147 height 24
type input "061505"
click at [314, 250] on input "GMP geldig tot" at bounding box center [320, 251] width 135 height 24
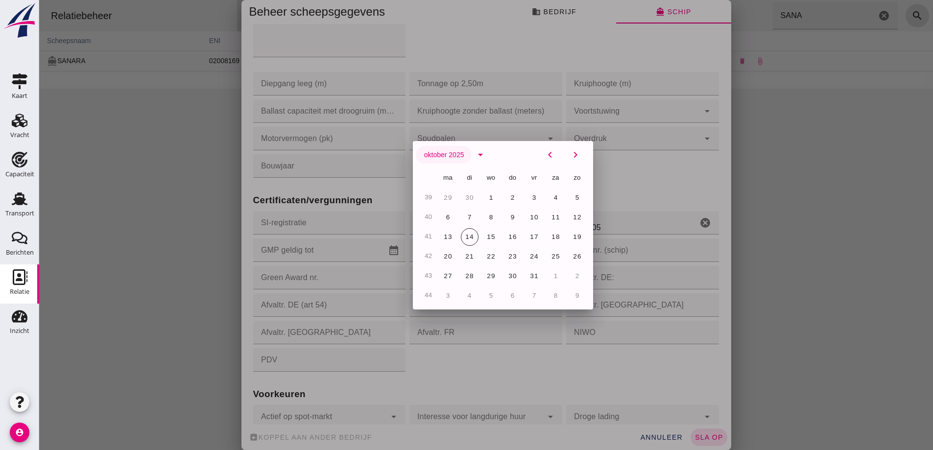
click at [461, 148] on button "oktober 2025" at bounding box center [444, 155] width 56 height 18
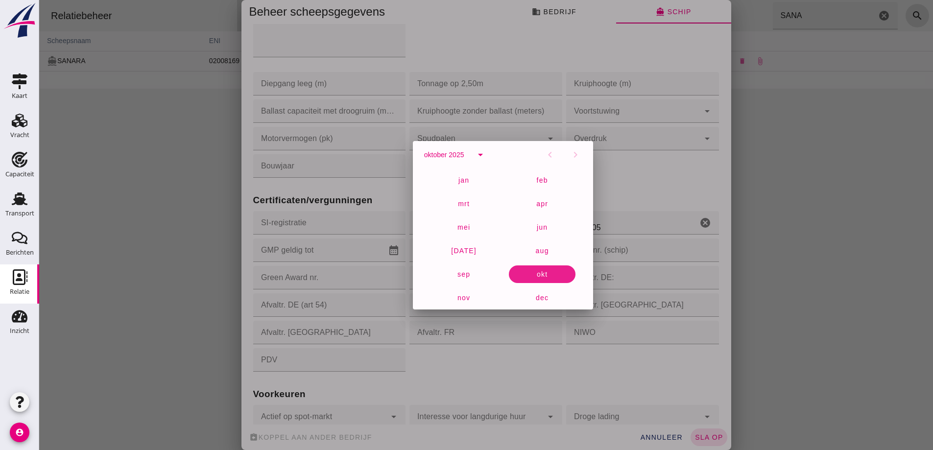
click at [574, 159] on div "chevron_left chevron_right" at bounding box center [562, 155] width 49 height 24
click at [465, 153] on button "oktober 2025" at bounding box center [444, 155] width 56 height 18
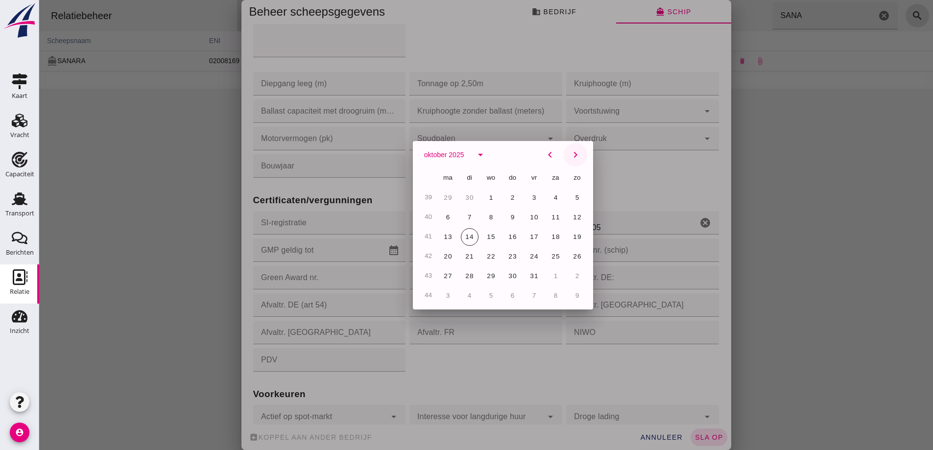
click at [570, 154] on icon "chevron_right" at bounding box center [576, 155] width 12 height 12
click at [445, 156] on span "november 2025" at bounding box center [435, 155] width 22 height 8
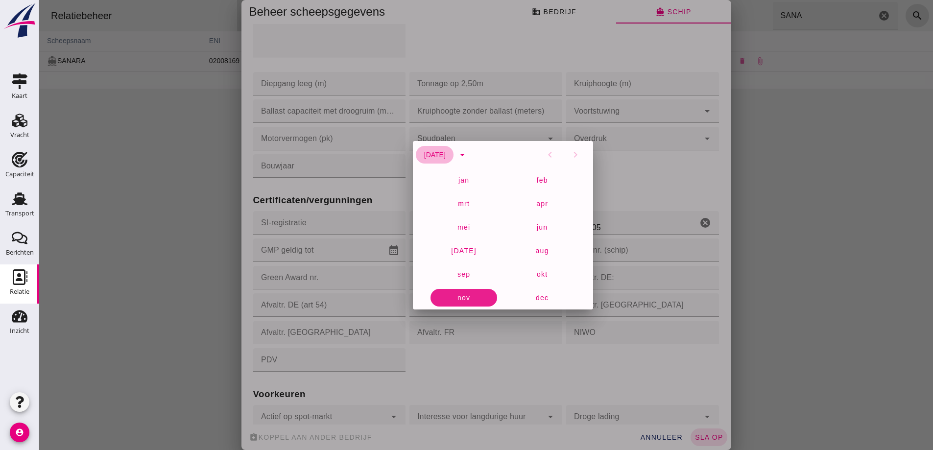
click at [454, 149] on button "november 2025" at bounding box center [435, 155] width 38 height 18
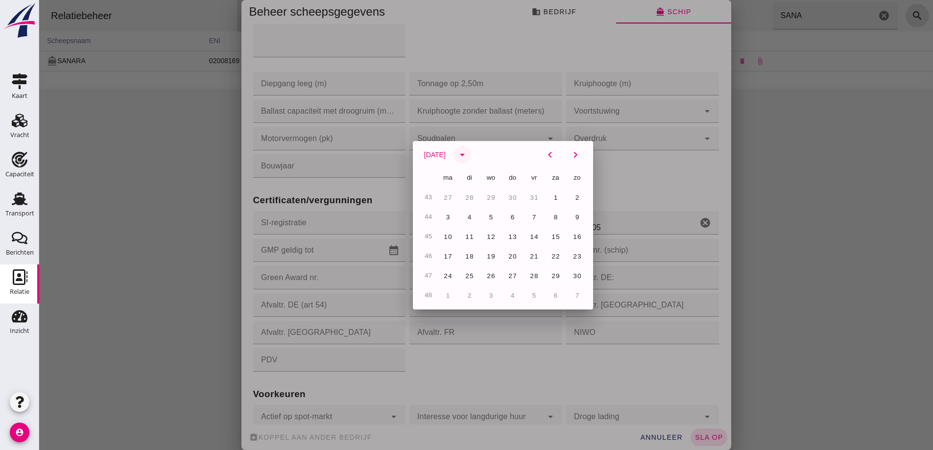
drag, startPoint x: 477, startPoint y: 152, endPoint x: 485, endPoint y: 154, distance: 9.0
click at [471, 153] on button "arrow_drop_down" at bounding box center [463, 155] width 18 height 18
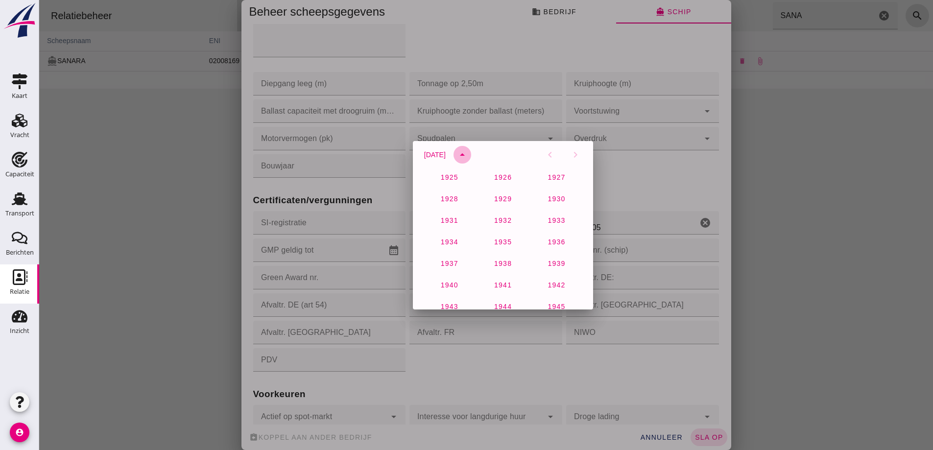
scroll to position [650, 0]
click at [547, 239] on span "2026" at bounding box center [556, 239] width 18 height 8
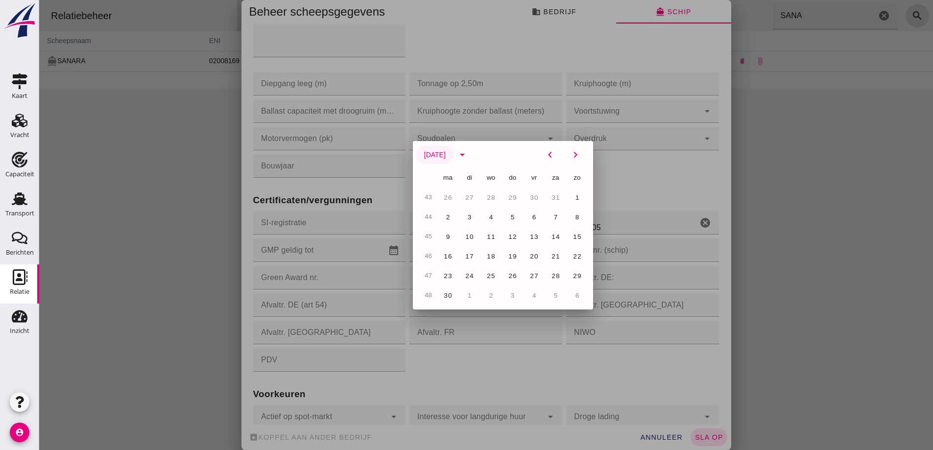
click at [454, 160] on button "november 2026" at bounding box center [435, 155] width 38 height 18
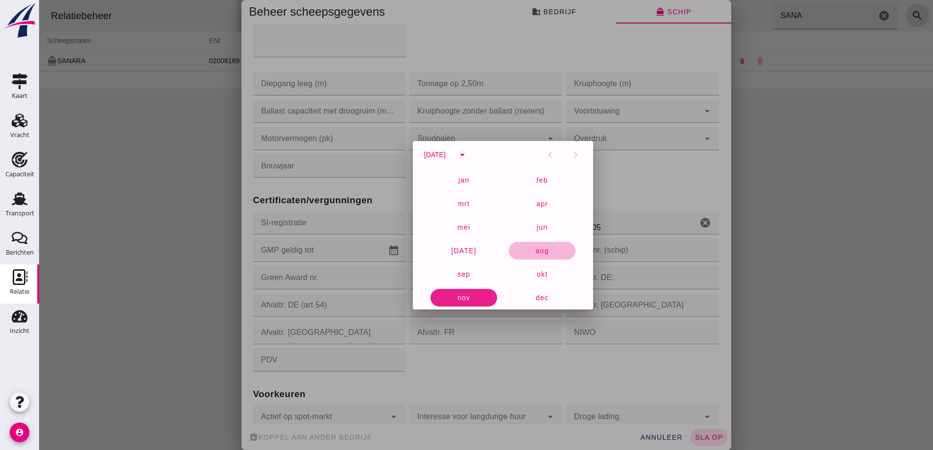
click at [542, 252] on span "aug" at bounding box center [542, 251] width 14 height 8
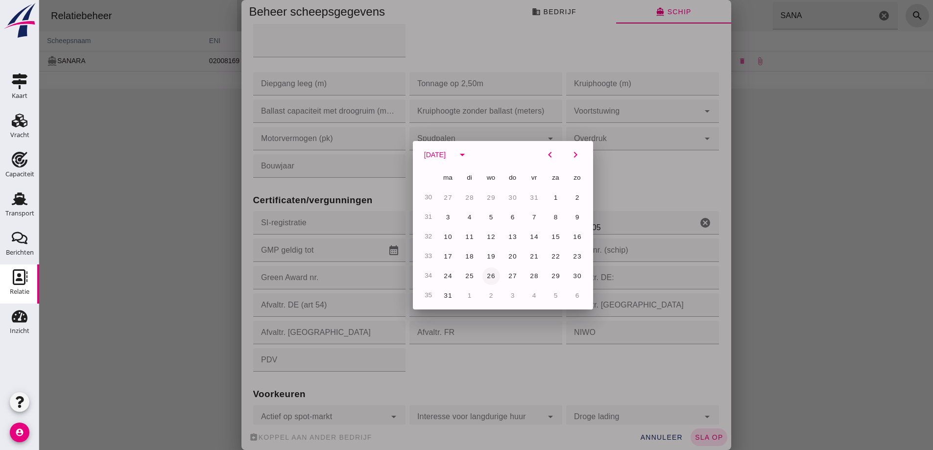
drag, startPoint x: 502, startPoint y: 272, endPoint x: 491, endPoint y: 272, distance: 10.3
click at [491, 272] on div "ma di wo do vr za zo 27 28 29 30 31 1 2 3 4 5 6 7 8 9 10 11 12 13 14 15 16 17 1…" at bounding box center [512, 237] width 149 height 137
click at [491, 272] on span "26" at bounding box center [490, 275] width 9 height 7
type input "26-8-2026"
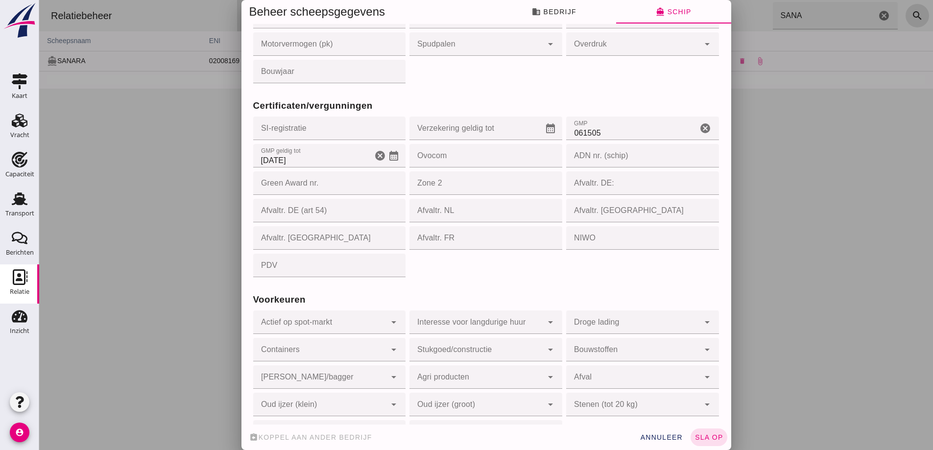
scroll to position [860, 0]
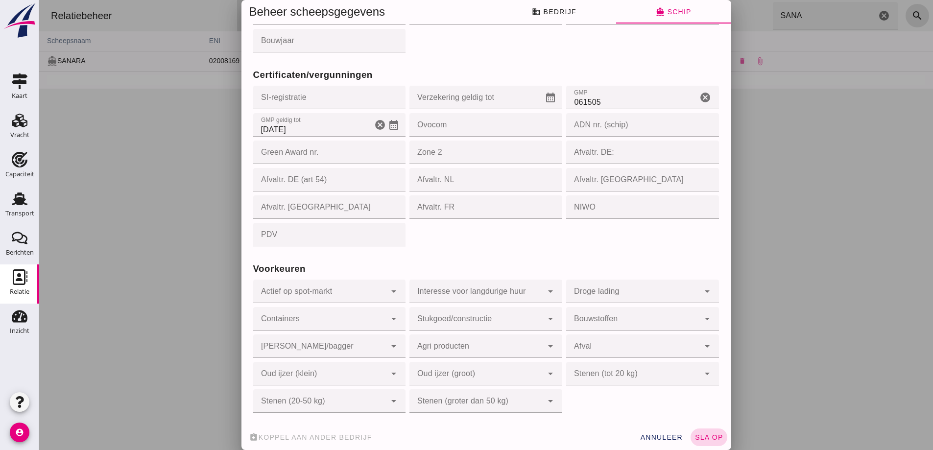
click at [709, 442] on button "sla op" at bounding box center [709, 438] width 37 height 18
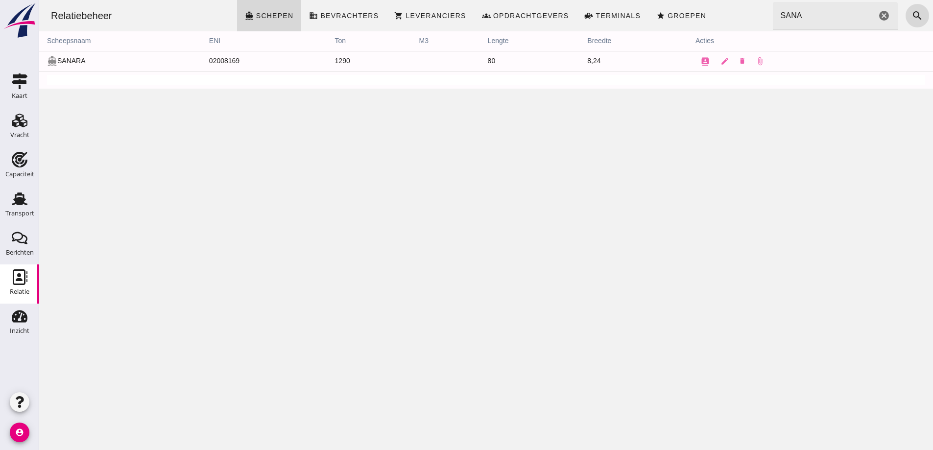
scroll to position [0, 0]
click at [25, 132] on div "Vracht" at bounding box center [19, 135] width 19 height 6
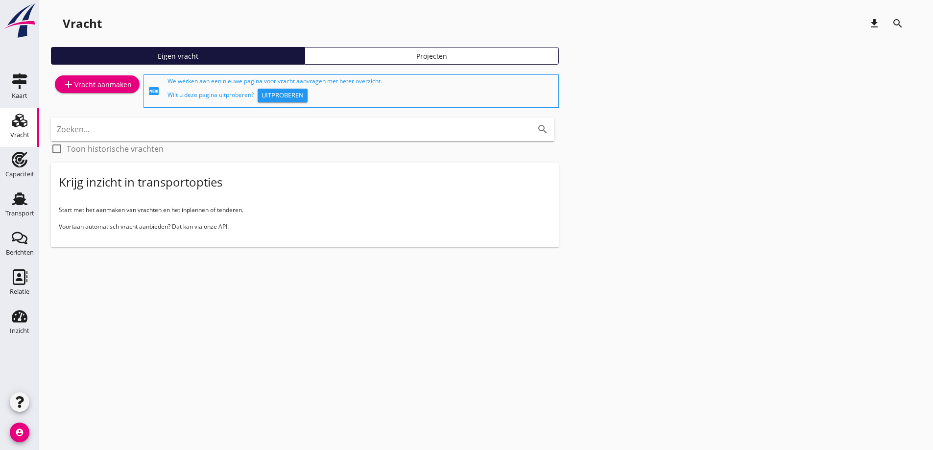
drag, startPoint x: 20, startPoint y: 197, endPoint x: 25, endPoint y: 16, distance: 181.3
click at [20, 197] on icon "Transport" at bounding box center [20, 199] width 16 height 16
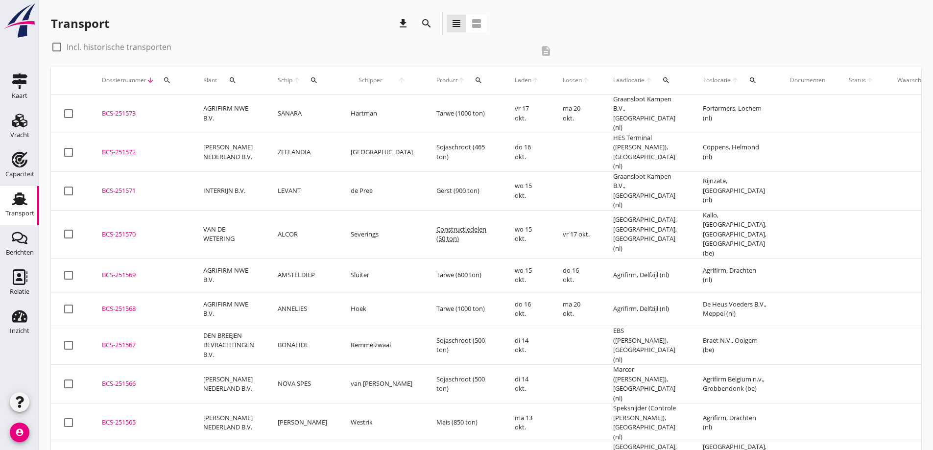
click at [150, 109] on div "BCS-251573" at bounding box center [141, 114] width 78 height 10
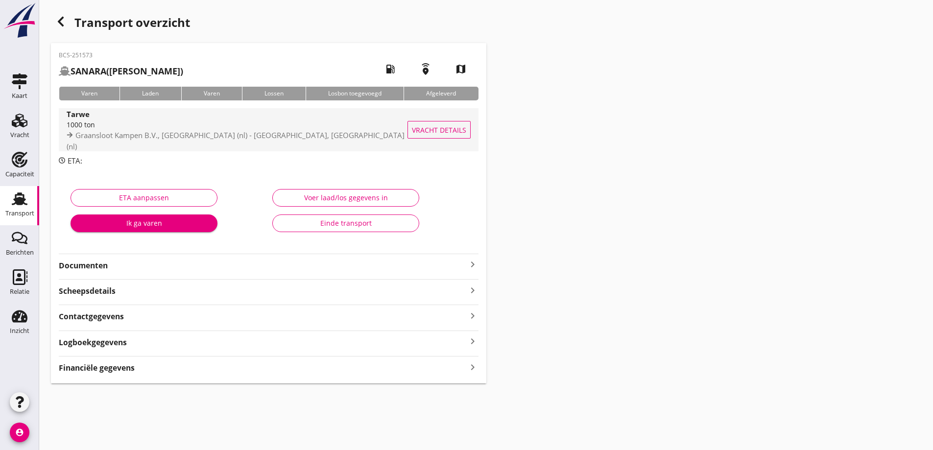
click at [434, 130] on span "Vracht details" at bounding box center [439, 130] width 54 height 10
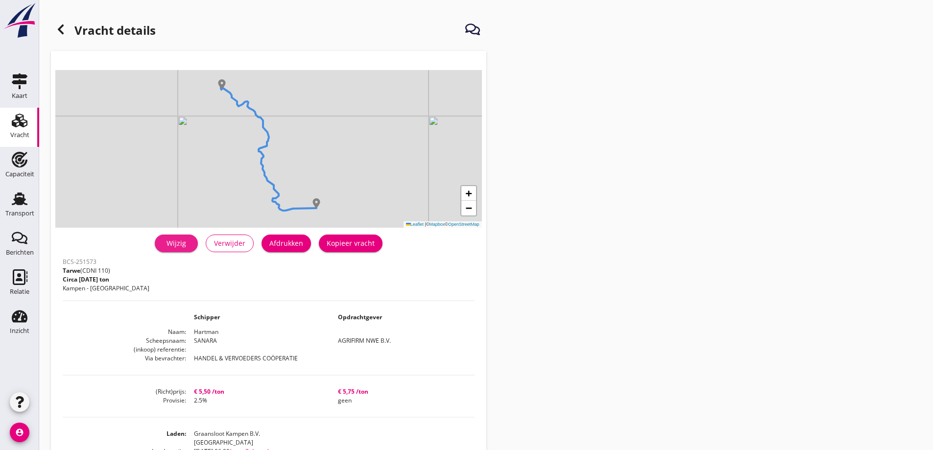
click at [184, 246] on div "Wijzig" at bounding box center [176, 243] width 27 height 10
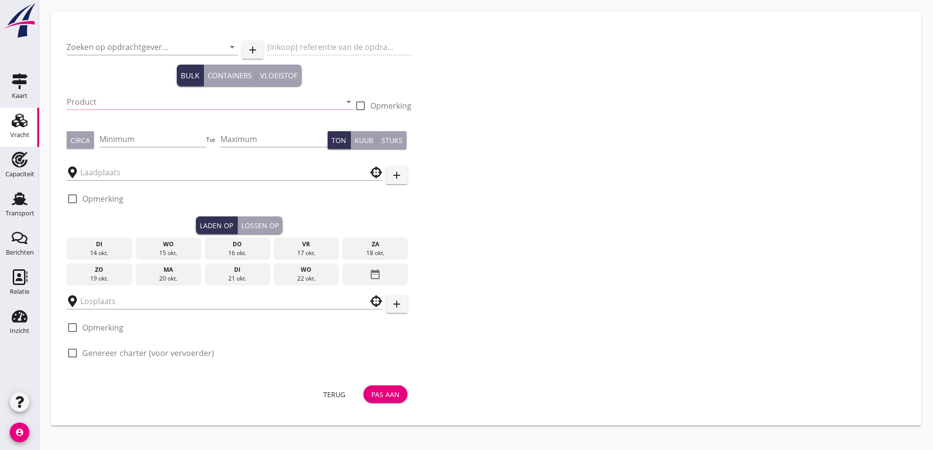
type input "AGRIFIRM NWE B.V."
type input "Tarwe (110)"
type input "1000"
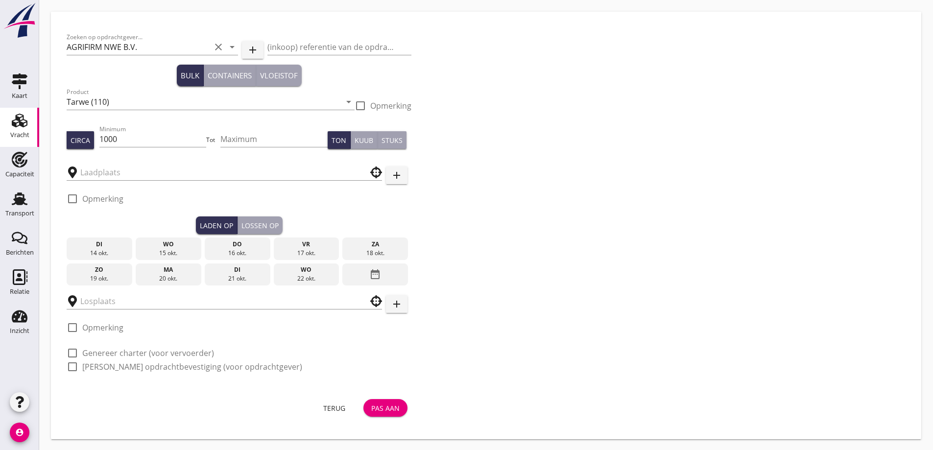
type input "Graansloot Kampen B.V."
type input "Forfarmers"
checkbox input "true"
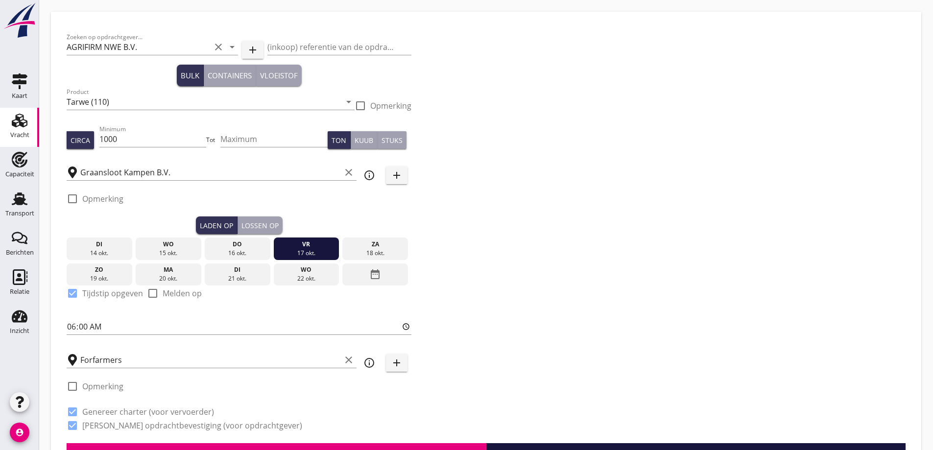
type input "5.5"
radio input "false"
checkbox input "true"
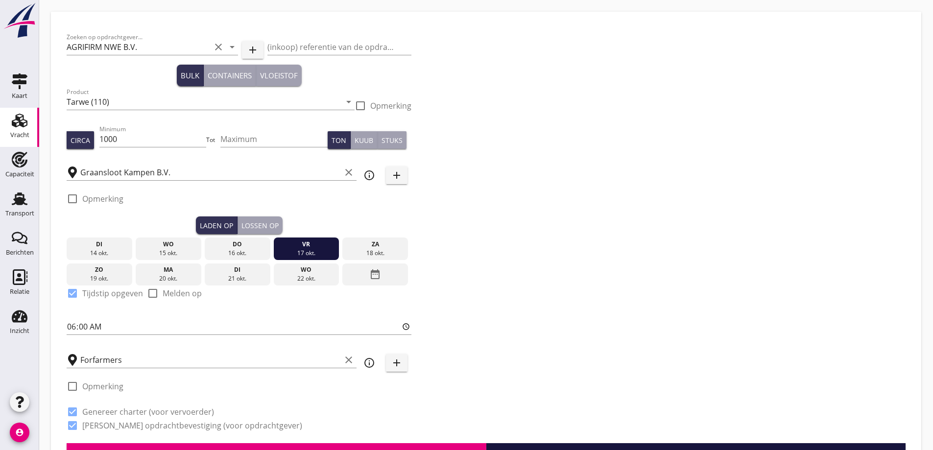
checkbox input "true"
radio input "false"
radio input "true"
radio input "false"
radio input "true"
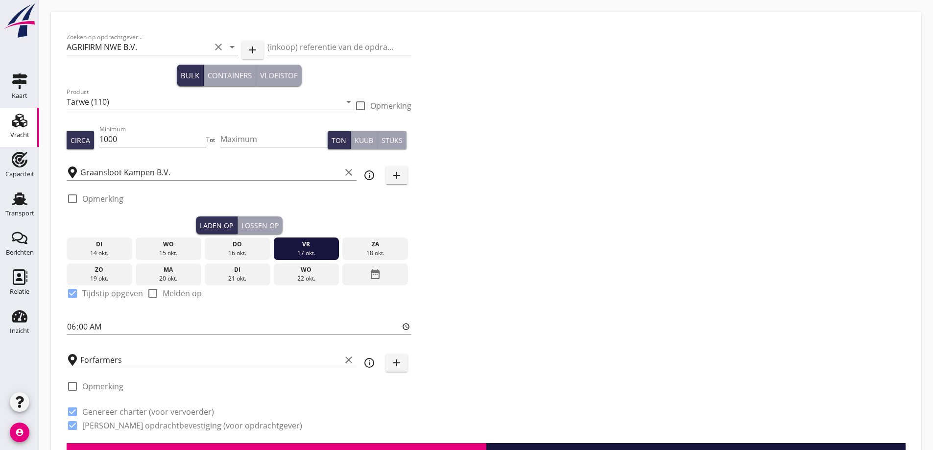
type input "2.5"
type input "5.75"
radio input "false"
checkbox input "true"
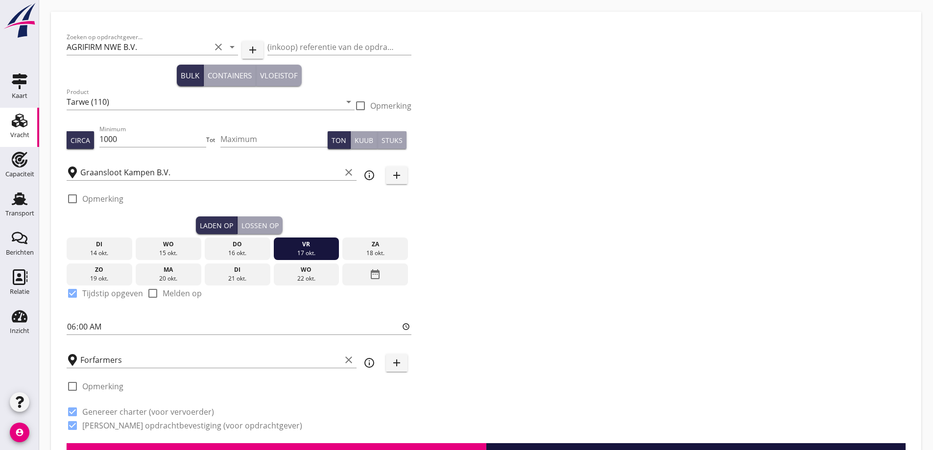
checkbox input "true"
radio input "false"
radio input "true"
radio input "false"
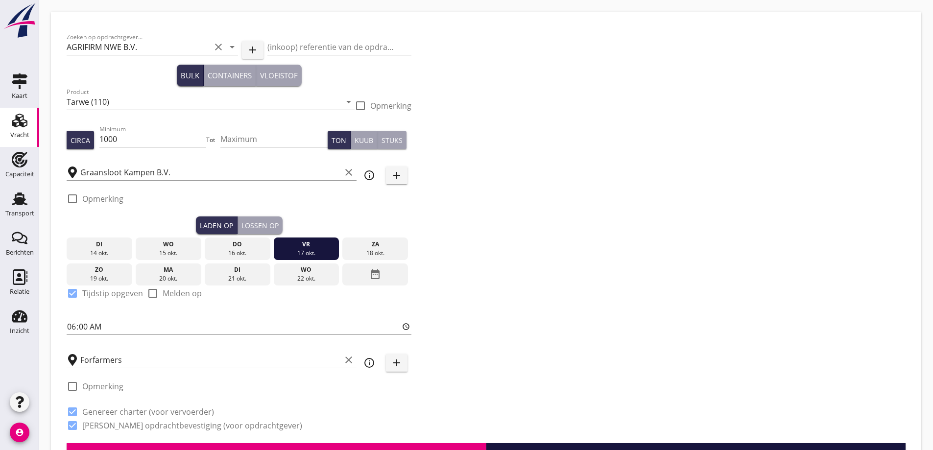
radio input "true"
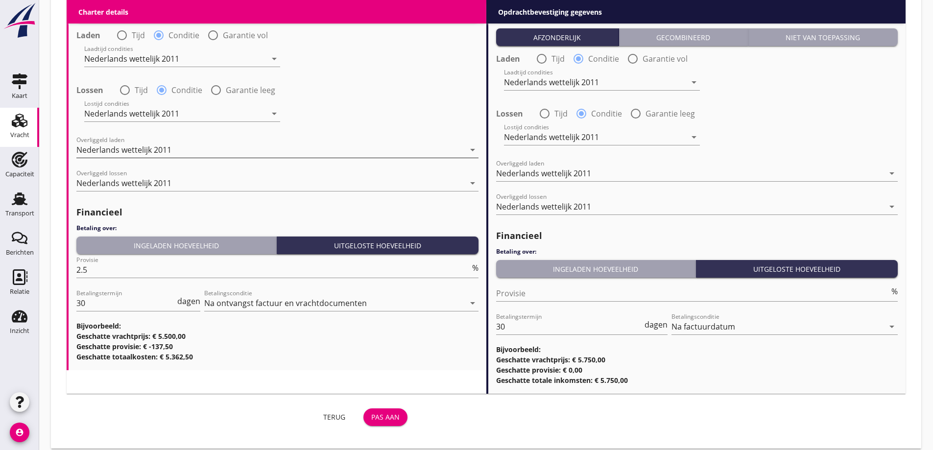
scroll to position [1149, 0]
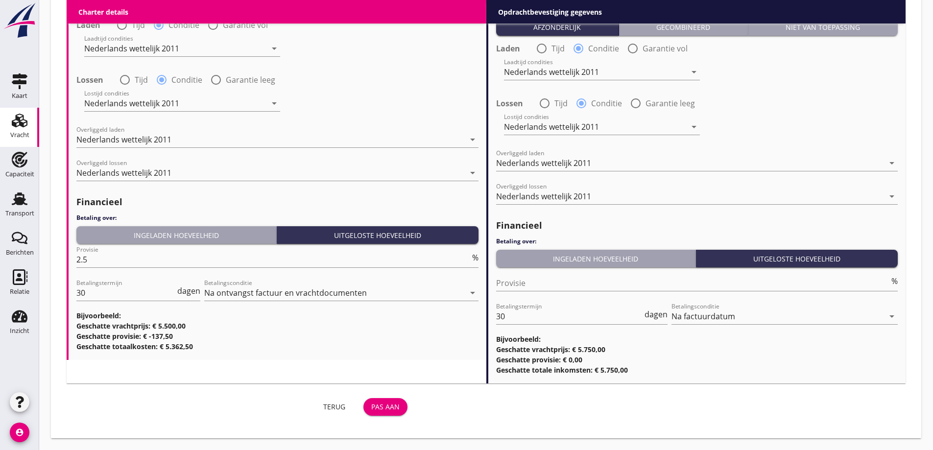
click at [391, 405] on div "Pas aan" at bounding box center [385, 407] width 28 height 10
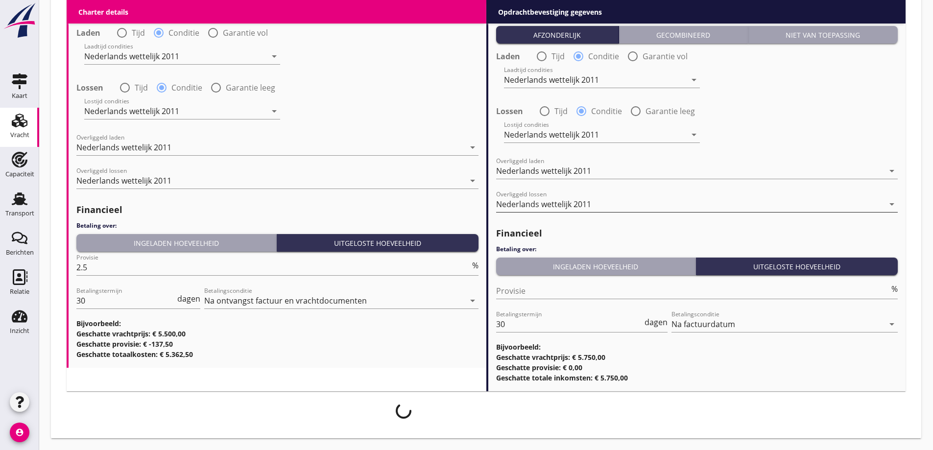
scroll to position [1141, 0]
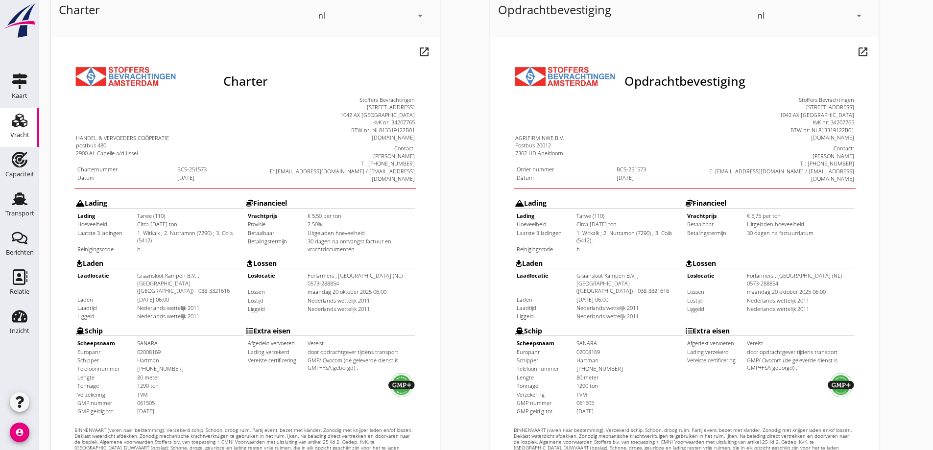
scroll to position [275, 0]
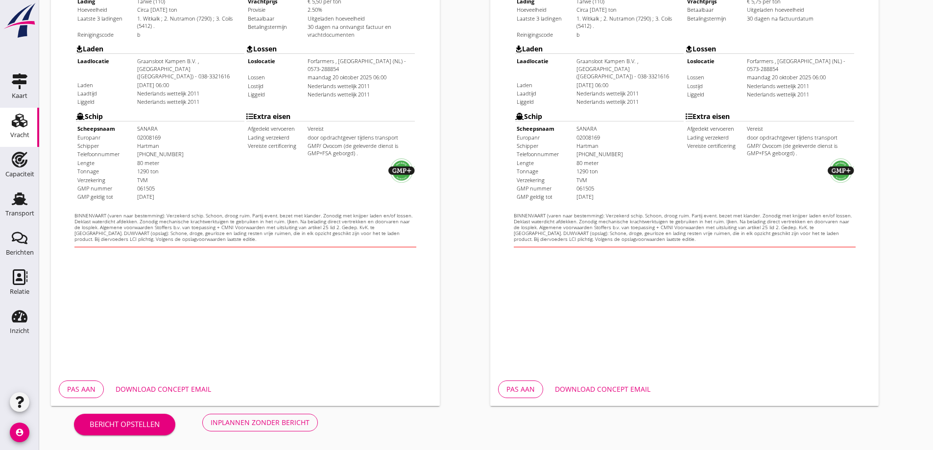
click at [84, 399] on div "Pas aan Download concept email" at bounding box center [245, 389] width 389 height 33
click at [84, 392] on div "Pas aan" at bounding box center [81, 389] width 28 height 10
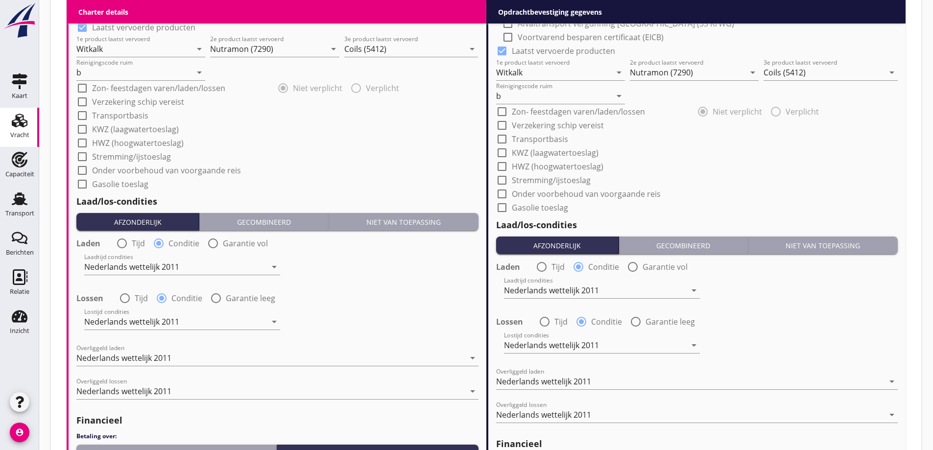
scroll to position [1149, 0]
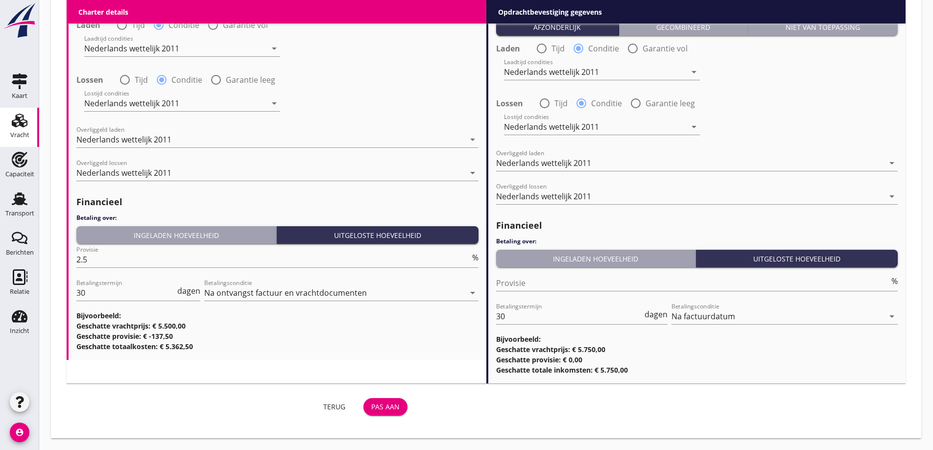
click at [364, 405] on div "Terug Pas aan" at bounding box center [239, 407] width 345 height 24
click at [401, 407] on button "Pas aan" at bounding box center [385, 407] width 44 height 18
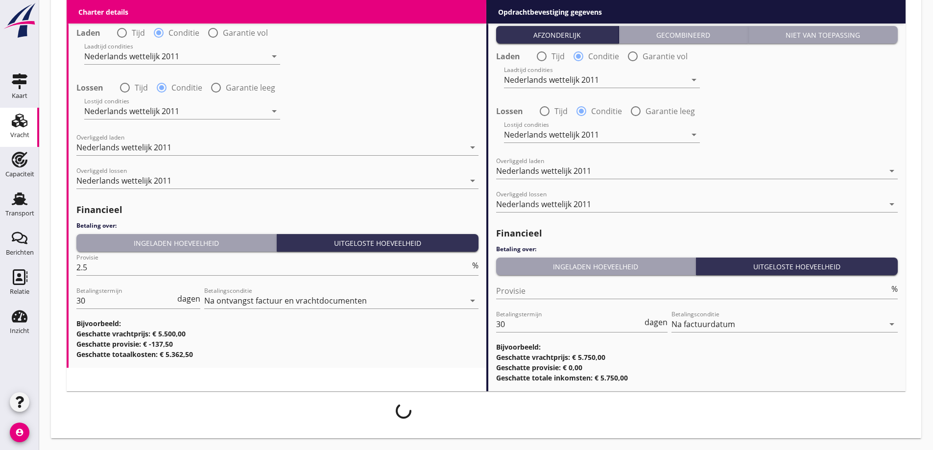
scroll to position [1141, 0]
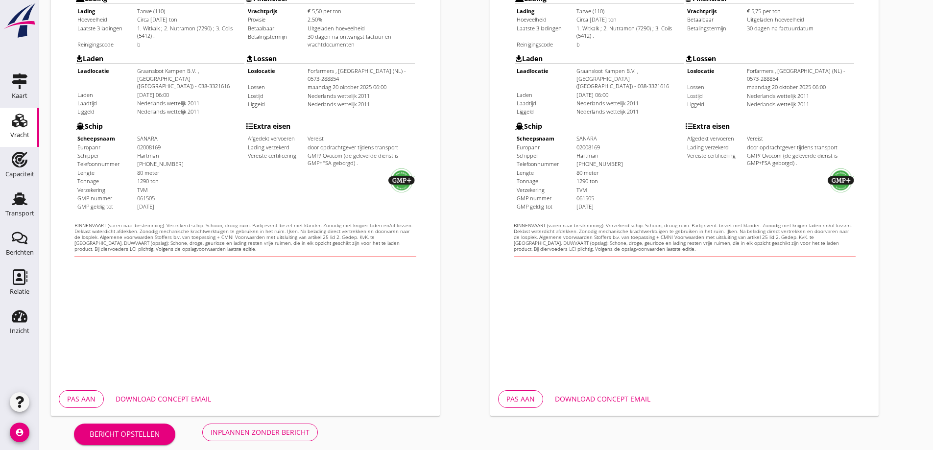
scroll to position [275, 0]
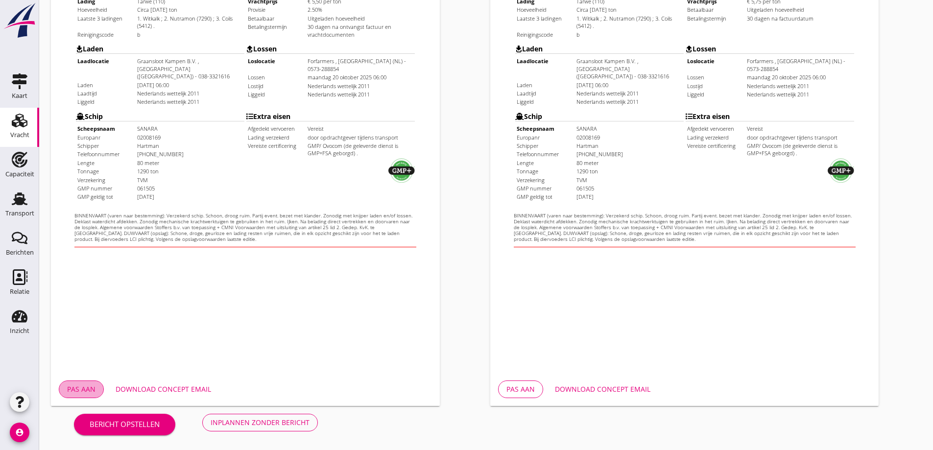
click at [87, 386] on div "Pas aan" at bounding box center [81, 389] width 28 height 10
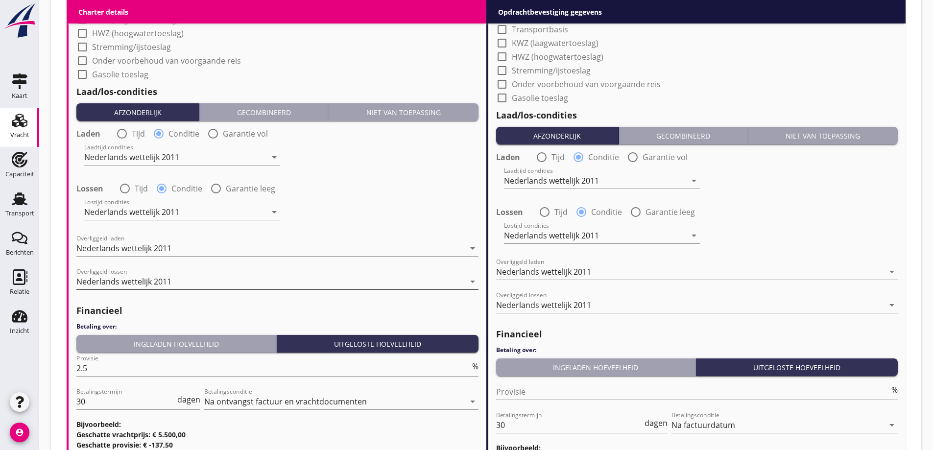
scroll to position [1149, 0]
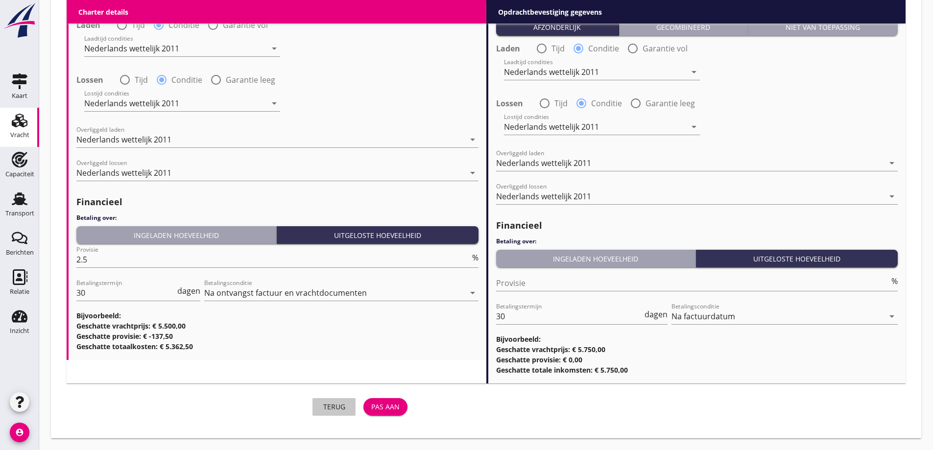
click at [341, 412] on button "Terug" at bounding box center [334, 407] width 43 height 18
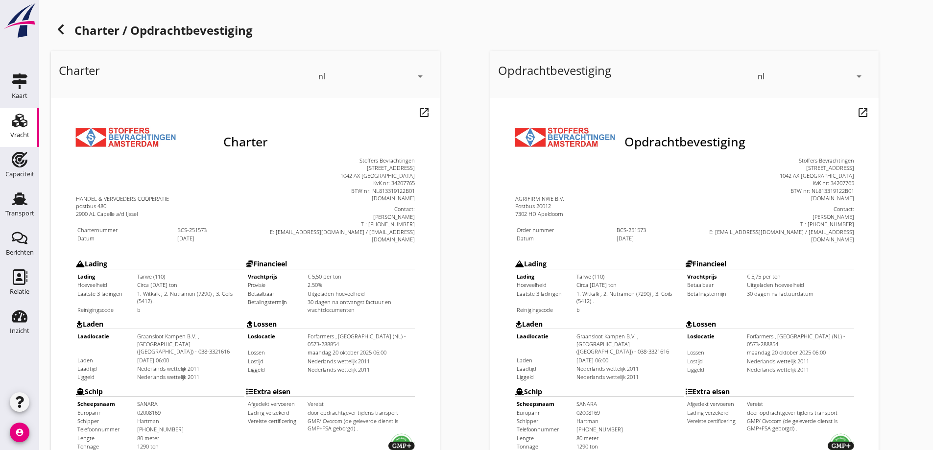
drag, startPoint x: 410, startPoint y: 82, endPoint x: 420, endPoint y: 76, distance: 11.4
click at [420, 76] on div "nl arrow_drop_down" at bounding box center [371, 76] width 107 height 27
click at [452, 89] on div "Charter nl arrow_drop_down open_in_new Pas aan Download concept email" at bounding box center [266, 366] width 439 height 638
click at [20, 116] on icon "Vracht" at bounding box center [20, 121] width 16 height 16
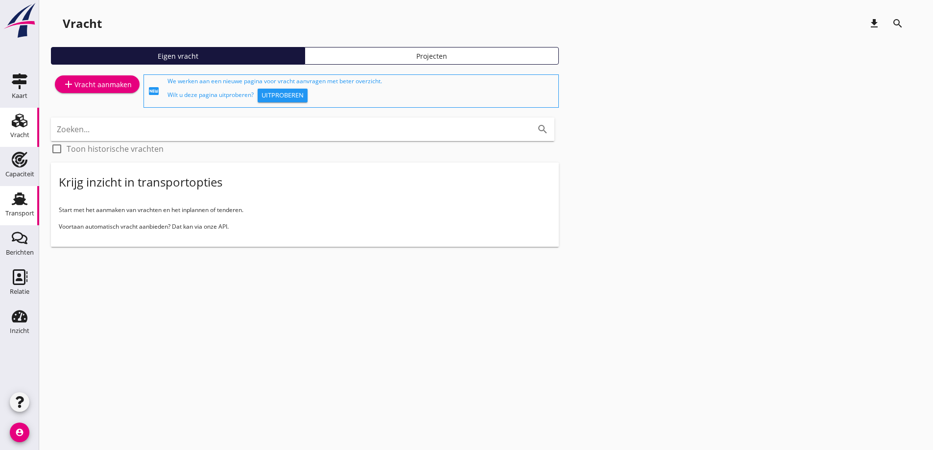
click at [0, 208] on link "Transport Transport" at bounding box center [19, 205] width 39 height 39
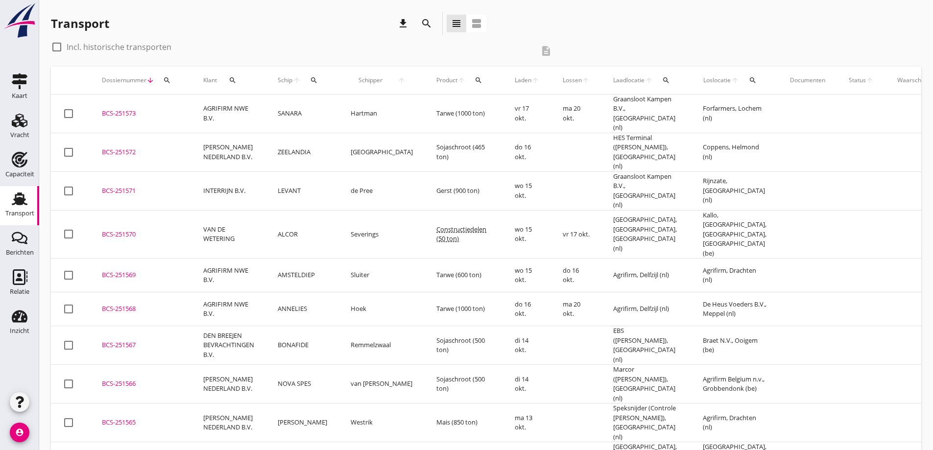
click at [218, 108] on td "AGRIFIRM NWE B.V." at bounding box center [229, 114] width 74 height 39
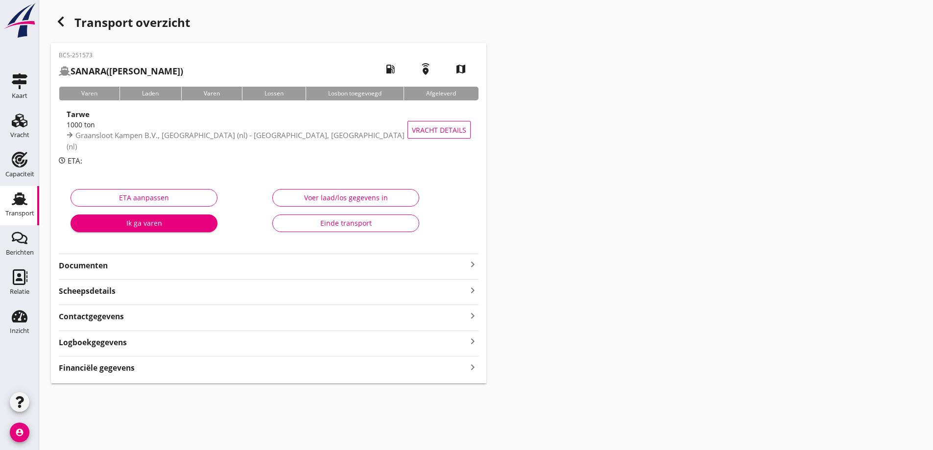
click at [78, 292] on strong "Scheepsdetails" at bounding box center [87, 291] width 57 height 11
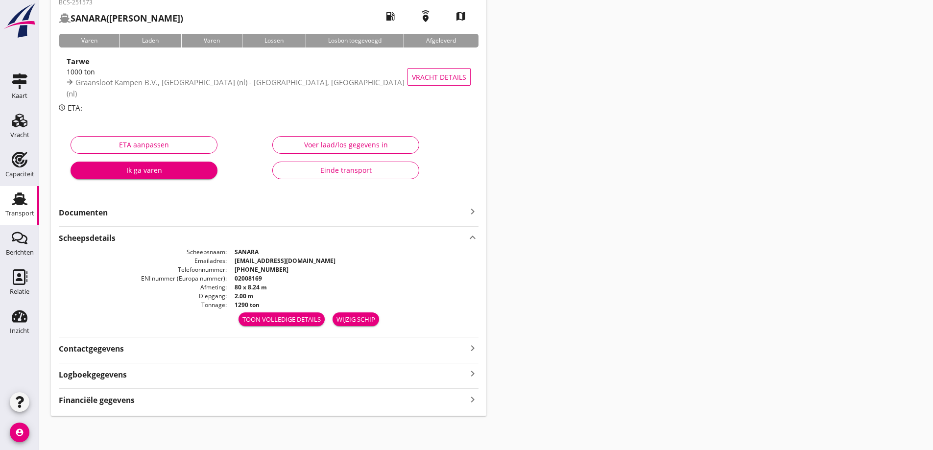
scroll to position [54, 0]
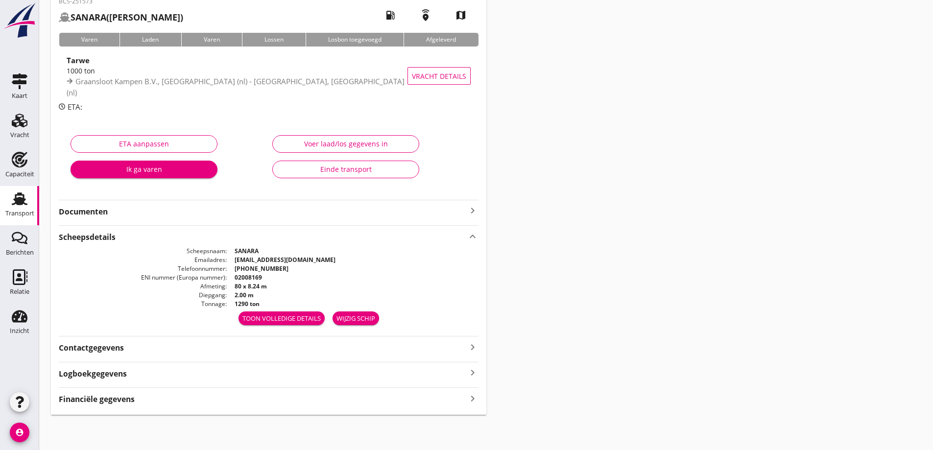
click at [92, 346] on strong "Contactgegevens" at bounding box center [91, 347] width 65 height 11
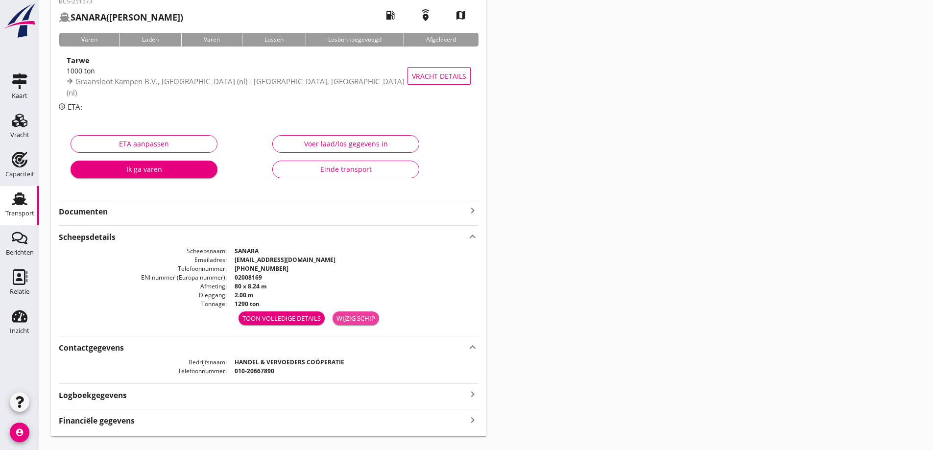
click at [363, 322] on div "Wijzig schip" at bounding box center [356, 319] width 39 height 10
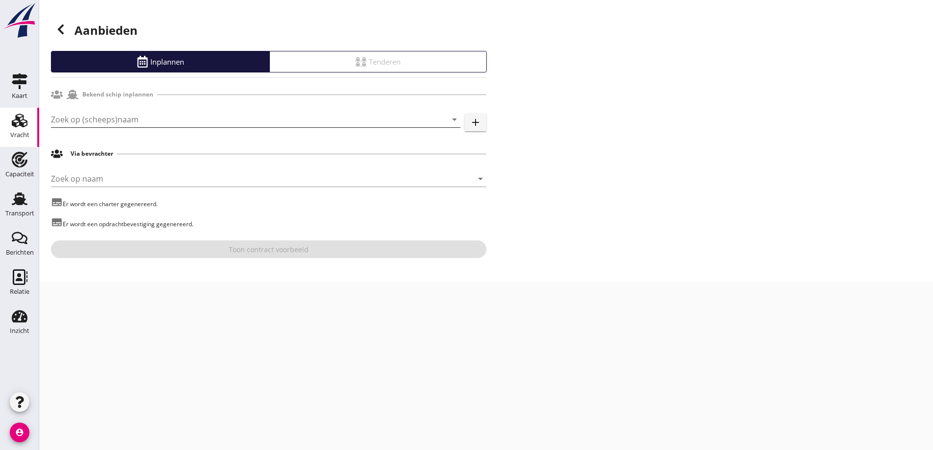
click at [139, 115] on input "Zoek op (scheeps)naam" at bounding box center [242, 120] width 382 height 16
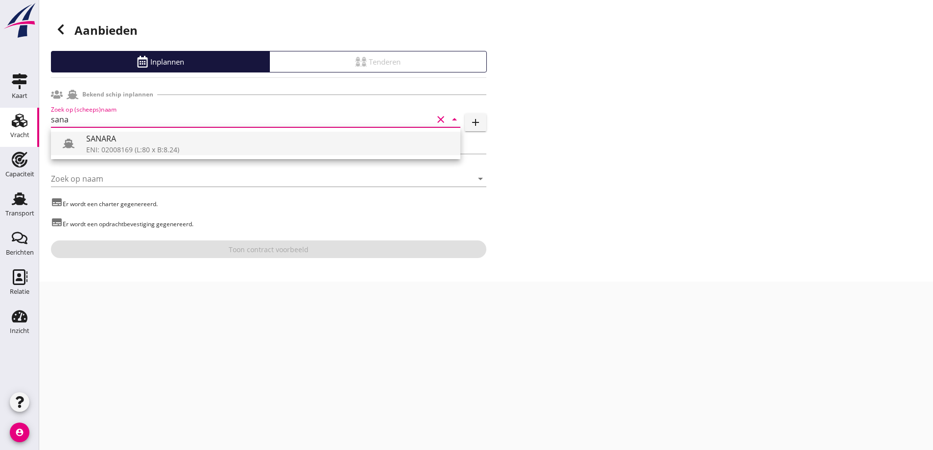
click at [125, 145] on div "ENI: 02008169 (L:80 x B:8.24)" at bounding box center [269, 149] width 366 height 10
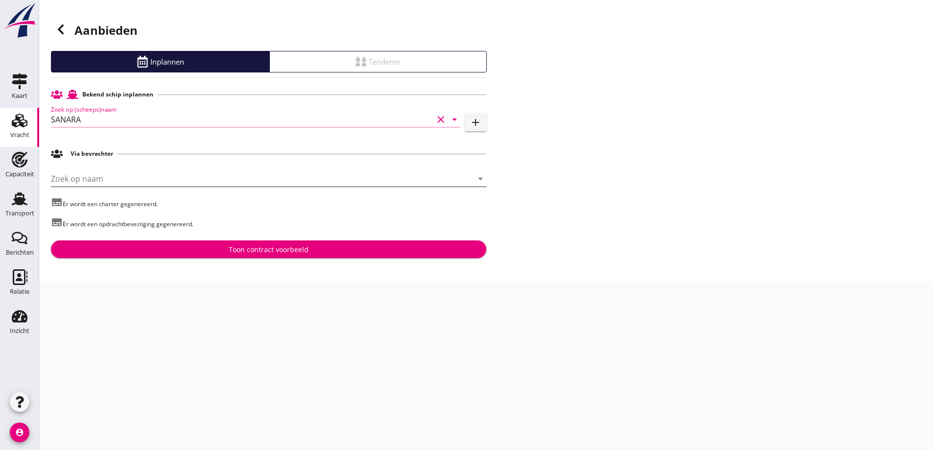
type input "SANARA"
click at [124, 171] on input "Zoek op naam" at bounding box center [255, 179] width 408 height 16
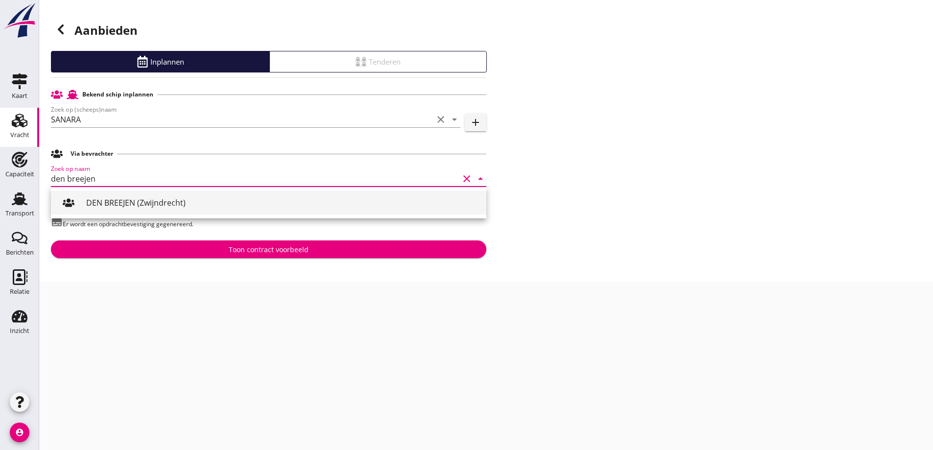
click at [204, 206] on div "DEN BREEJEN (Zwijndrecht)" at bounding box center [282, 203] width 392 height 12
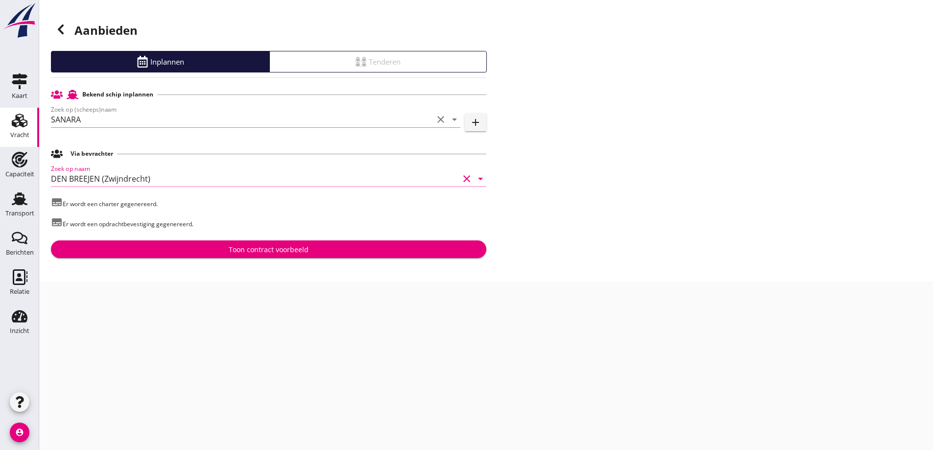
type input "DEN BREEJEN (Zwijndrecht)"
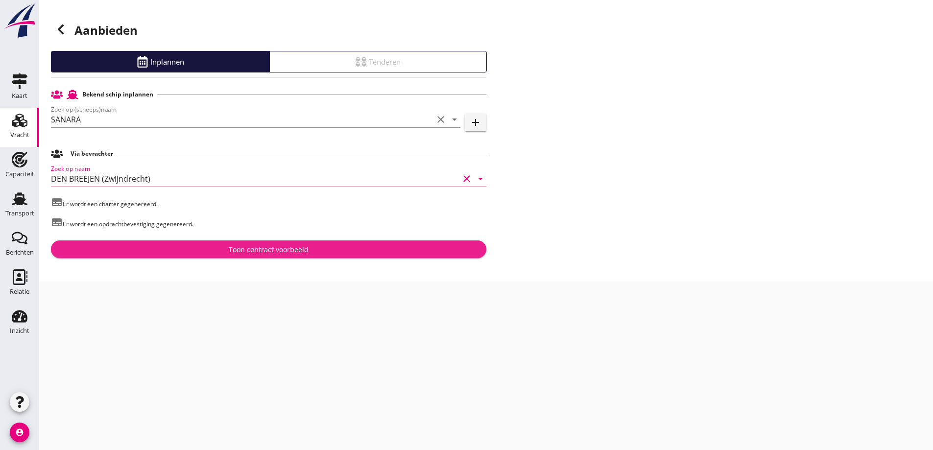
click at [245, 246] on div "Toon contract voorbeeld" at bounding box center [269, 249] width 80 height 10
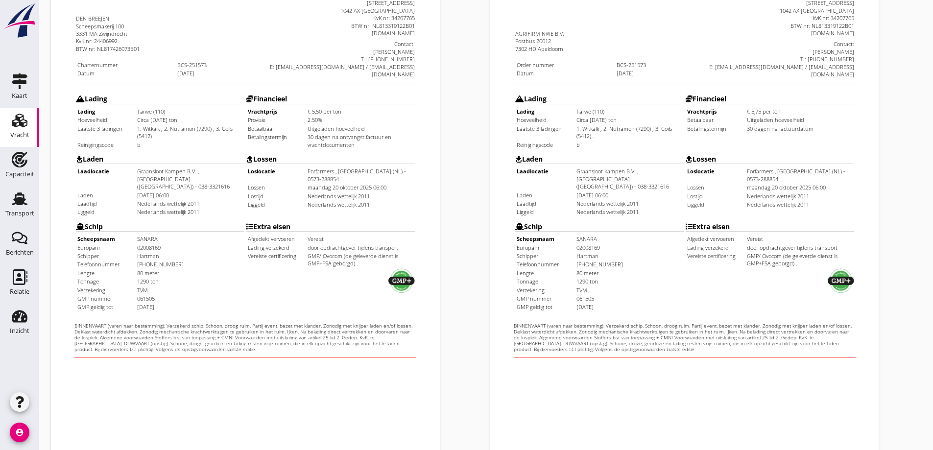
scroll to position [275, 0]
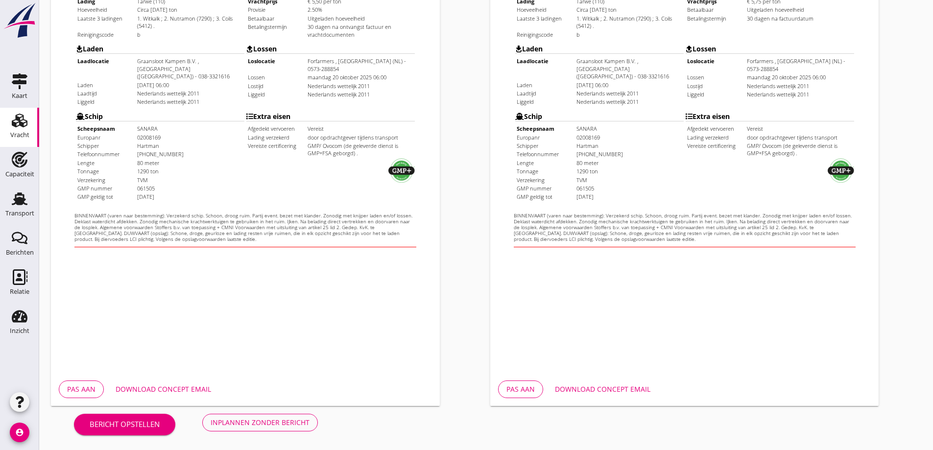
click at [191, 392] on div "Download concept email" at bounding box center [164, 389] width 96 height 10
click at [228, 422] on div "Inplannen zonder bericht" at bounding box center [260, 422] width 99 height 10
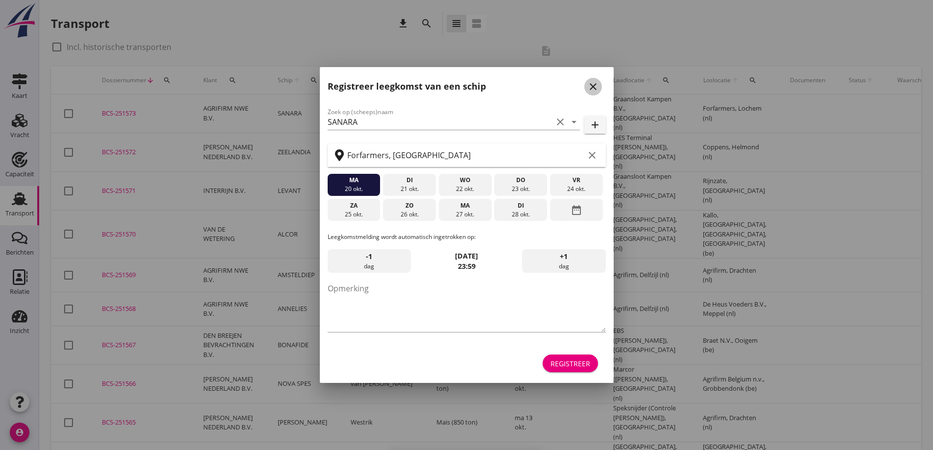
click at [589, 90] on icon "close" at bounding box center [593, 87] width 12 height 12
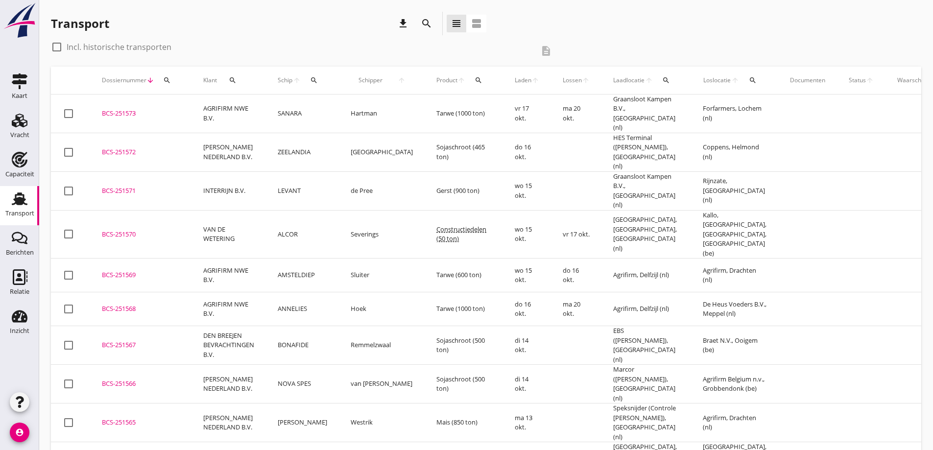
click at [93, 107] on td "BCS-251573 upload_file Drop hier uw bestand om het aan het dossier toe te voegen" at bounding box center [140, 114] width 101 height 39
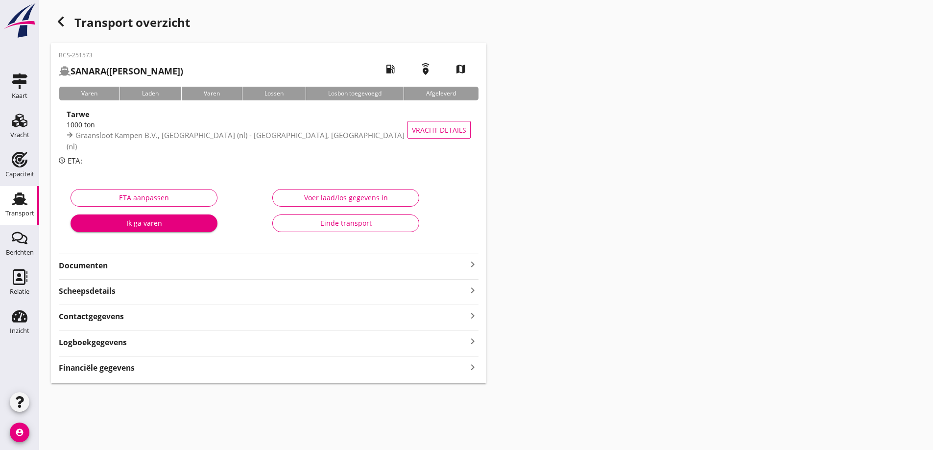
click at [104, 370] on strong "Financiële gegevens" at bounding box center [97, 367] width 76 height 11
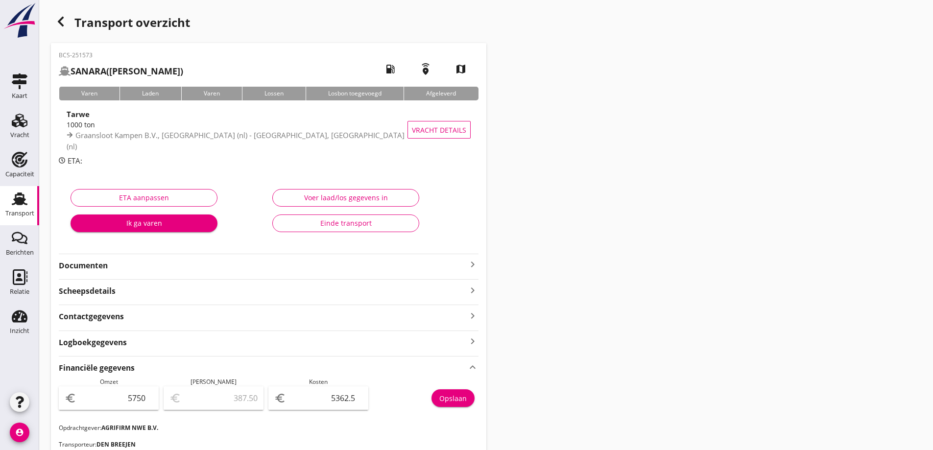
drag, startPoint x: 104, startPoint y: 370, endPoint x: 212, endPoint y: 296, distance: 130.3
click at [104, 369] on strong "Financiële gegevens" at bounding box center [97, 367] width 76 height 11
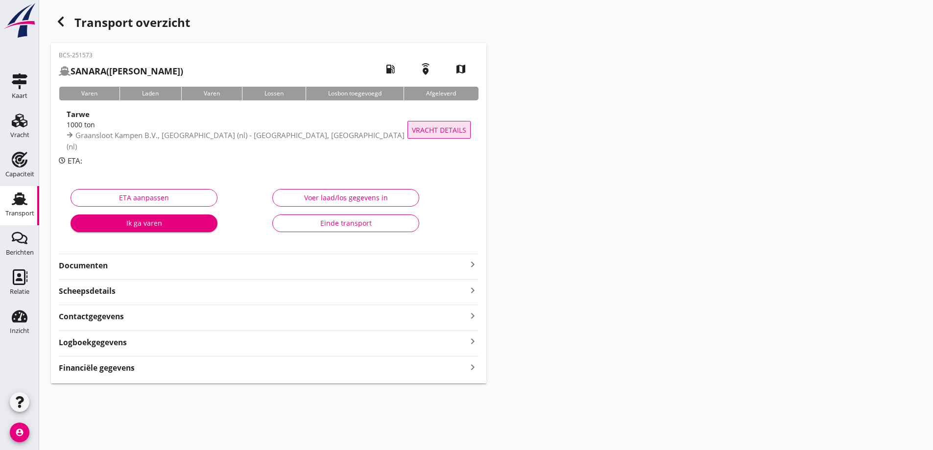
click at [443, 125] on button "Vracht details" at bounding box center [439, 130] width 63 height 18
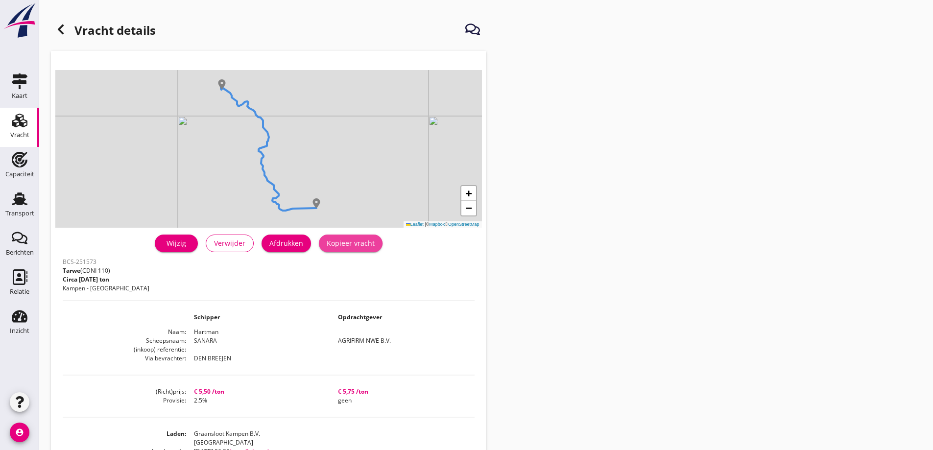
click at [347, 248] on div "Kopieer vracht" at bounding box center [351, 243] width 48 height 10
drag, startPoint x: 294, startPoint y: 242, endPoint x: 692, endPoint y: 382, distance: 421.7
click at [294, 242] on div "Afdrukken" at bounding box center [286, 243] width 34 height 10
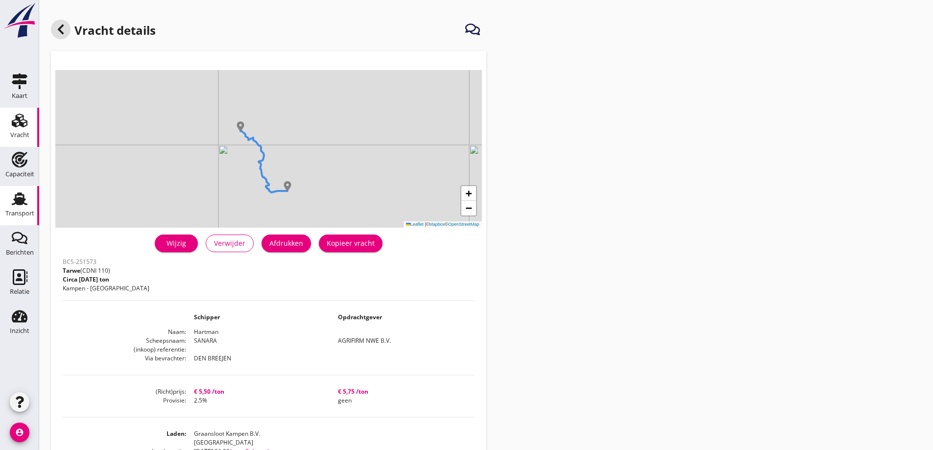
click at [18, 212] on div "Transport" at bounding box center [19, 213] width 29 height 6
